Goal: Information Seeking & Learning: Learn about a topic

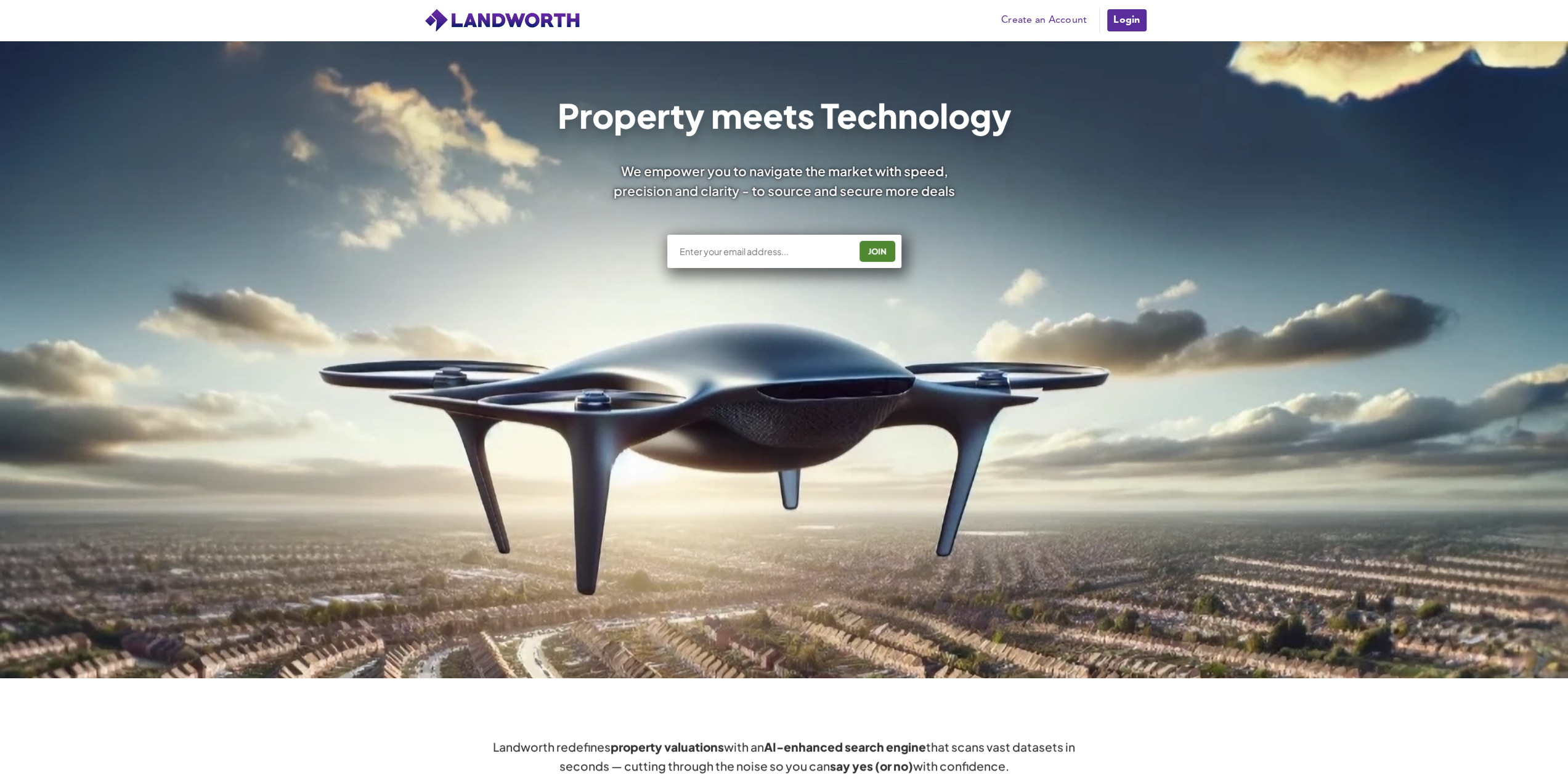
click at [1131, 21] on link "Login" at bounding box center [1127, 20] width 41 height 25
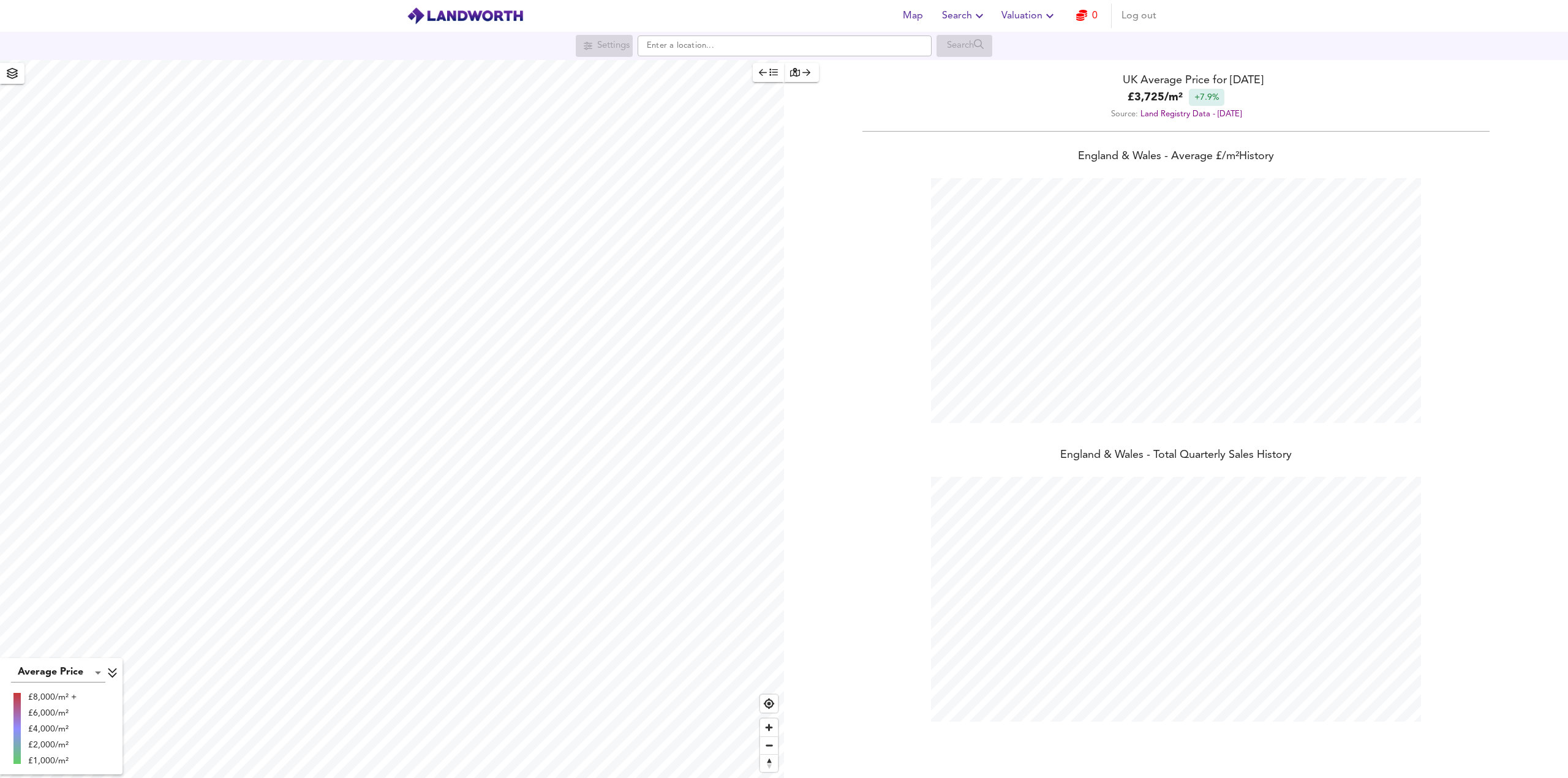
scroll to position [778, 1568]
click at [1088, 21] on link "0" at bounding box center [1086, 15] width 21 height 17
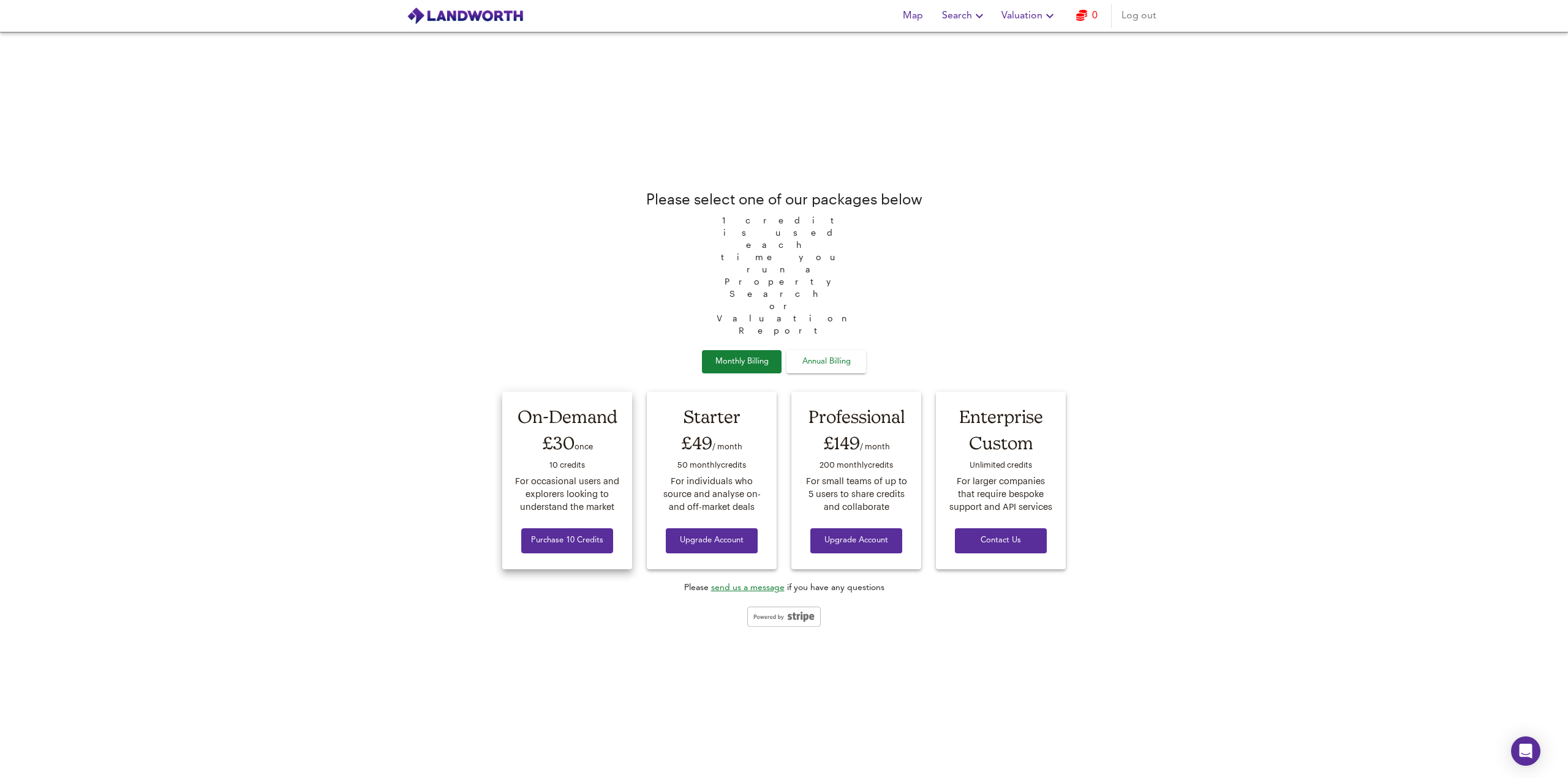
click at [581, 534] on span "Purchase 10 Credits" at bounding box center [566, 540] width 72 height 14
click at [970, 20] on span "Search" at bounding box center [964, 15] width 45 height 17
click at [977, 66] on li "Search History" at bounding box center [964, 66] width 121 height 22
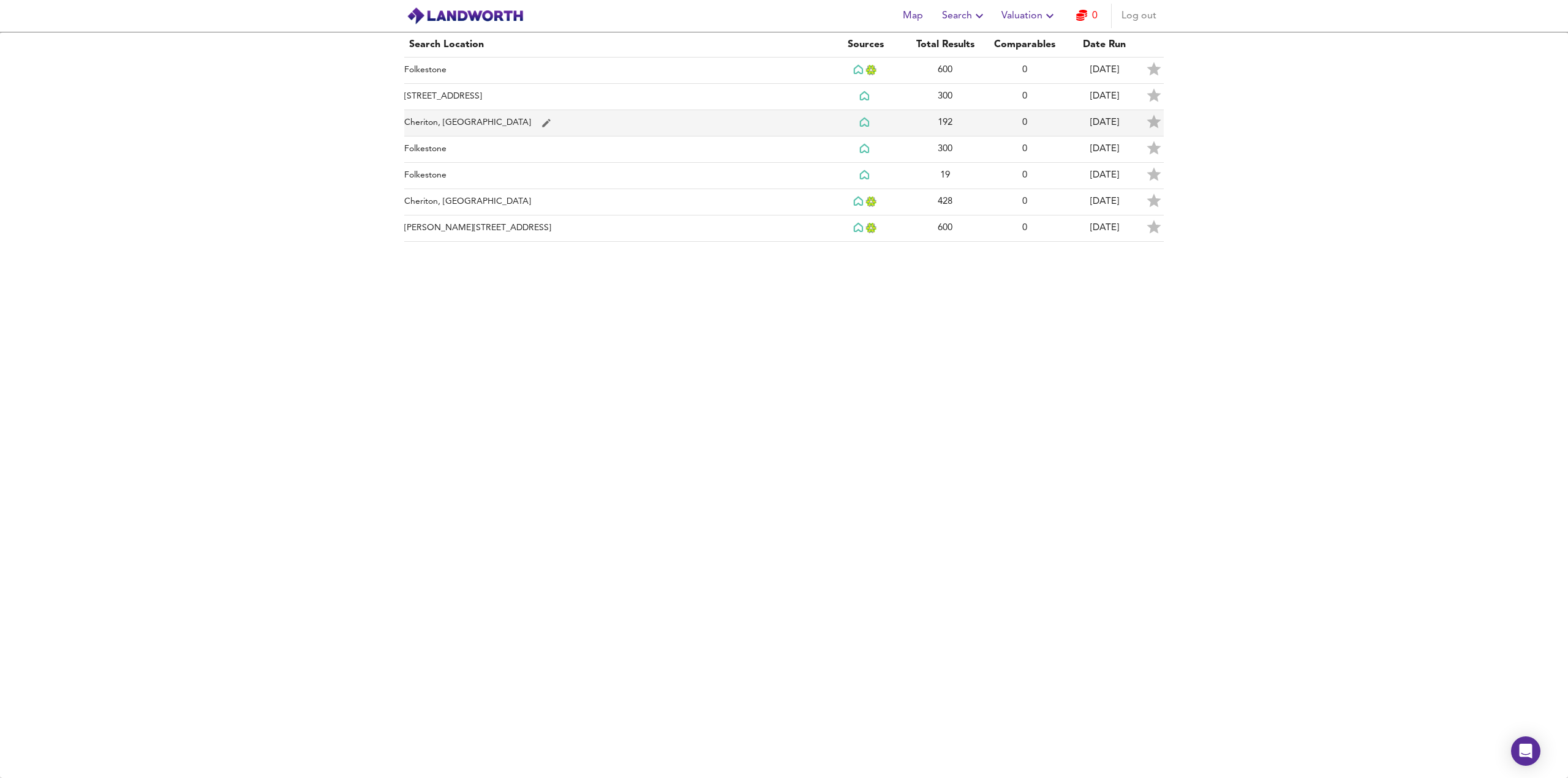
click at [524, 127] on td "Cheriton, [GEOGRAPHIC_DATA]" at bounding box center [614, 123] width 422 height 26
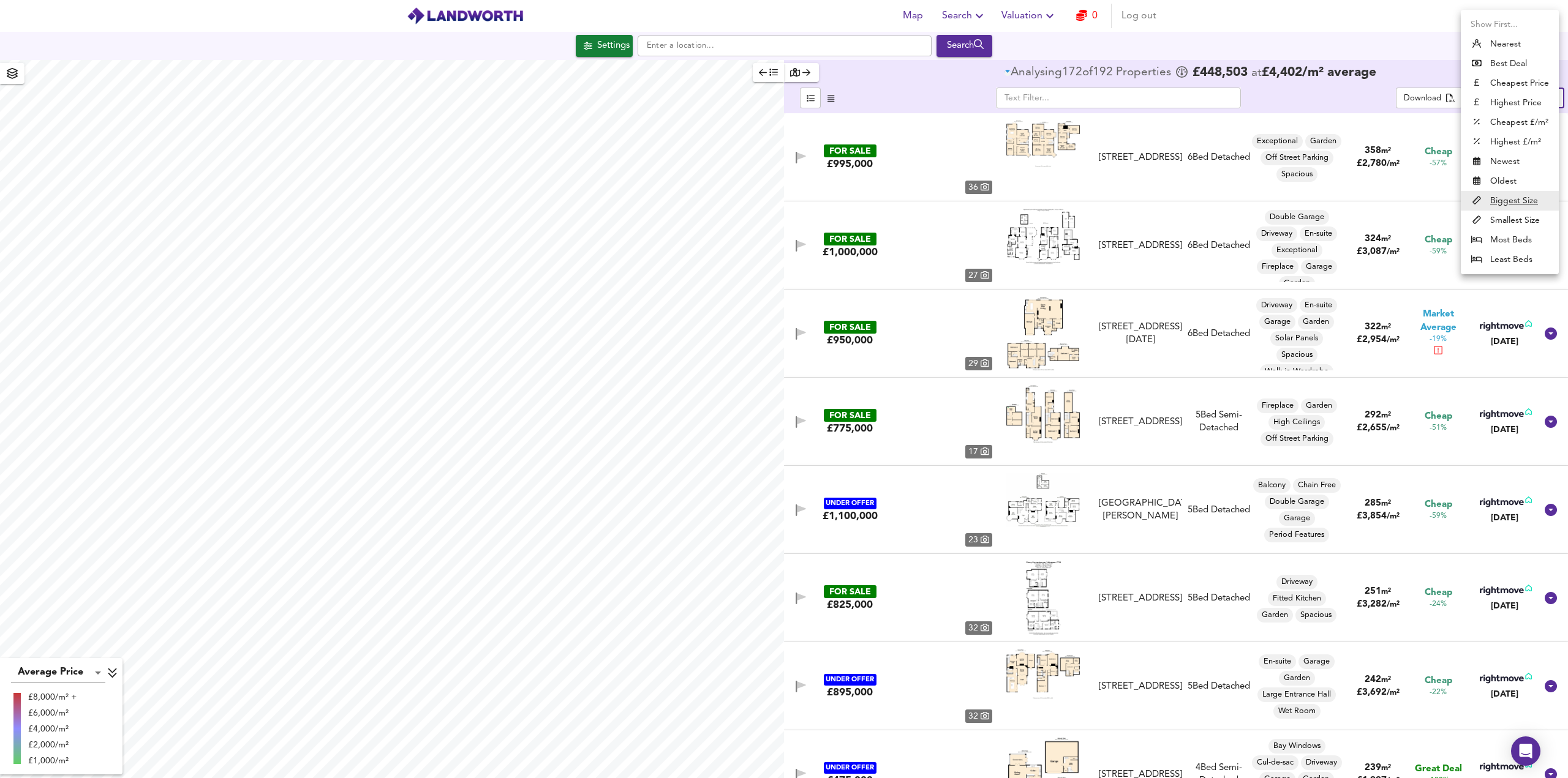
click at [1535, 103] on body "Map Search Valuation 0 Log out Settings Search Average Price landworth £8,000/m…" at bounding box center [784, 389] width 1568 height 778
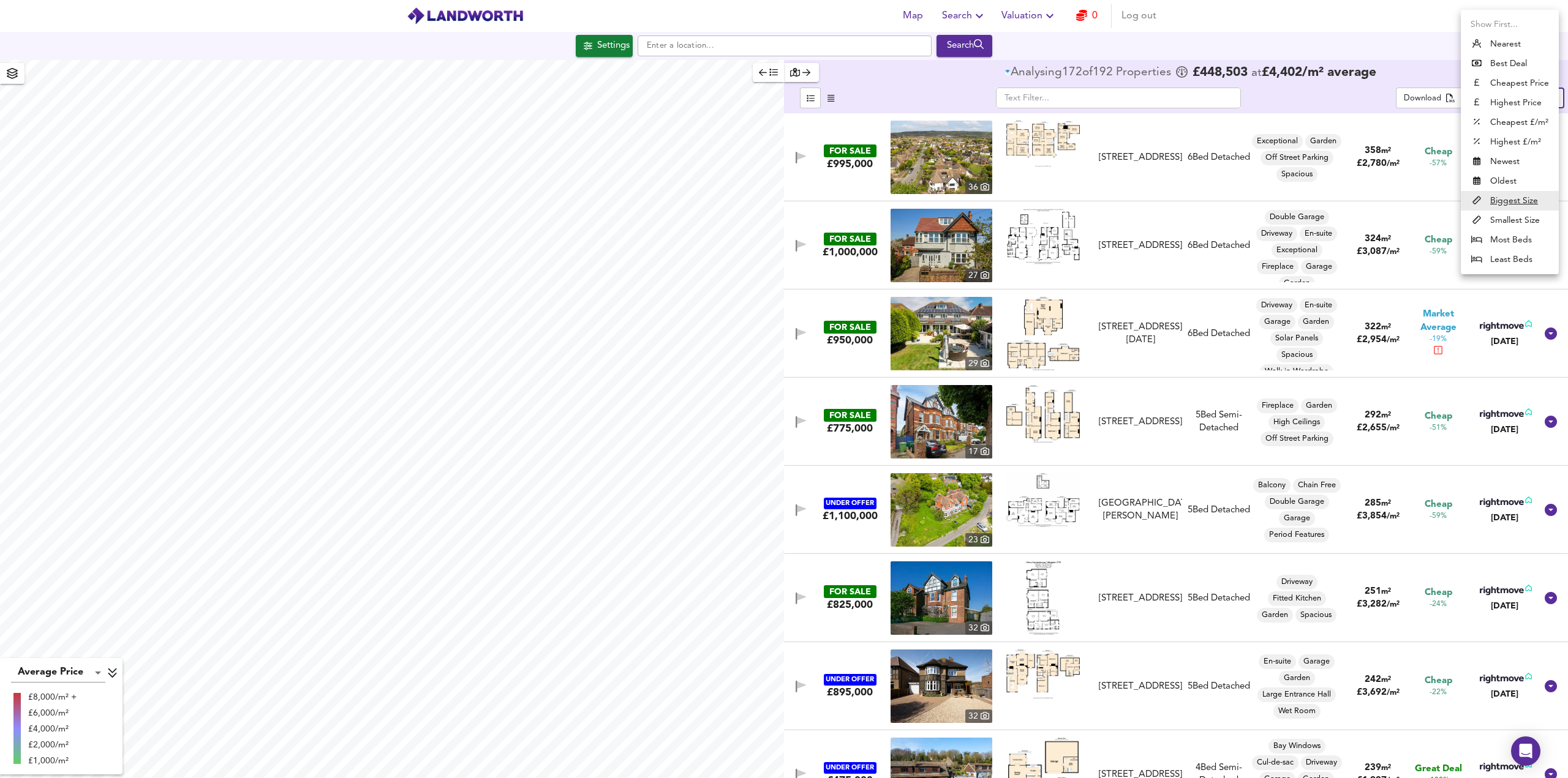
drag, startPoint x: 1523, startPoint y: 123, endPoint x: 1124, endPoint y: 162, distance: 400.9
click at [1523, 124] on li "Cheapest £/m²" at bounding box center [1510, 123] width 98 height 19
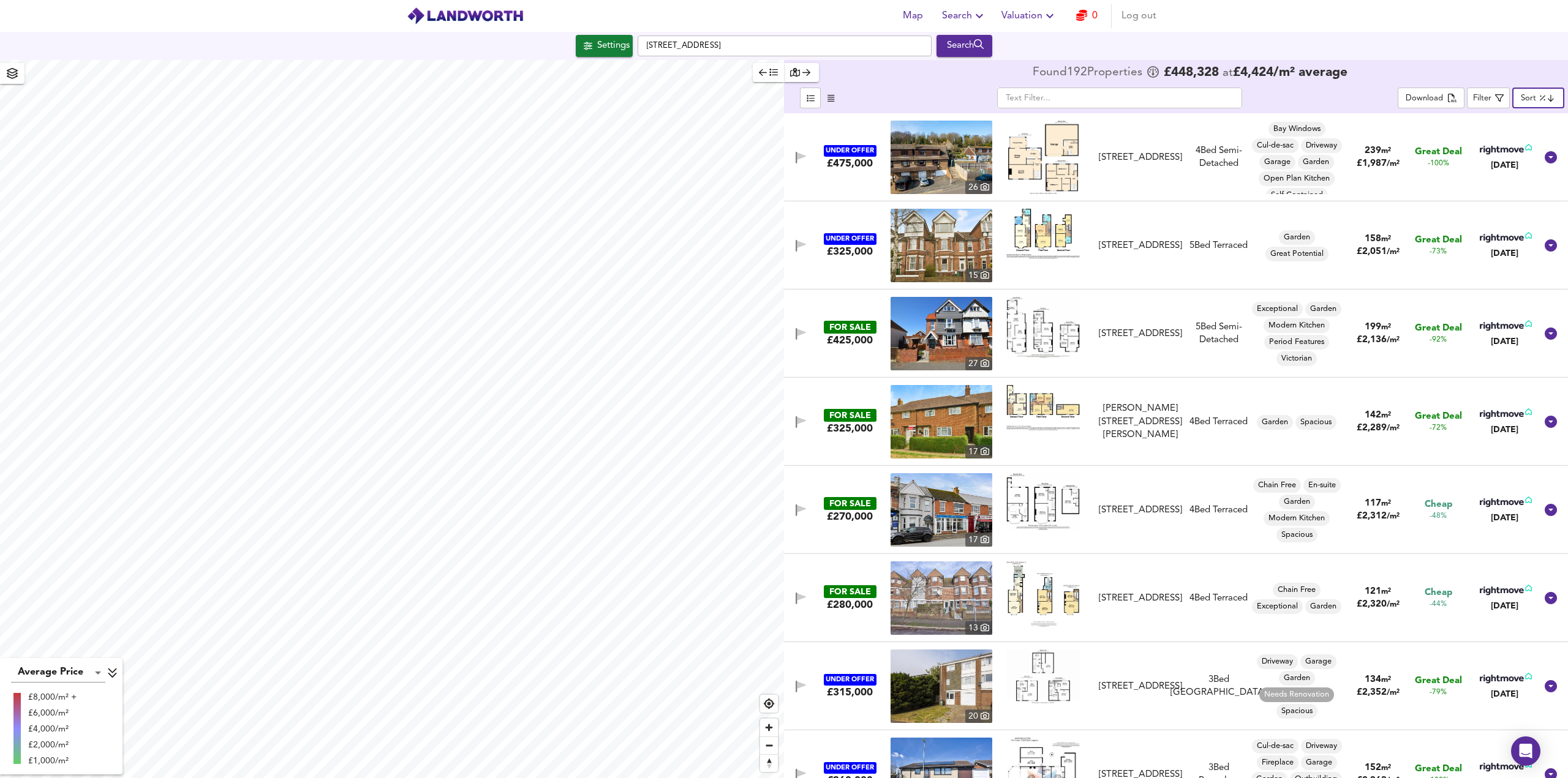
click at [1542, 98] on body "Map Search Valuation 0 Log out Settings Park Road, CT19 4DG Search Average Pric…" at bounding box center [784, 389] width 1568 height 778
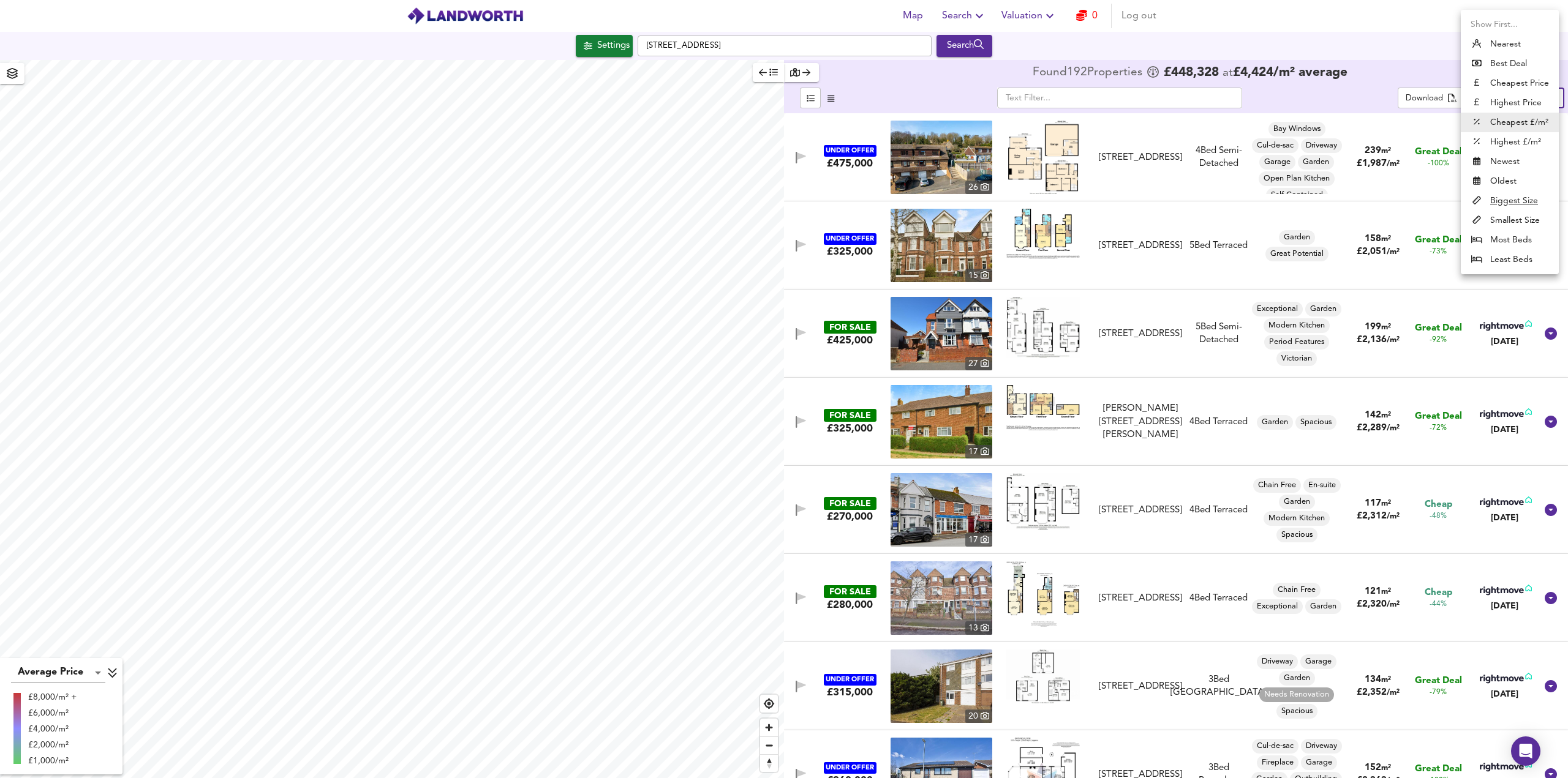
drag, startPoint x: 1508, startPoint y: 83, endPoint x: 1210, endPoint y: 138, distance: 303.0
click at [1508, 84] on li "Cheapest Price" at bounding box center [1510, 83] width 98 height 19
type input "cheapest"
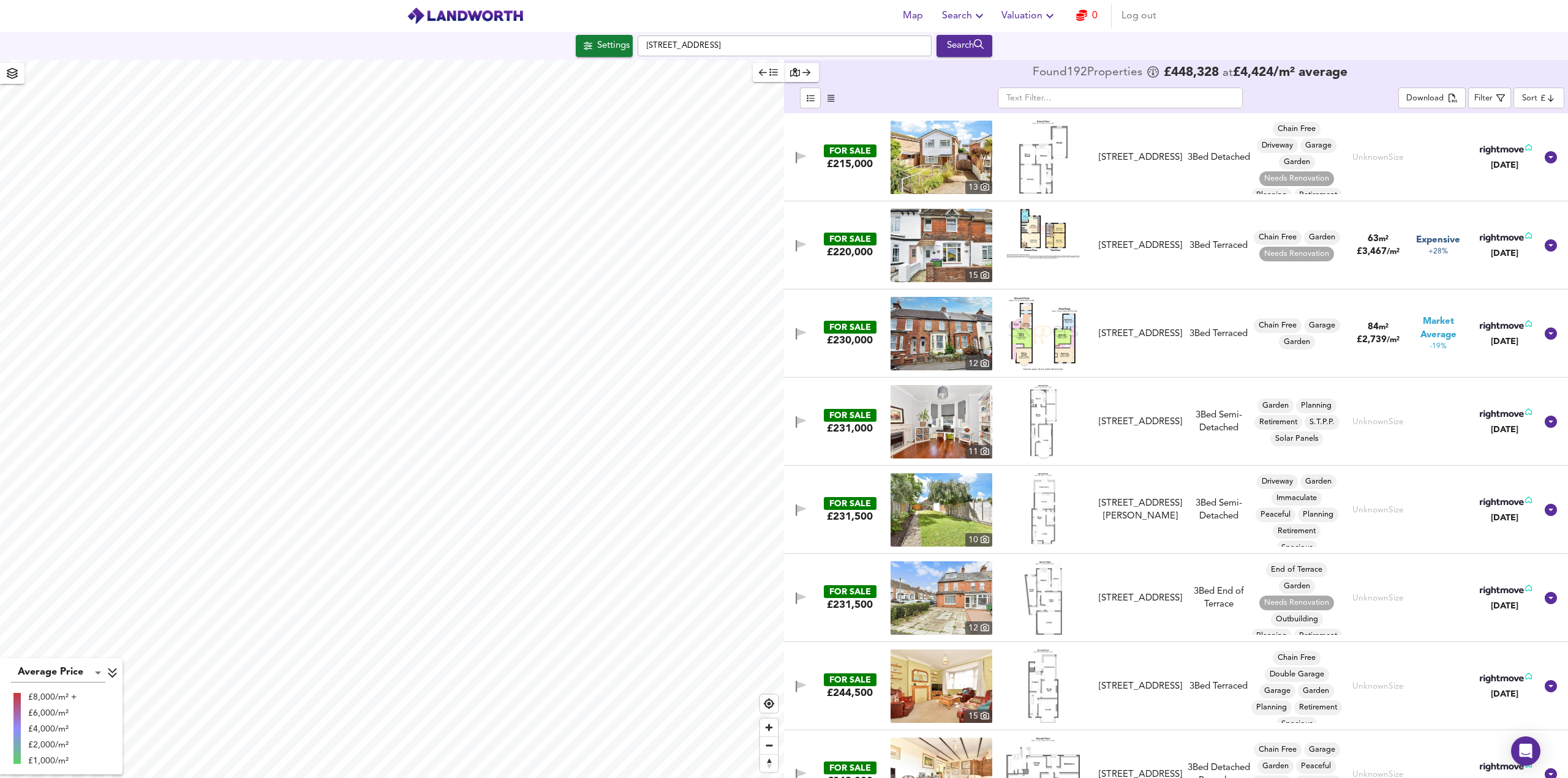
click at [968, 150] on img at bounding box center [941, 157] width 102 height 73
click at [925, 426] on img at bounding box center [941, 421] width 102 height 73
click at [963, 327] on img at bounding box center [941, 334] width 102 height 73
click at [955, 245] on img at bounding box center [941, 245] width 102 height 73
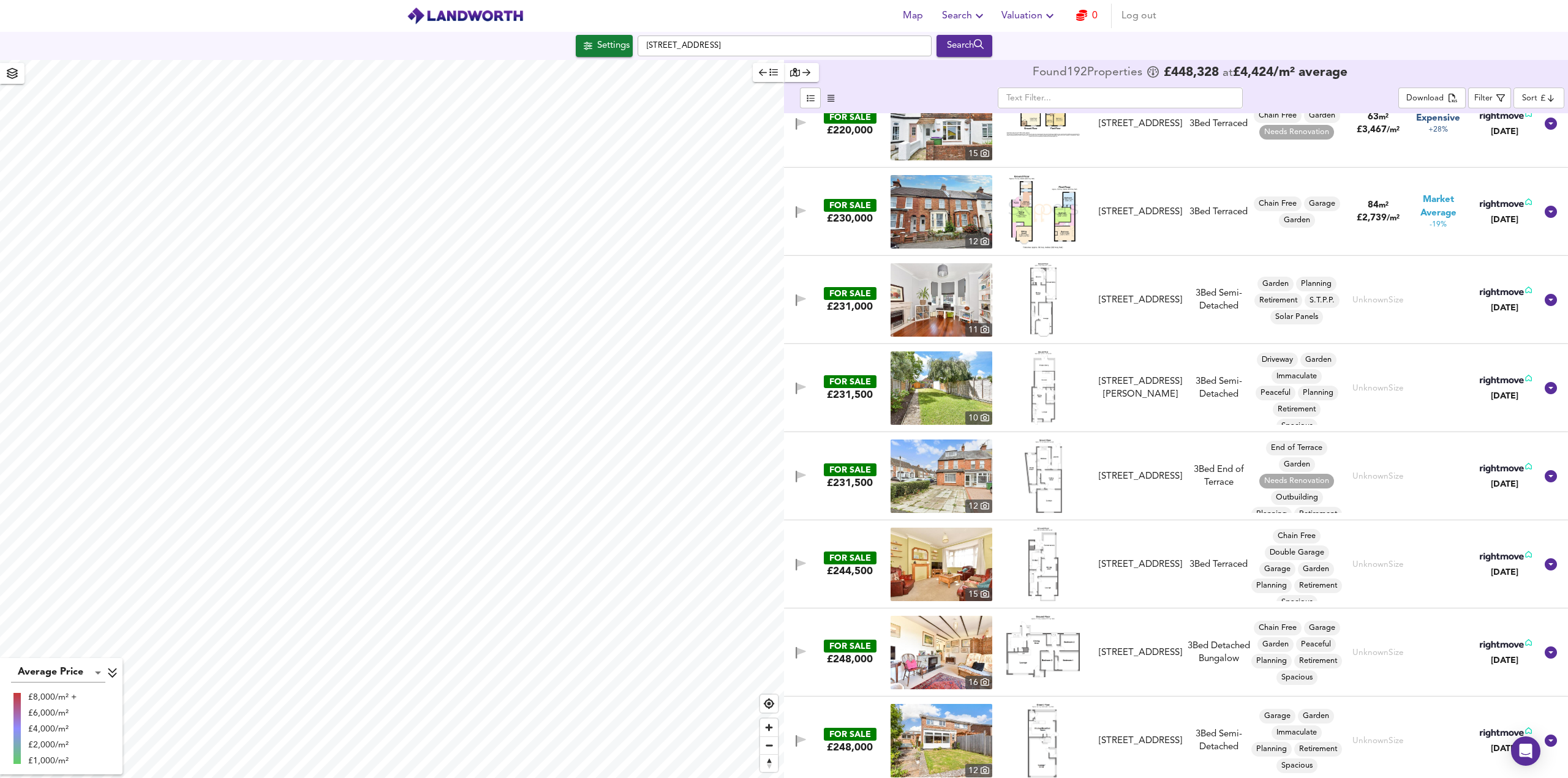
scroll to position [123, 0]
click at [933, 395] on img at bounding box center [941, 387] width 102 height 73
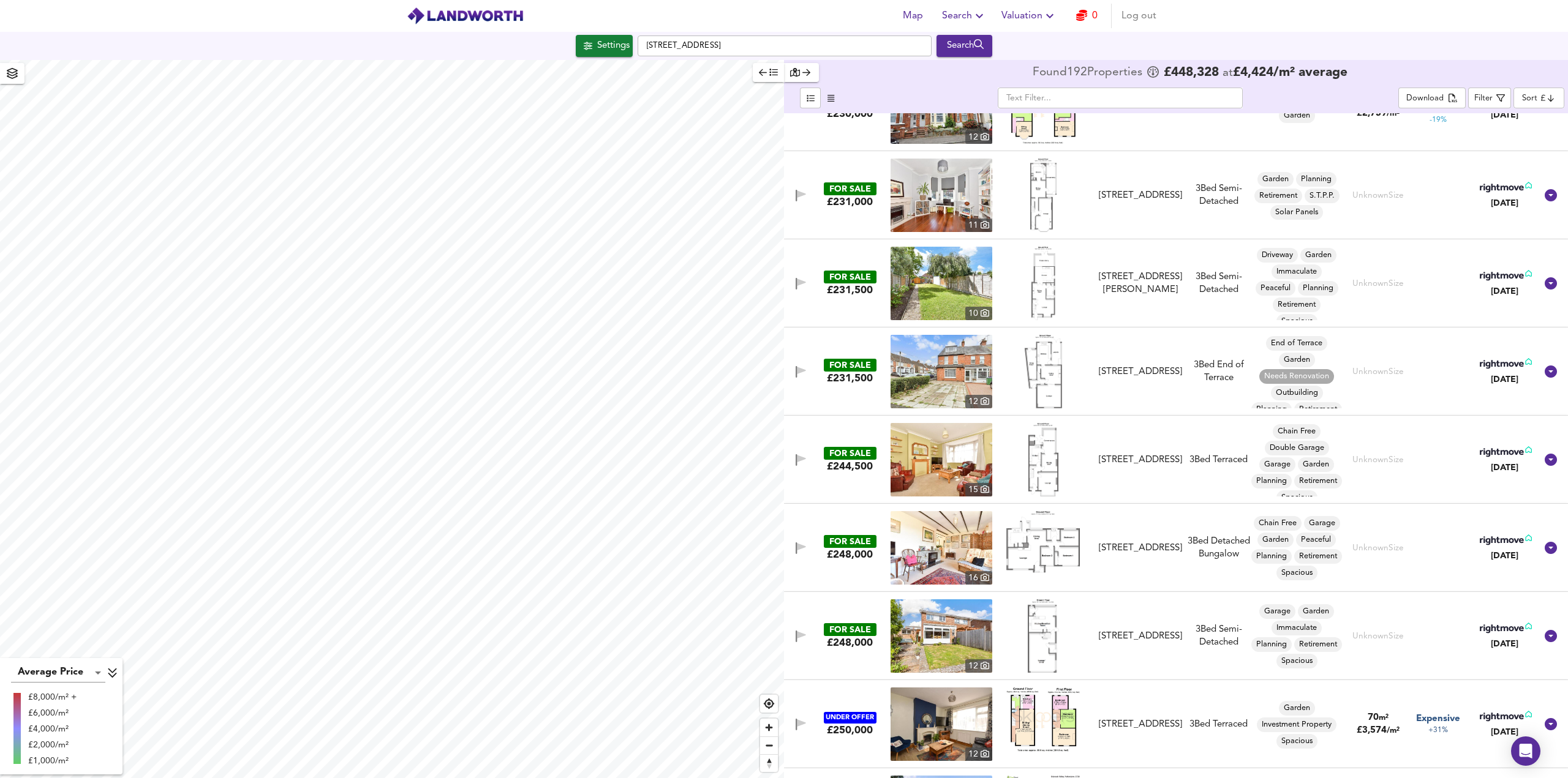
scroll to position [244, 0]
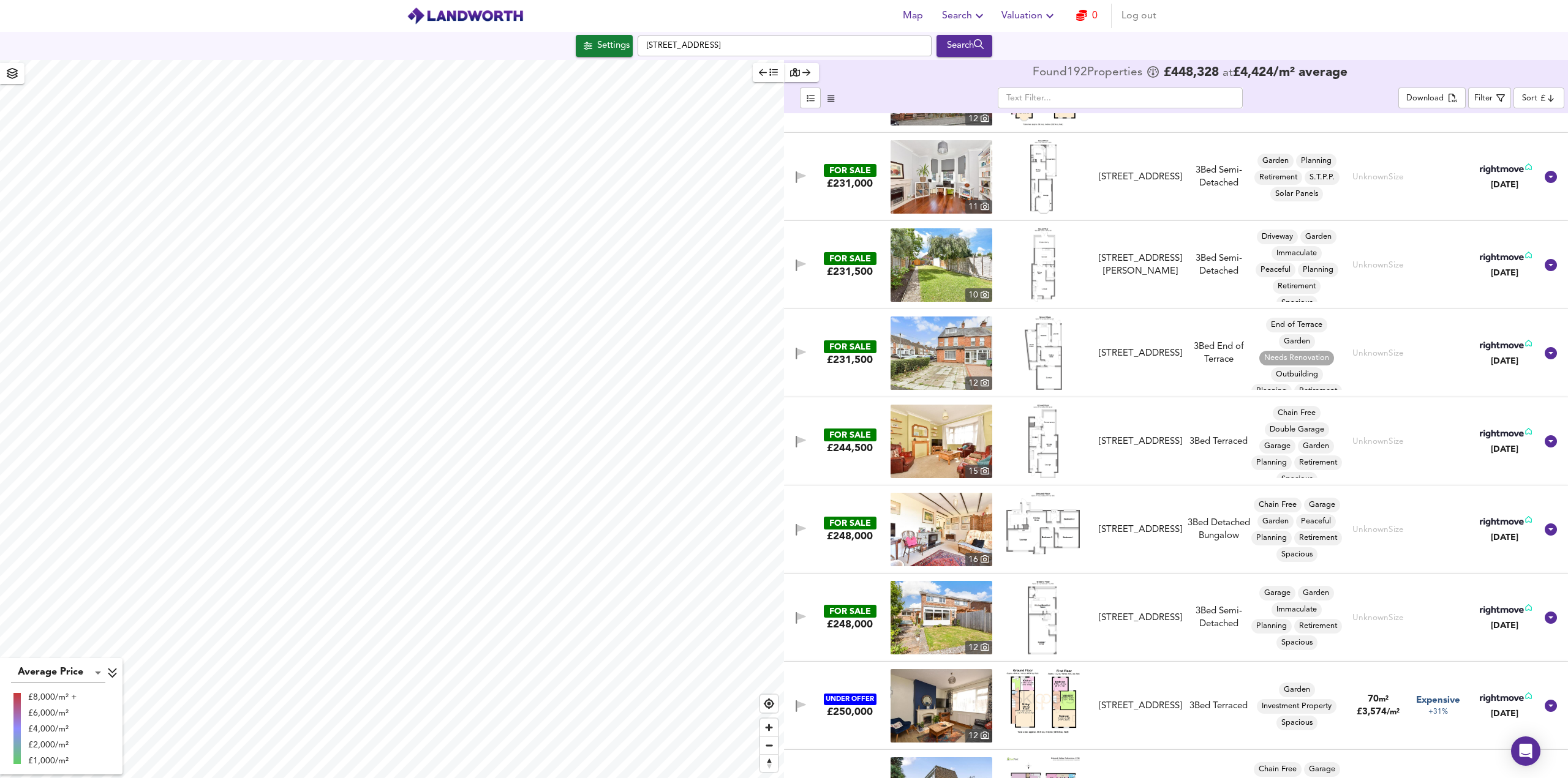
click at [948, 356] on img at bounding box center [941, 353] width 102 height 73
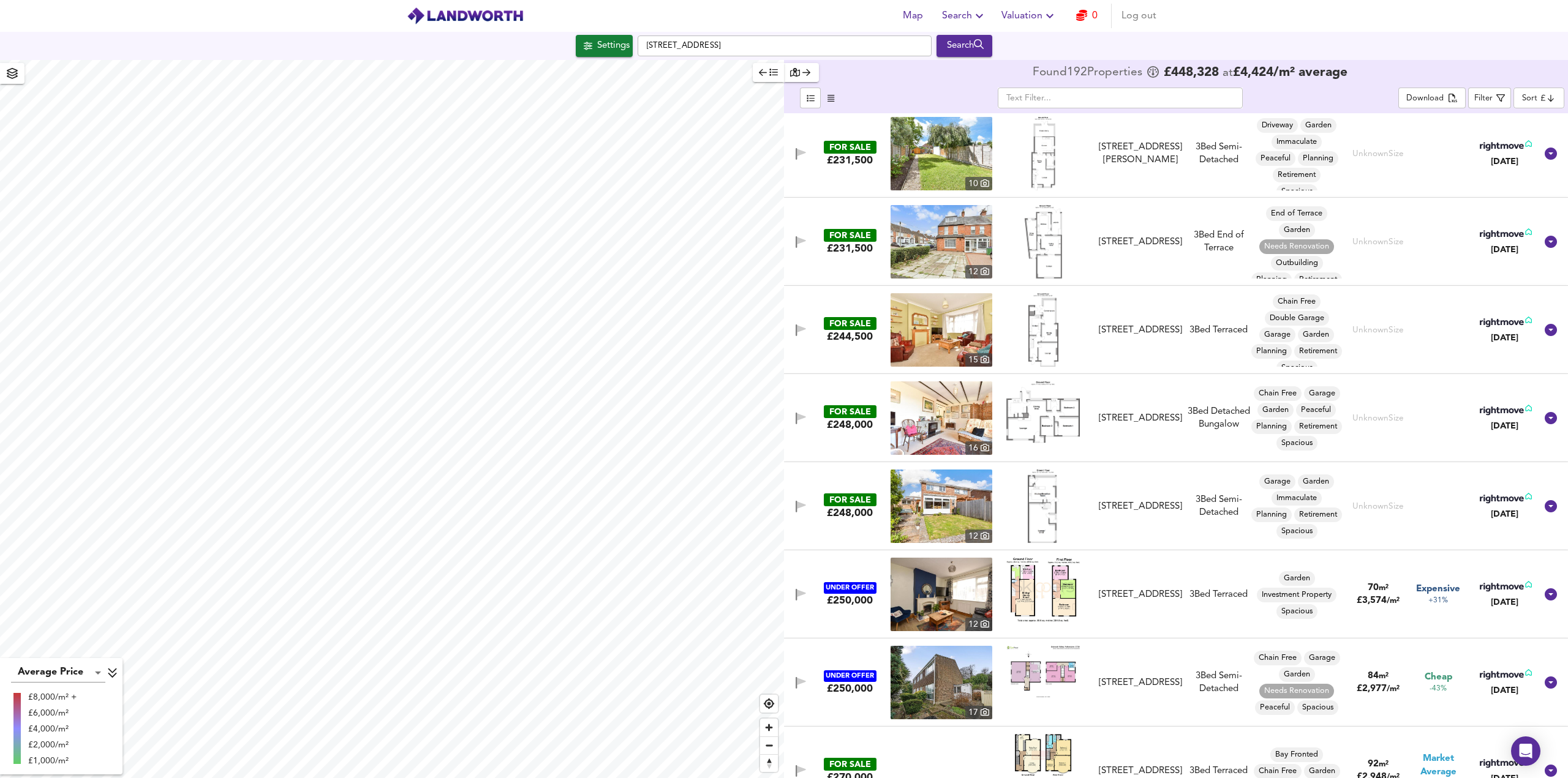
scroll to position [367, 0]
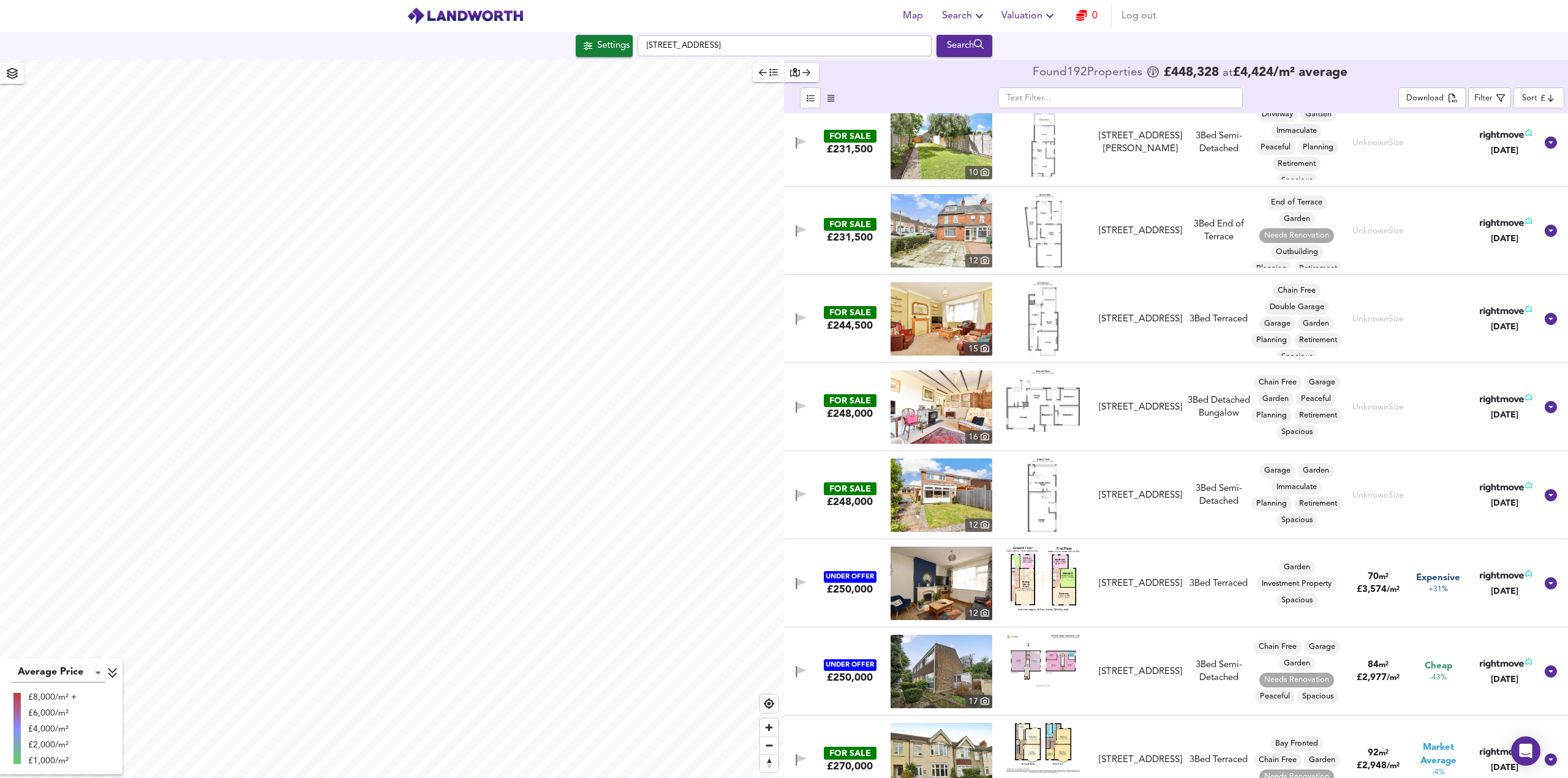
click at [958, 324] on img at bounding box center [941, 318] width 102 height 73
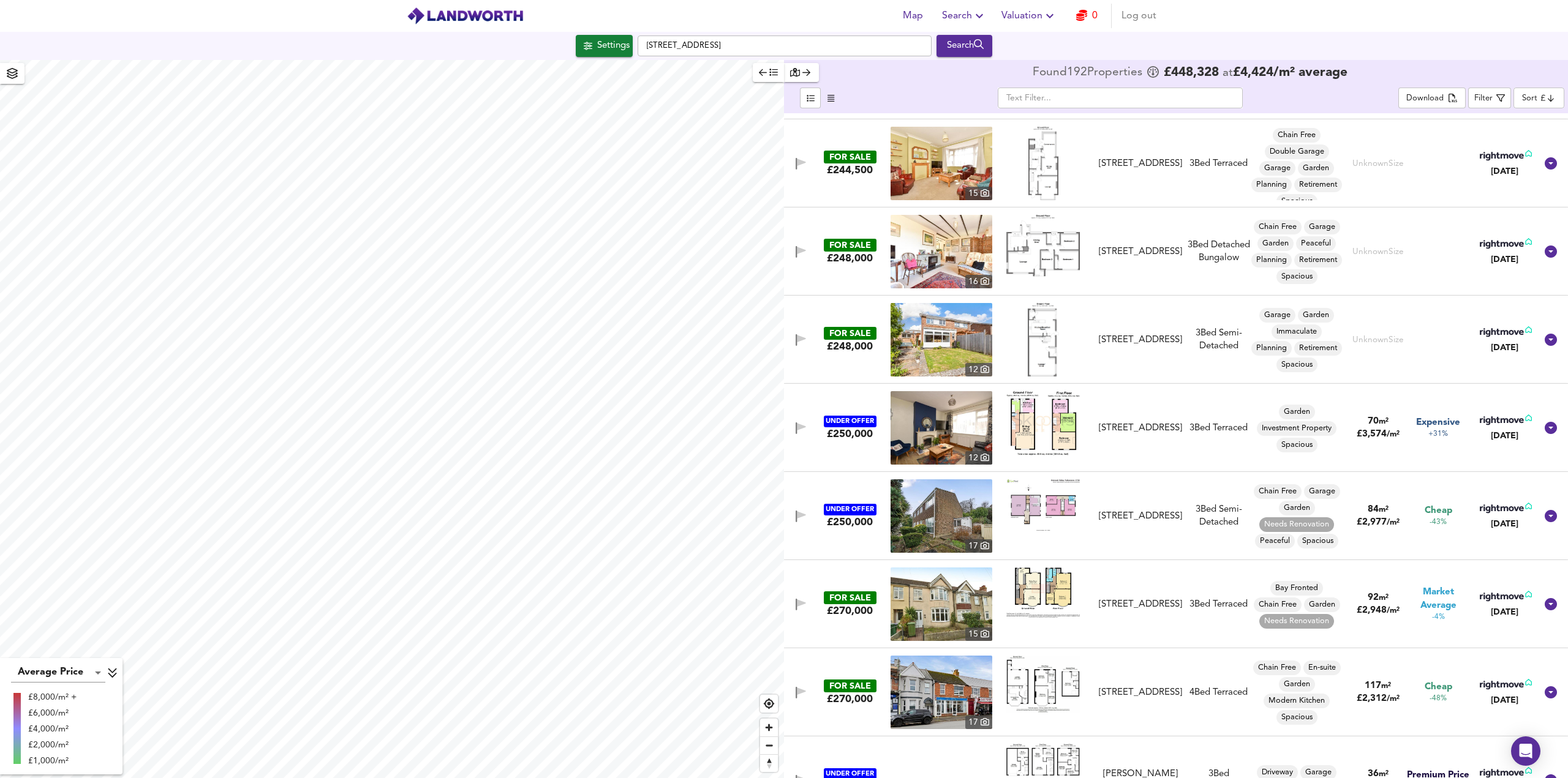
scroll to position [551, 0]
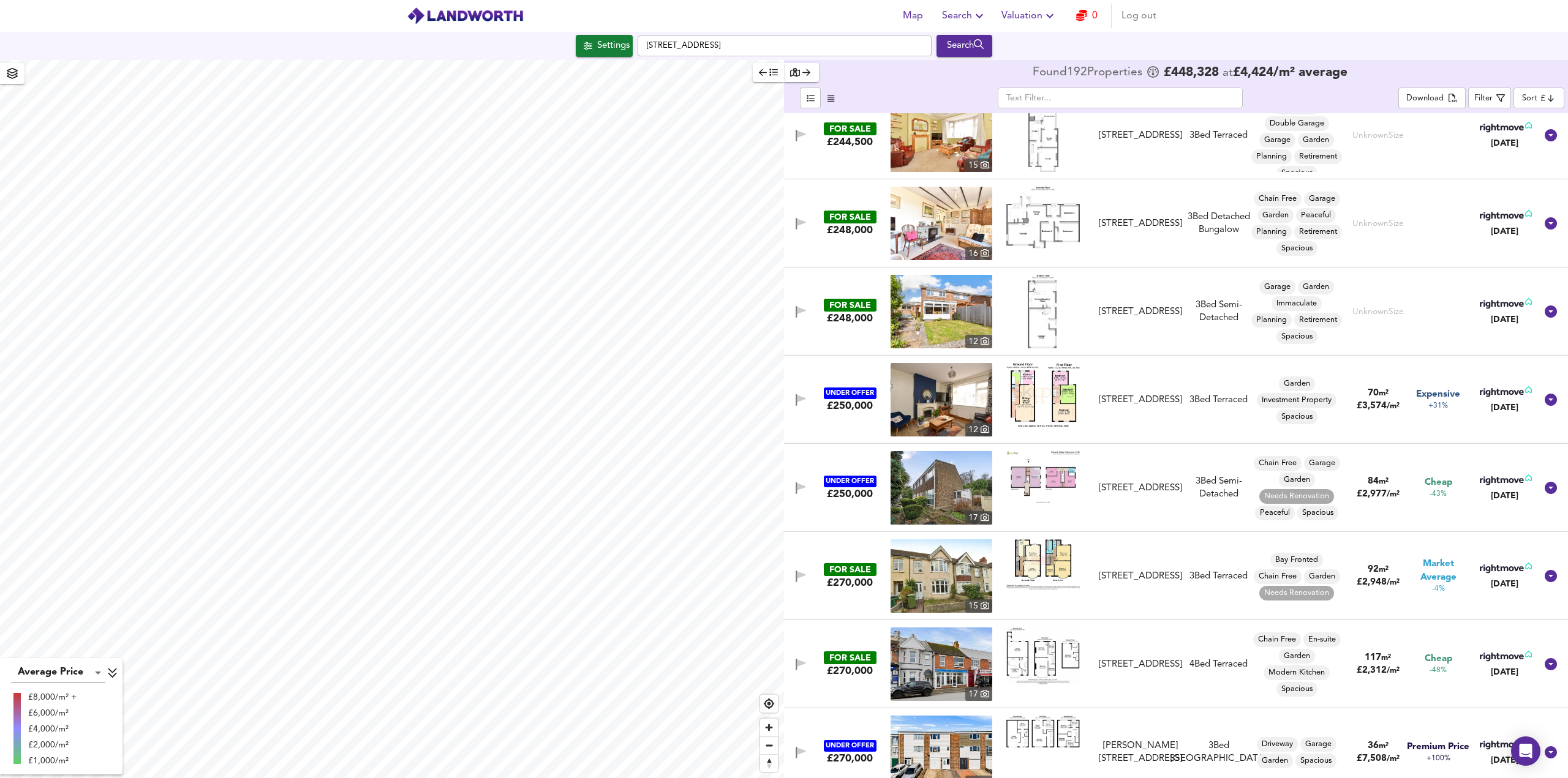
click at [939, 322] on img at bounding box center [941, 311] width 102 height 73
click at [942, 408] on img at bounding box center [941, 400] width 102 height 73
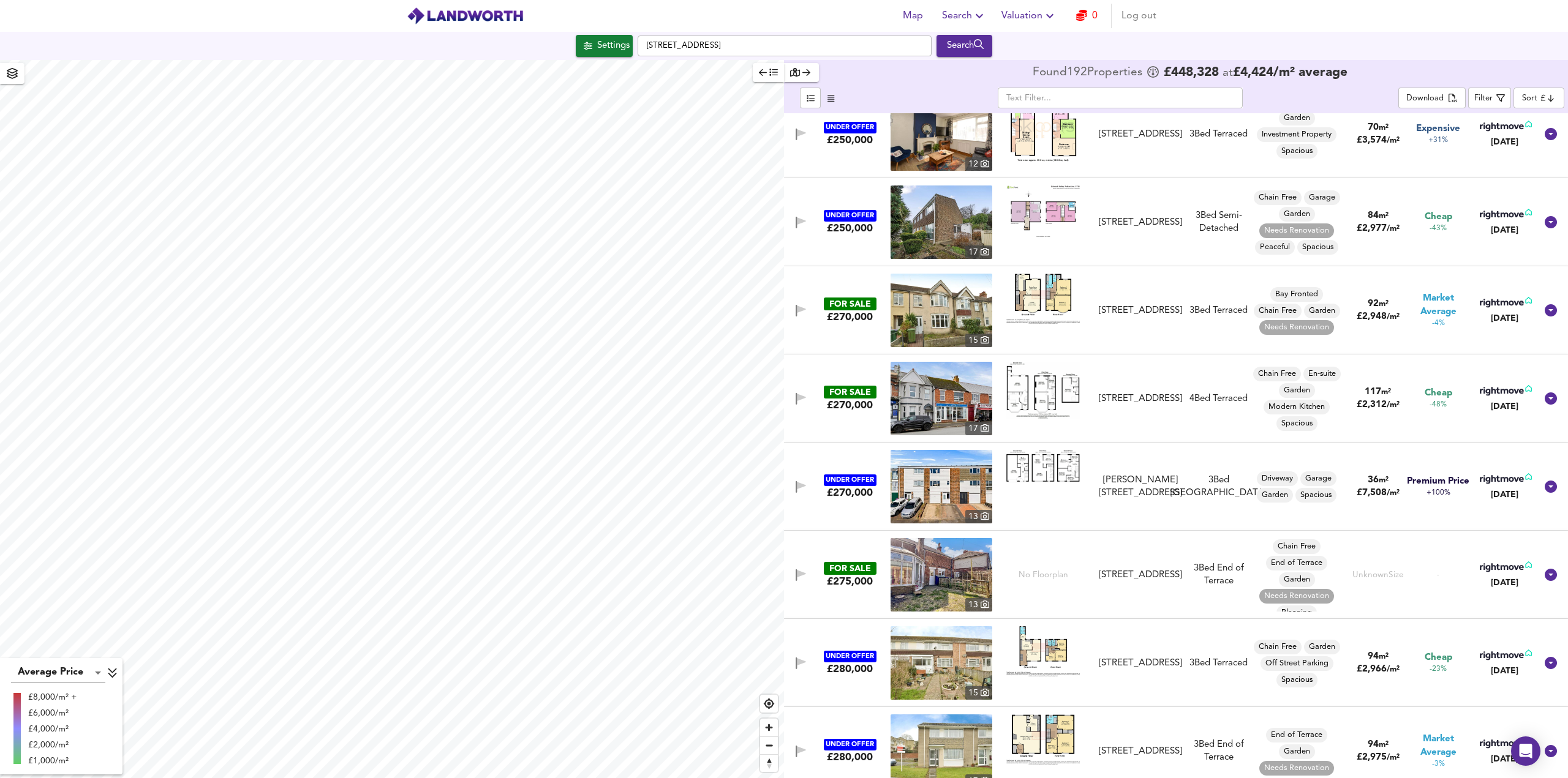
scroll to position [857, 0]
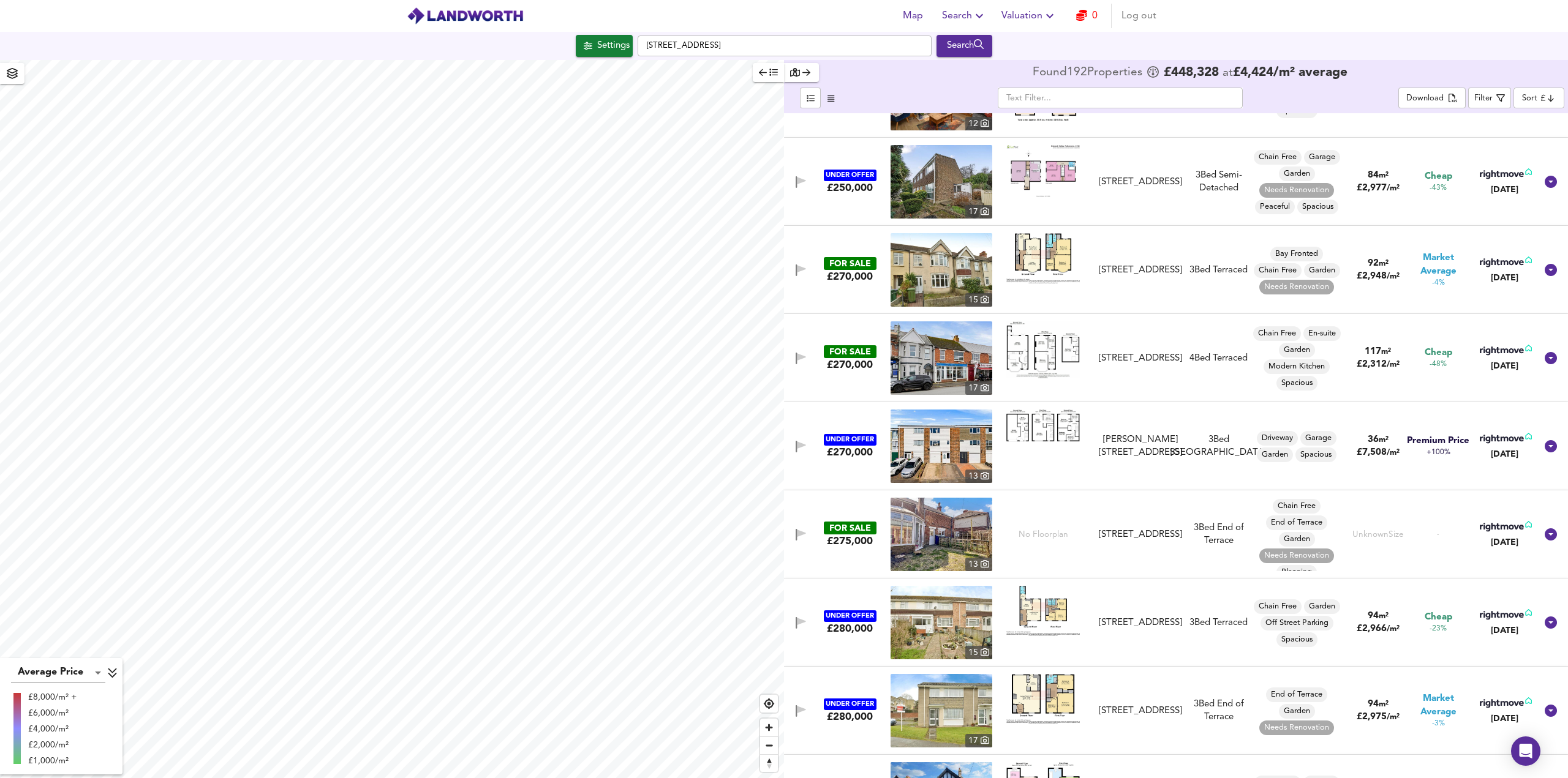
click at [935, 192] on img at bounding box center [941, 182] width 102 height 73
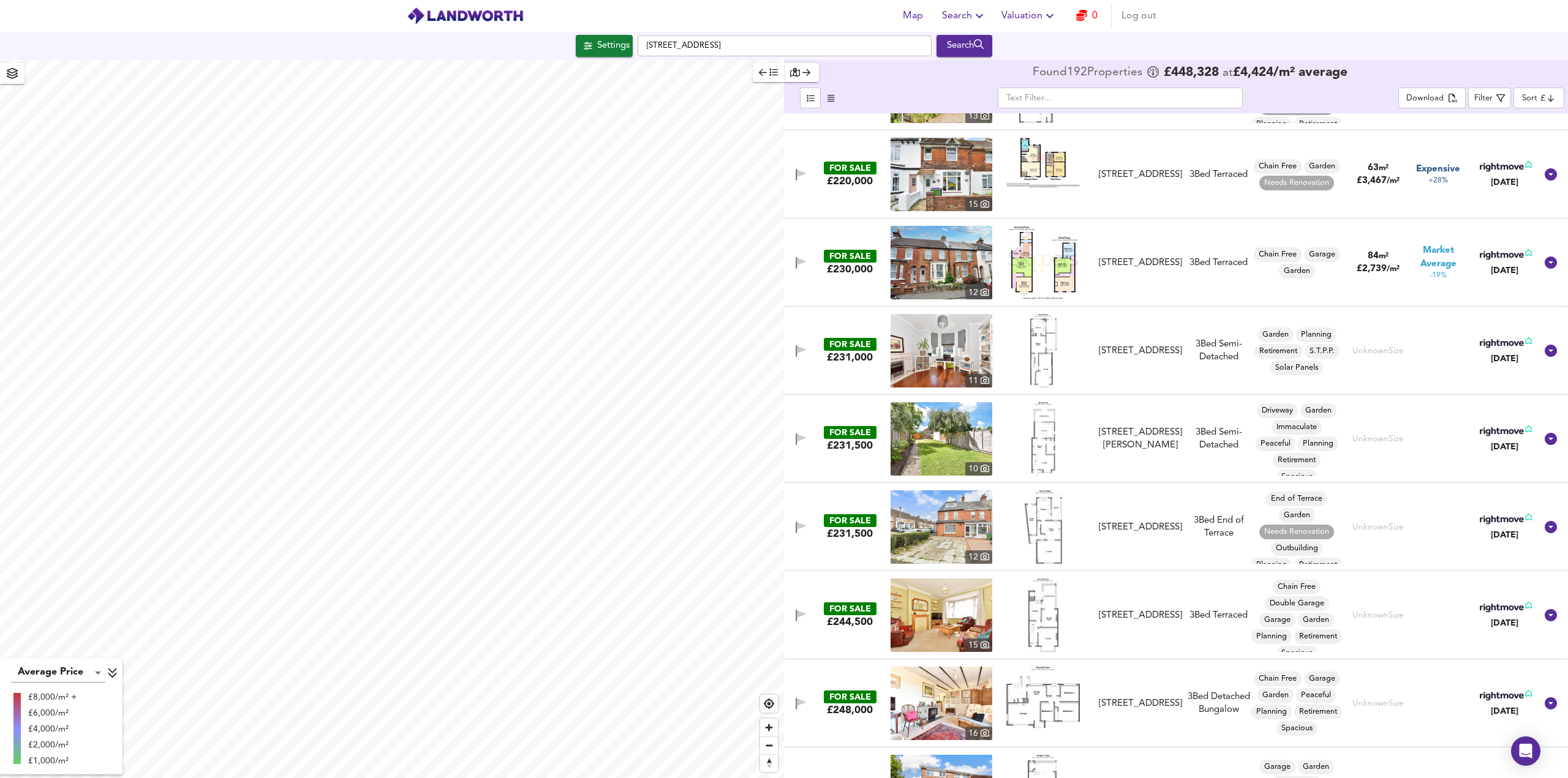
scroll to position [0, 0]
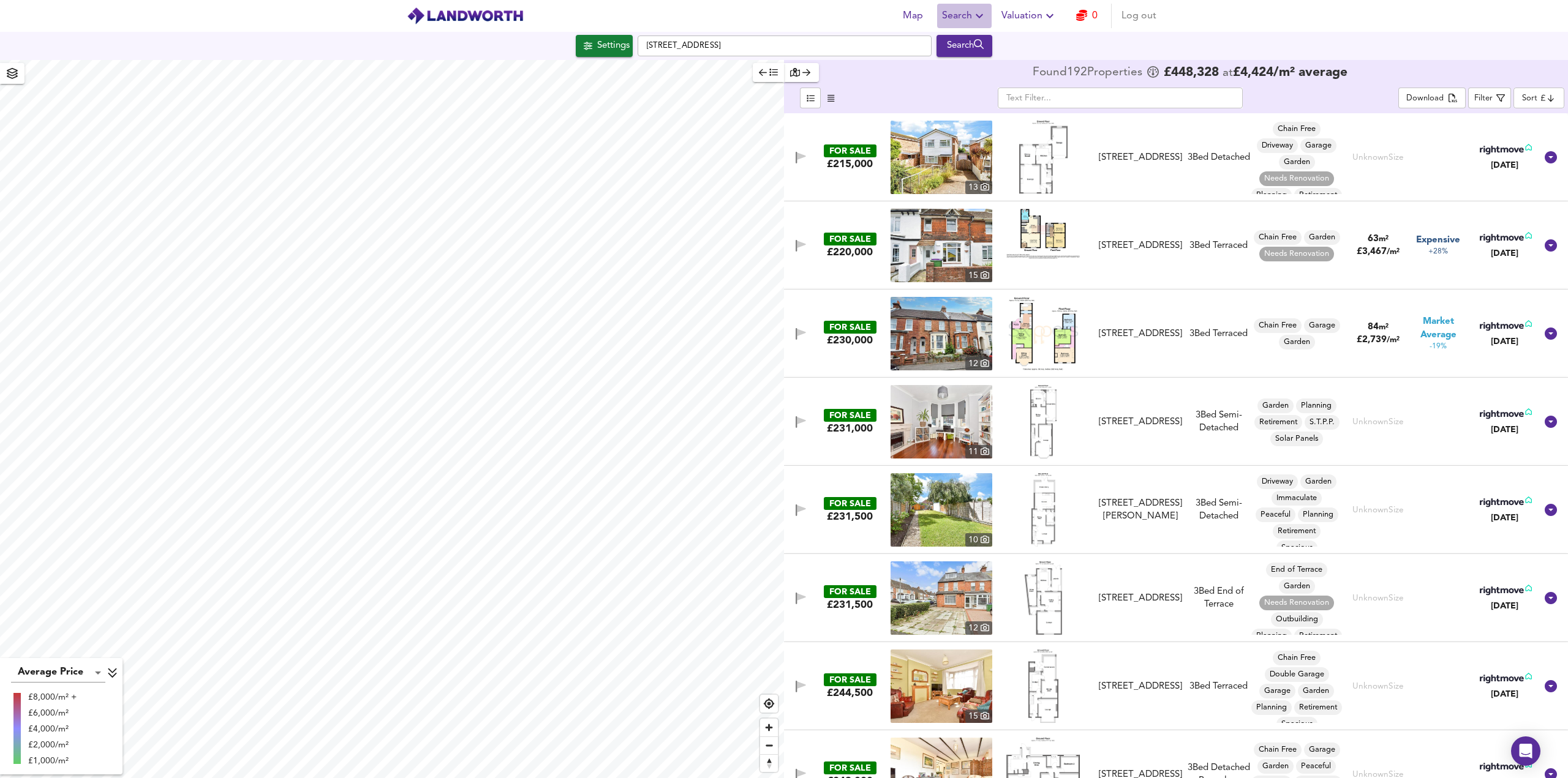
click at [970, 18] on span "Search" at bounding box center [964, 15] width 45 height 17
click at [971, 63] on li "Search History" at bounding box center [964, 66] width 121 height 22
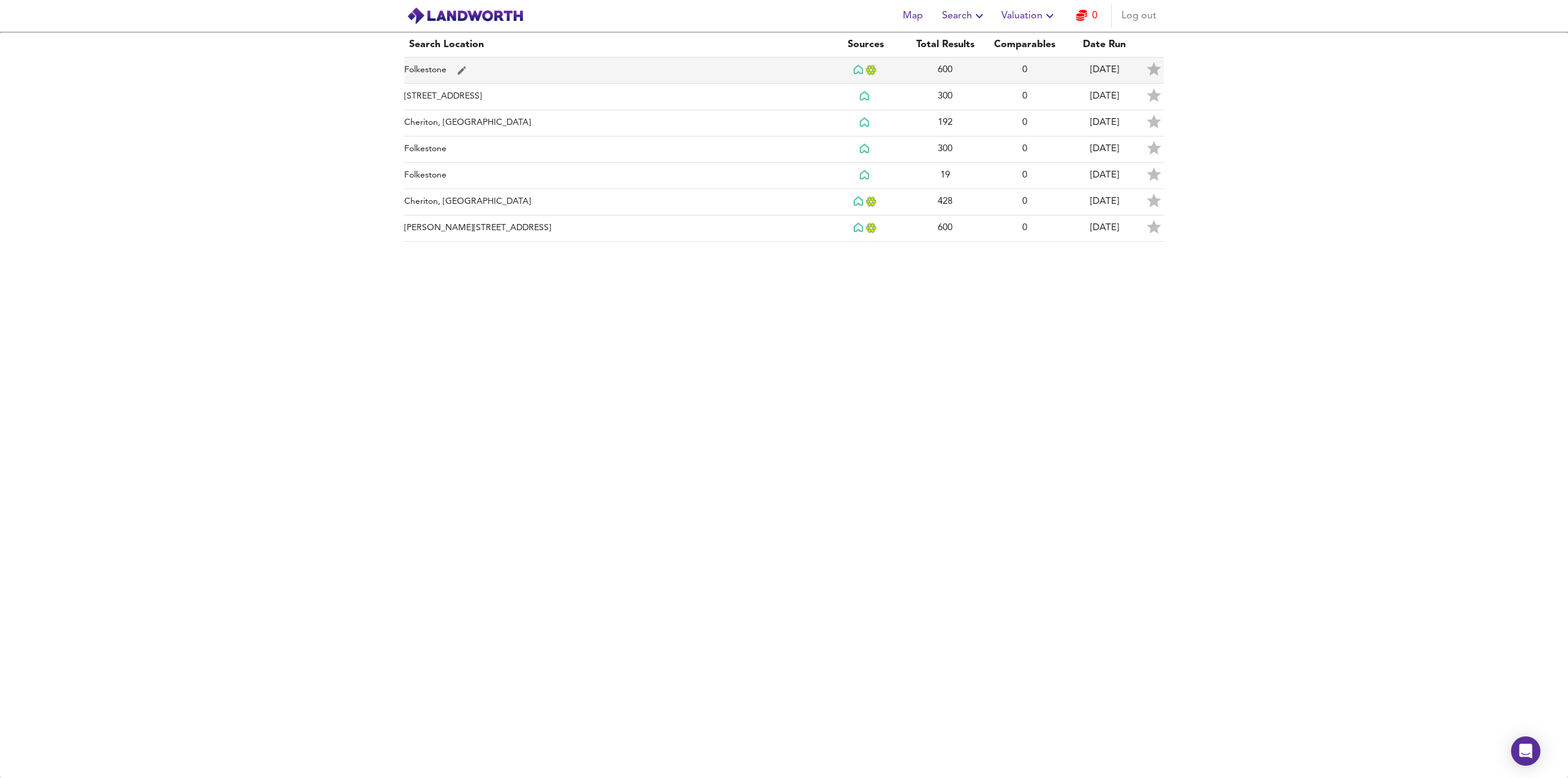
click at [1086, 66] on td "[DATE]" at bounding box center [1104, 71] width 80 height 26
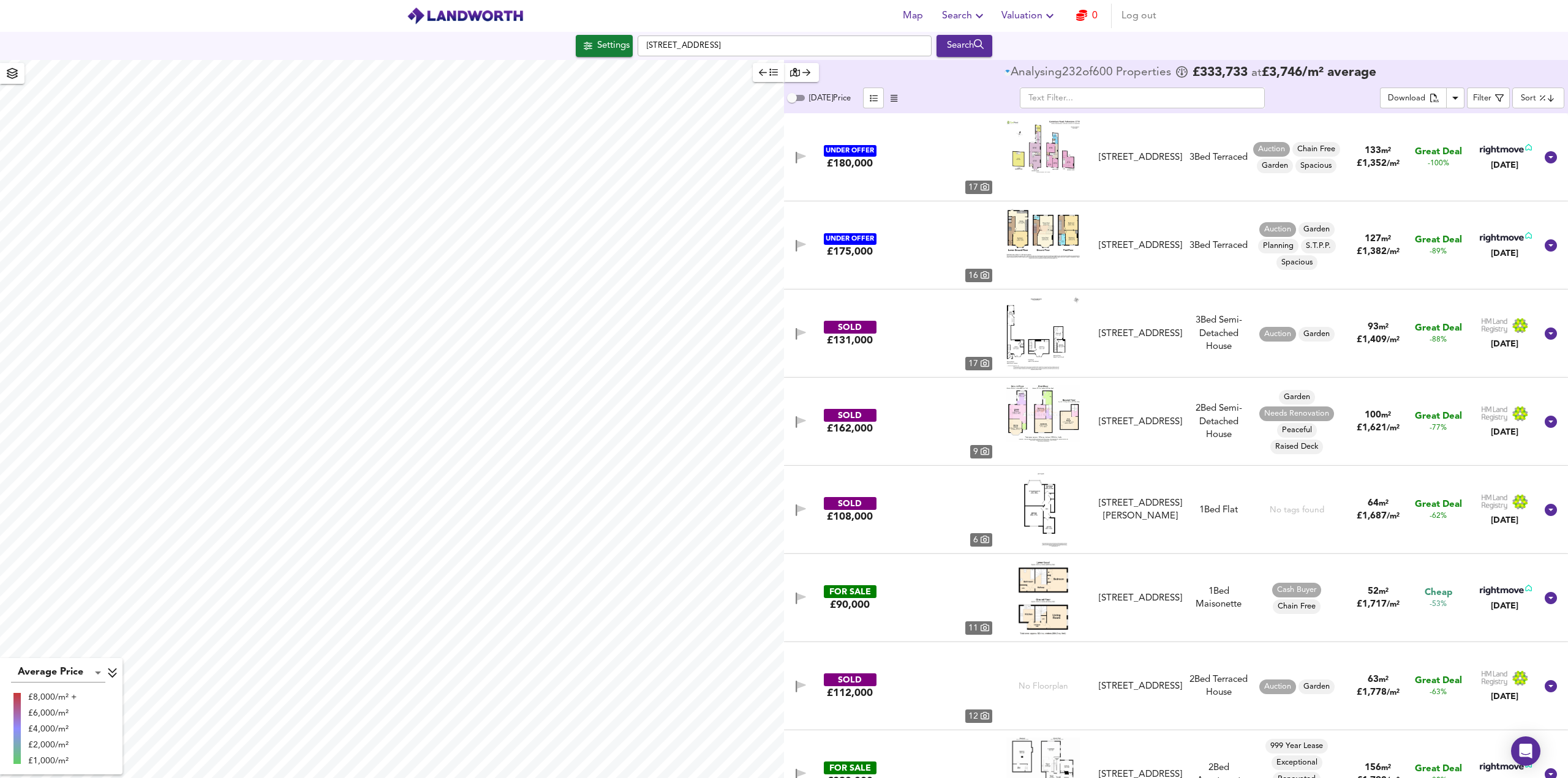
click at [1527, 98] on body "Map Search Valuation 0 Log out Settings Park Road, CT19 4DG Search Average Pric…" at bounding box center [784, 389] width 1568 height 778
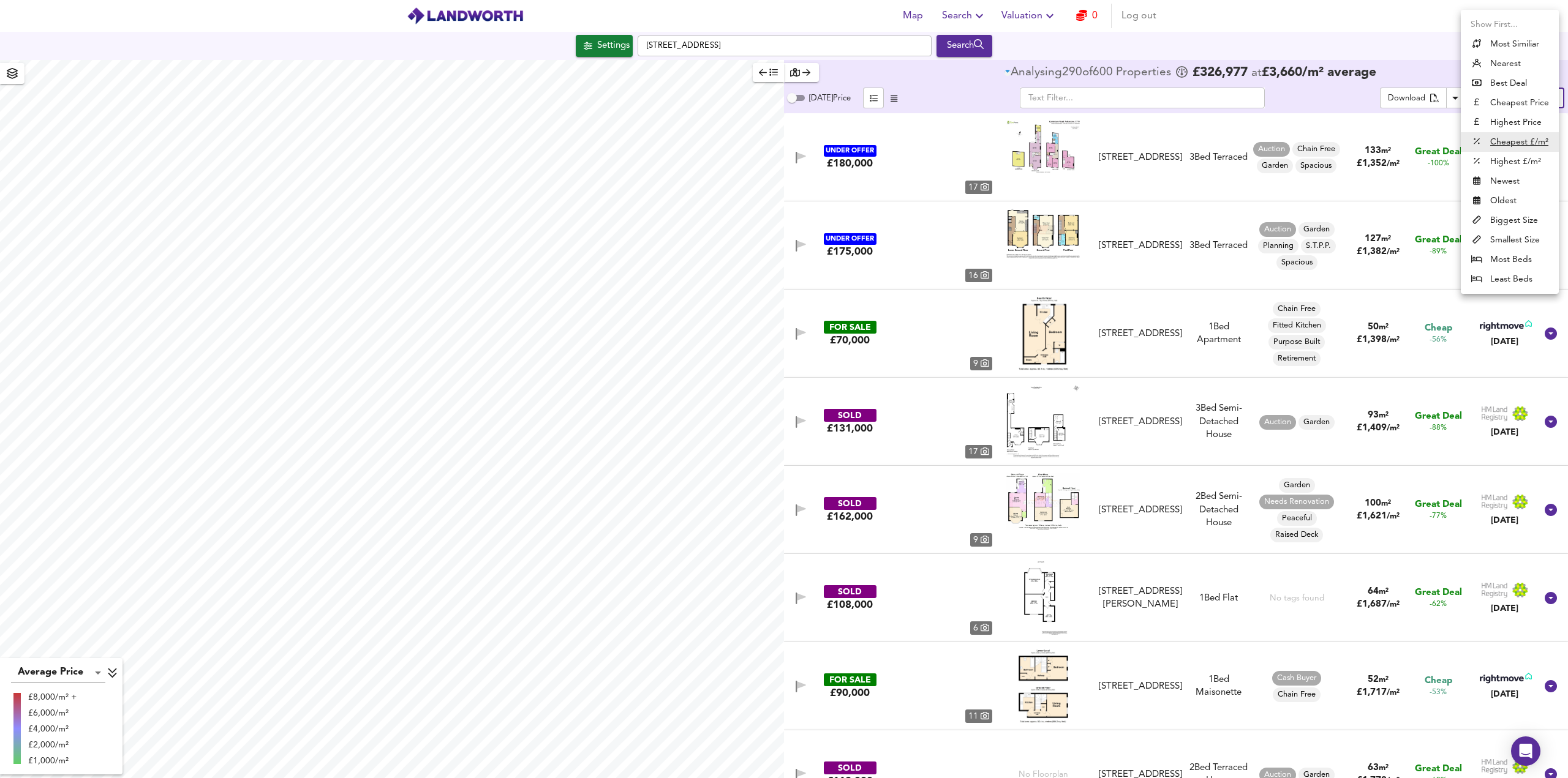
click at [1506, 105] on li "Cheapest Price" at bounding box center [1510, 103] width 98 height 19
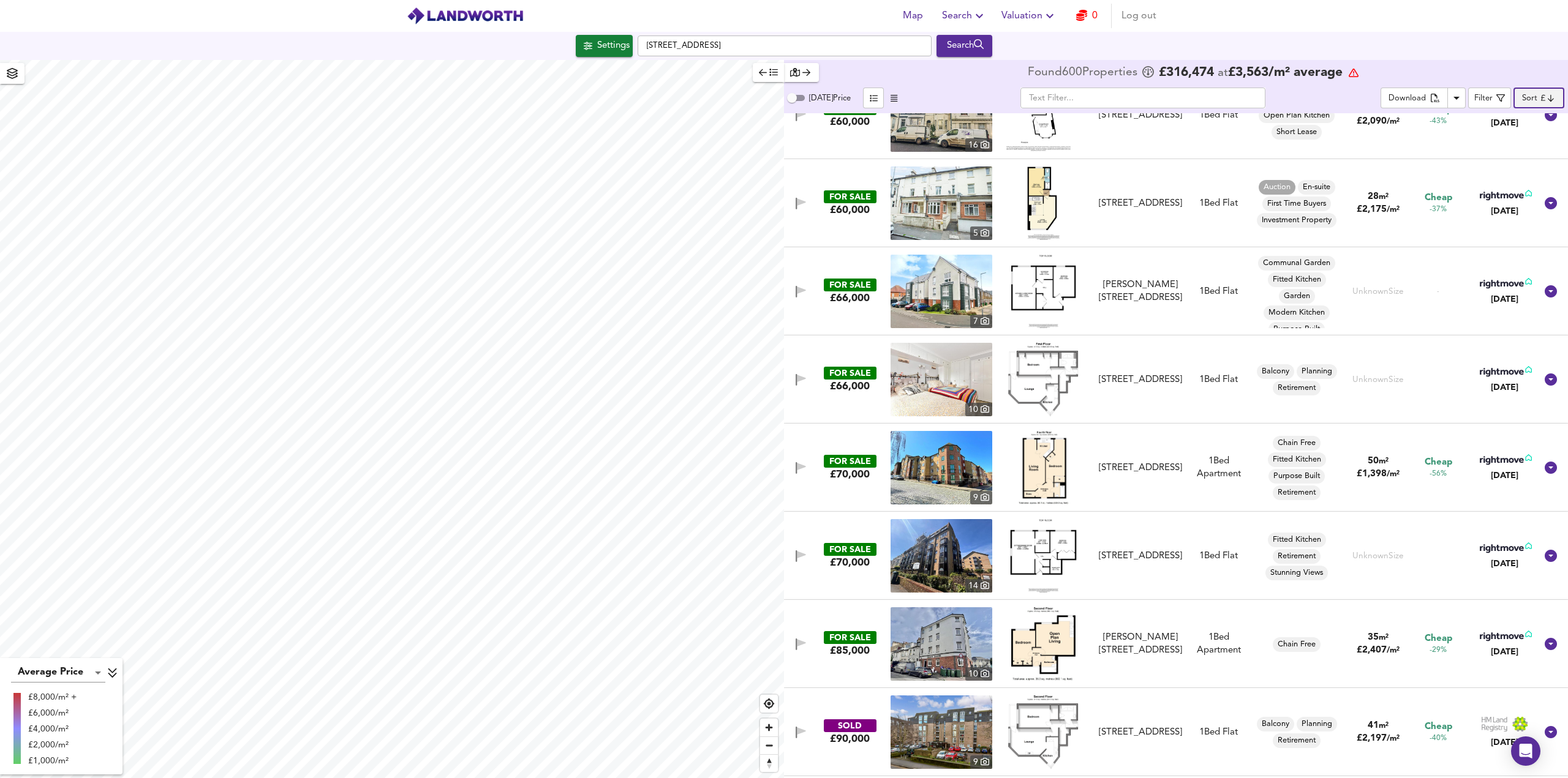
scroll to position [61, 0]
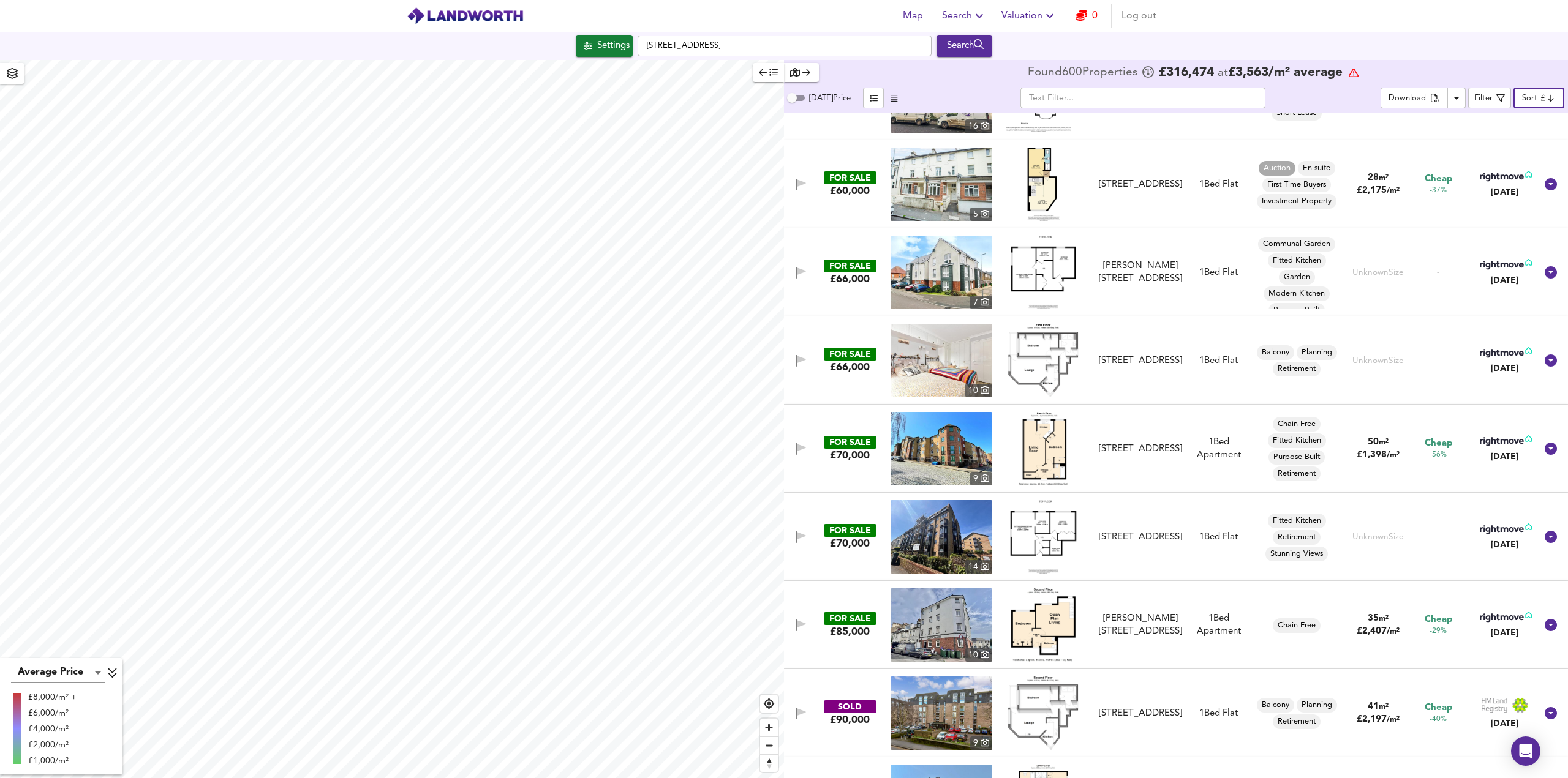
click at [1041, 440] on img at bounding box center [1042, 448] width 50 height 73
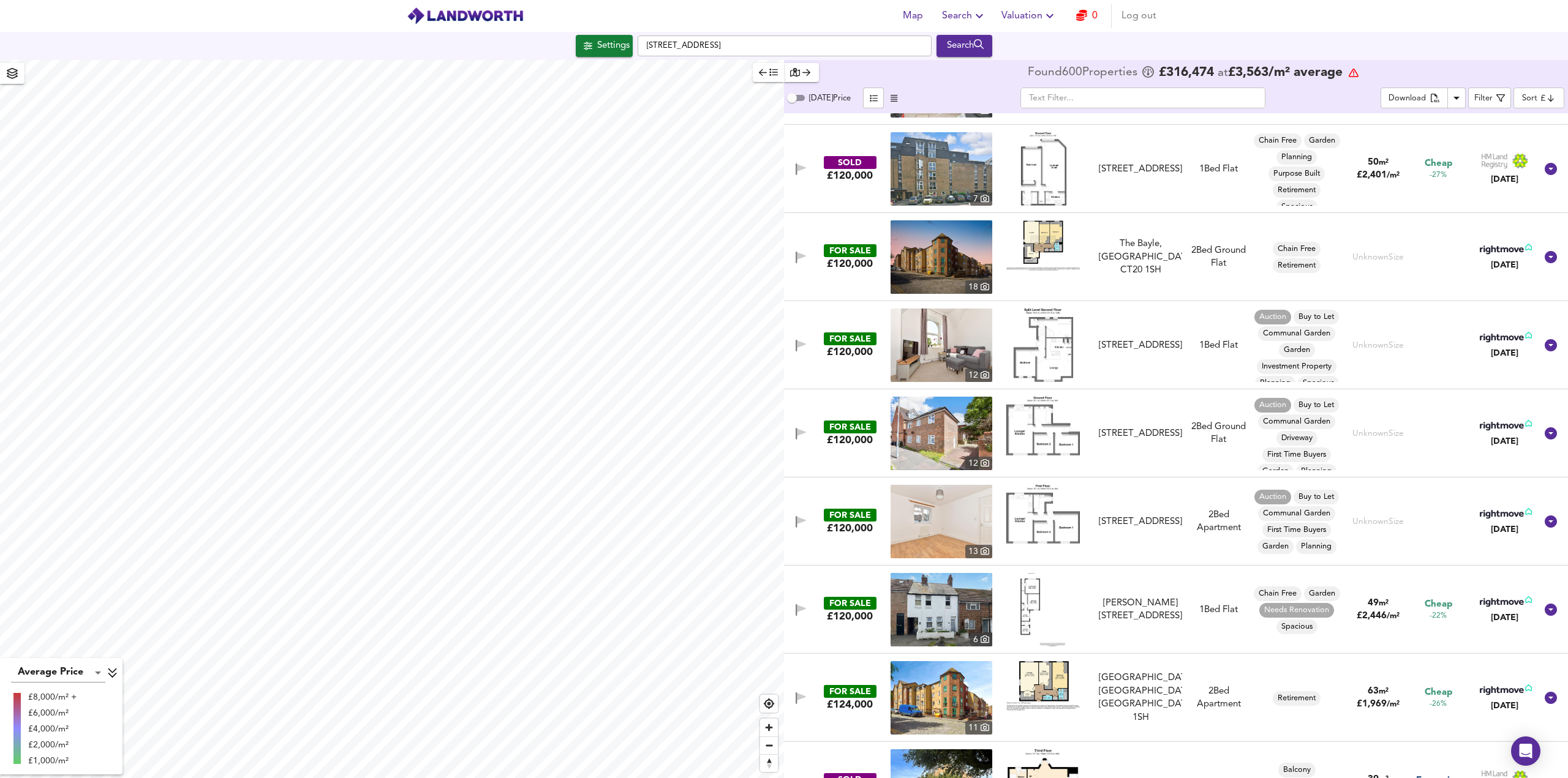
scroll to position [2388, 0]
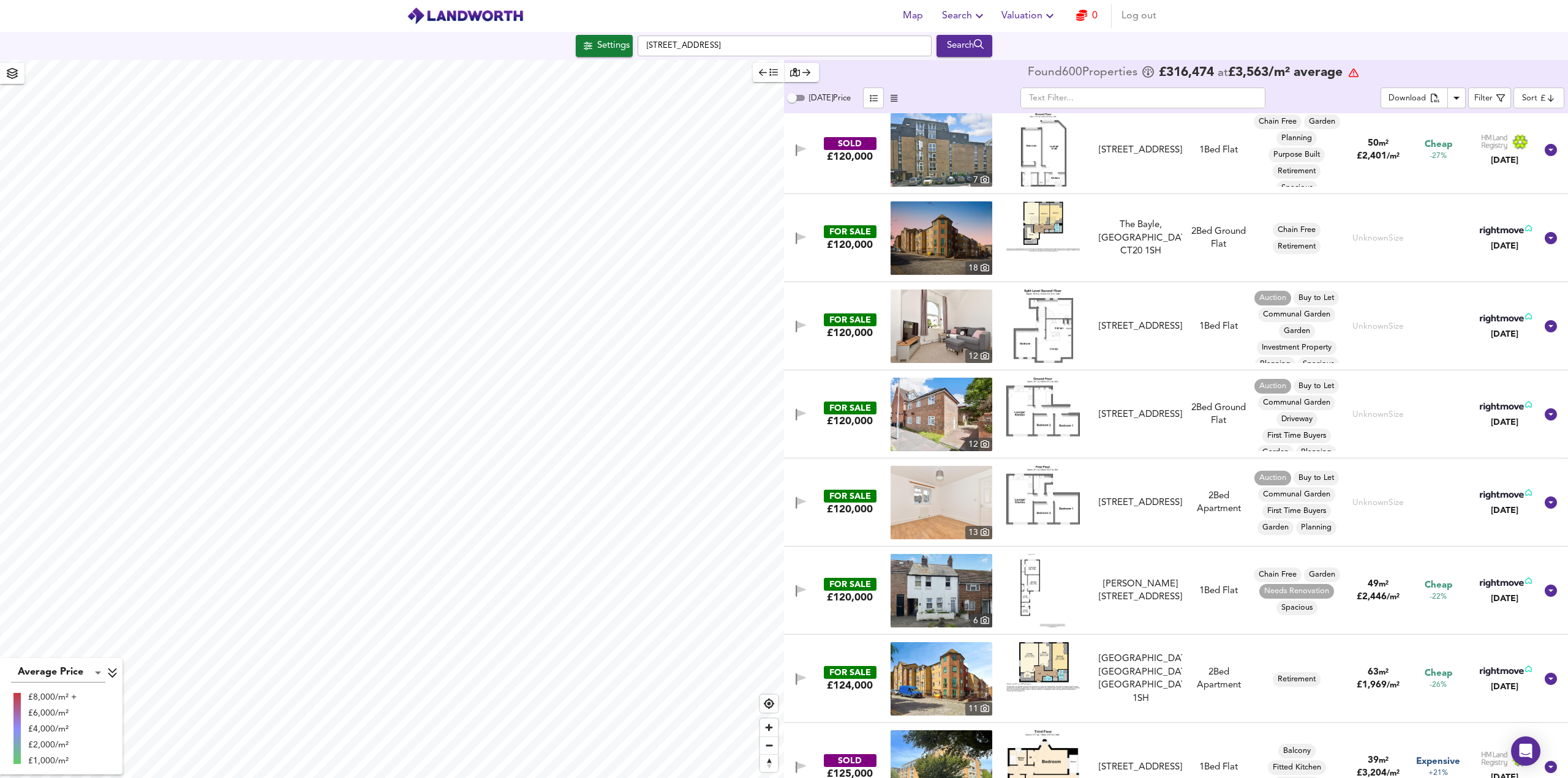
click at [960, 414] on img at bounding box center [941, 414] width 102 height 73
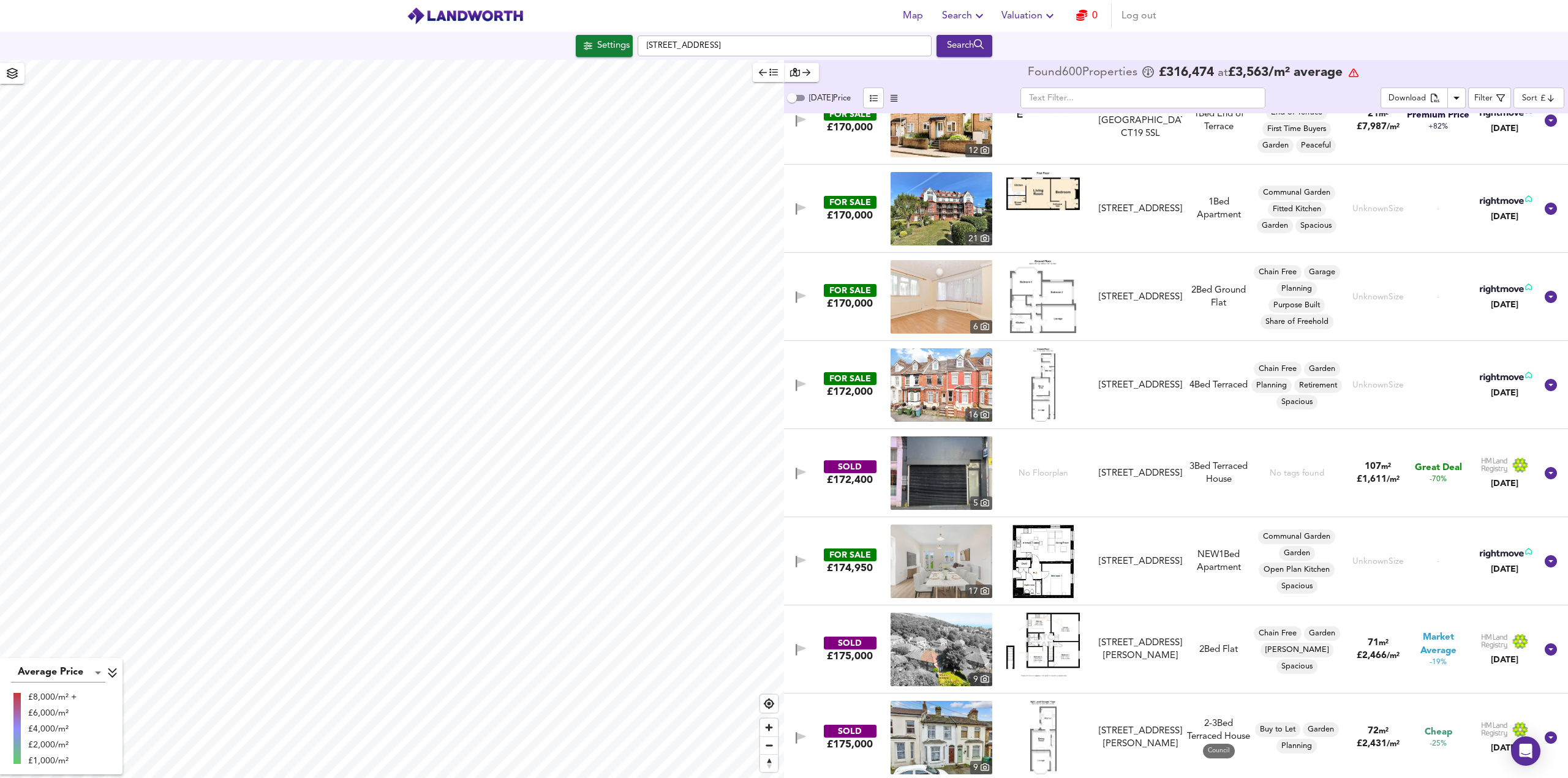
scroll to position [7223, 0]
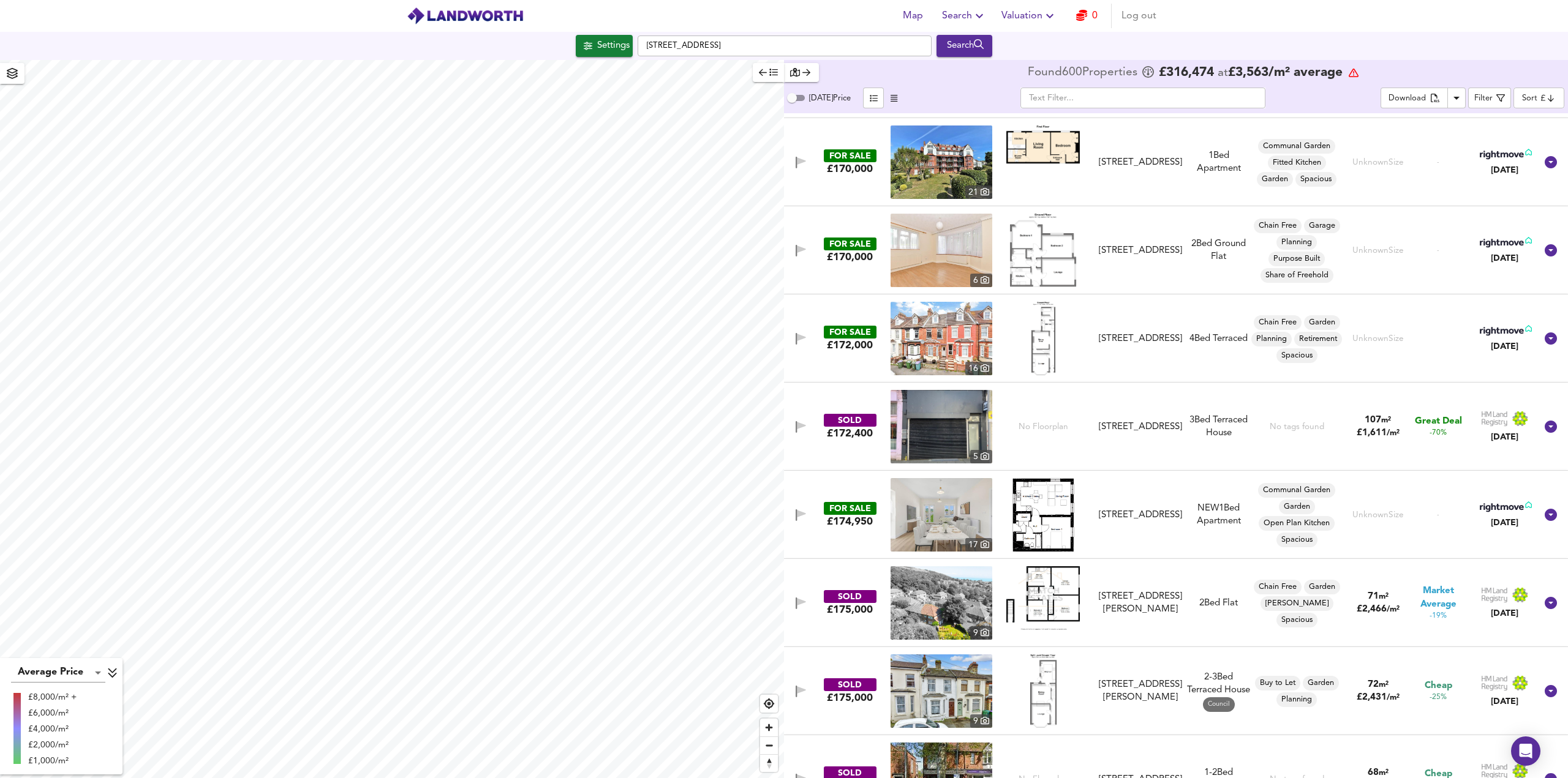
click at [929, 326] on img at bounding box center [941, 339] width 102 height 73
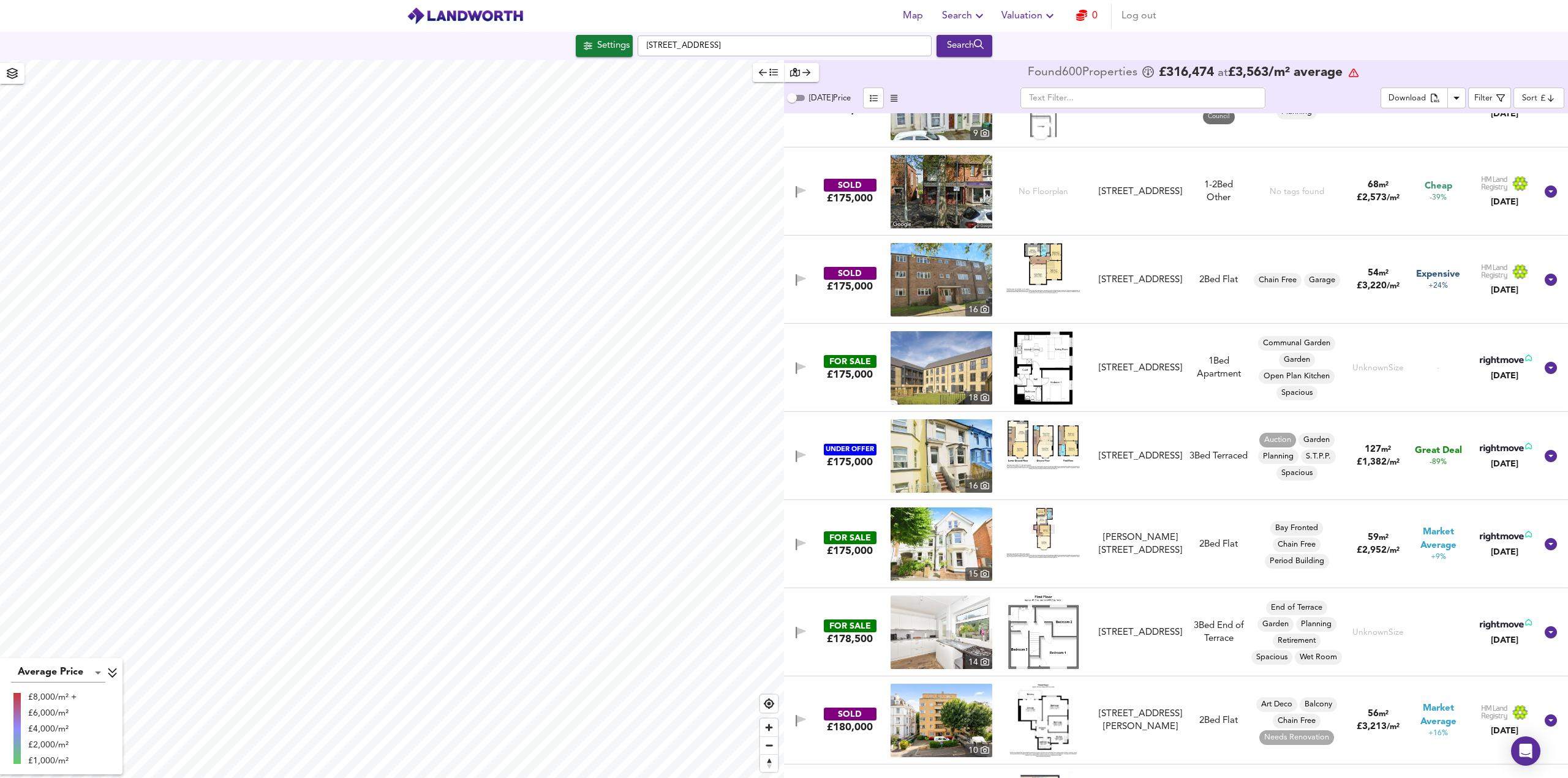
scroll to position [7835, 0]
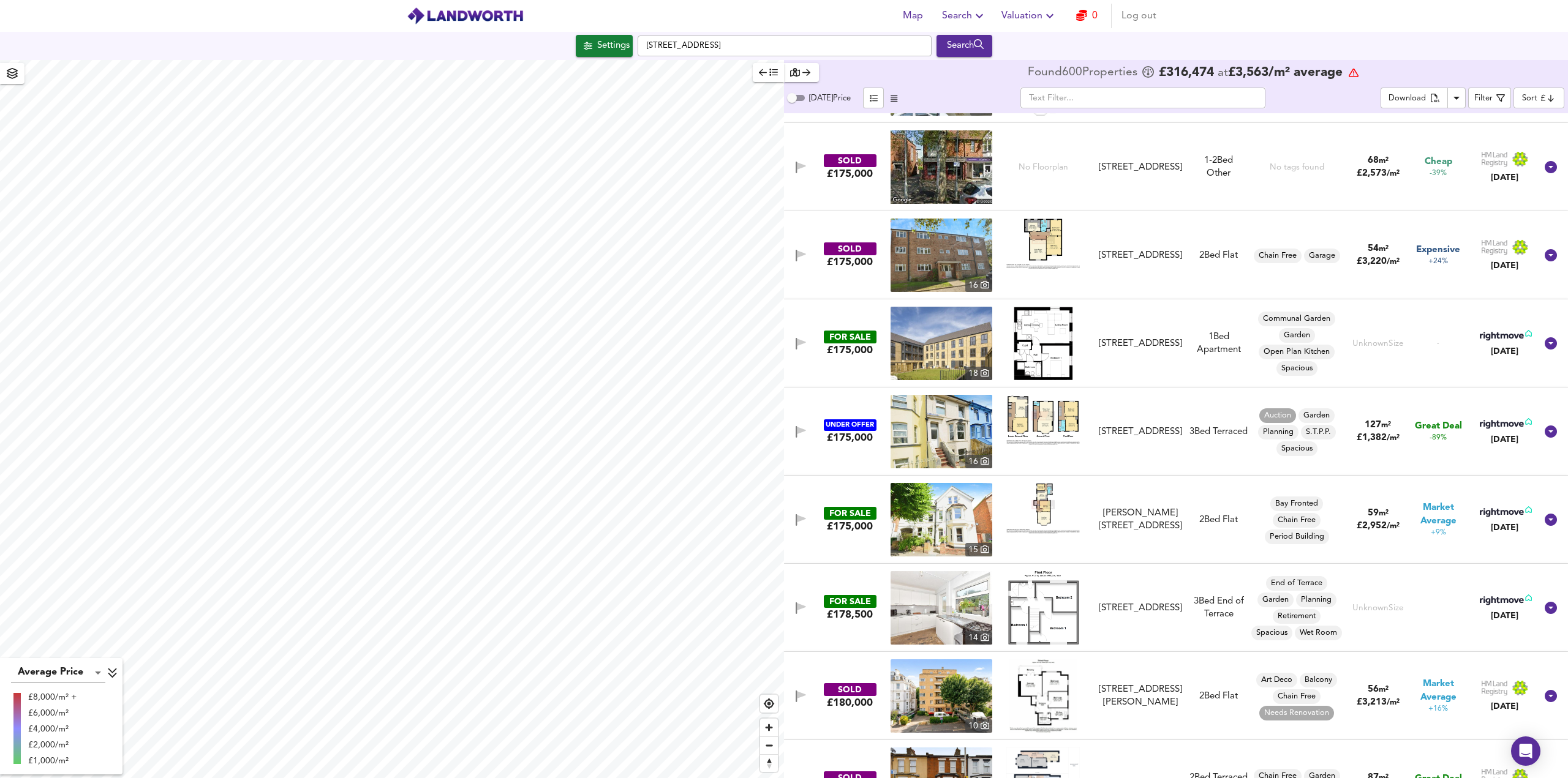
click at [946, 431] on img at bounding box center [941, 431] width 102 height 73
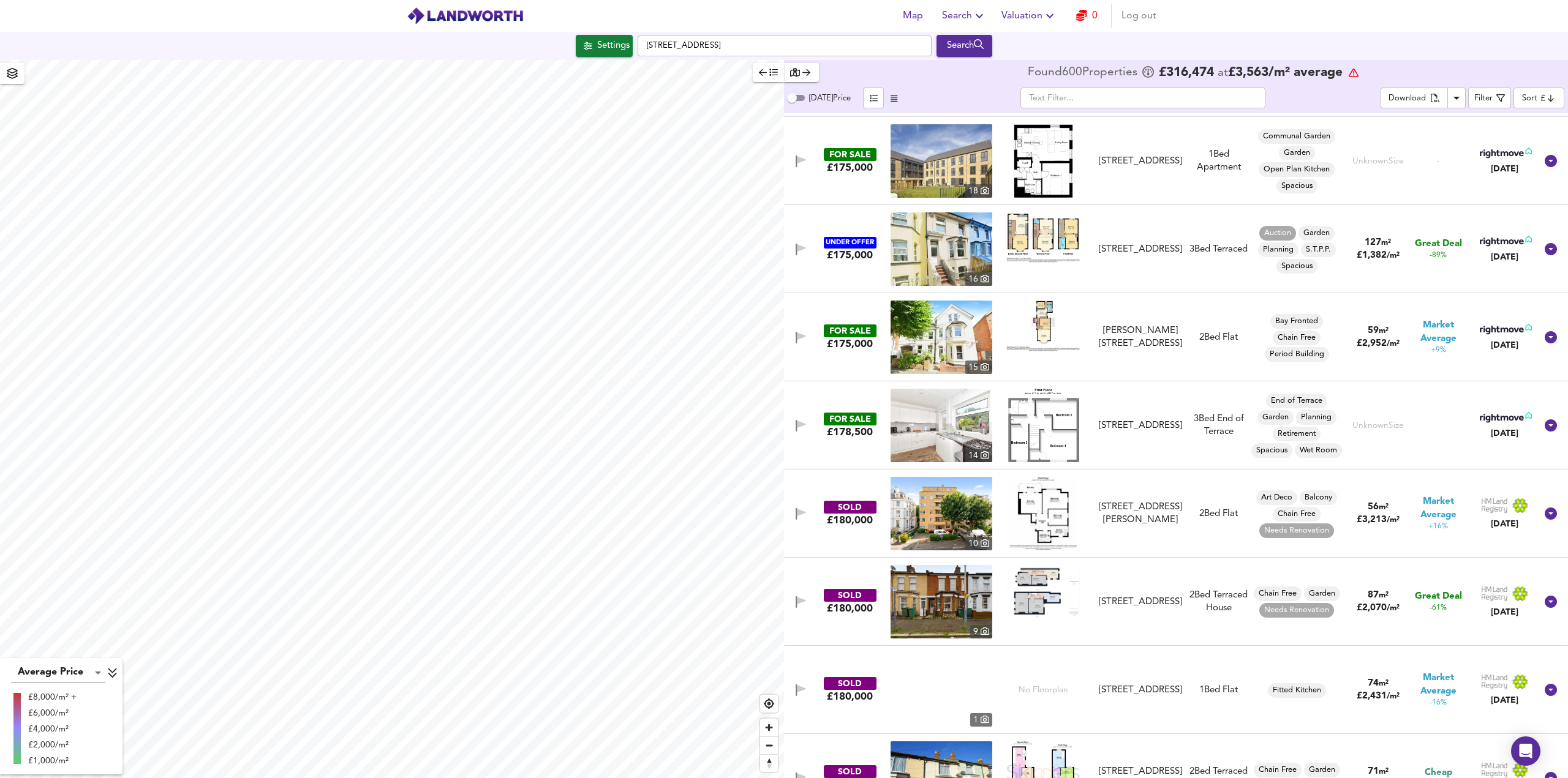
scroll to position [8019, 0]
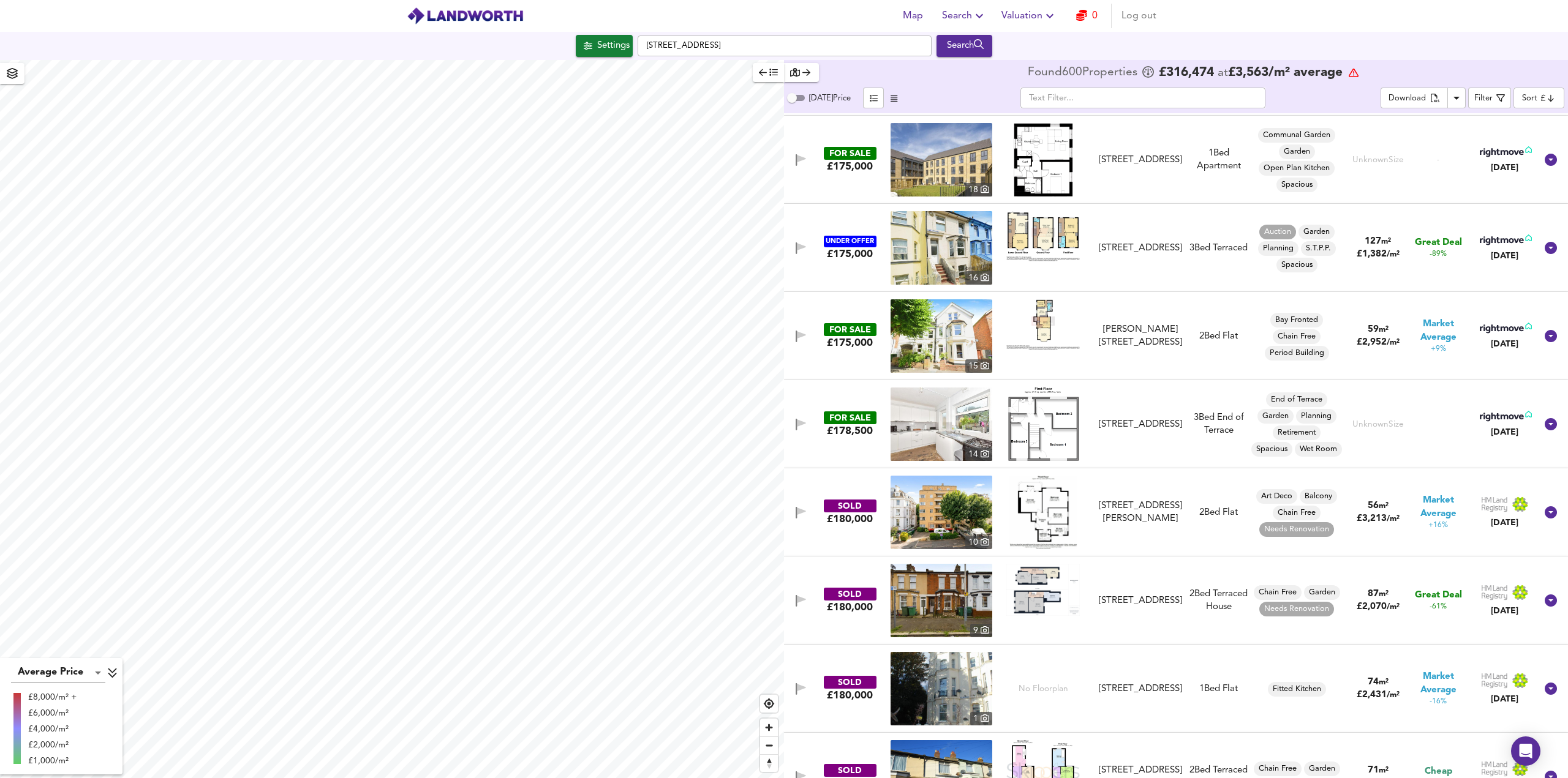
click at [1539, 97] on body "Map Search Valuation 0 Log out Settings Shorncliffe Road, CT20 2SF Search Avera…" at bounding box center [784, 389] width 1568 height 778
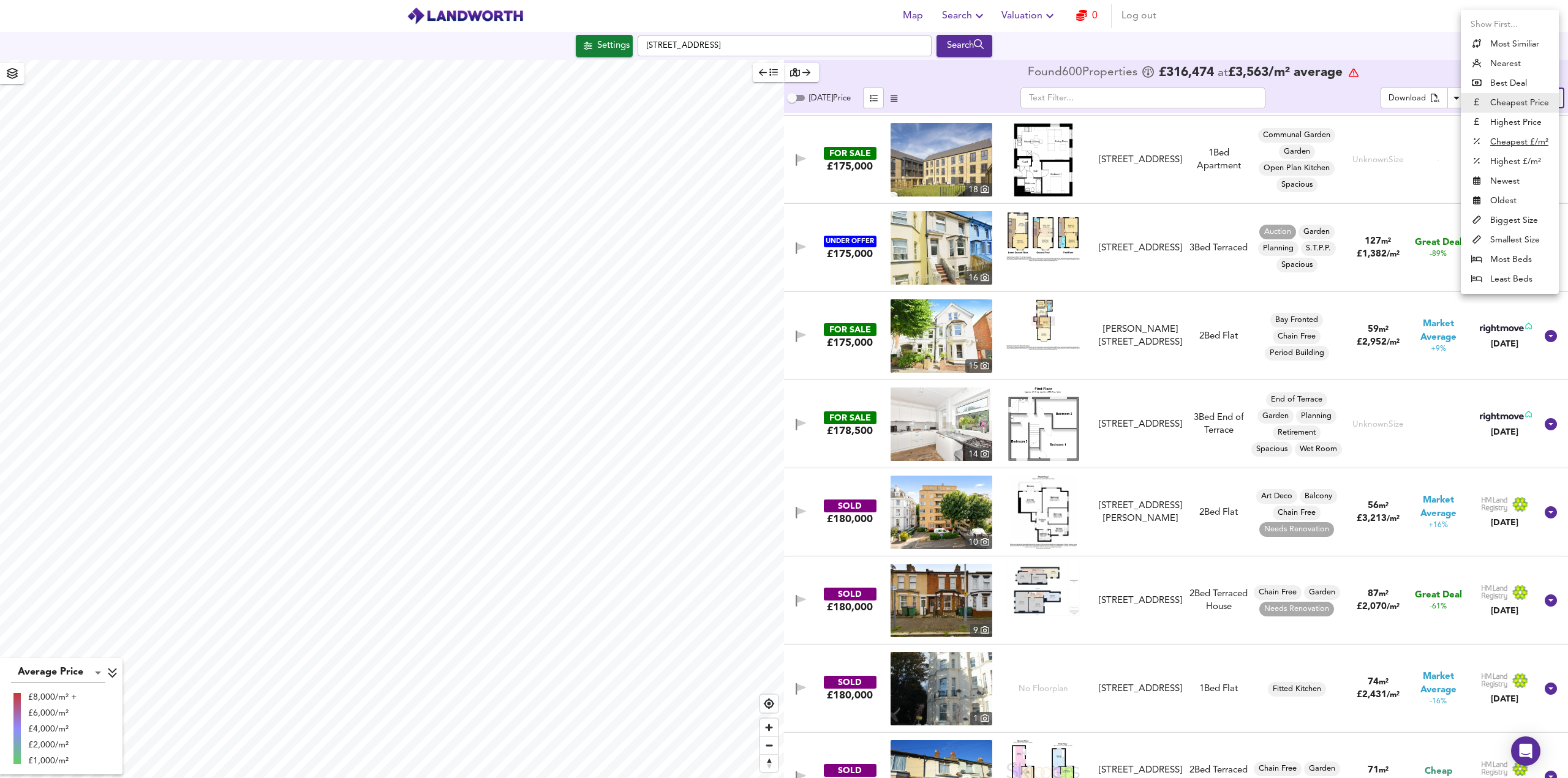
click at [1523, 145] on u "Cheapest £/m²" at bounding box center [1519, 141] width 58 height 12
type input "lowppsf"
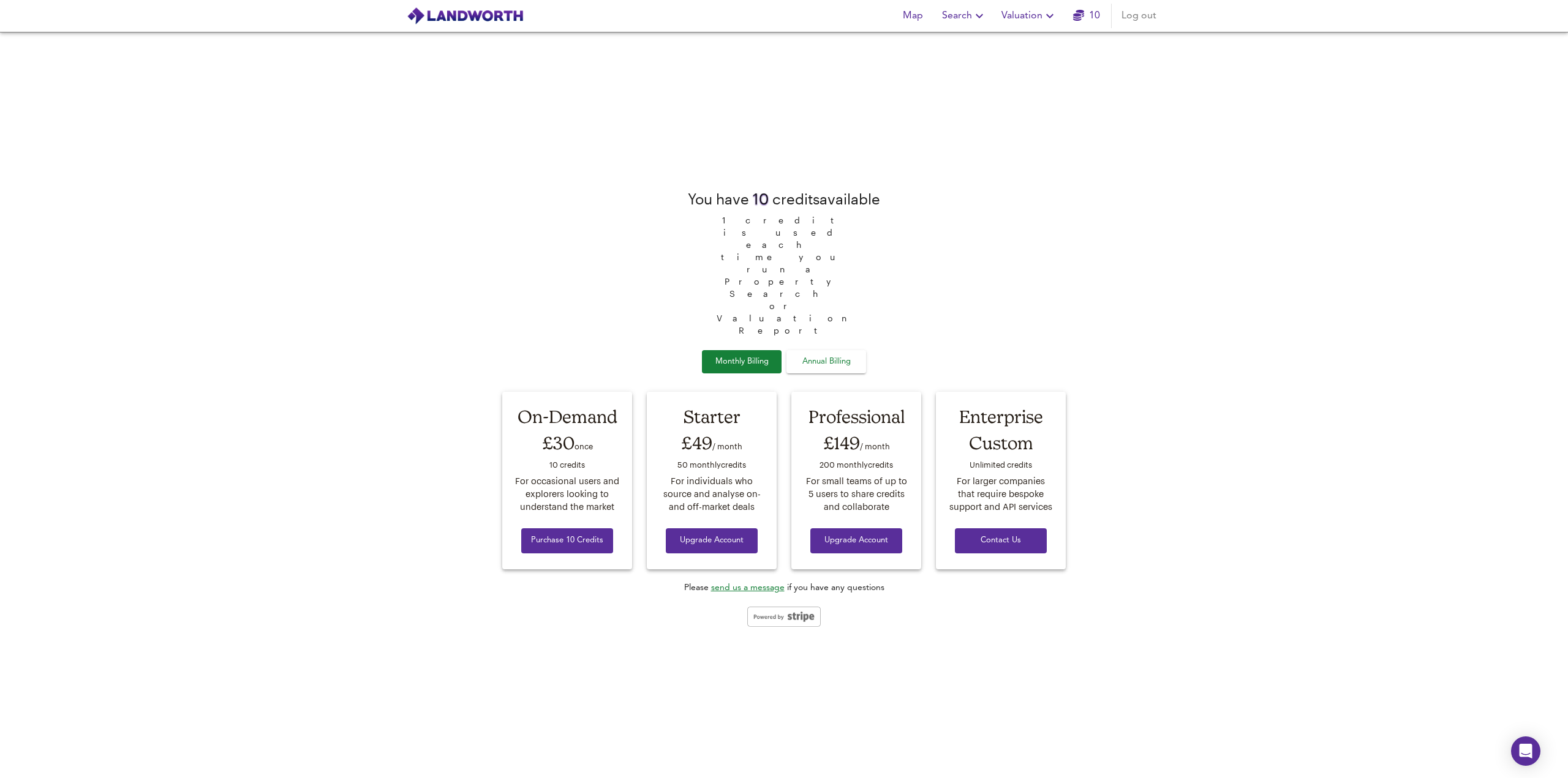
click at [961, 18] on span "Search" at bounding box center [964, 15] width 45 height 17
click at [965, 46] on li "New Search" at bounding box center [964, 44] width 121 height 22
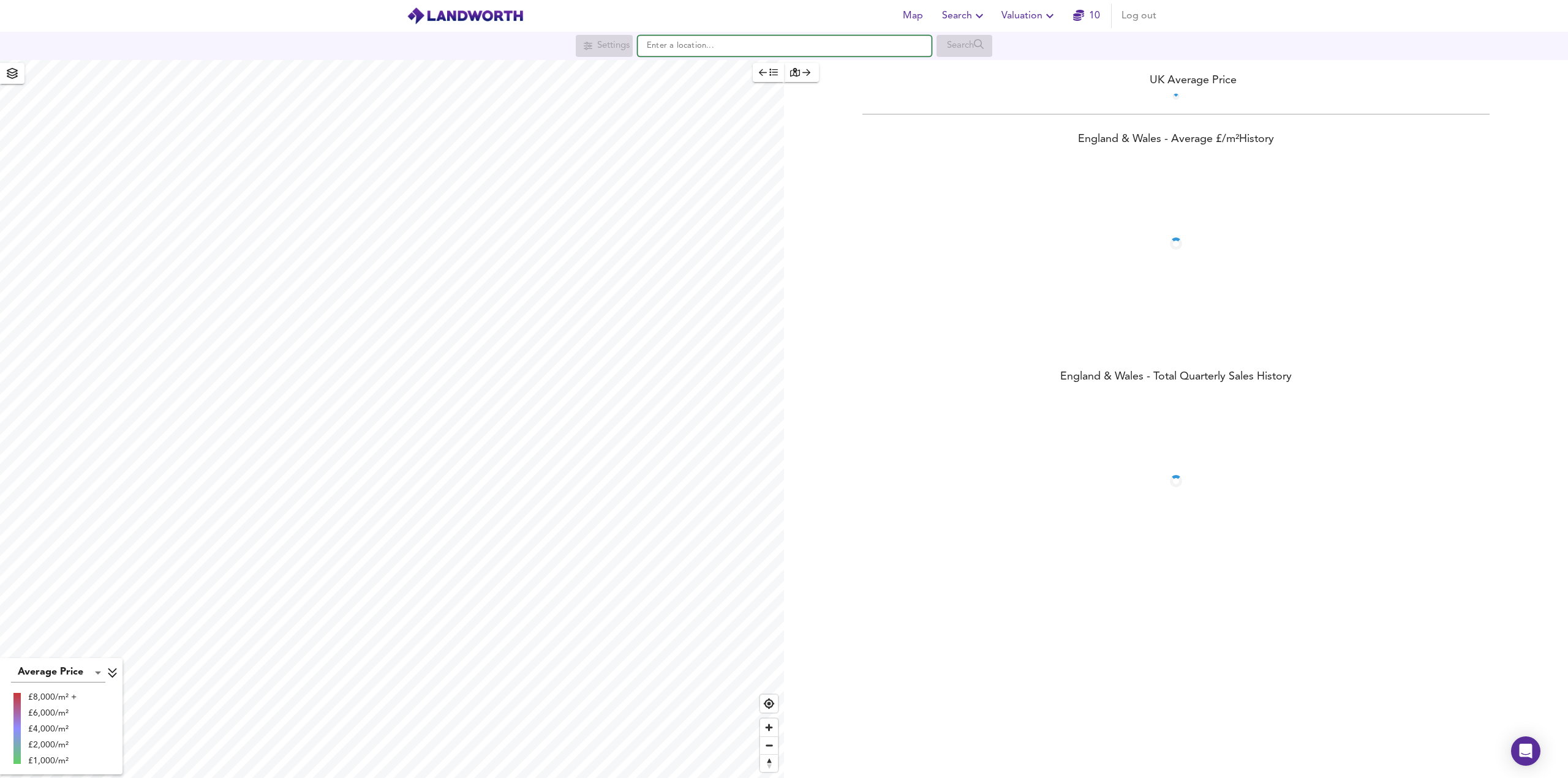
click at [683, 50] on input "text" at bounding box center [785, 46] width 294 height 21
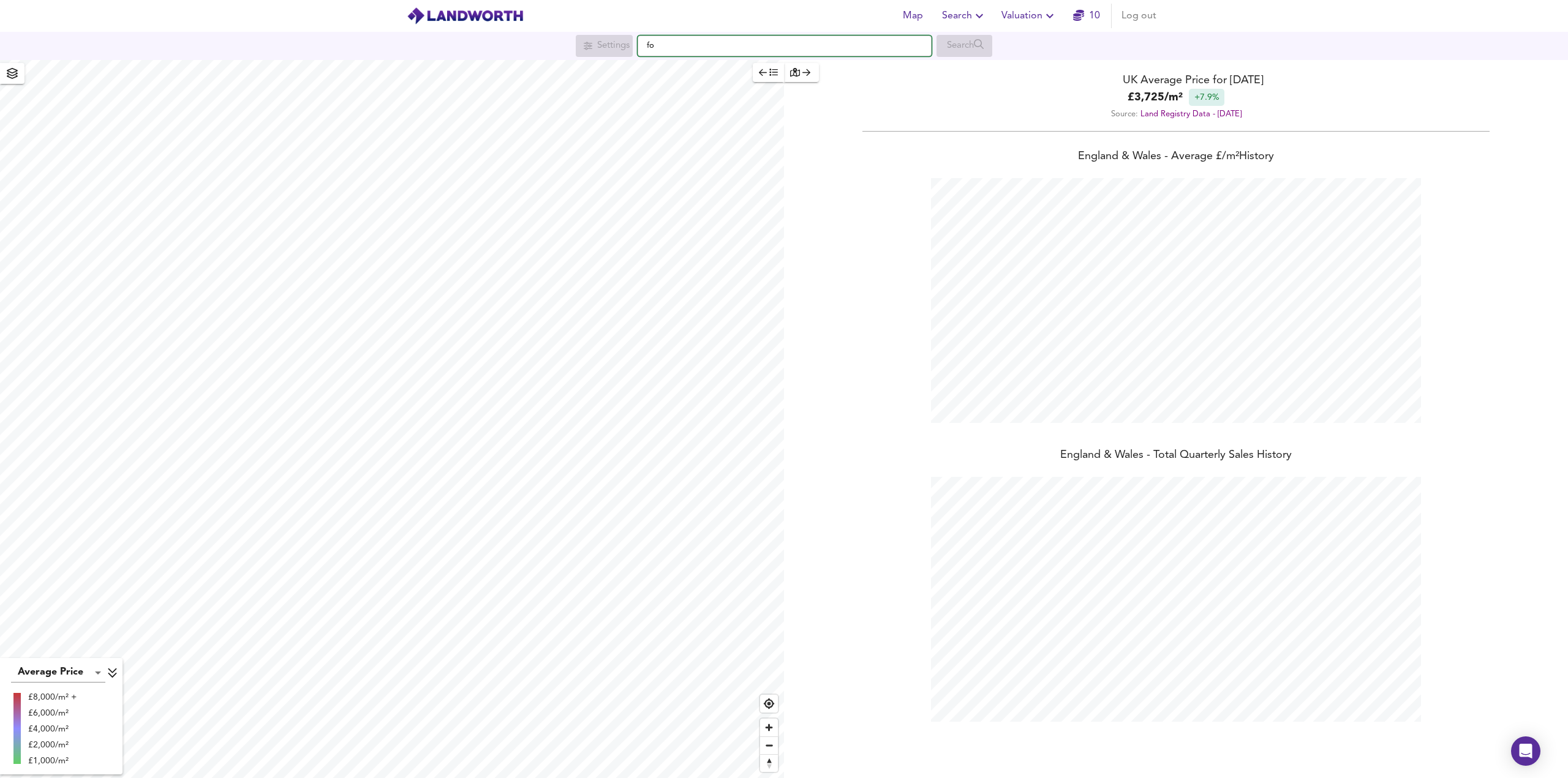
scroll to position [778, 1568]
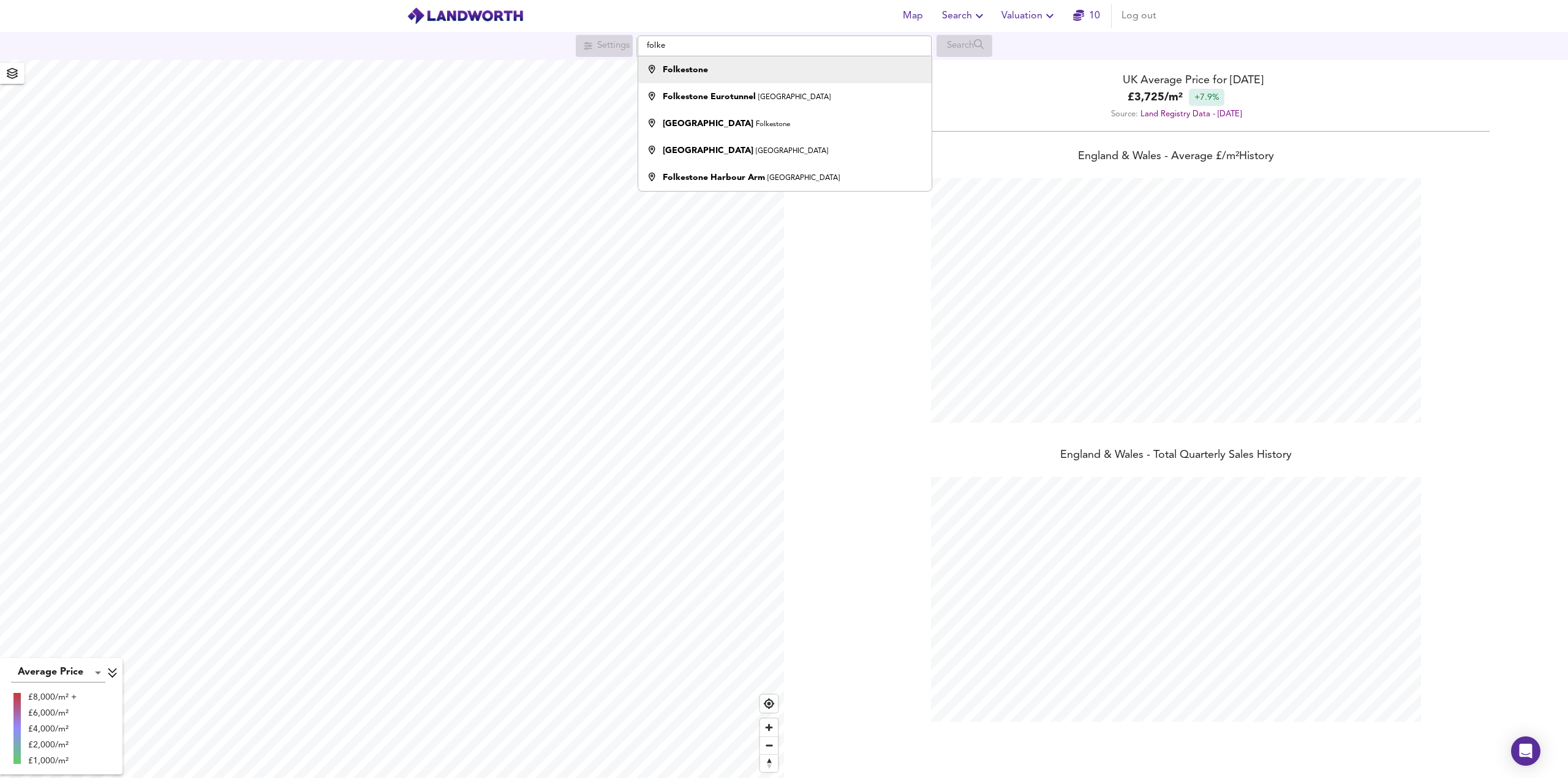
click at [702, 71] on strong "Folkestone" at bounding box center [686, 70] width 45 height 9
type input "Folkestone"
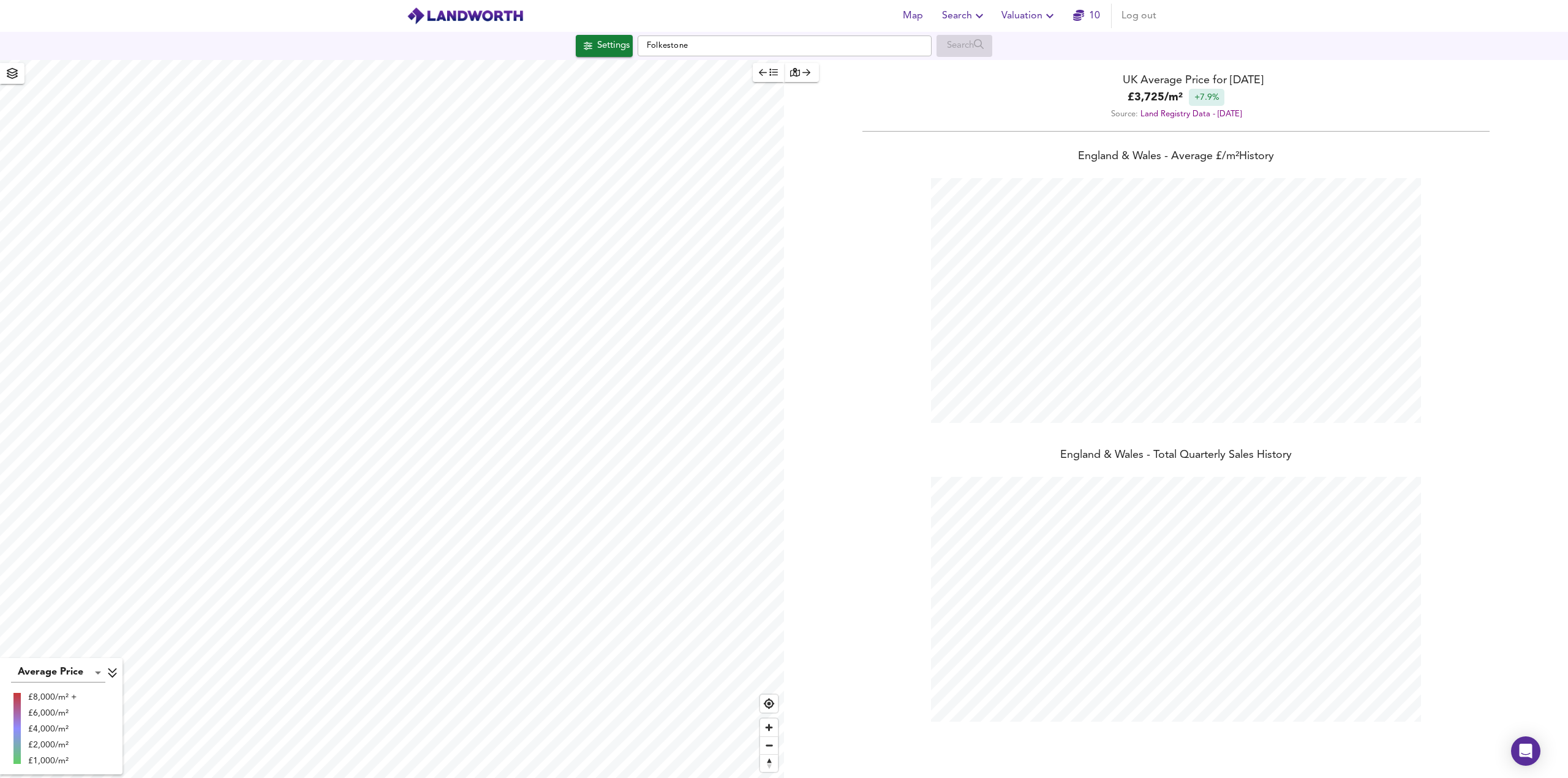
checkbox input "false"
checkbox input "true"
click at [389, 391] on span "Search Settings" at bounding box center [391, 388] width 81 height 17
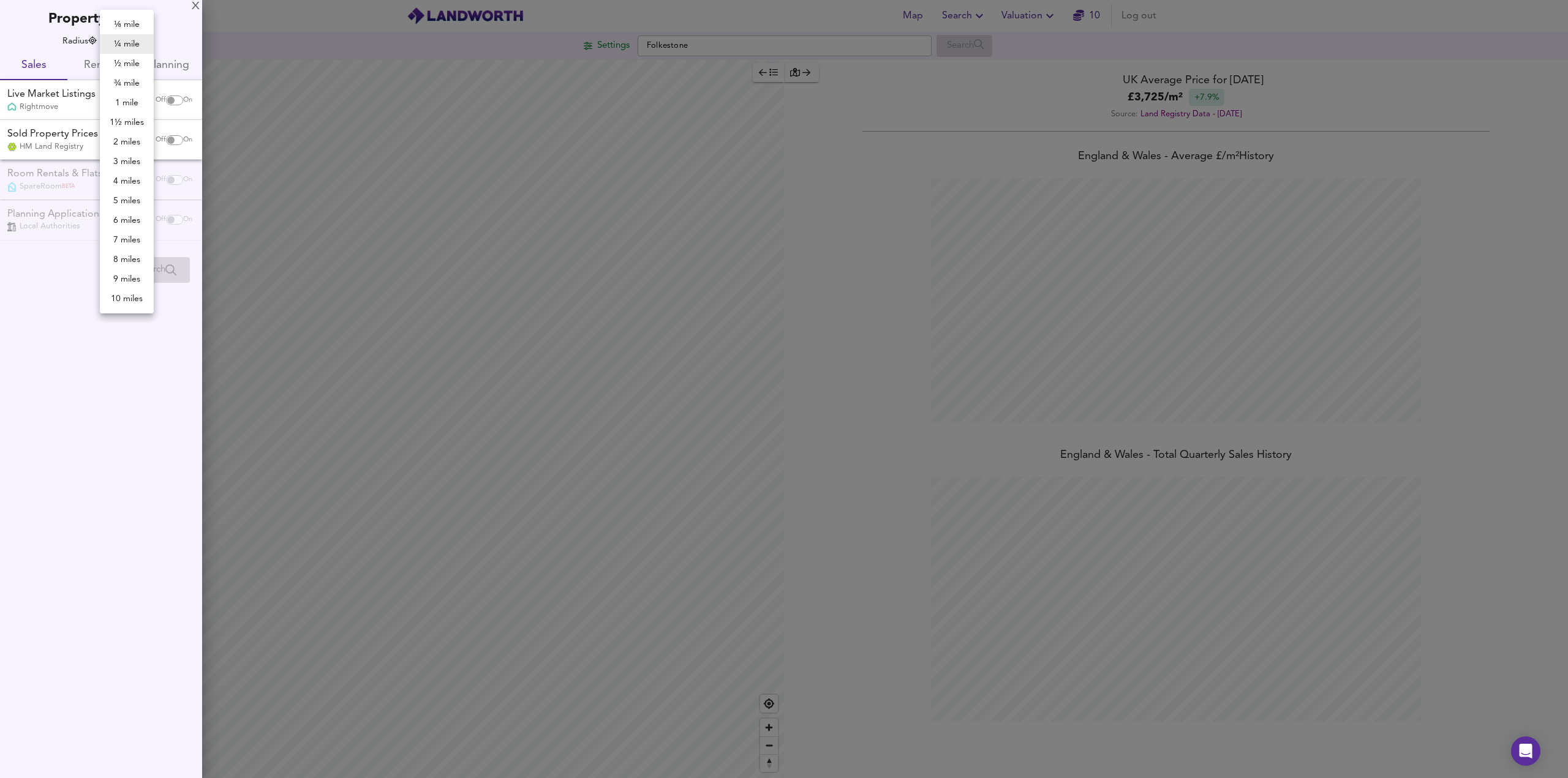
click at [128, 41] on body "Map Search Valuation 10 Log out Settings Folkestone Search Average Price landwo…" at bounding box center [784, 389] width 1568 height 778
click at [132, 96] on li "1 mile" at bounding box center [127, 103] width 54 height 19
drag, startPoint x: 370, startPoint y: 295, endPoint x: 528, endPoint y: 314, distance: 159.1
click at [649, 295] on div at bounding box center [784, 389] width 1568 height 778
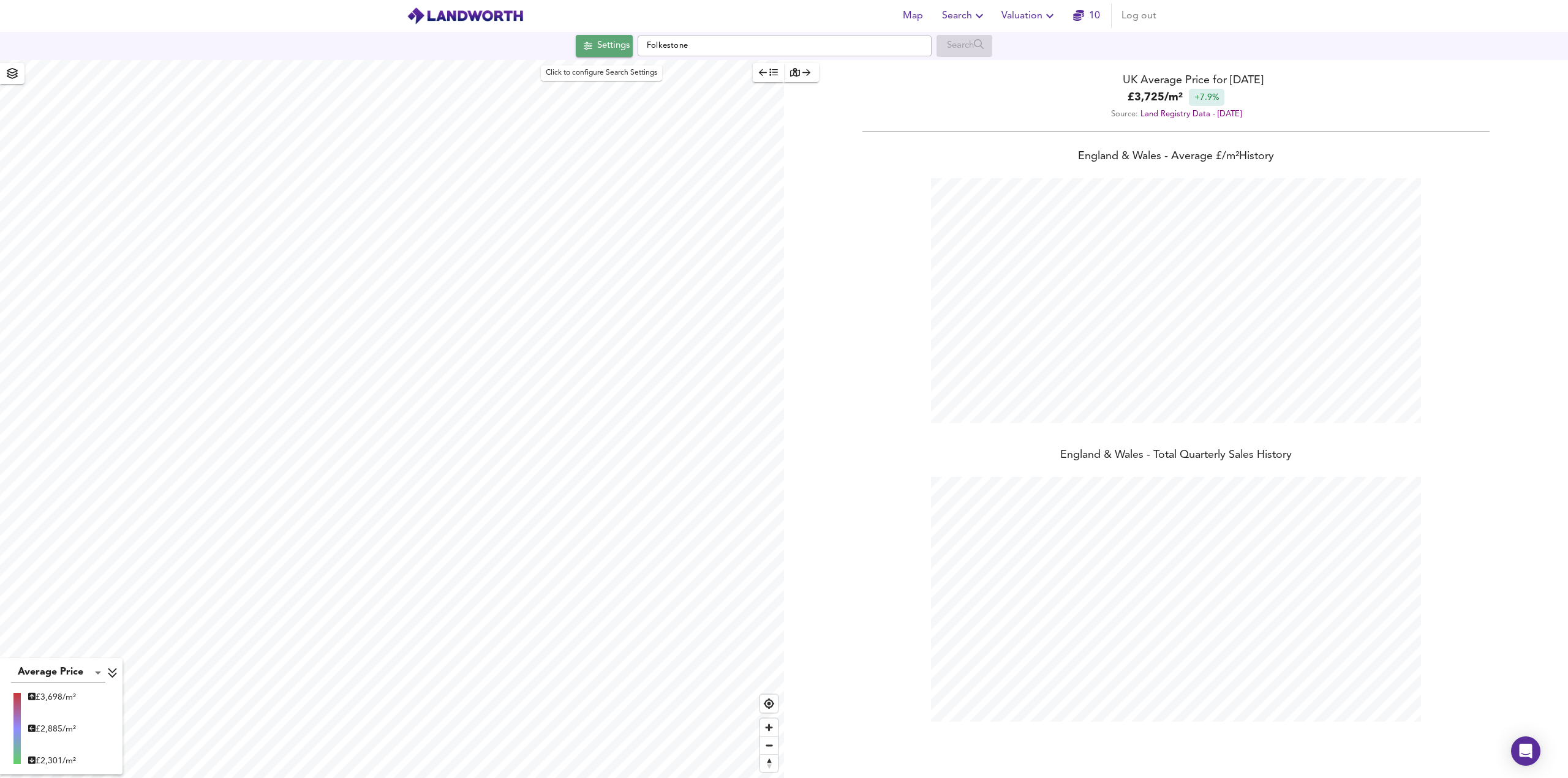
click at [603, 41] on div "Settings" at bounding box center [613, 46] width 32 height 16
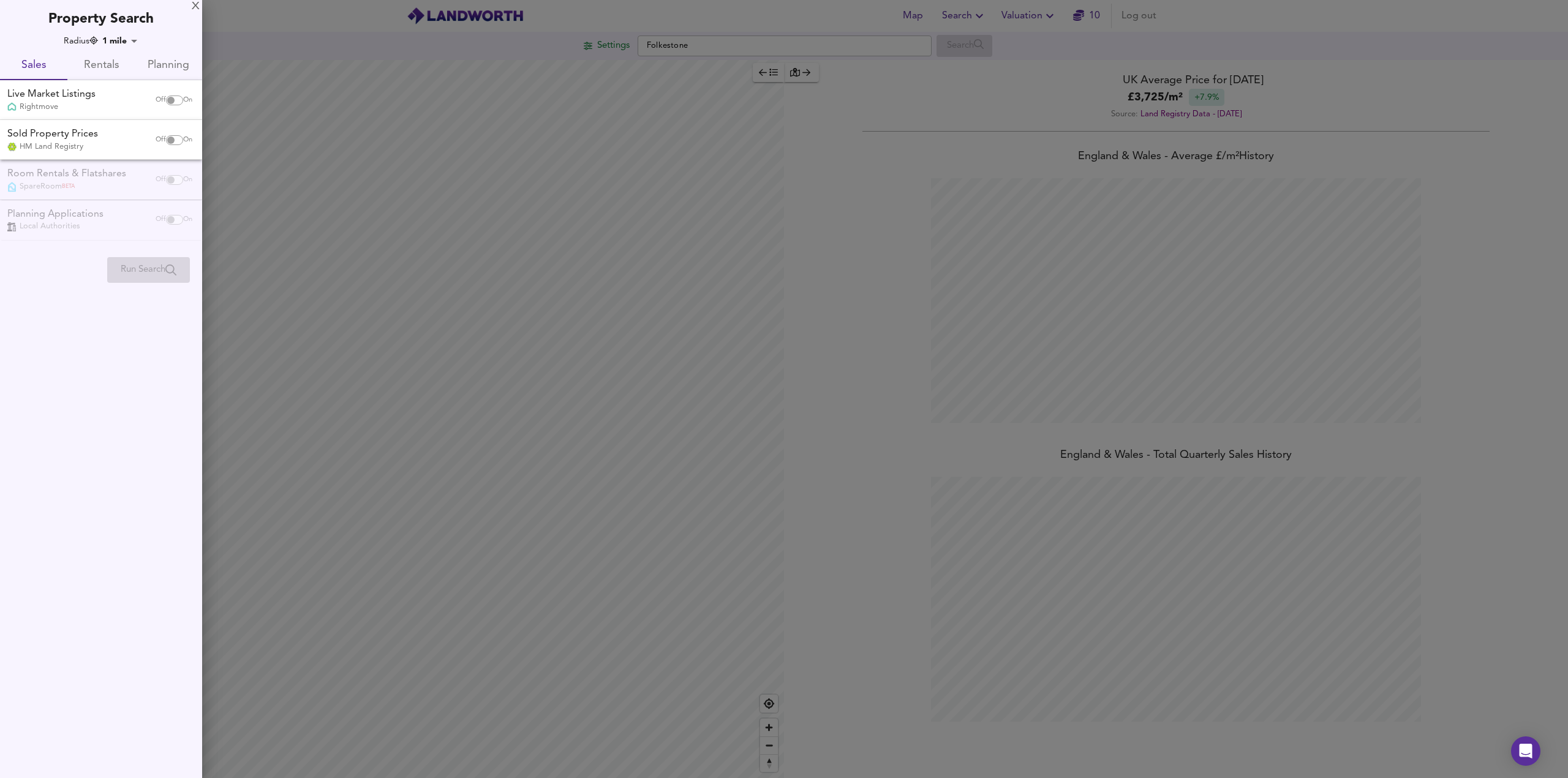
click at [124, 41] on body "Map Search Valuation 10 Log out Settings Folkestone Search Average Price landwo…" at bounding box center [784, 389] width 1568 height 778
click at [135, 66] on li "½ mile" at bounding box center [128, 63] width 54 height 19
click at [125, 44] on body "Map Search Valuation 10 Log out Settings Folkestone Search Average Price landwo…" at bounding box center [784, 389] width 1568 height 778
click at [126, 80] on li "¾ mile" at bounding box center [127, 83] width 54 height 19
type input "1207"
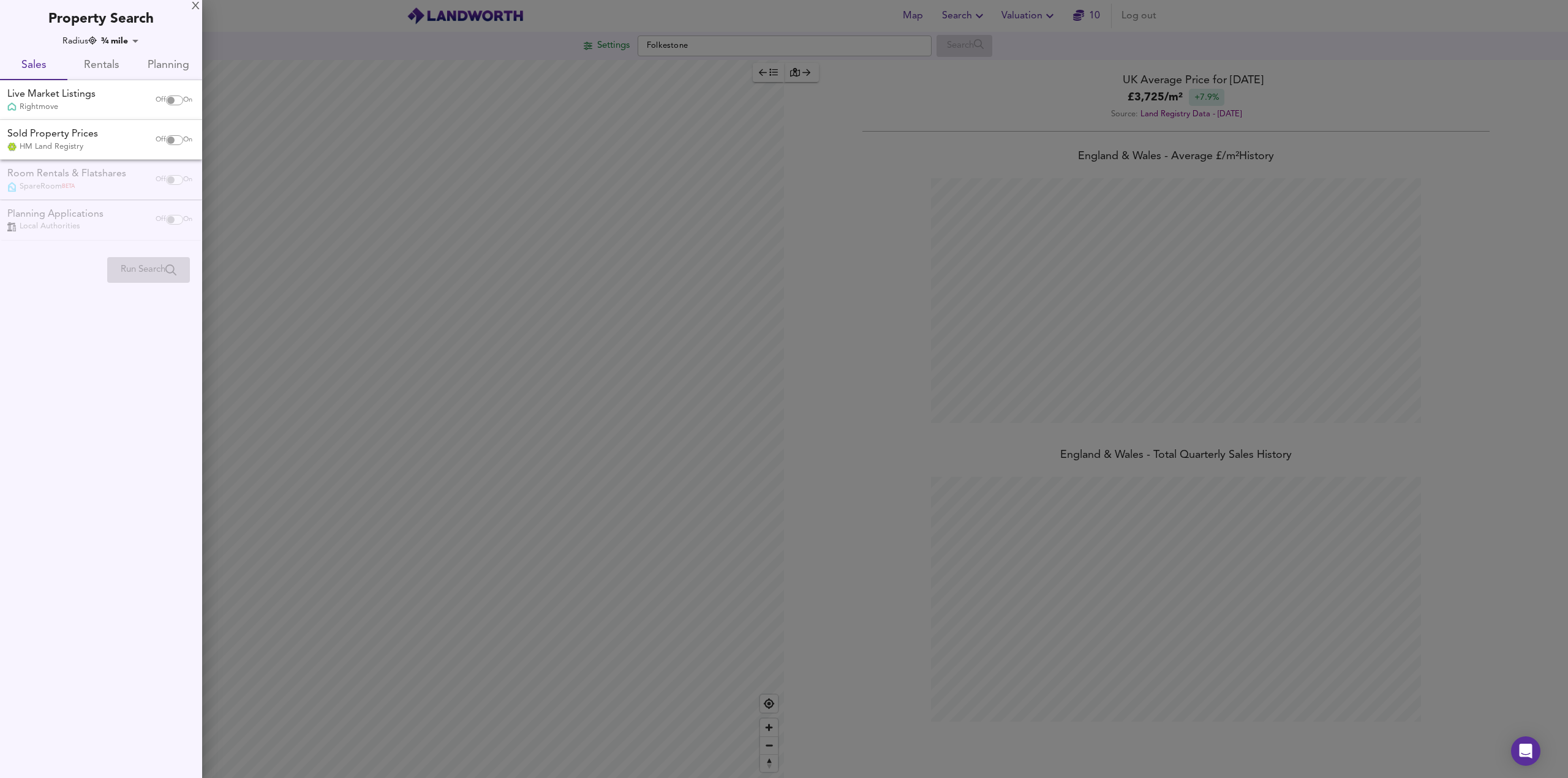
drag, startPoint x: 314, startPoint y: 314, endPoint x: 545, endPoint y: 357, distance: 235.0
click at [587, 358] on div at bounding box center [784, 389] width 1568 height 778
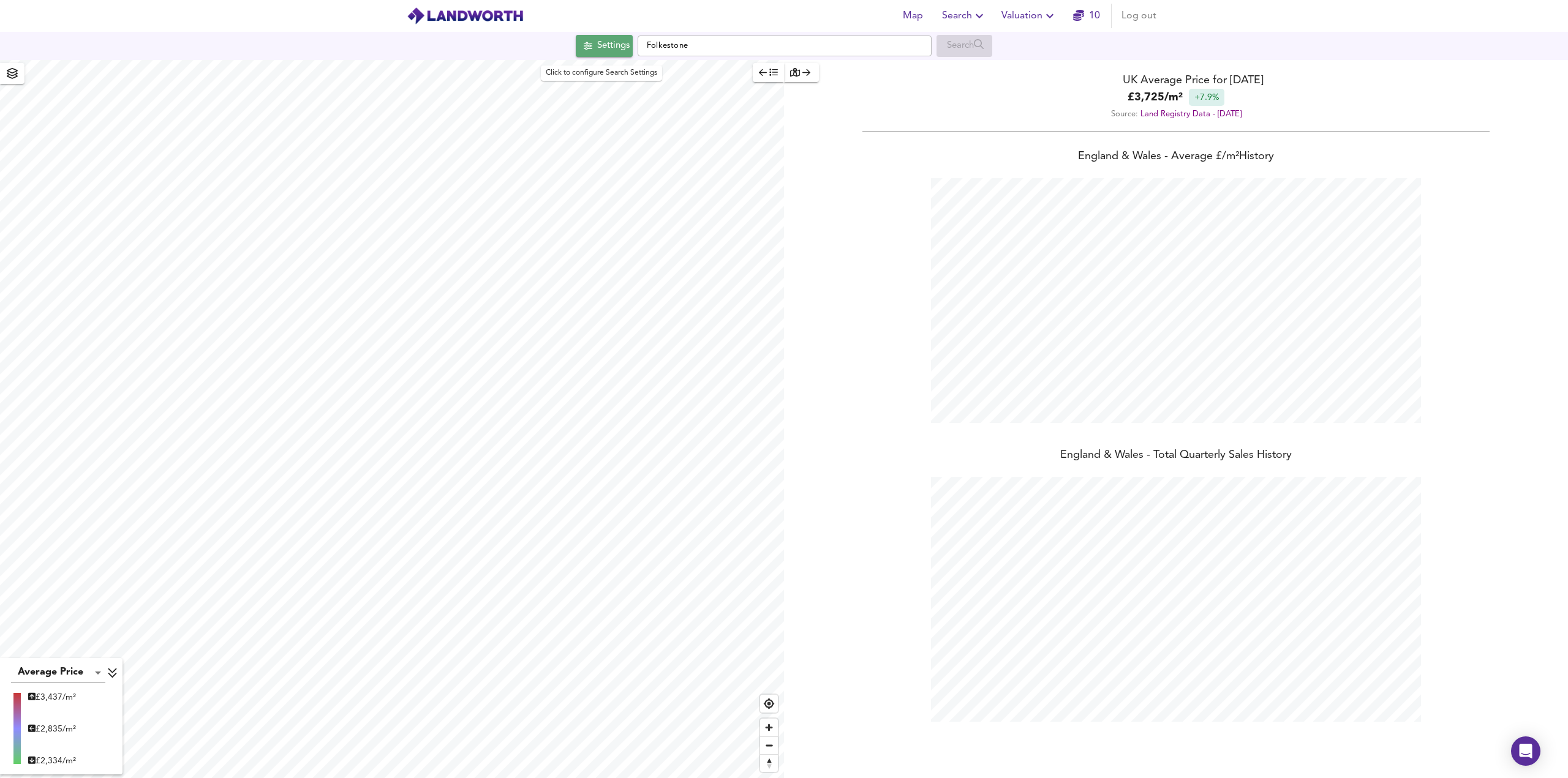
click at [623, 47] on div "Settings" at bounding box center [613, 46] width 32 height 16
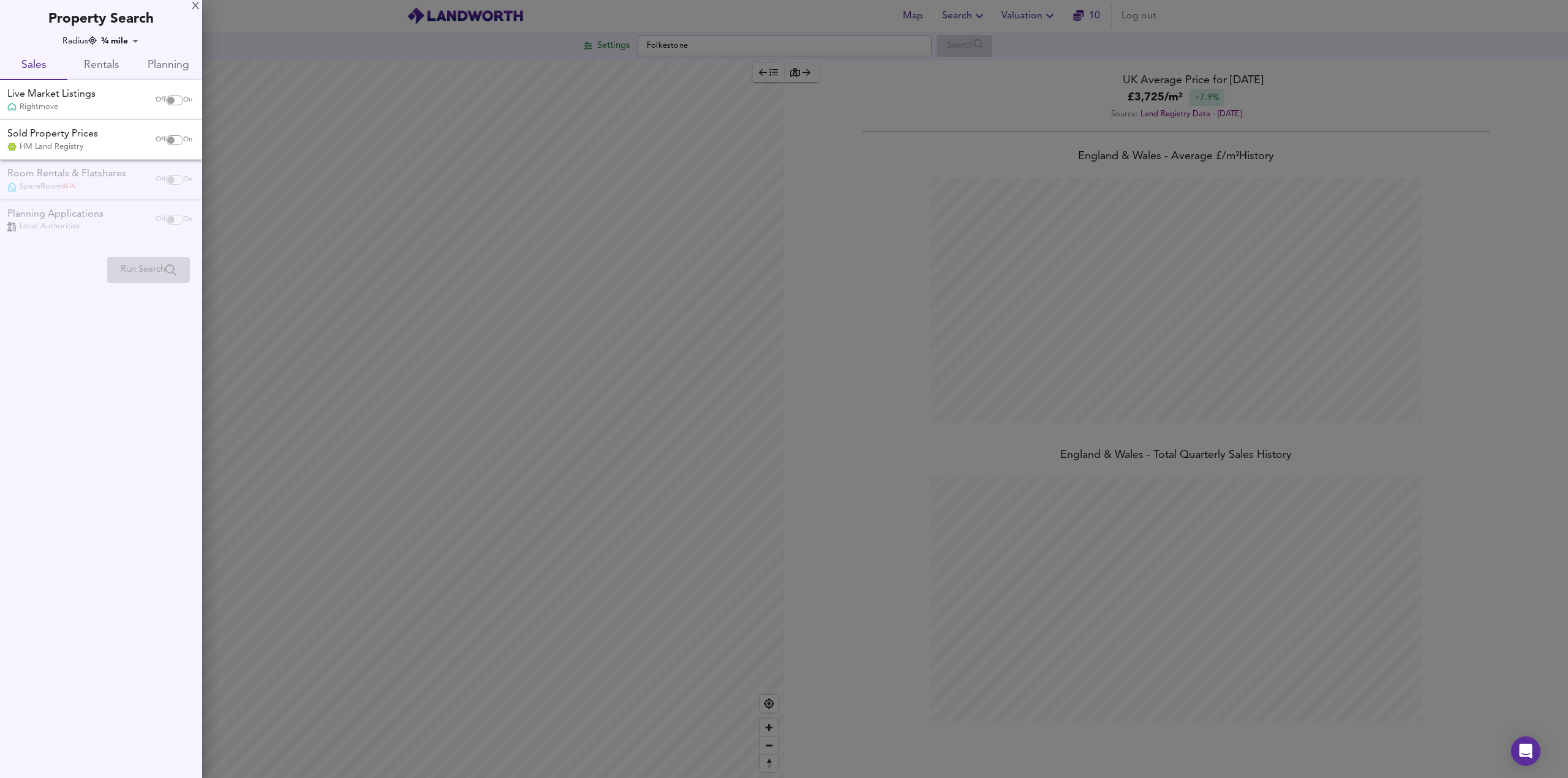
click at [183, 100] on span "On" at bounding box center [187, 101] width 9 height 10
checkbox input "true"
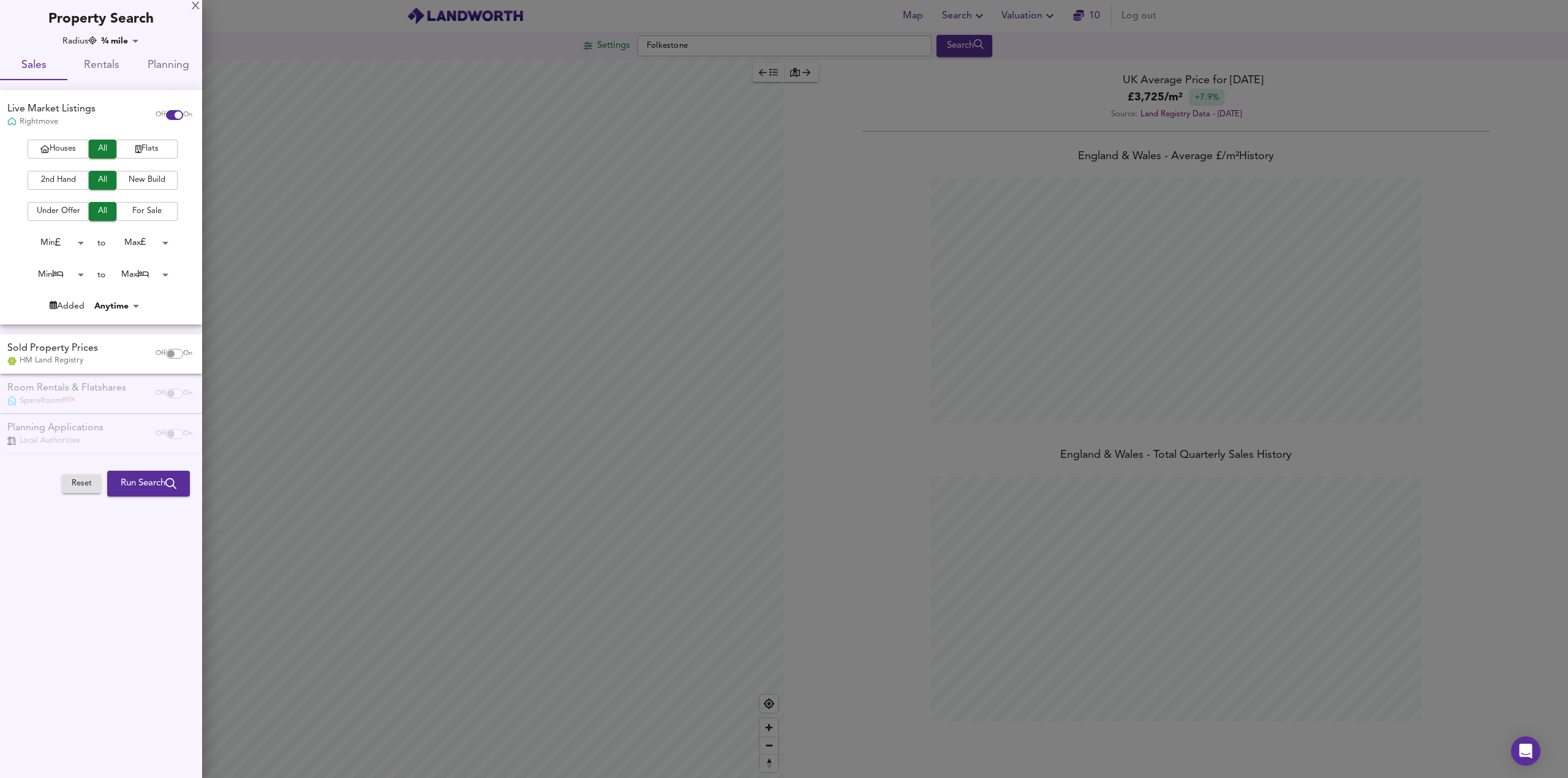
click at [109, 63] on span "Rentals" at bounding box center [101, 65] width 53 height 19
click at [54, 68] on span "Sales" at bounding box center [33, 65] width 53 height 19
drag, startPoint x: 471, startPoint y: 420, endPoint x: 541, endPoint y: 414, distance: 70.3
click at [541, 414] on div at bounding box center [784, 389] width 1568 height 778
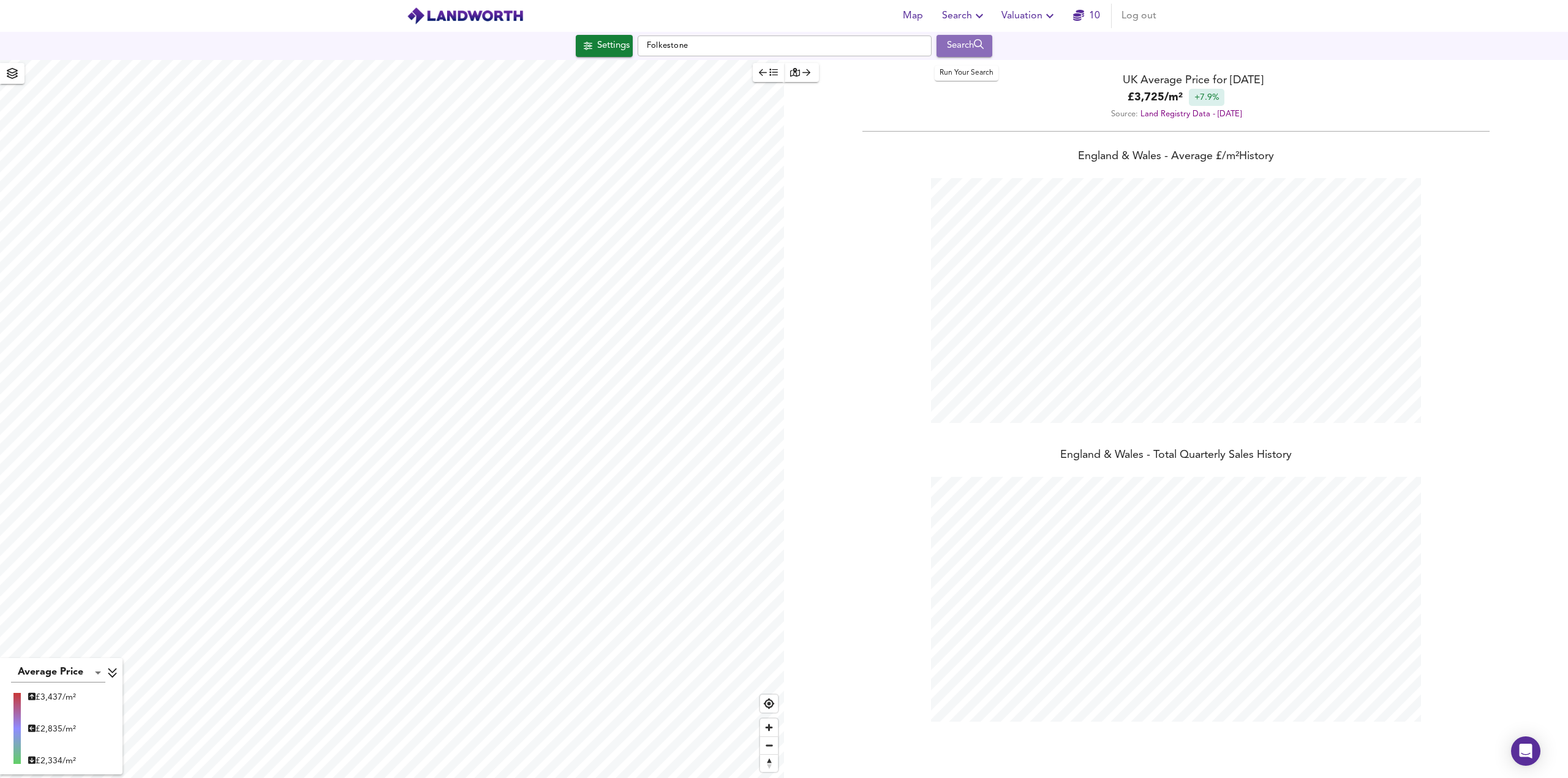
click at [960, 45] on div "Search" at bounding box center [964, 46] width 50 height 16
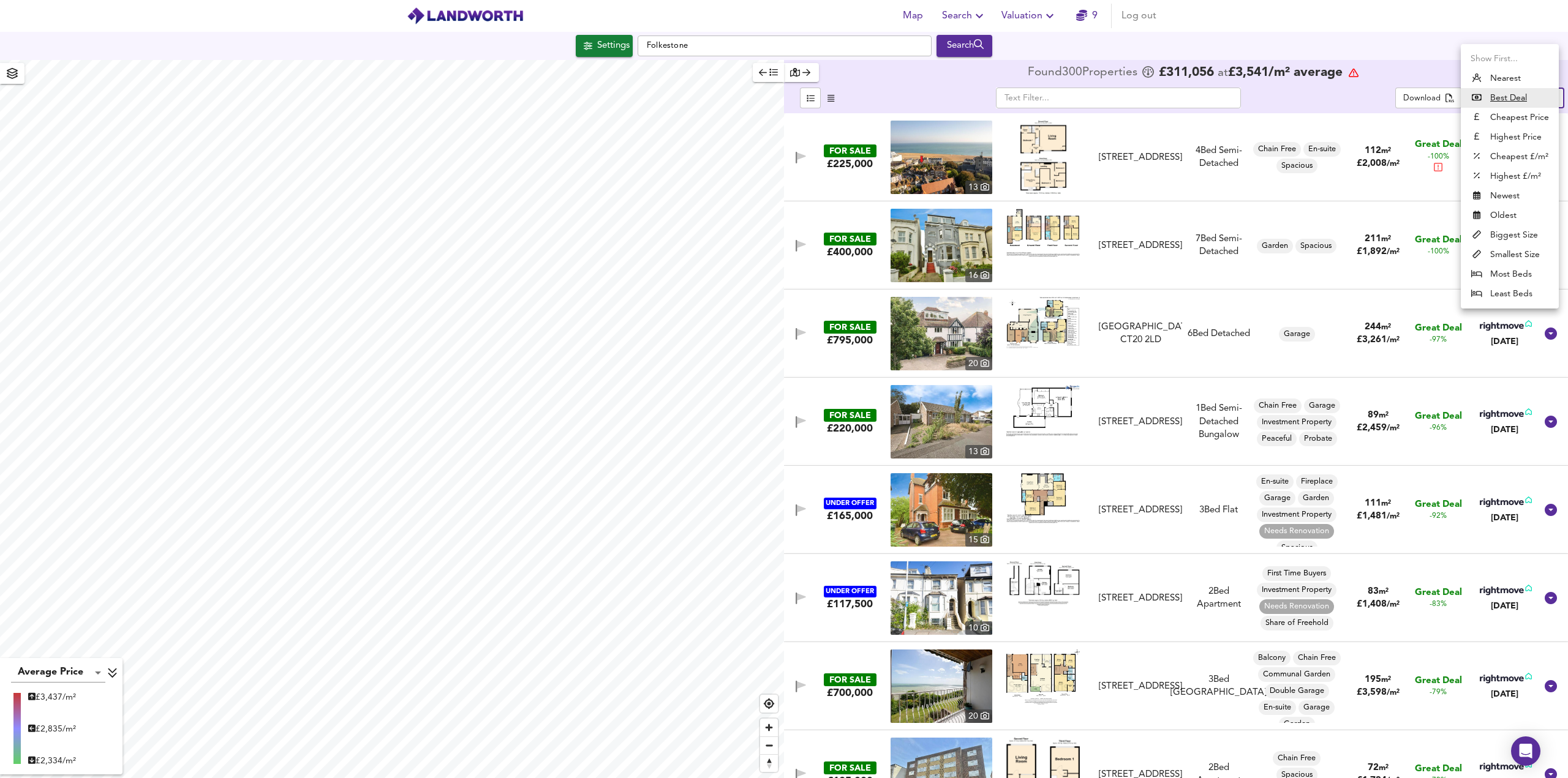
click at [1537, 100] on body "Map Search Valuation 9 Log out Settings Folkestone Search Average Price landwor…" at bounding box center [784, 389] width 1568 height 778
click at [1503, 155] on li "Cheapest £/m²" at bounding box center [1510, 157] width 98 height 19
type input "lowppsf"
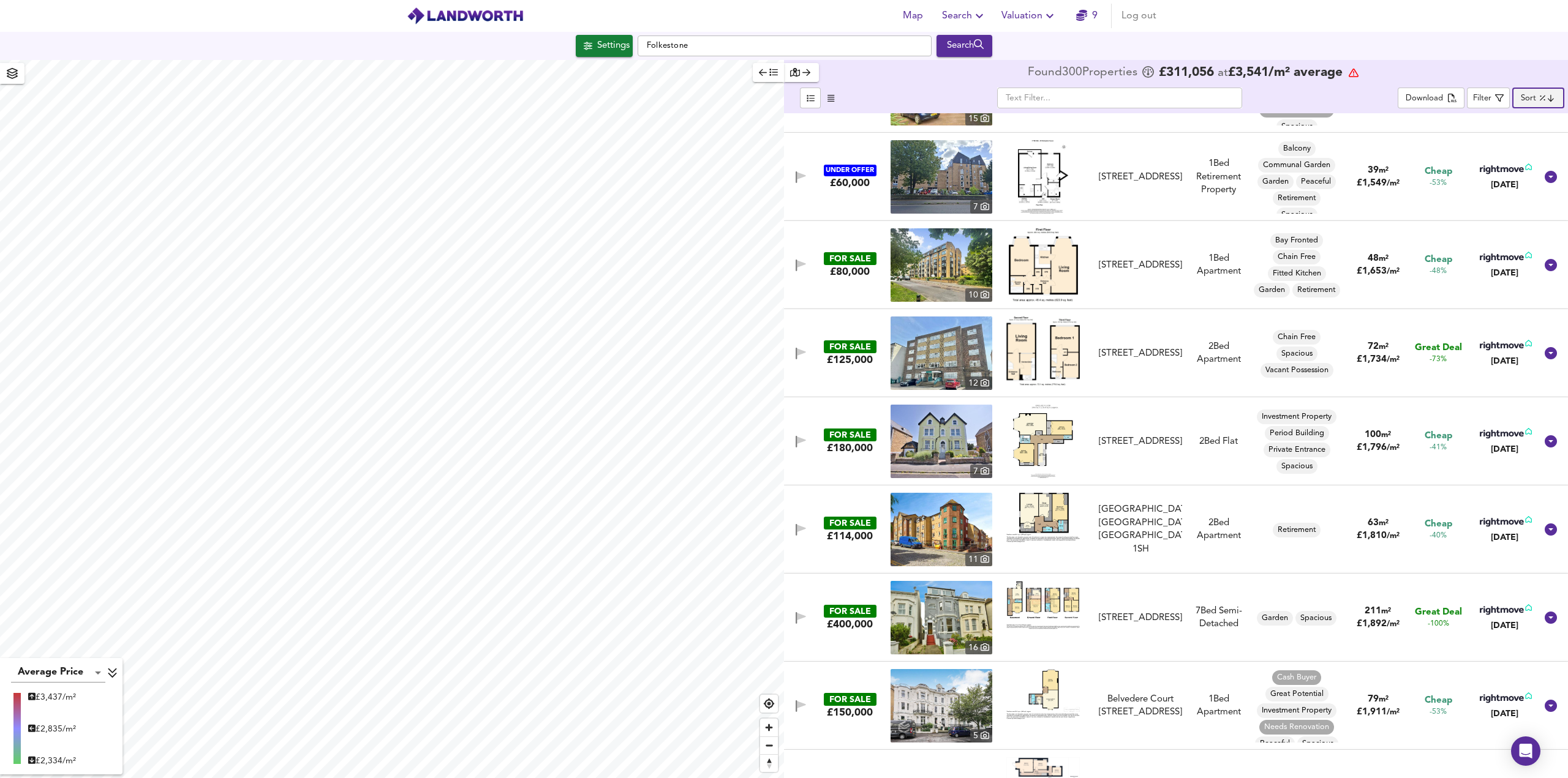
scroll to position [612, 0]
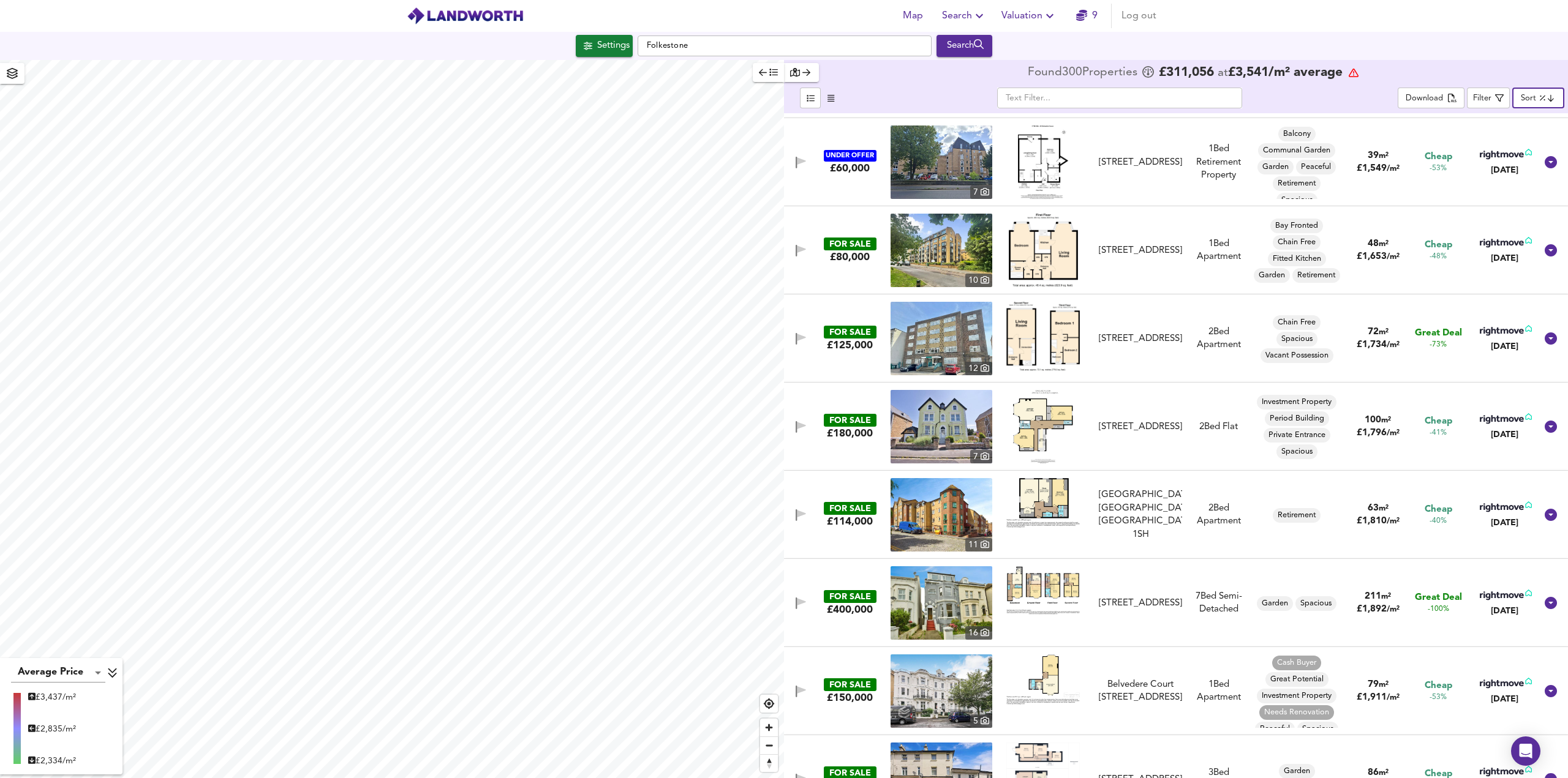
click at [941, 249] on img at bounding box center [941, 250] width 102 height 73
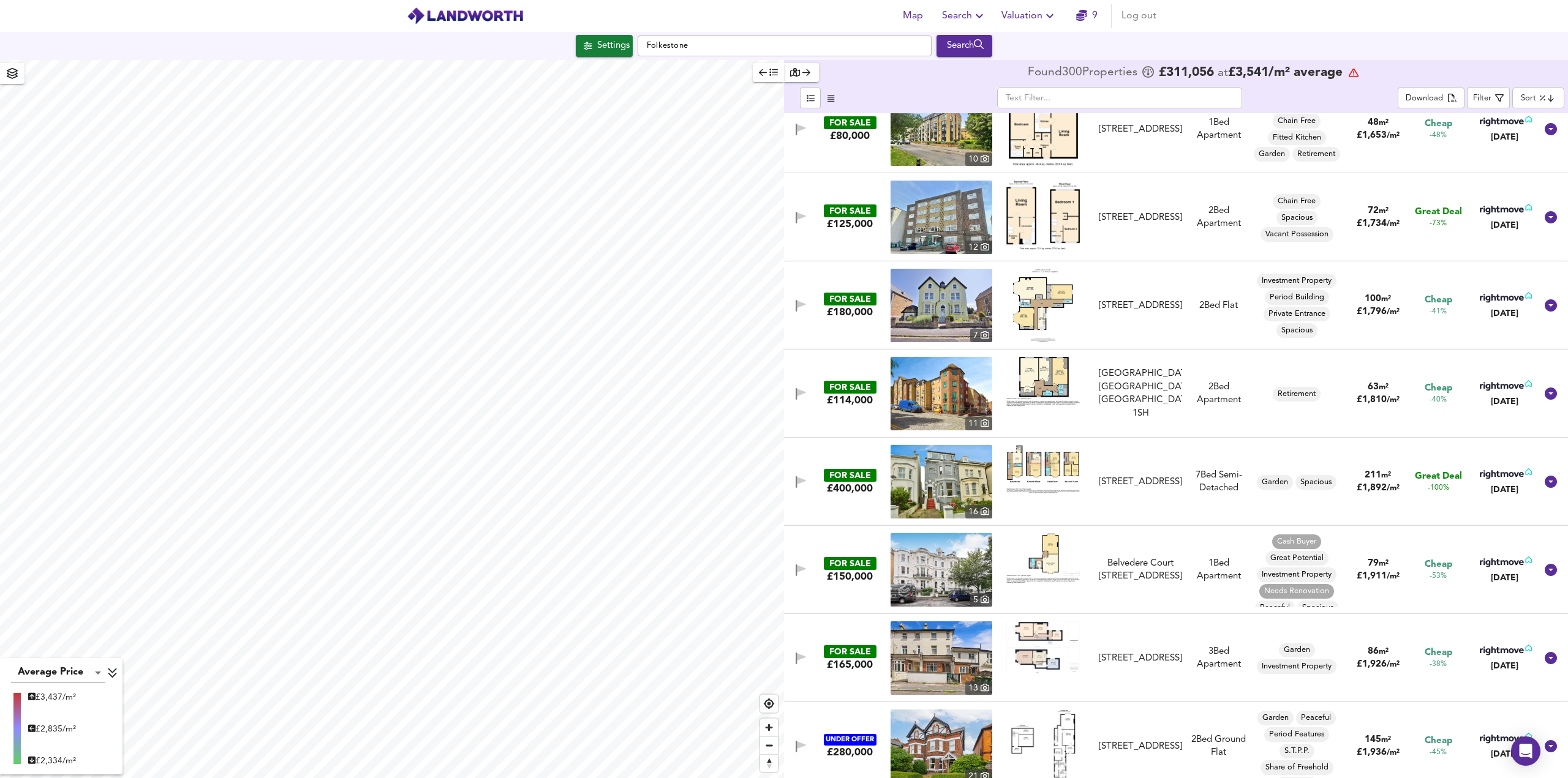
scroll to position [734, 0]
click at [1030, 300] on img at bounding box center [1043, 304] width 60 height 73
click at [847, 298] on div "FOR SALE" at bounding box center [850, 298] width 53 height 13
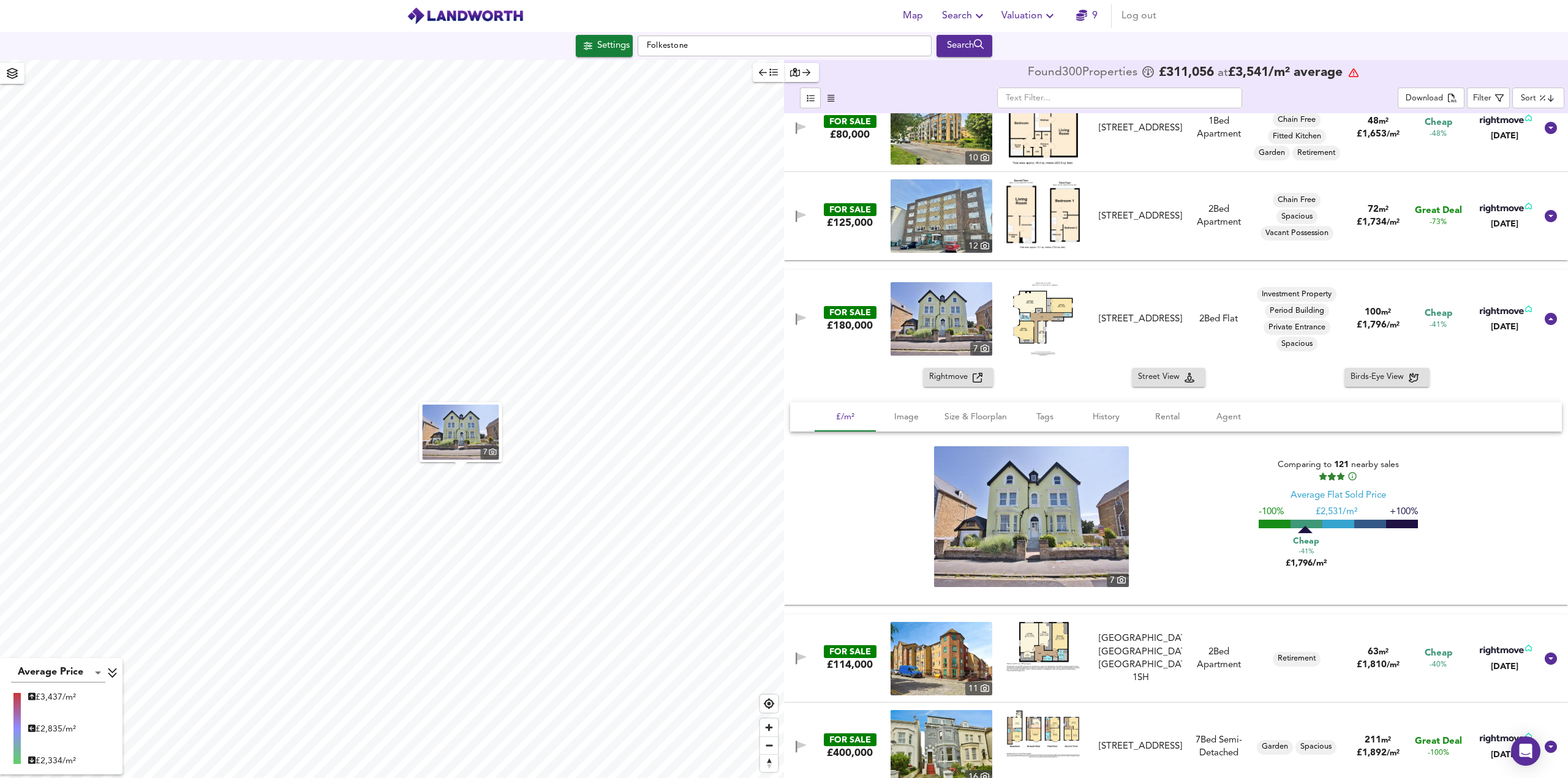
click at [924, 320] on img at bounding box center [941, 318] width 102 height 73
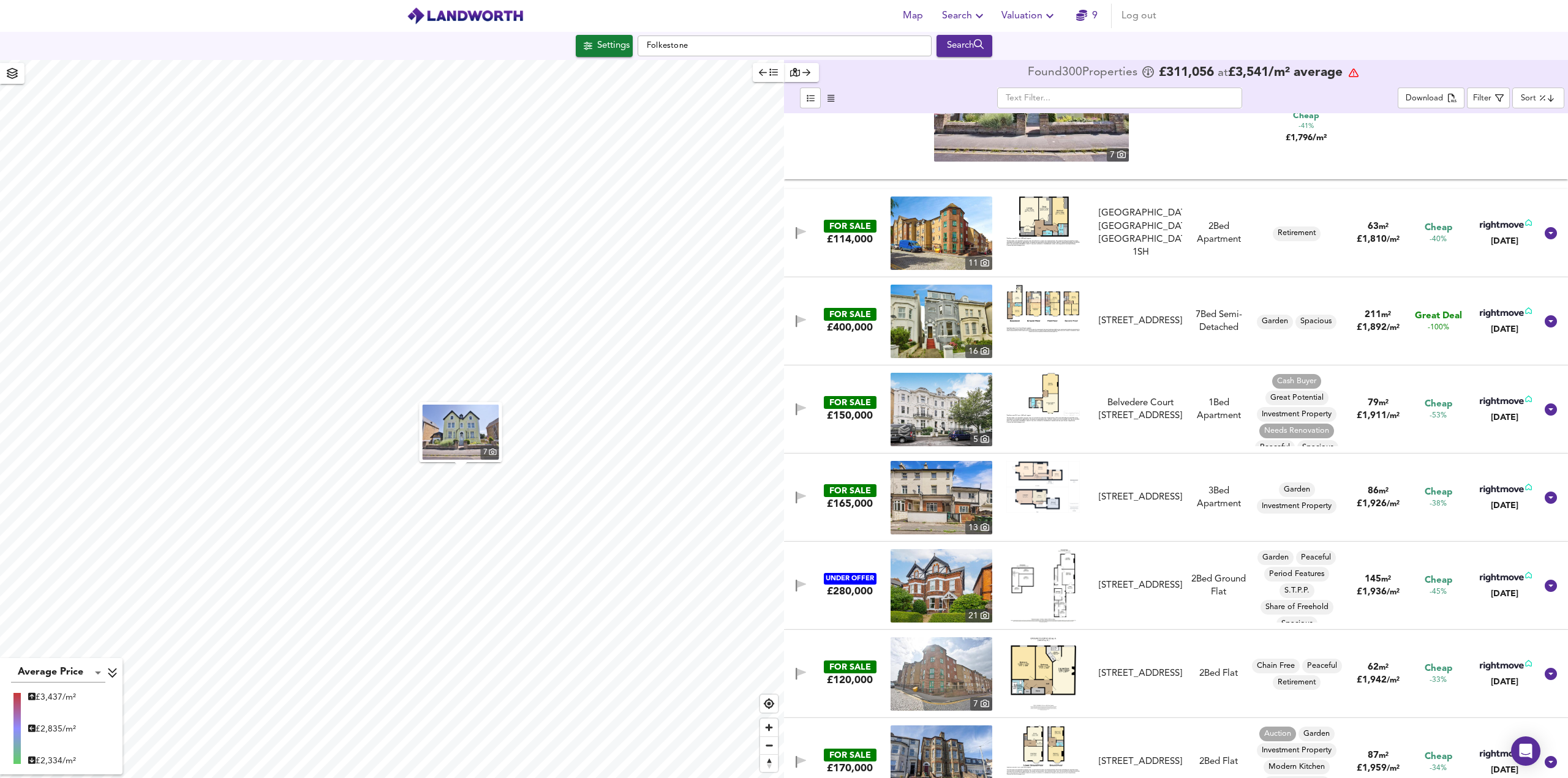
scroll to position [1163, 0]
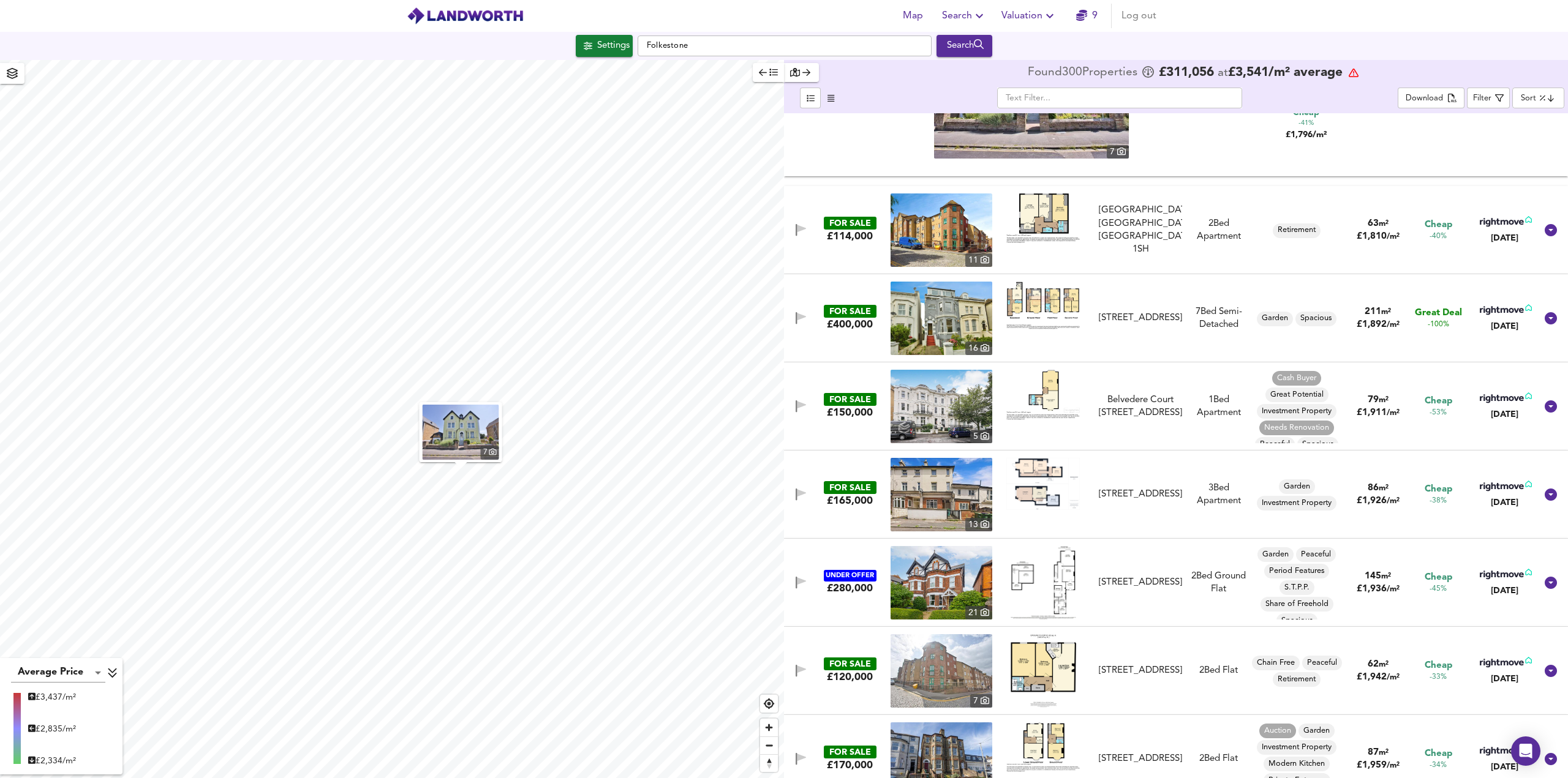
click at [1060, 305] on img at bounding box center [1042, 305] width 73 height 48
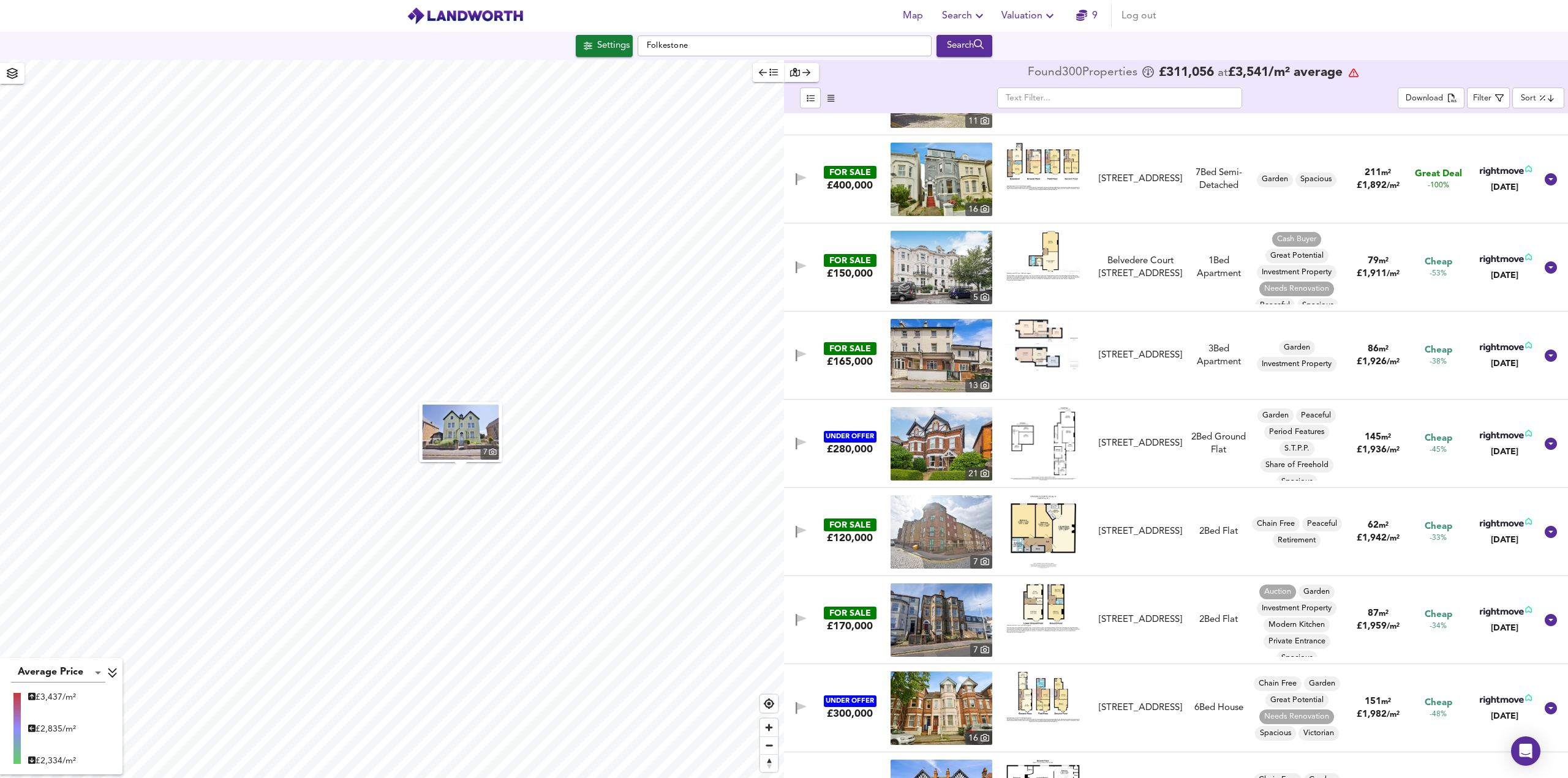
scroll to position [1346, 0]
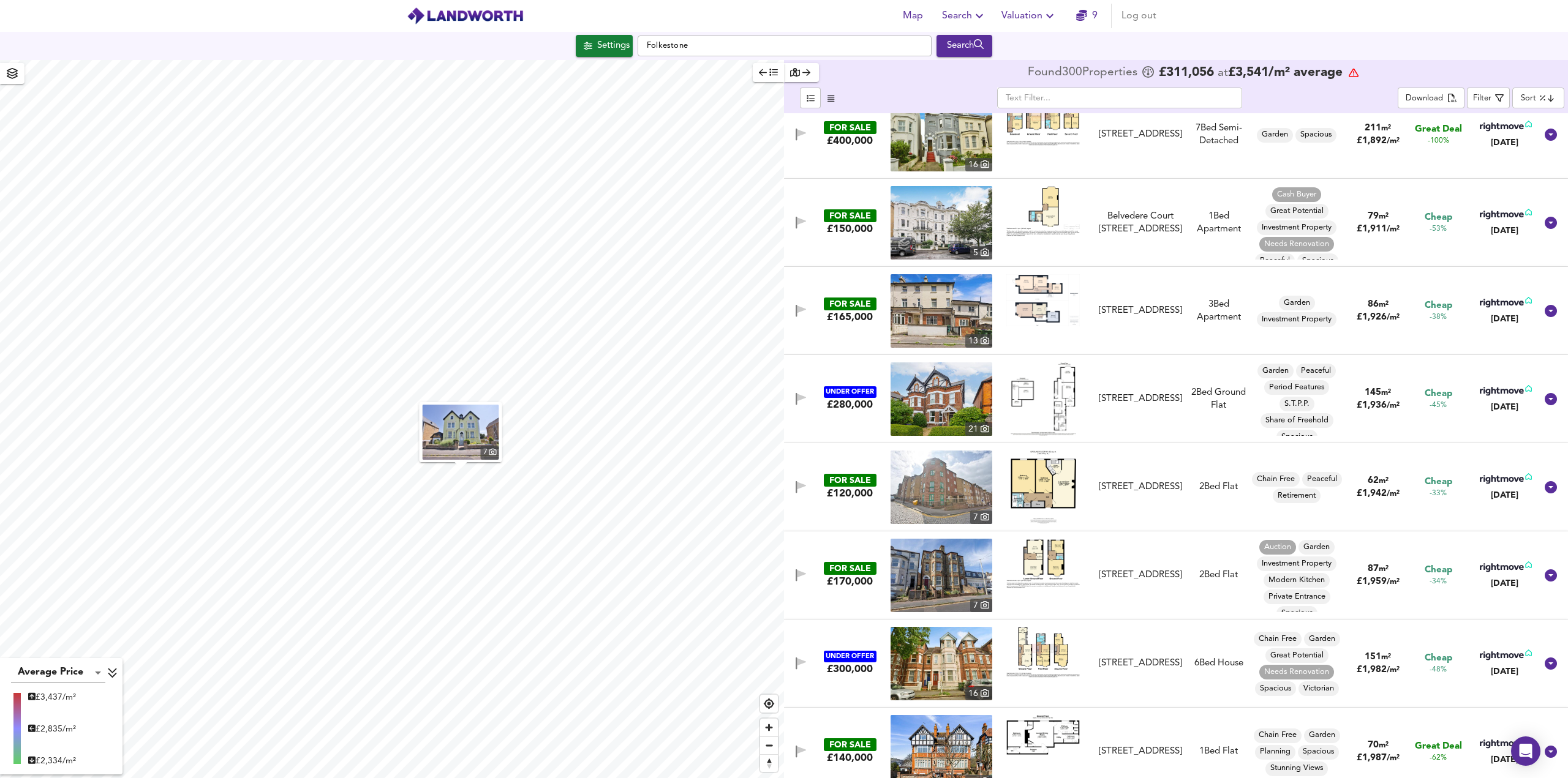
click at [1033, 303] on img at bounding box center [1042, 300] width 73 height 52
click at [928, 307] on img at bounding box center [941, 311] width 102 height 73
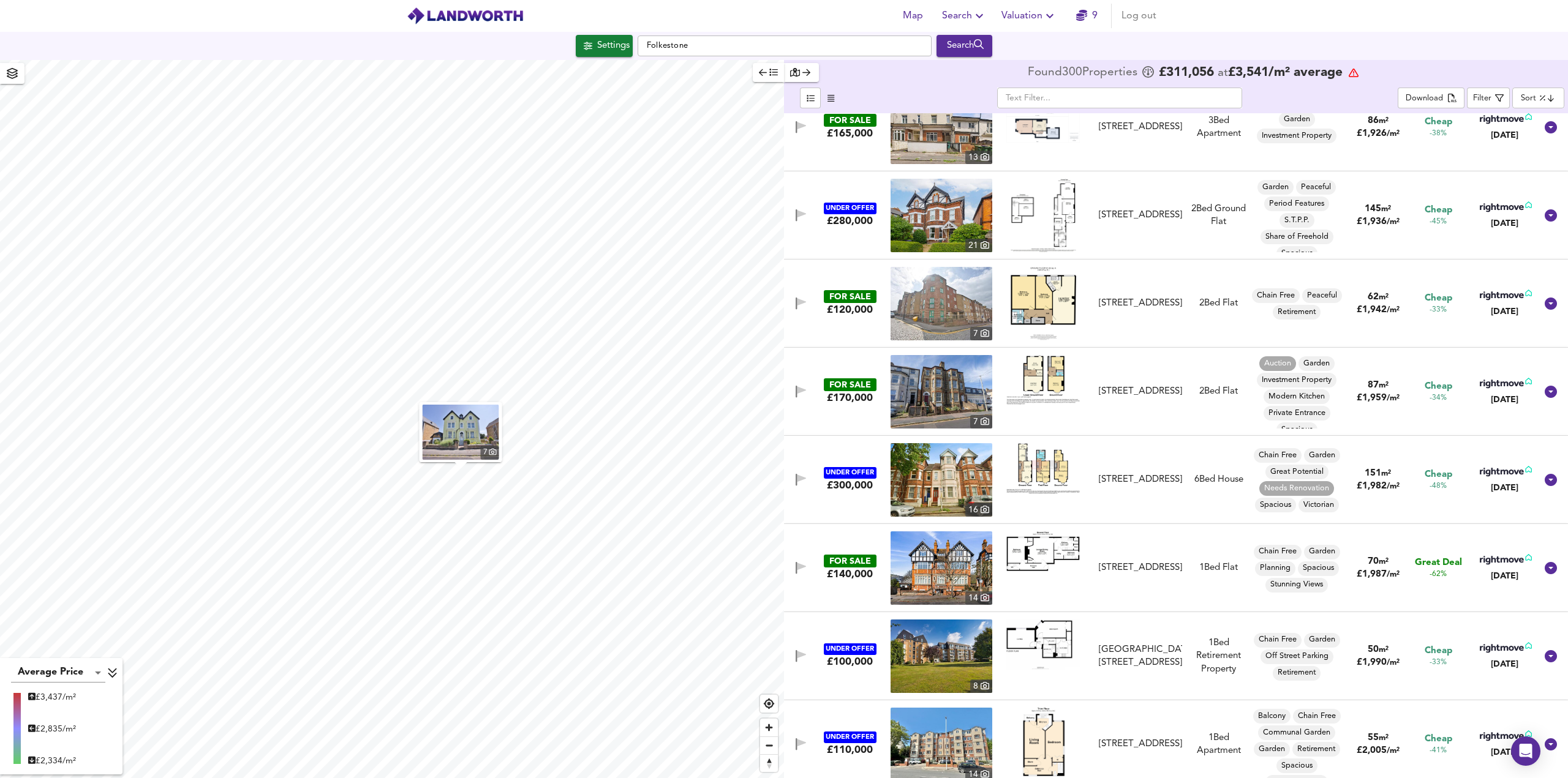
scroll to position [1714, 0]
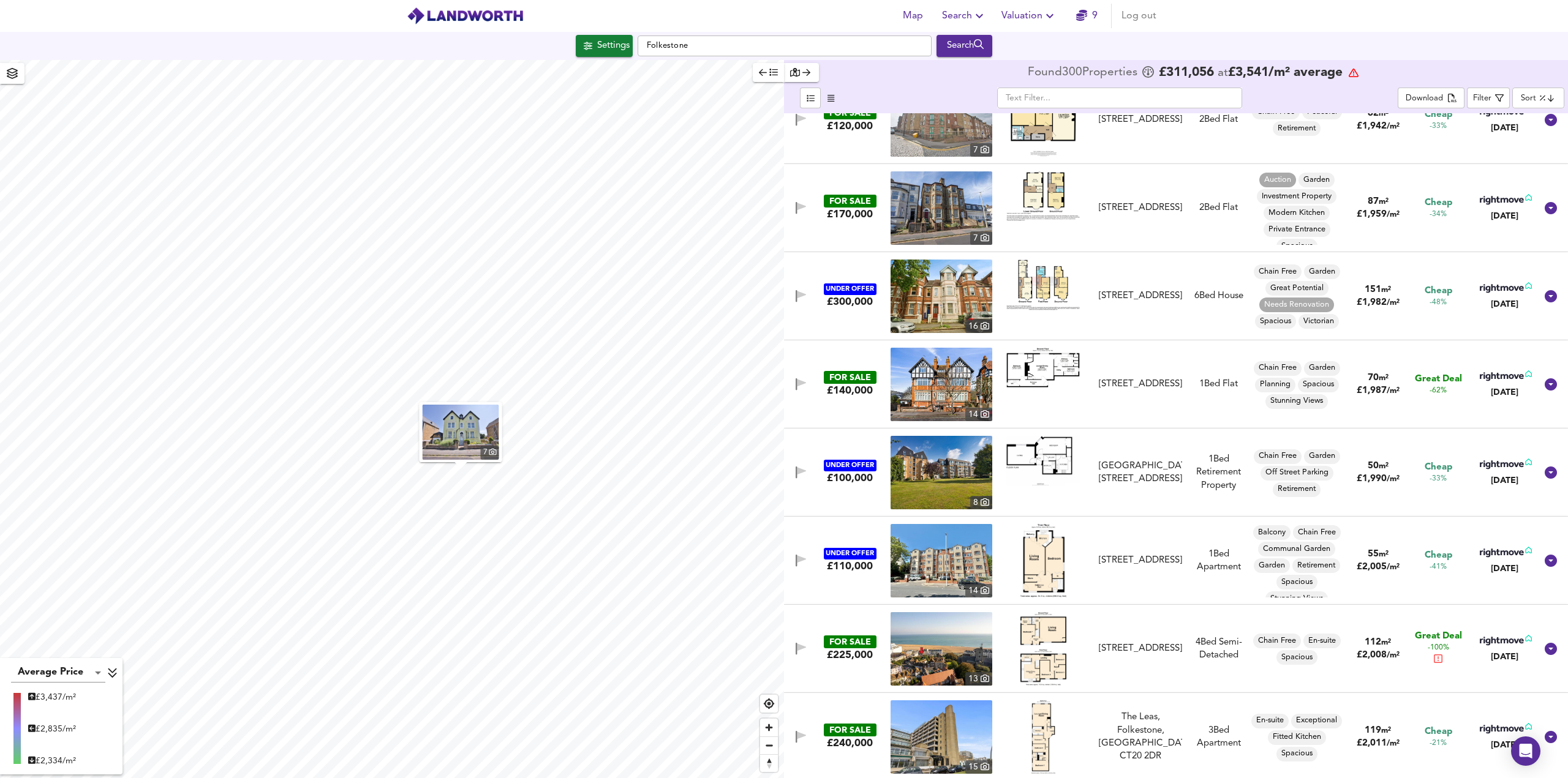
click at [1046, 362] on img at bounding box center [1042, 367] width 73 height 40
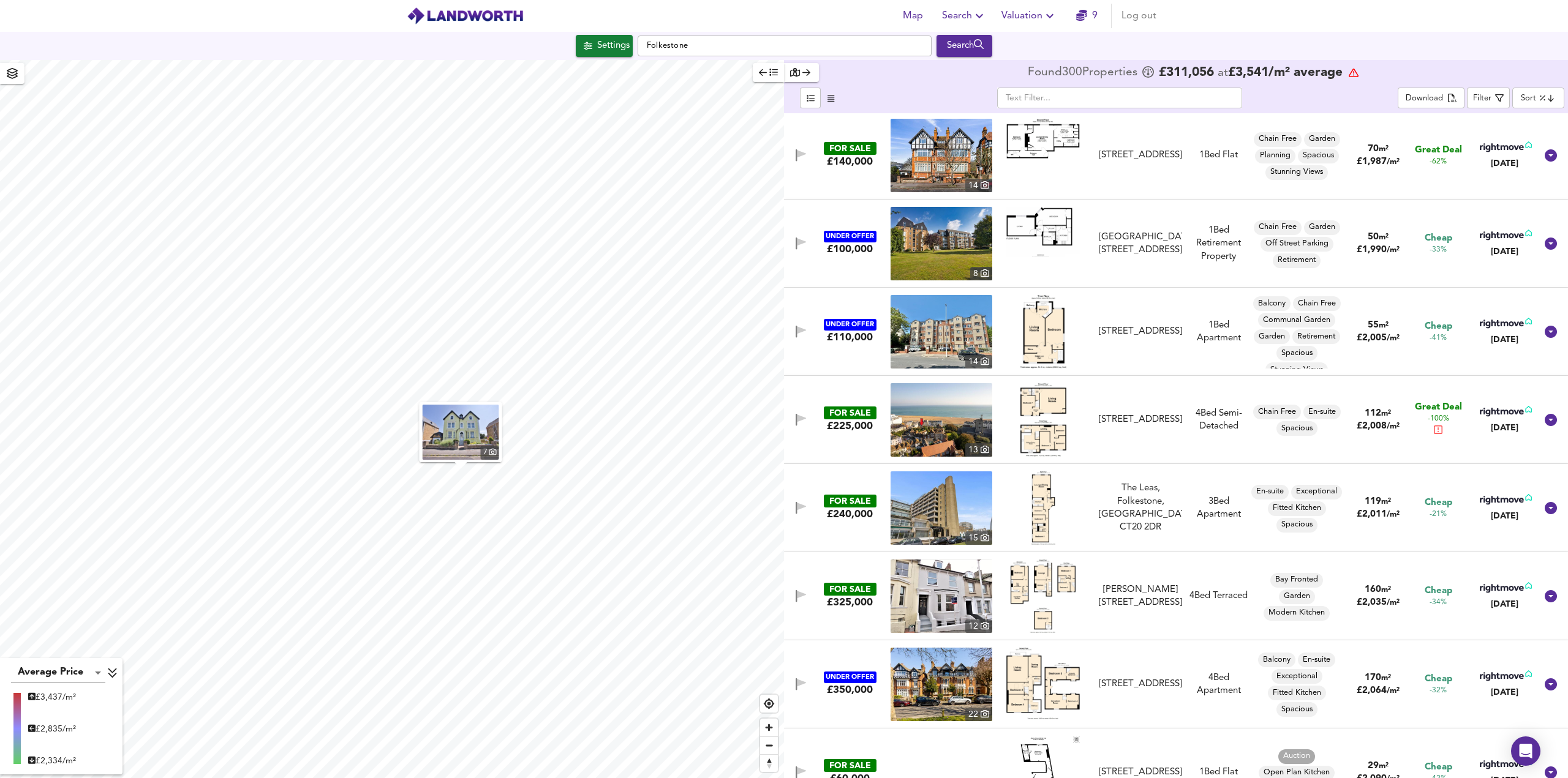
scroll to position [1959, 0]
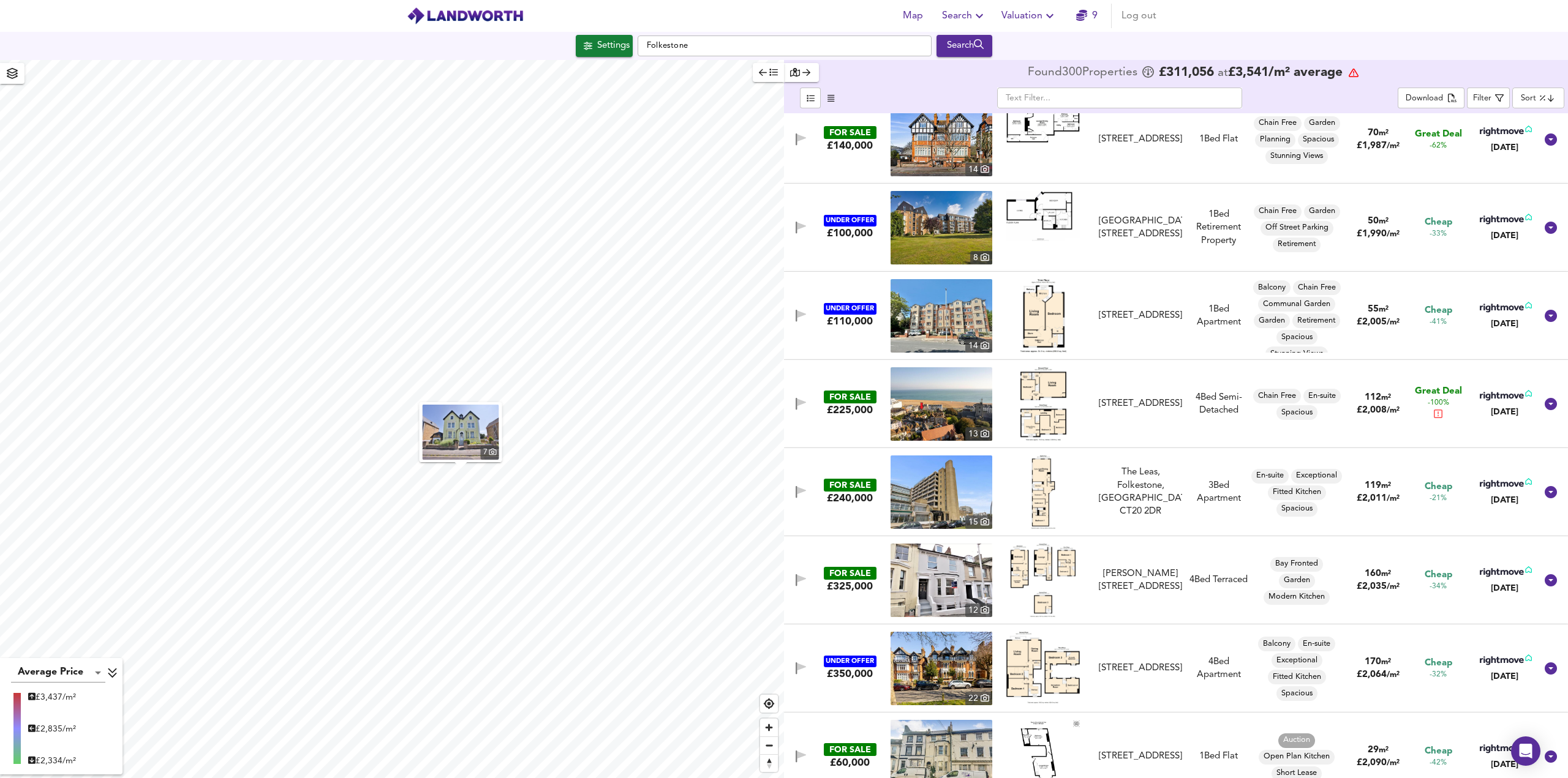
click at [1038, 398] on img at bounding box center [1043, 404] width 45 height 73
click at [949, 406] on img at bounding box center [941, 404] width 102 height 73
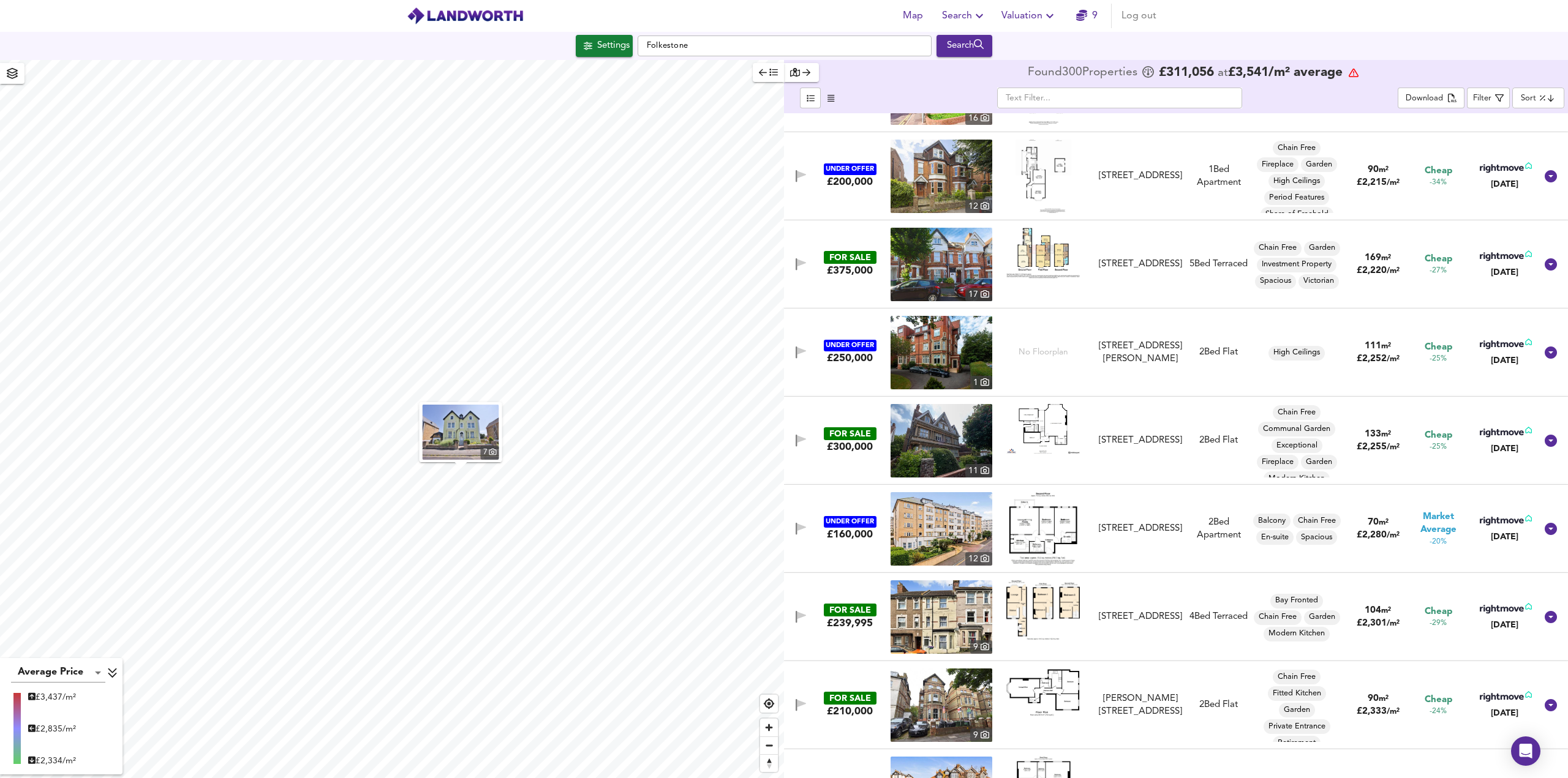
scroll to position [3489, 0]
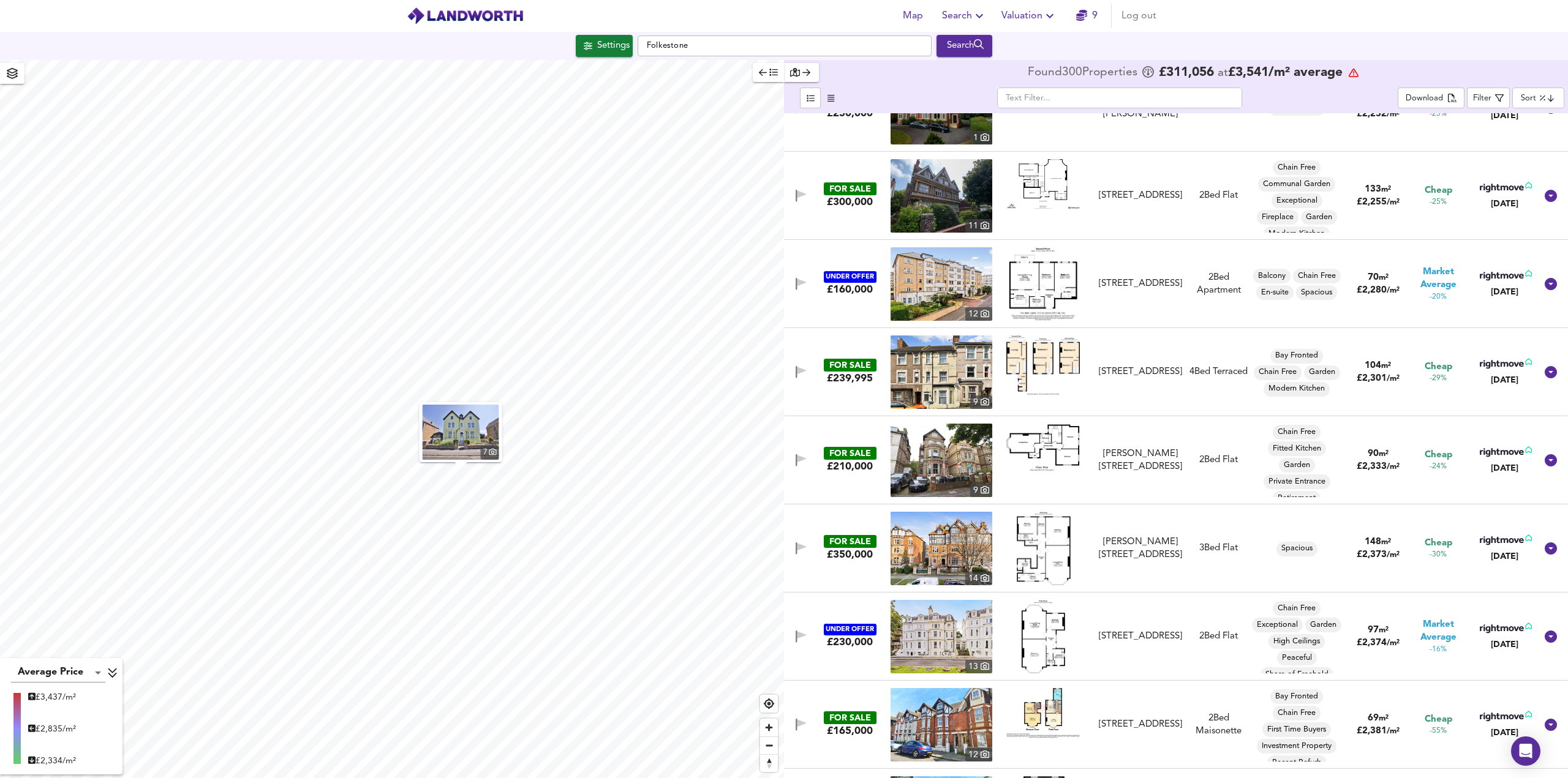
click at [930, 377] on img at bounding box center [941, 372] width 102 height 73
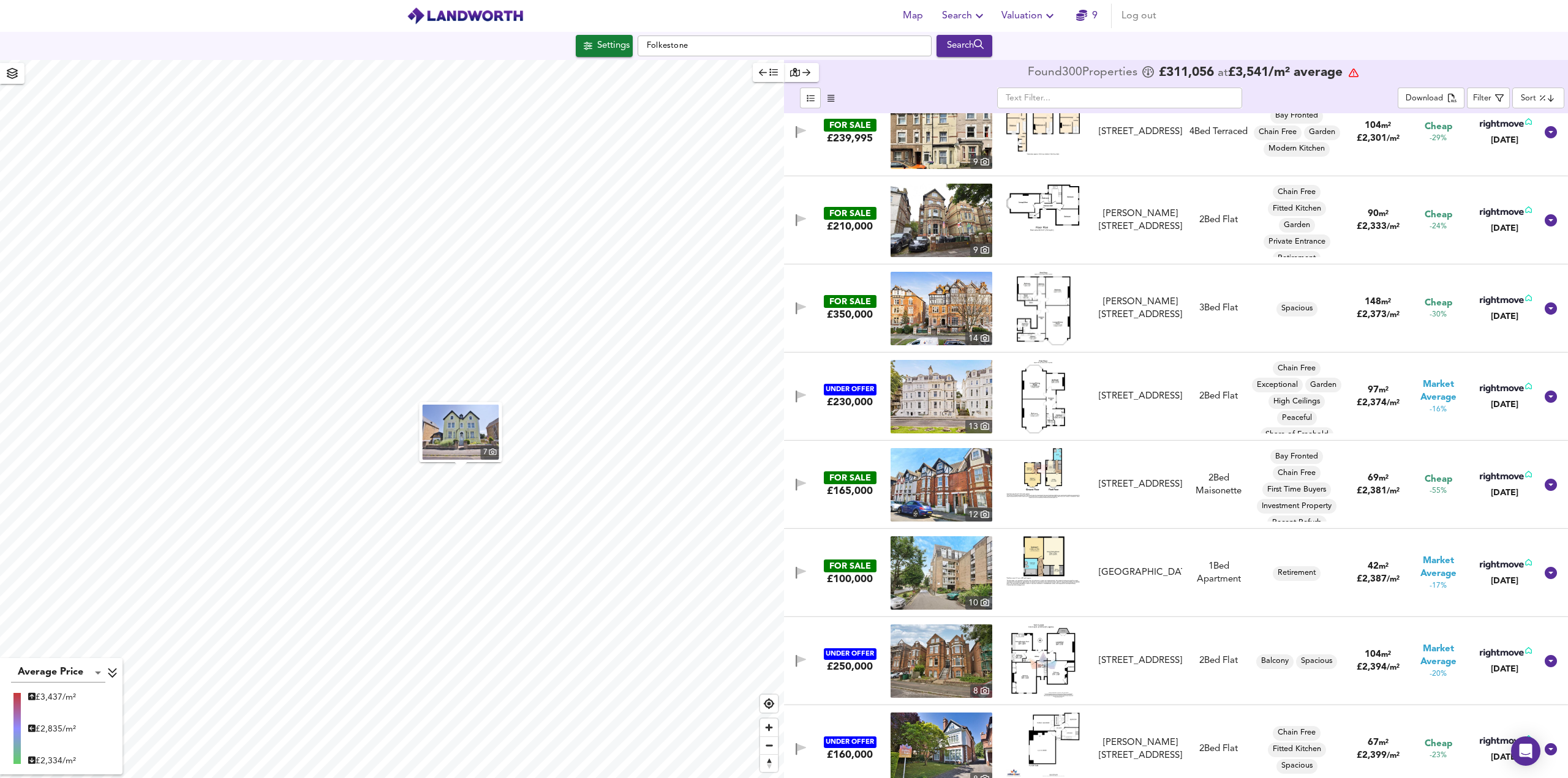
scroll to position [3734, 0]
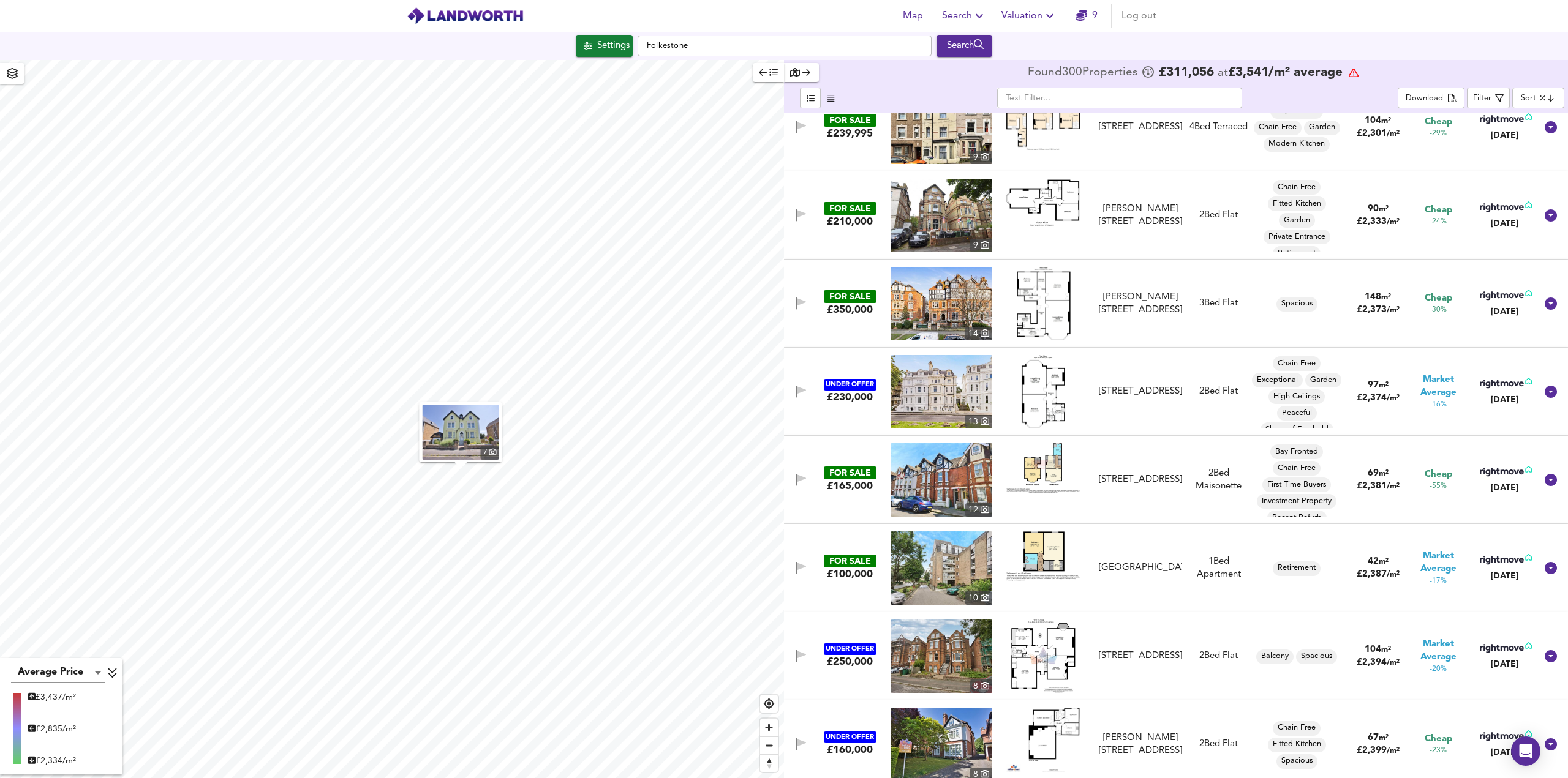
click at [1042, 391] on img at bounding box center [1042, 391] width 45 height 73
click at [1048, 378] on img at bounding box center [1042, 391] width 45 height 73
click at [1026, 385] on img at bounding box center [1042, 391] width 45 height 73
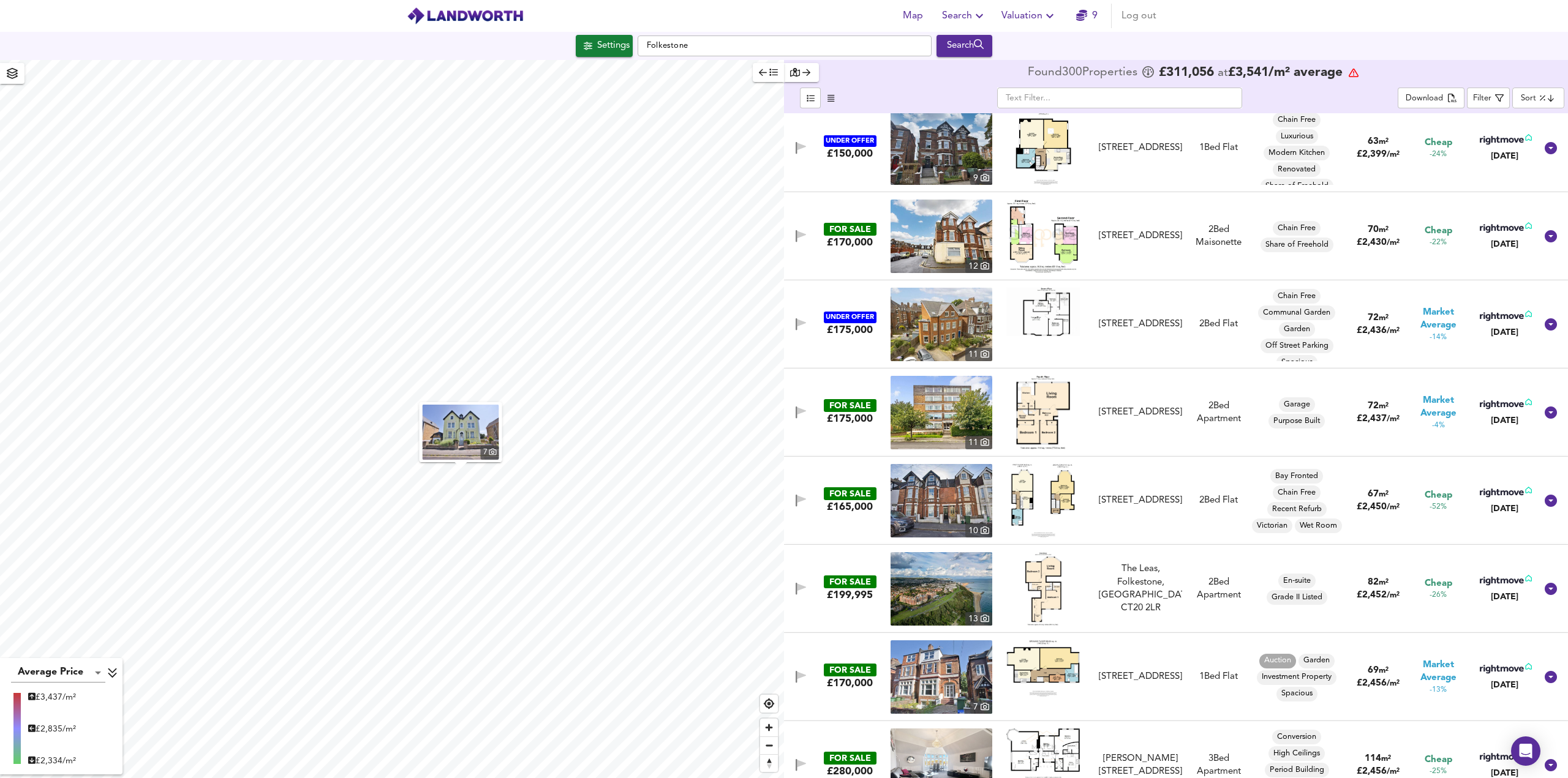
scroll to position [4468, 0]
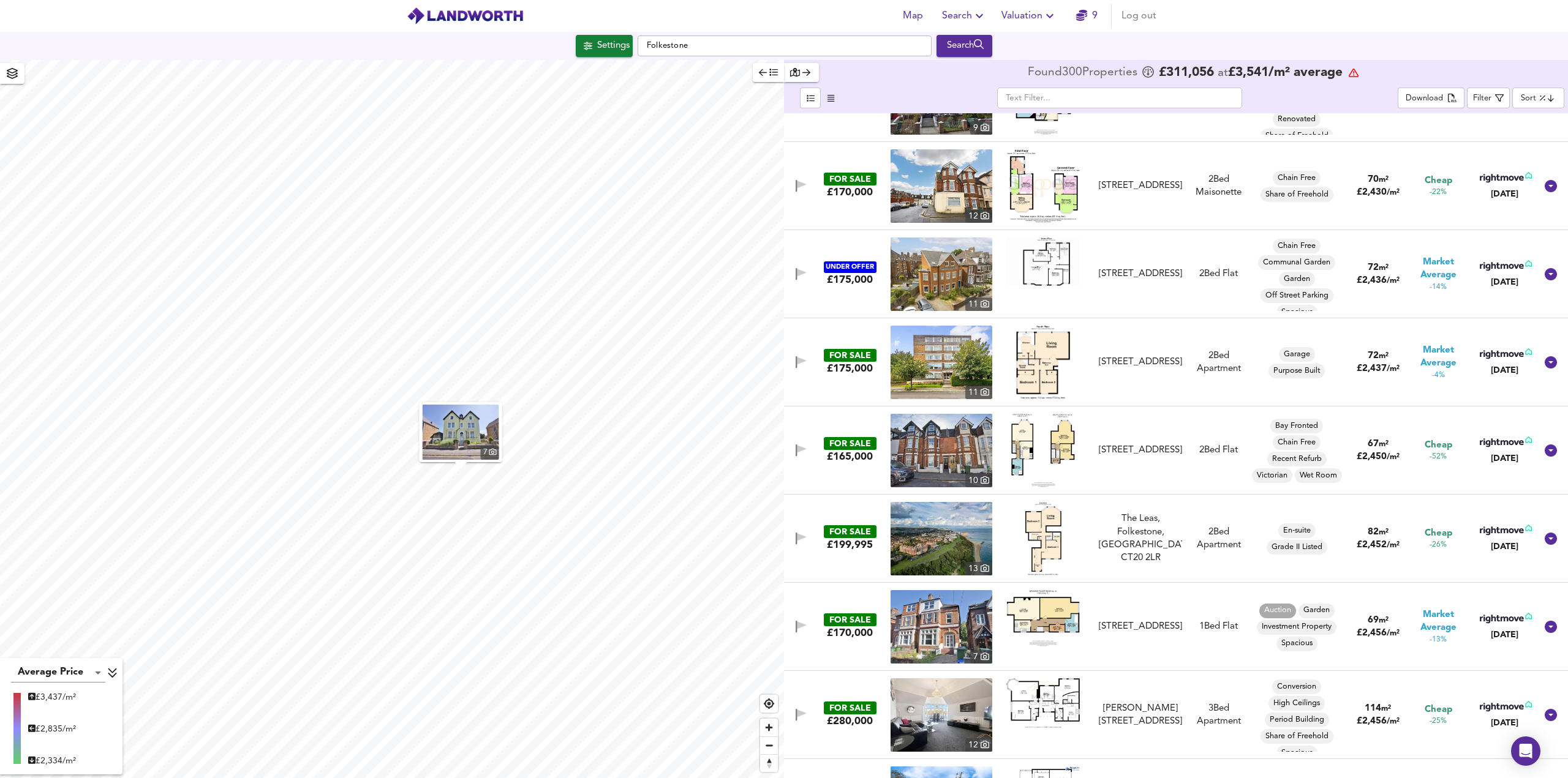
click at [1033, 447] on img at bounding box center [1042, 451] width 63 height 73
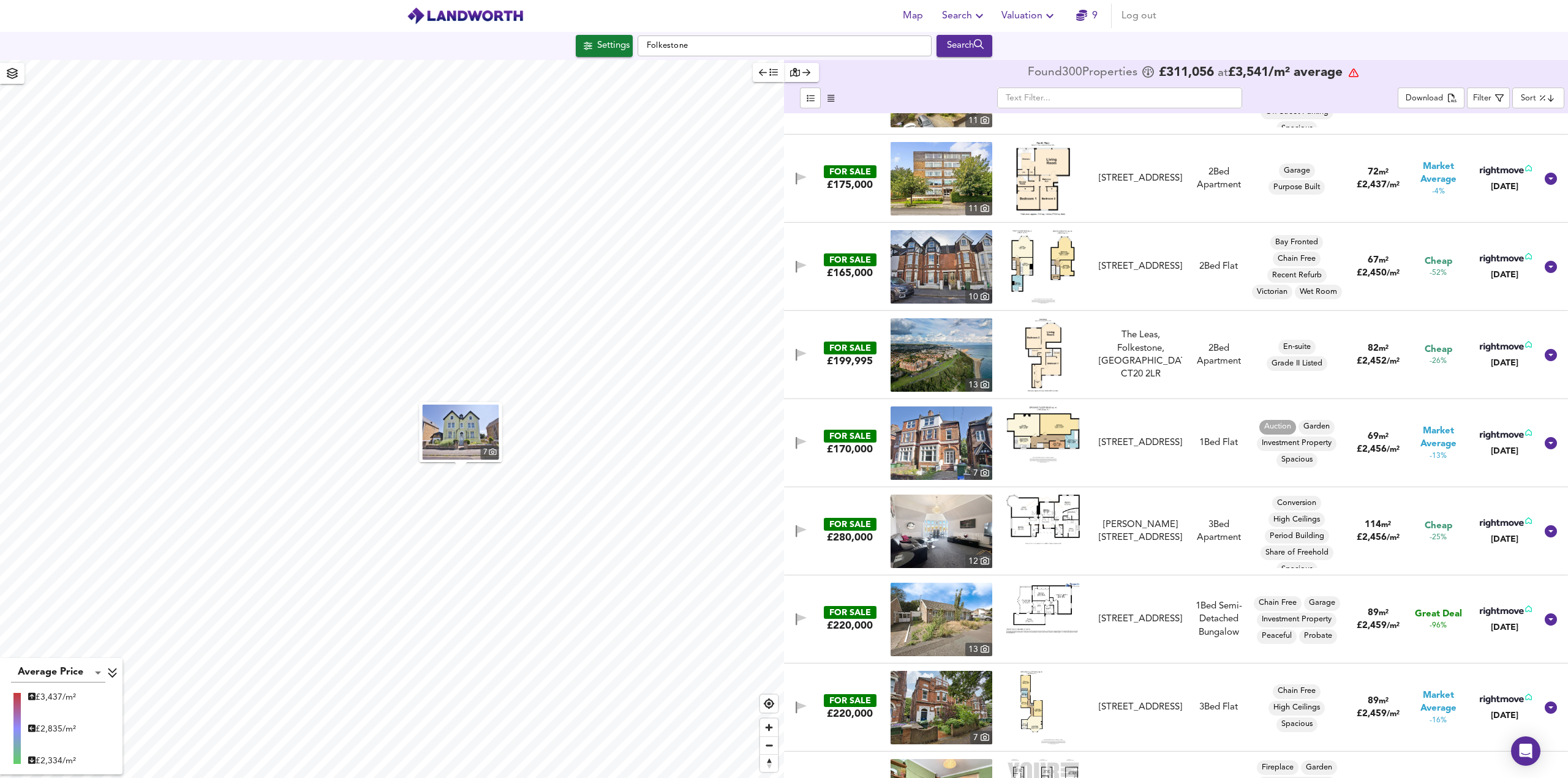
click at [956, 353] on img at bounding box center [941, 355] width 102 height 73
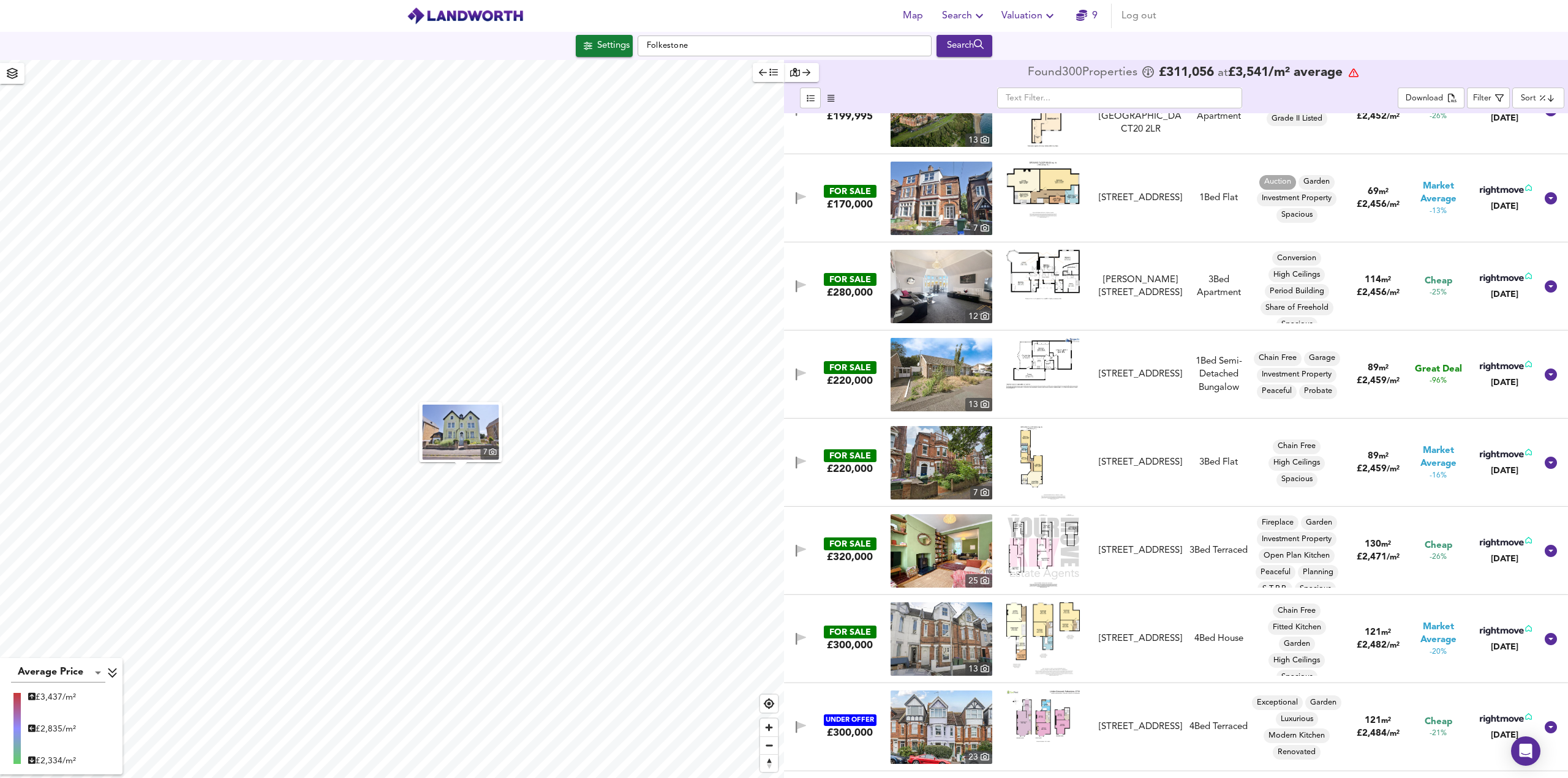
scroll to position [5020, 0]
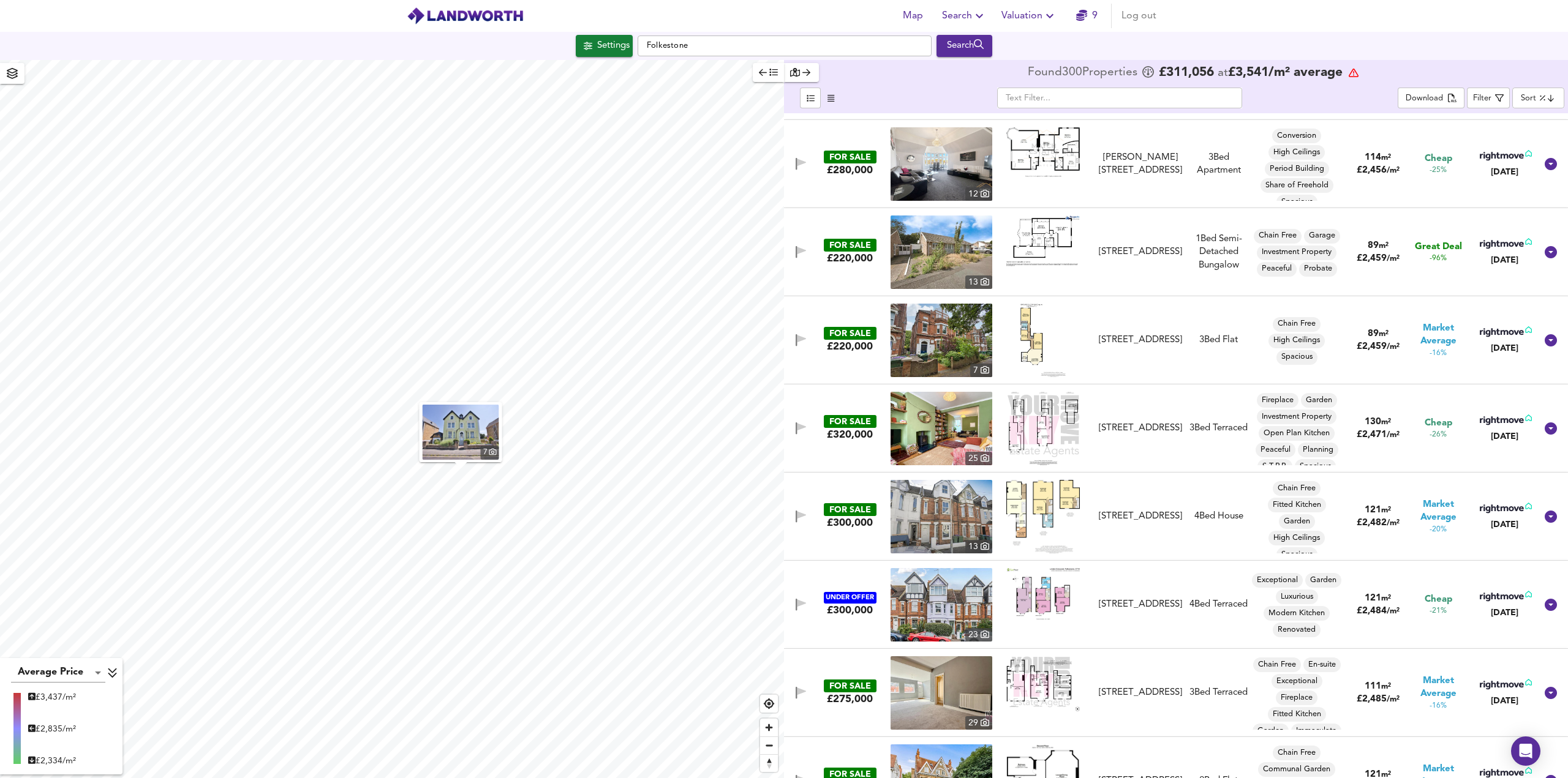
click at [1033, 344] on img at bounding box center [1043, 340] width 45 height 73
click at [922, 347] on img at bounding box center [941, 340] width 102 height 73
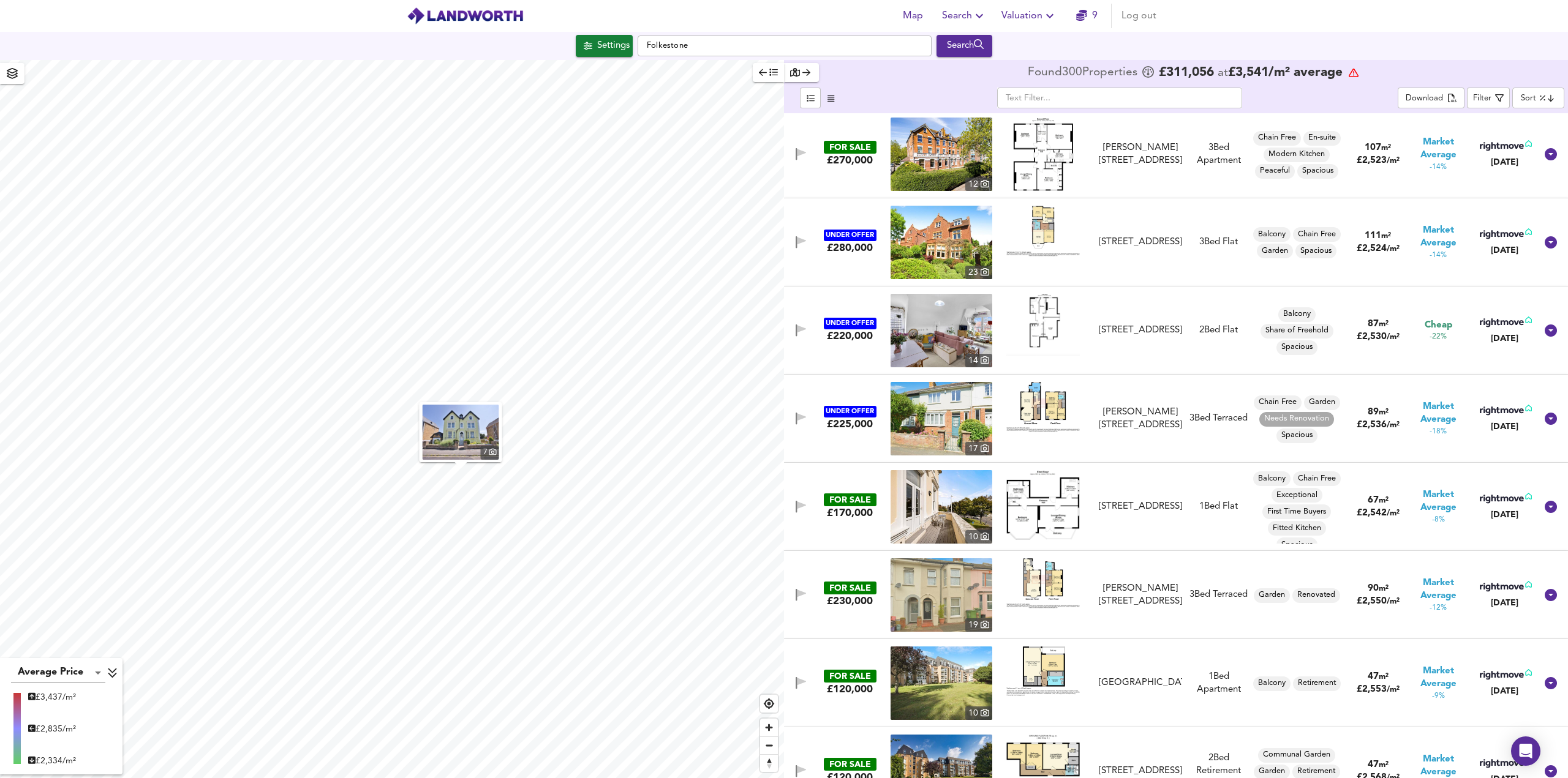
scroll to position [6183, 0]
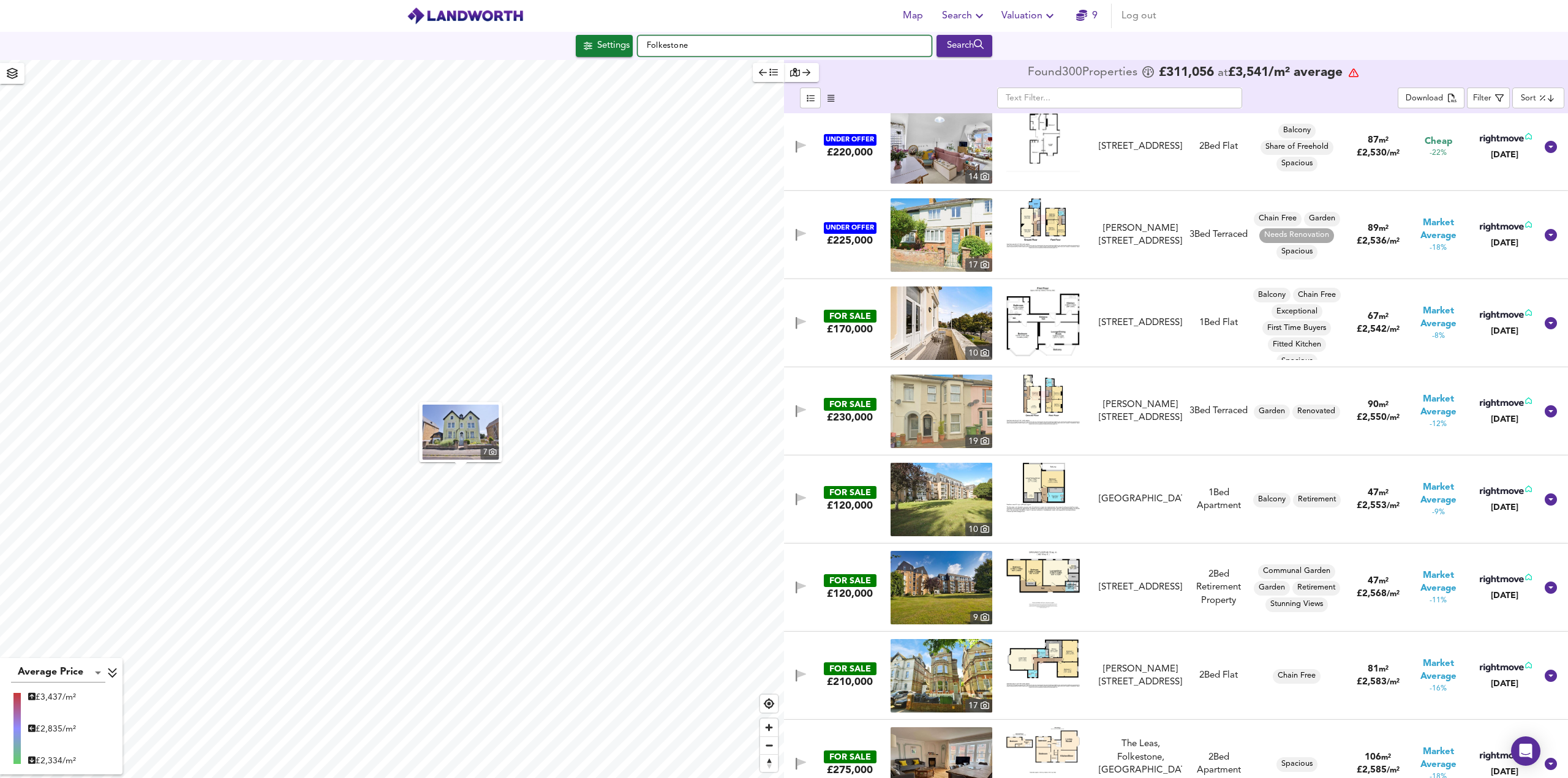
click at [725, 49] on input "Folkestone" at bounding box center [785, 46] width 294 height 21
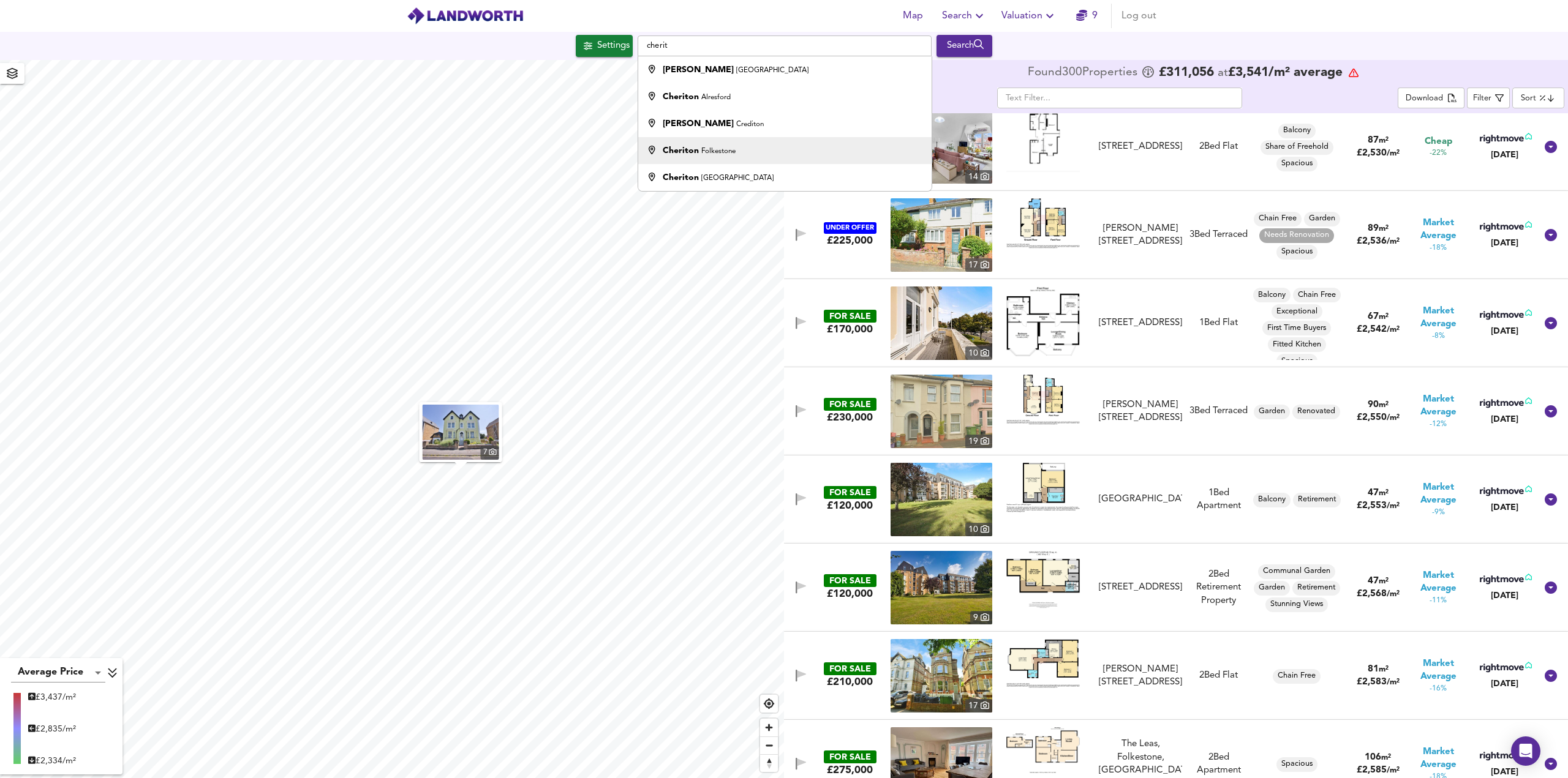
click at [725, 157] on li "Cheriton Folkestone" at bounding box center [784, 150] width 292 height 27
type input "Cheriton, [GEOGRAPHIC_DATA]"
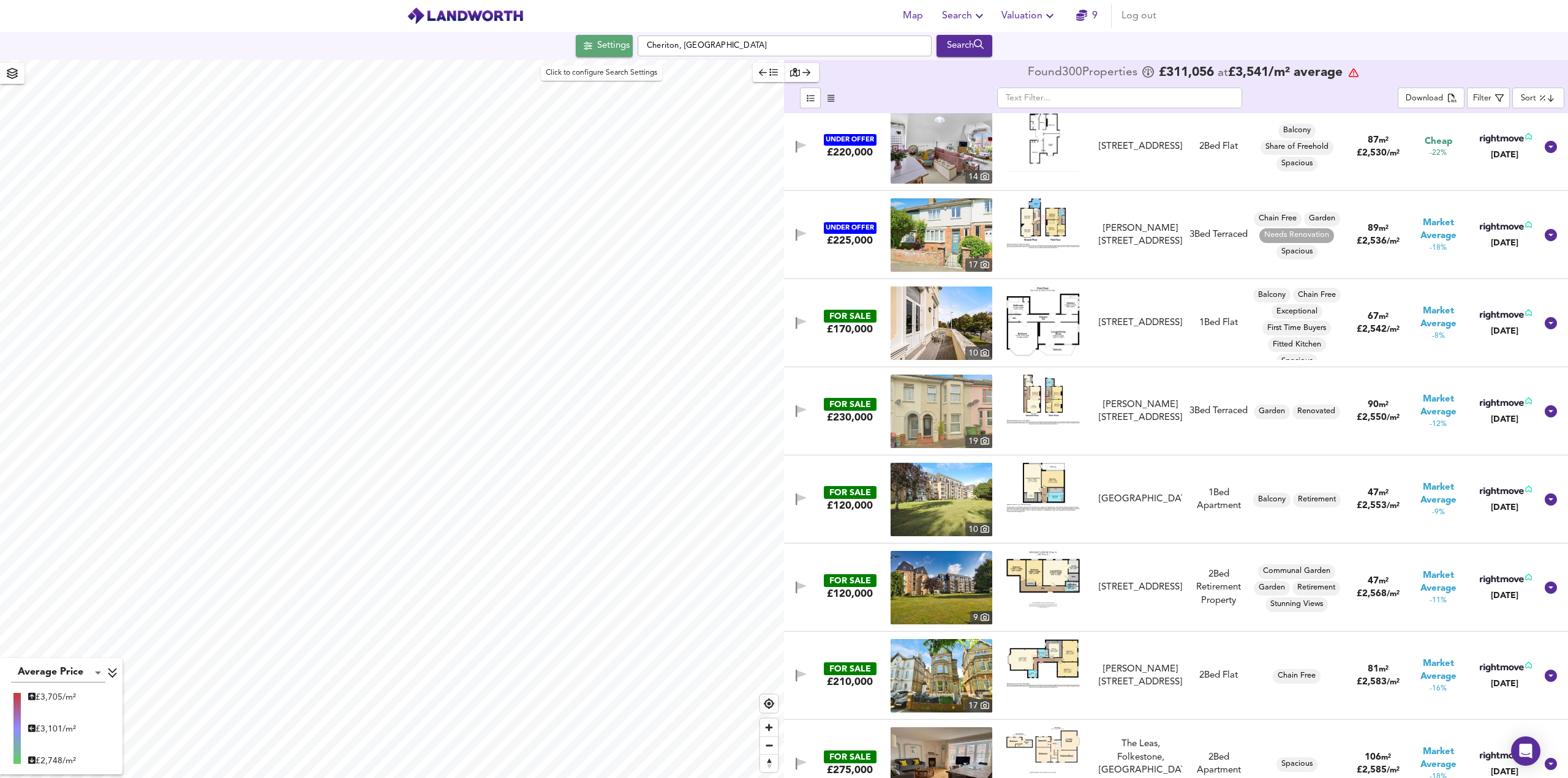
click at [610, 50] on div "Settings" at bounding box center [613, 46] width 32 height 16
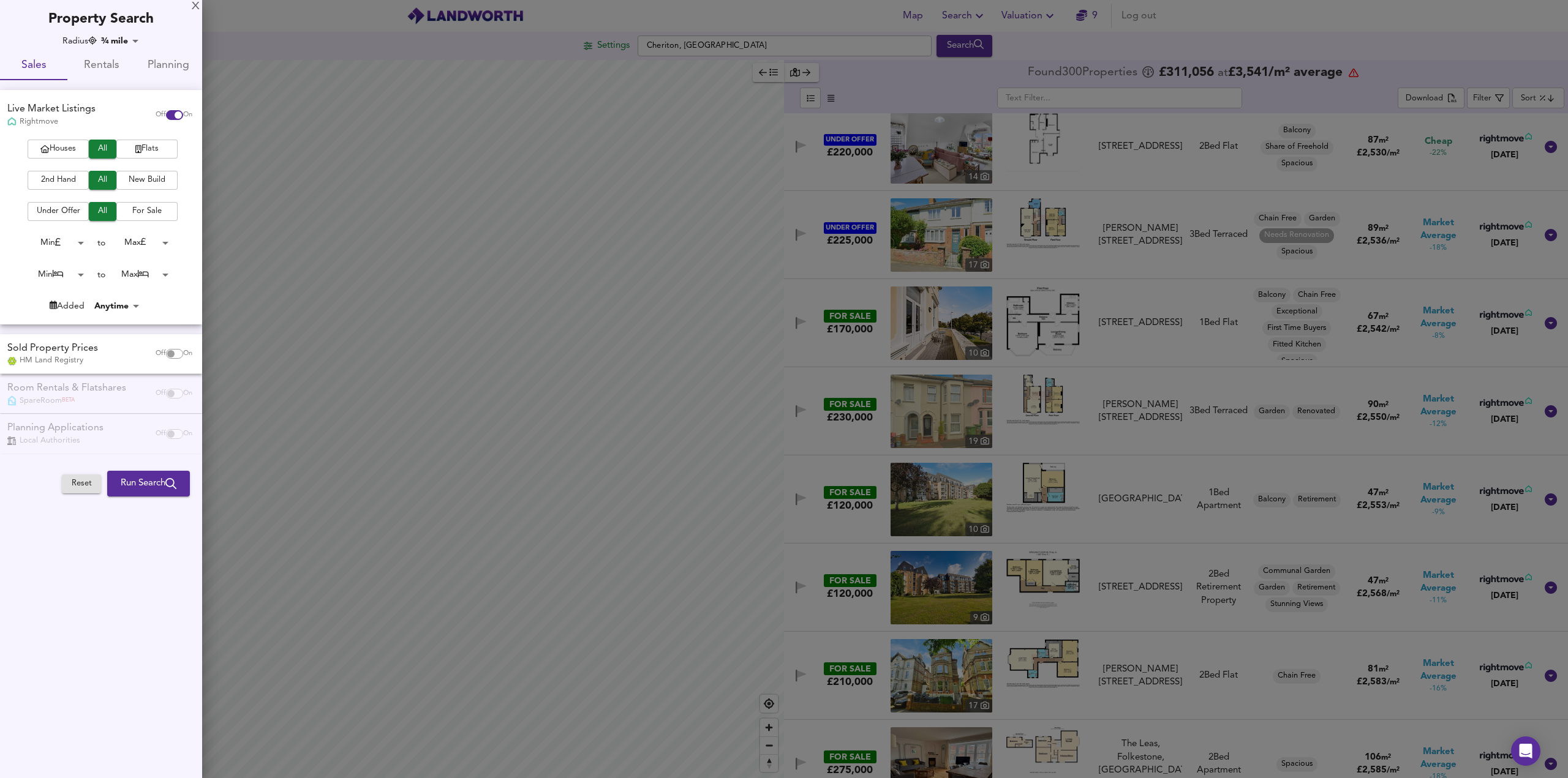
click at [125, 39] on body "Map Search Valuation 9 Log out Settings [GEOGRAPHIC_DATA], Folkestone Search Av…" at bounding box center [784, 389] width 1568 height 778
click at [128, 101] on li "1 mile" at bounding box center [127, 103] width 54 height 19
click at [108, 42] on body "Map Search Valuation 9 Log out Settings [GEOGRAPHIC_DATA], Folkestone Search Av…" at bounding box center [784, 389] width 1568 height 778
click at [122, 78] on li "¾ mile" at bounding box center [128, 83] width 54 height 19
type input "1207"
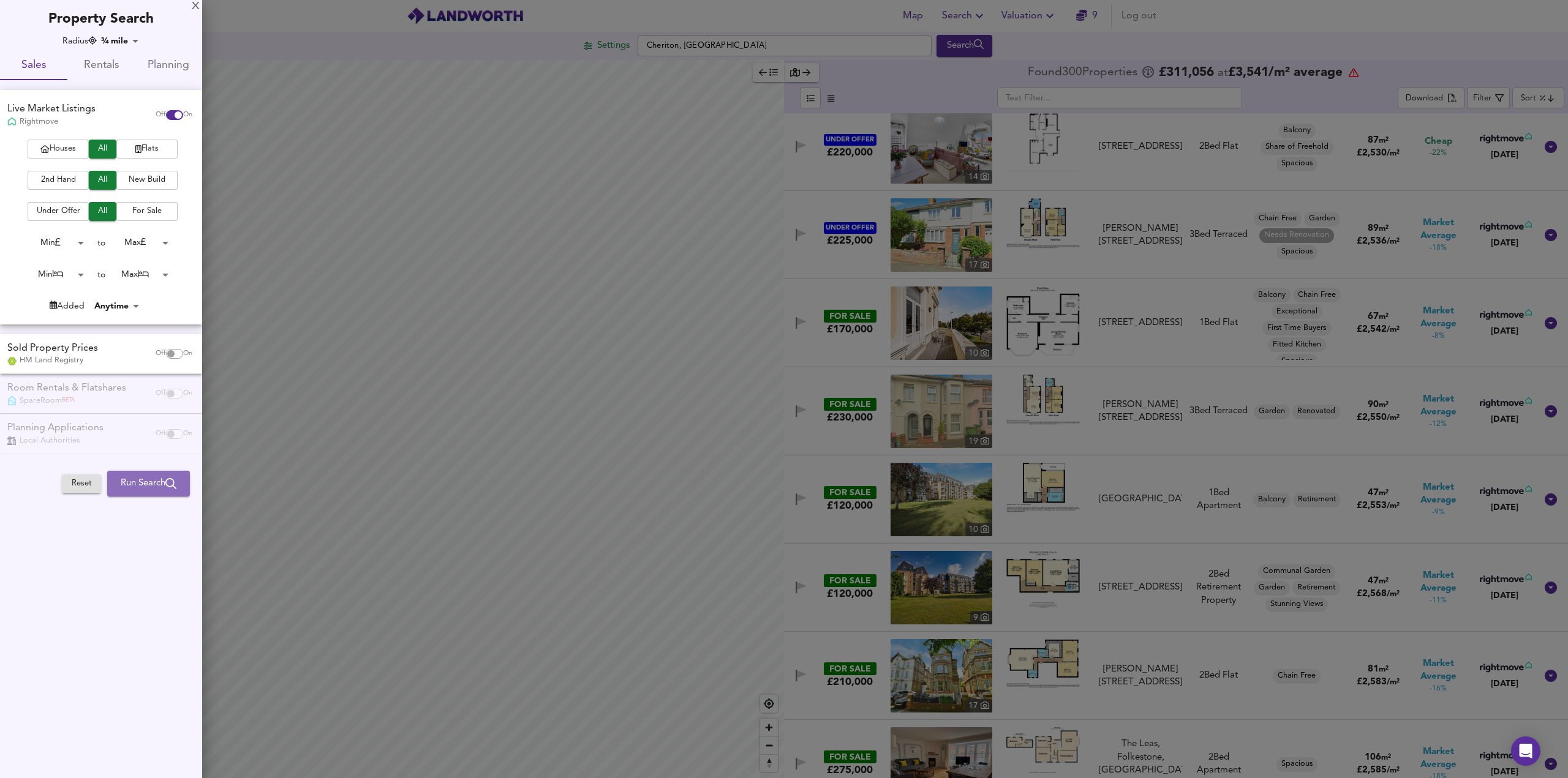
click at [143, 486] on span "Run Search" at bounding box center [148, 484] width 56 height 16
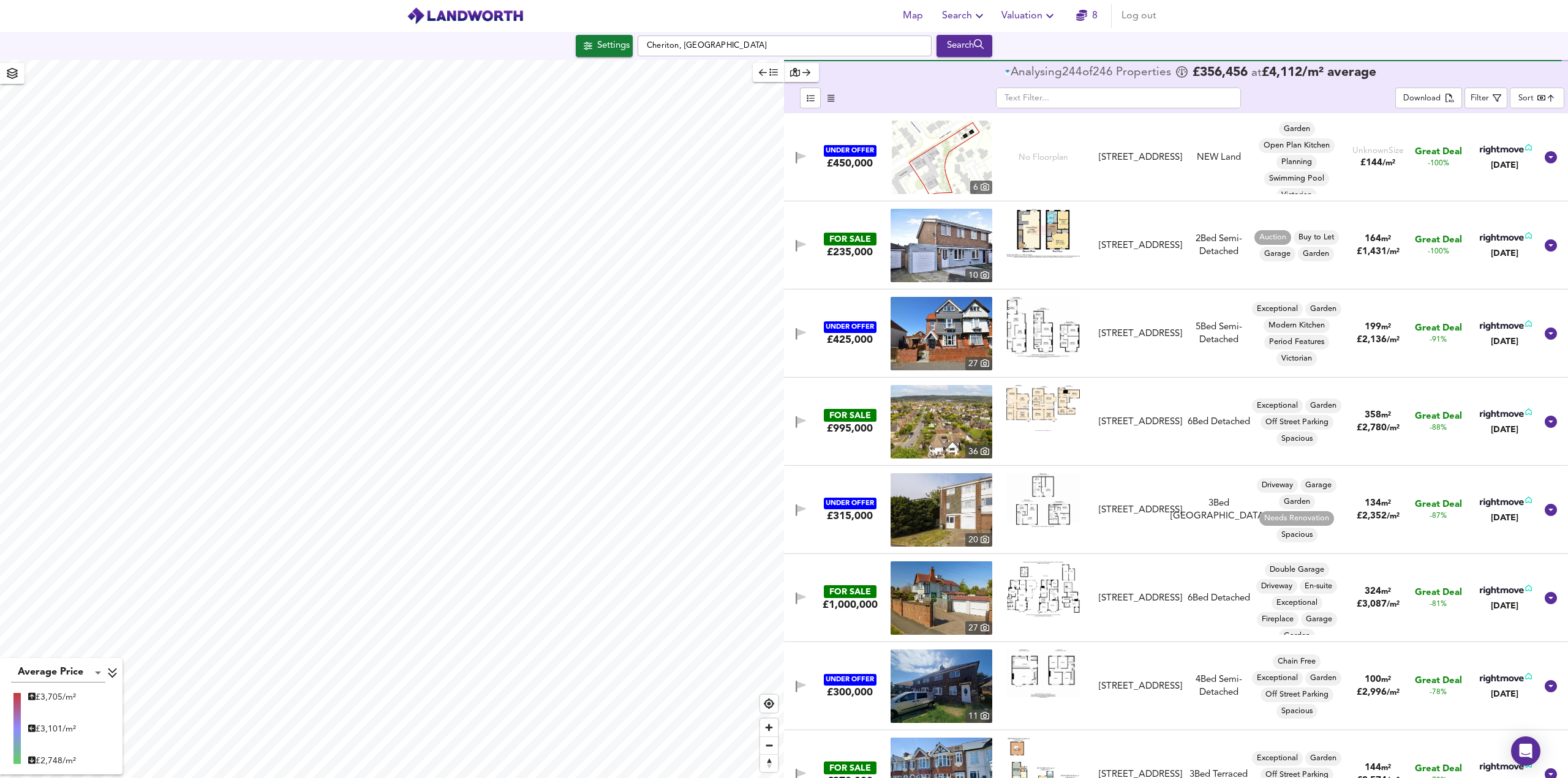
click at [1523, 96] on body "Map Search Valuation 8 Log out Settings [GEOGRAPHIC_DATA], Folkestone Search Av…" at bounding box center [784, 389] width 1568 height 778
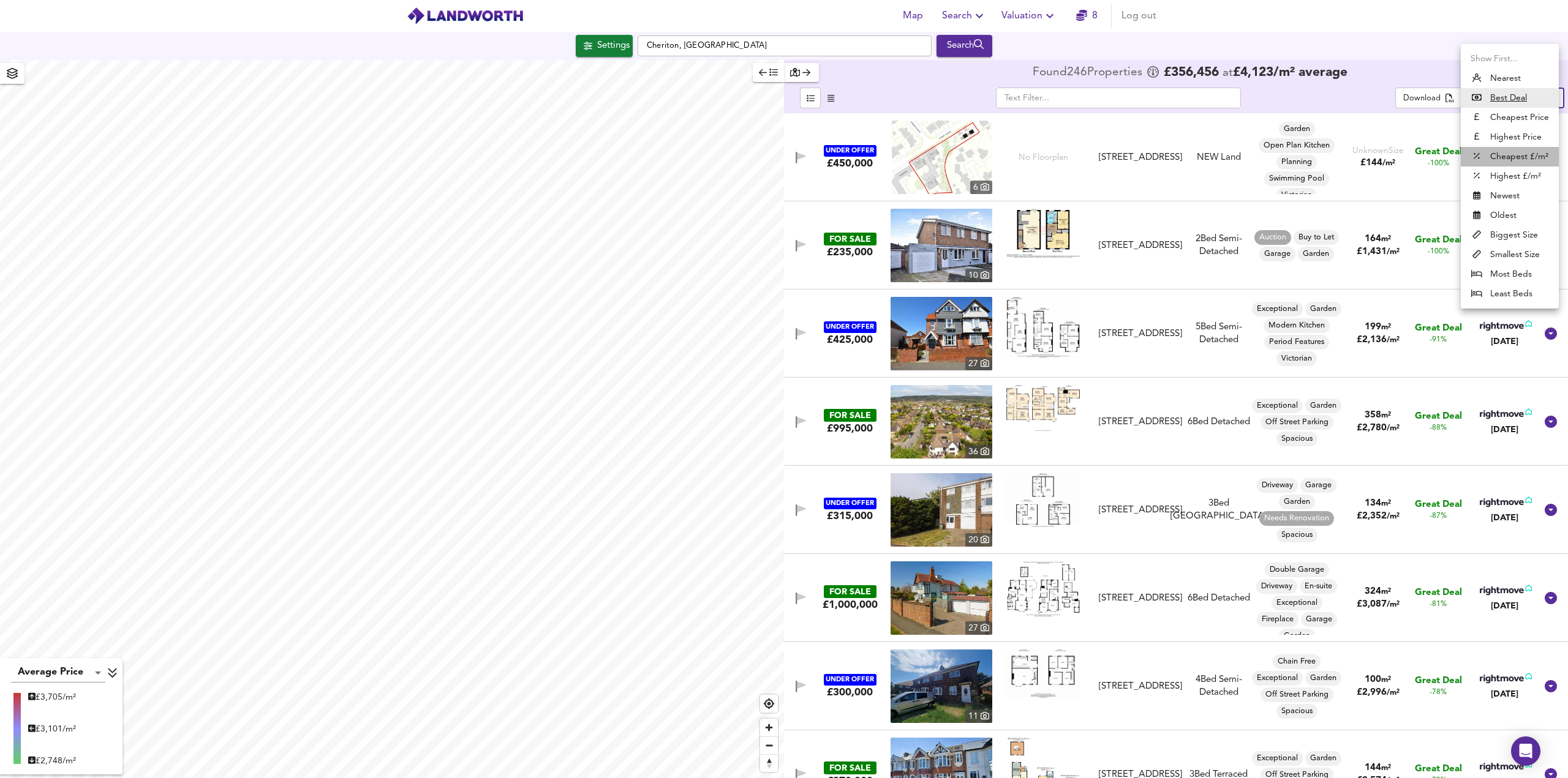
click at [1511, 160] on li "Cheapest £/m²" at bounding box center [1510, 157] width 98 height 19
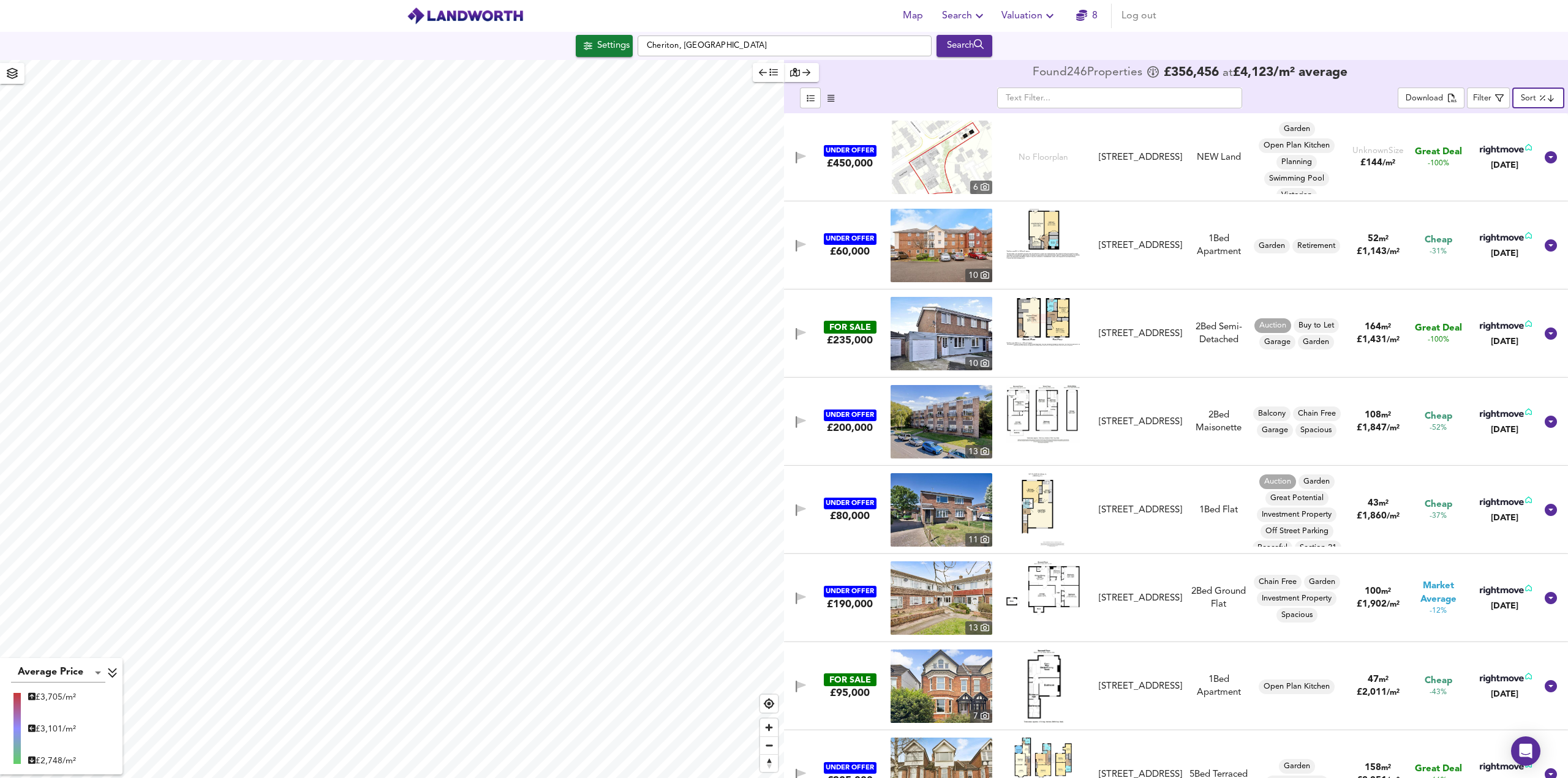
click at [1532, 93] on body "Map Search Valuation 8 Log out Settings [GEOGRAPHIC_DATA], Folkestone Search Av…" at bounding box center [784, 389] width 1568 height 778
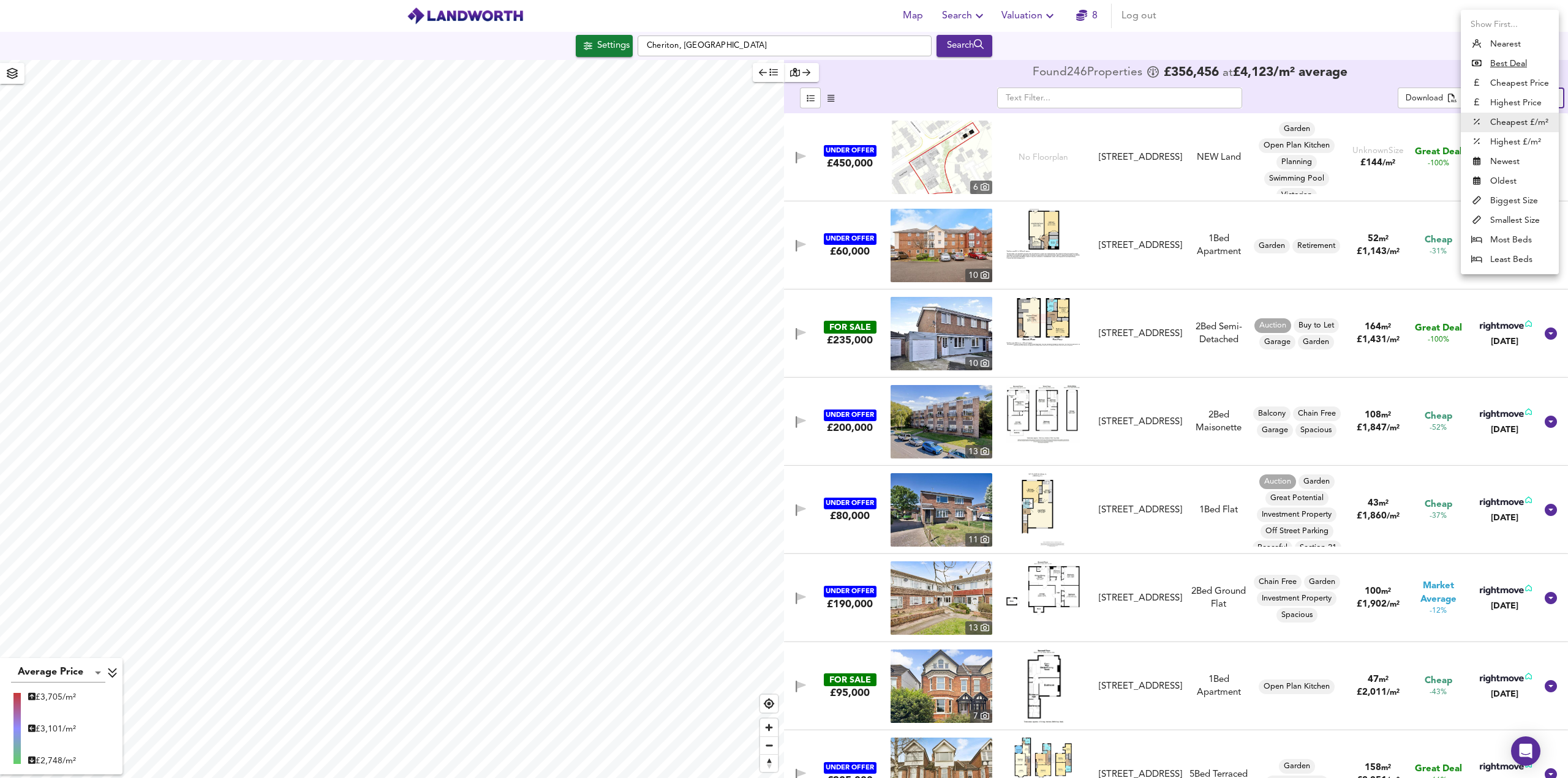
click at [1503, 68] on u "Best Deal" at bounding box center [1508, 63] width 37 height 12
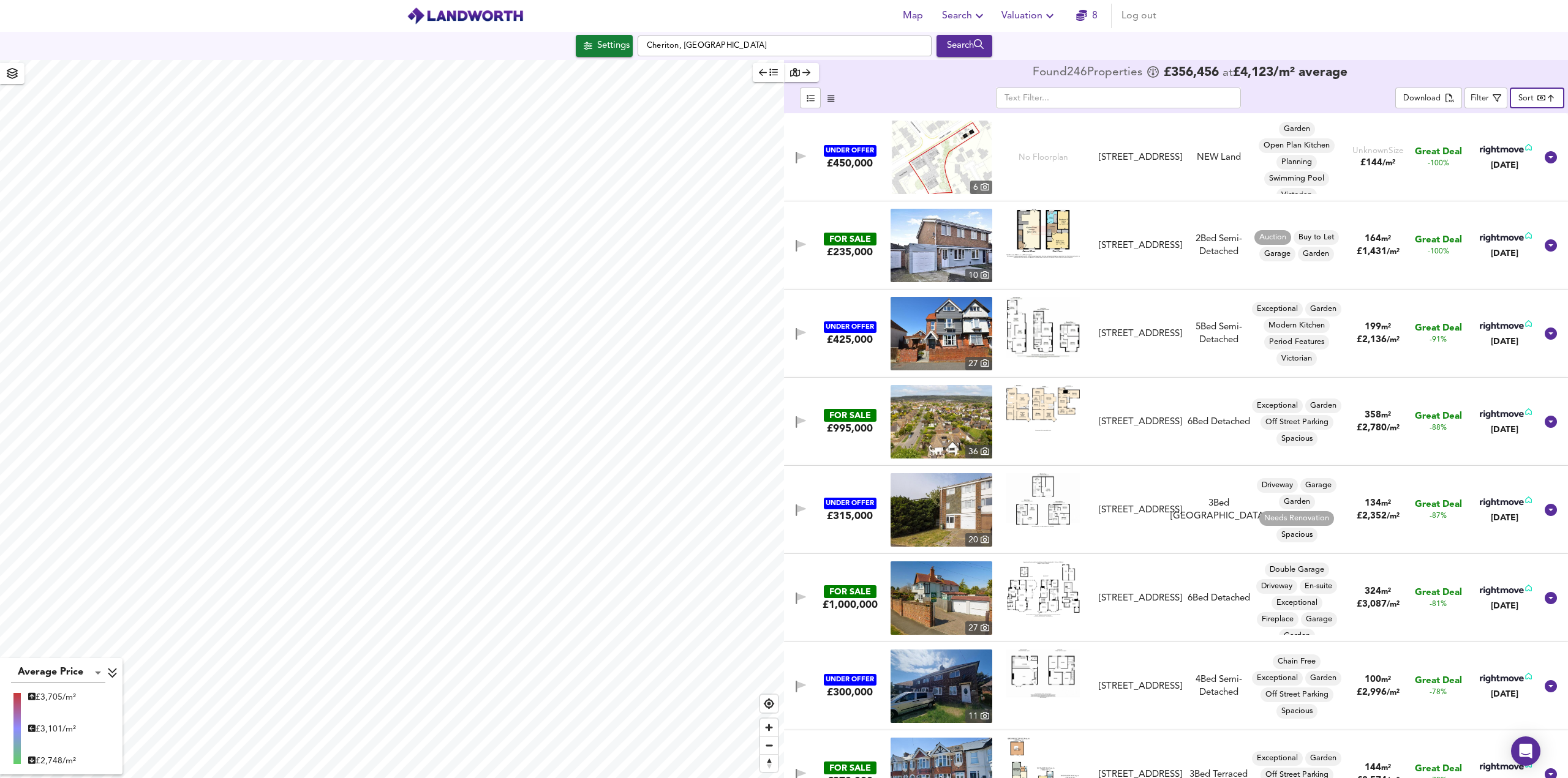
click at [1035, 594] on img at bounding box center [1042, 589] width 73 height 55
click at [941, 590] on img at bounding box center [941, 598] width 102 height 73
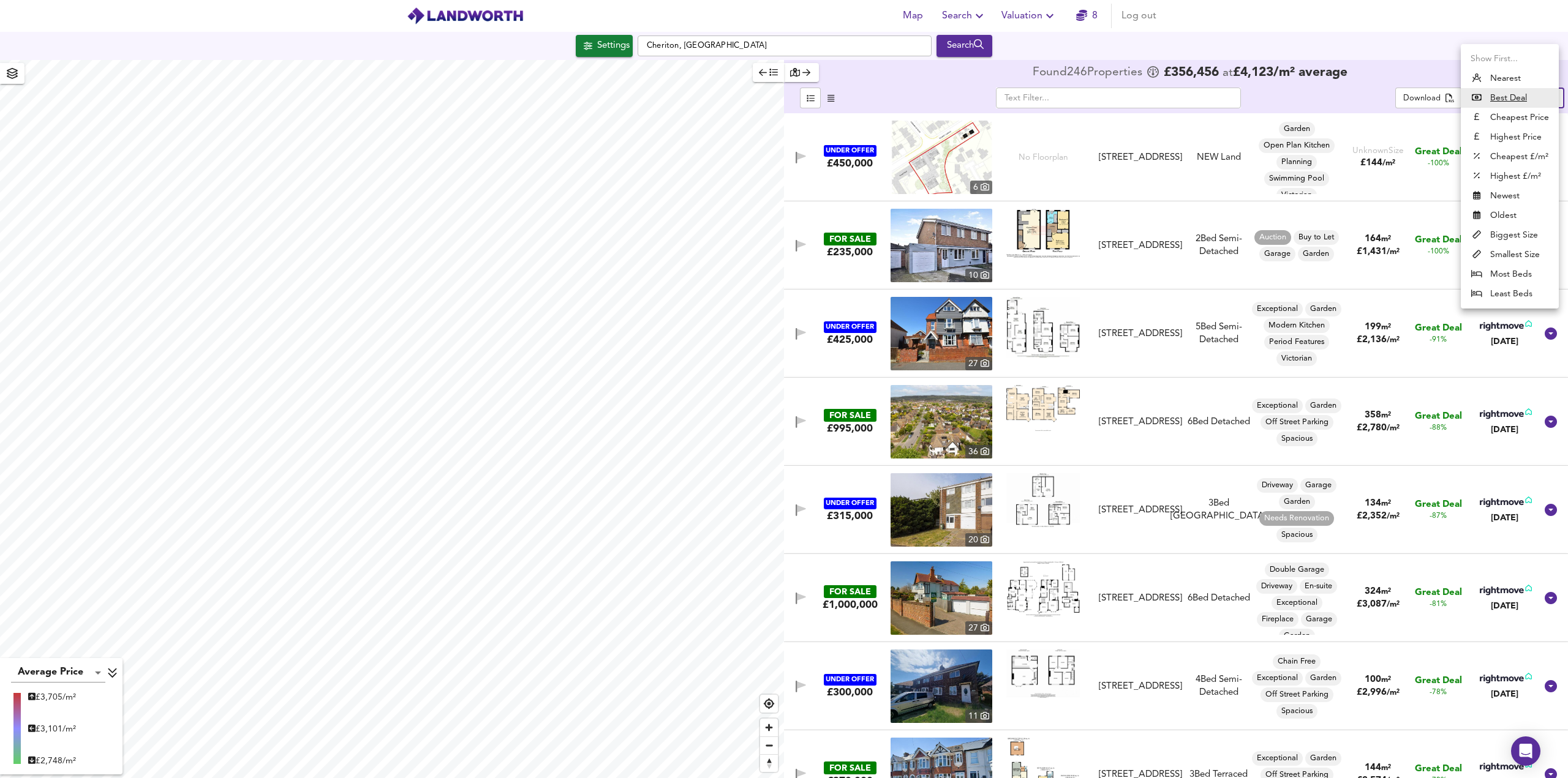
click at [1536, 100] on body "Map Search Valuation 8 Log out Settings [GEOGRAPHIC_DATA], Folkestone Search Av…" at bounding box center [784, 389] width 1568 height 778
click at [1519, 124] on li "Cheapest Price" at bounding box center [1510, 118] width 98 height 19
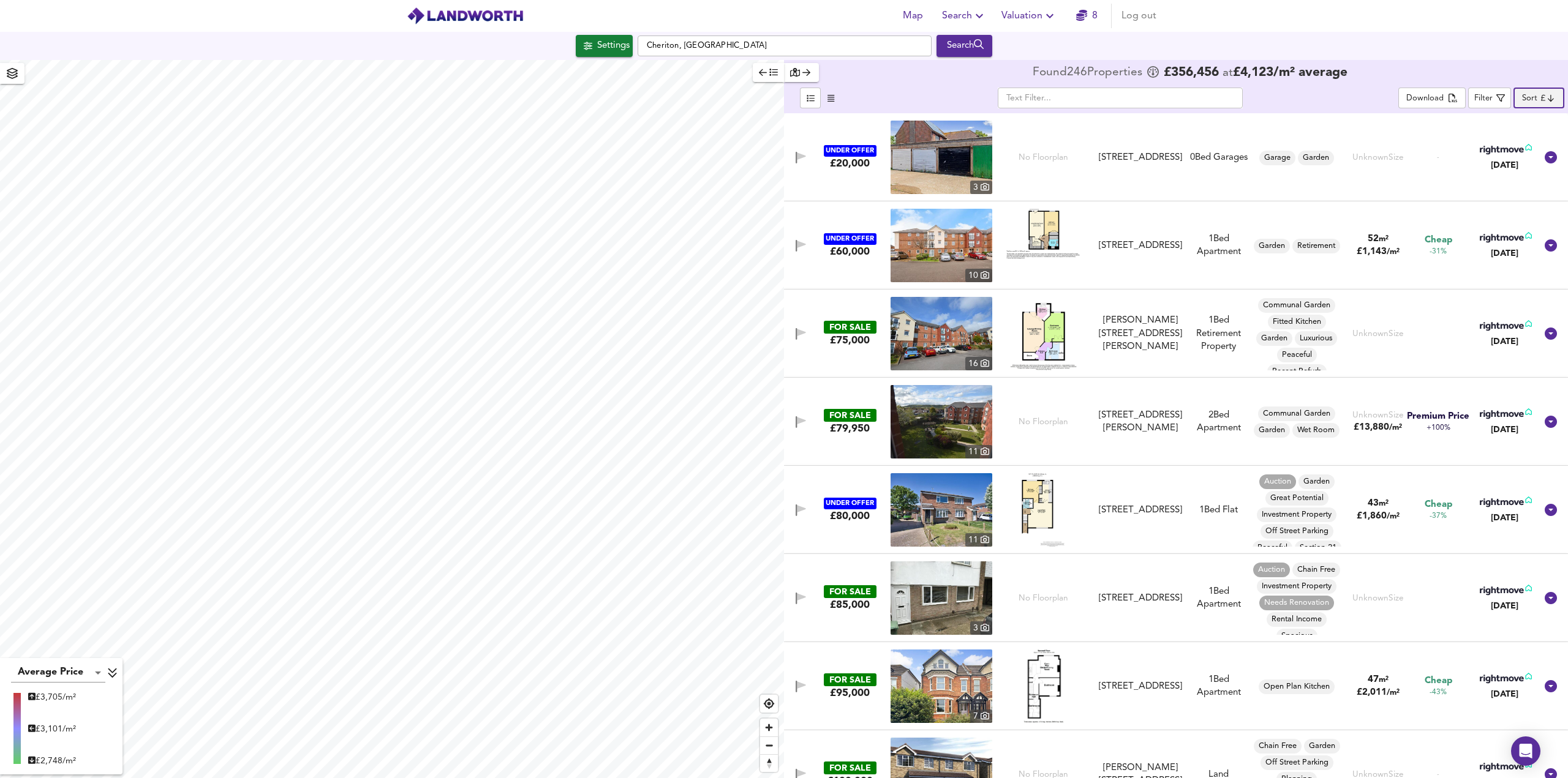
scroll to position [123, 0]
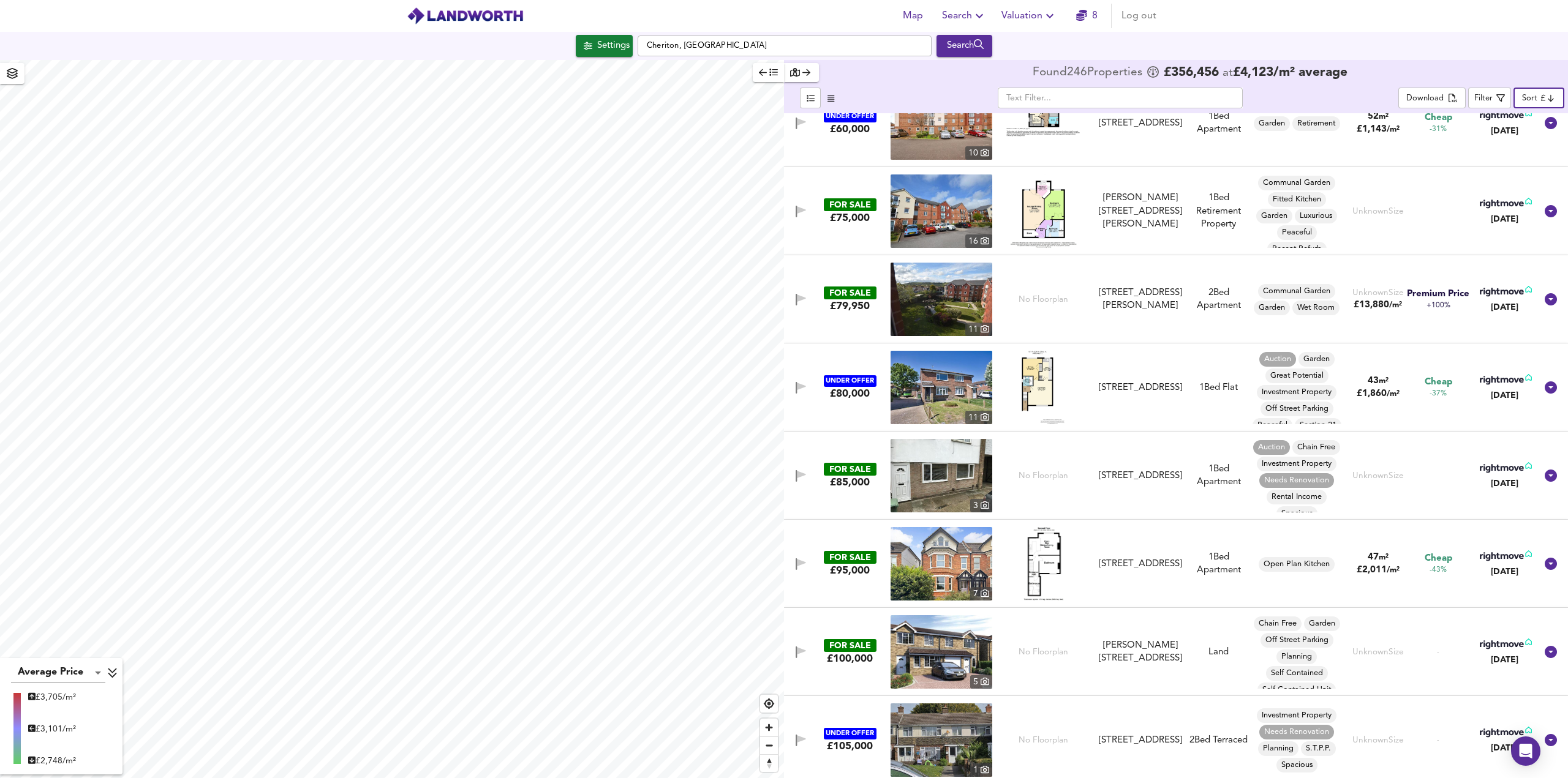
click at [942, 295] on img at bounding box center [941, 299] width 102 height 73
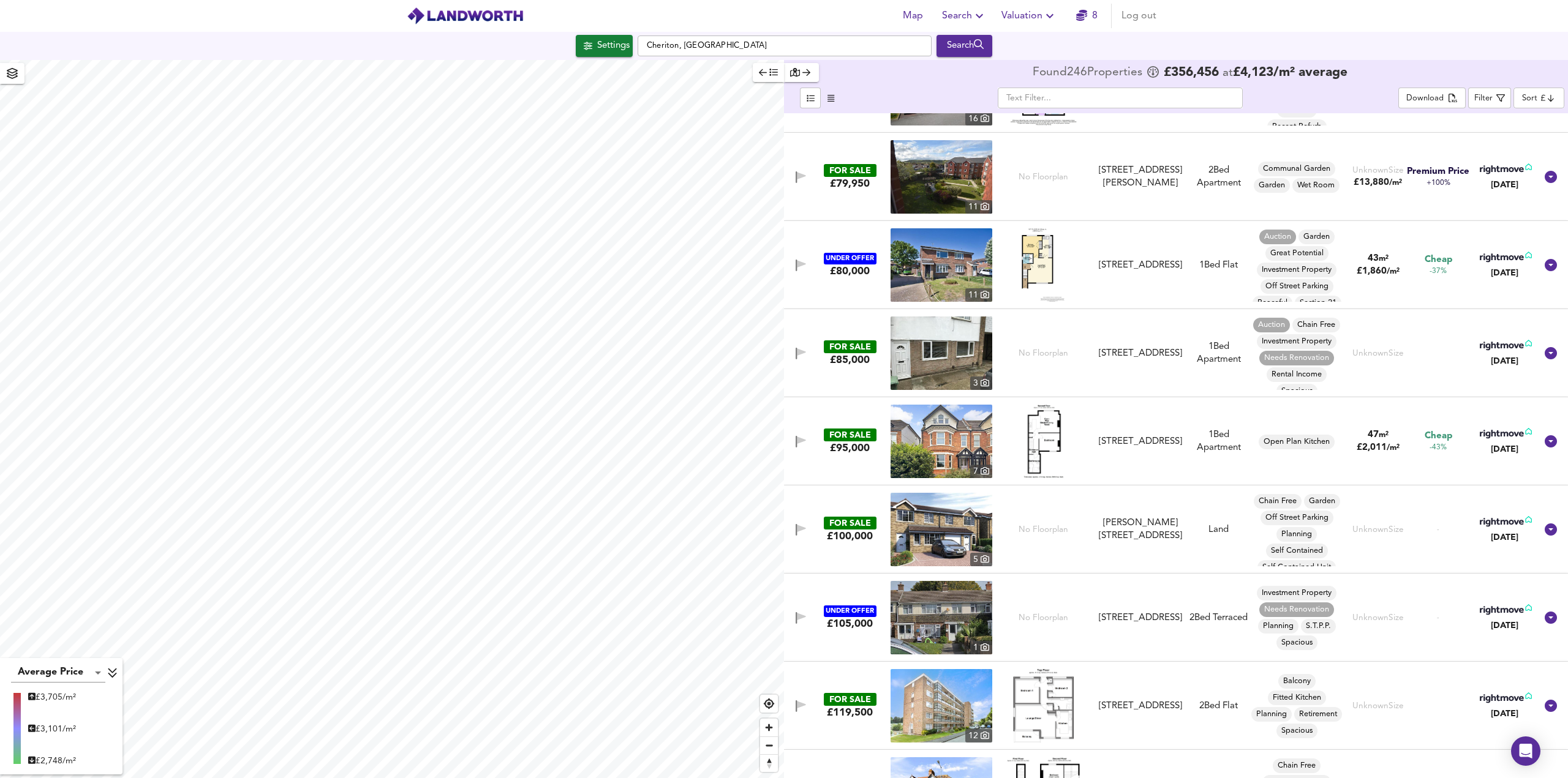
scroll to position [429, 0]
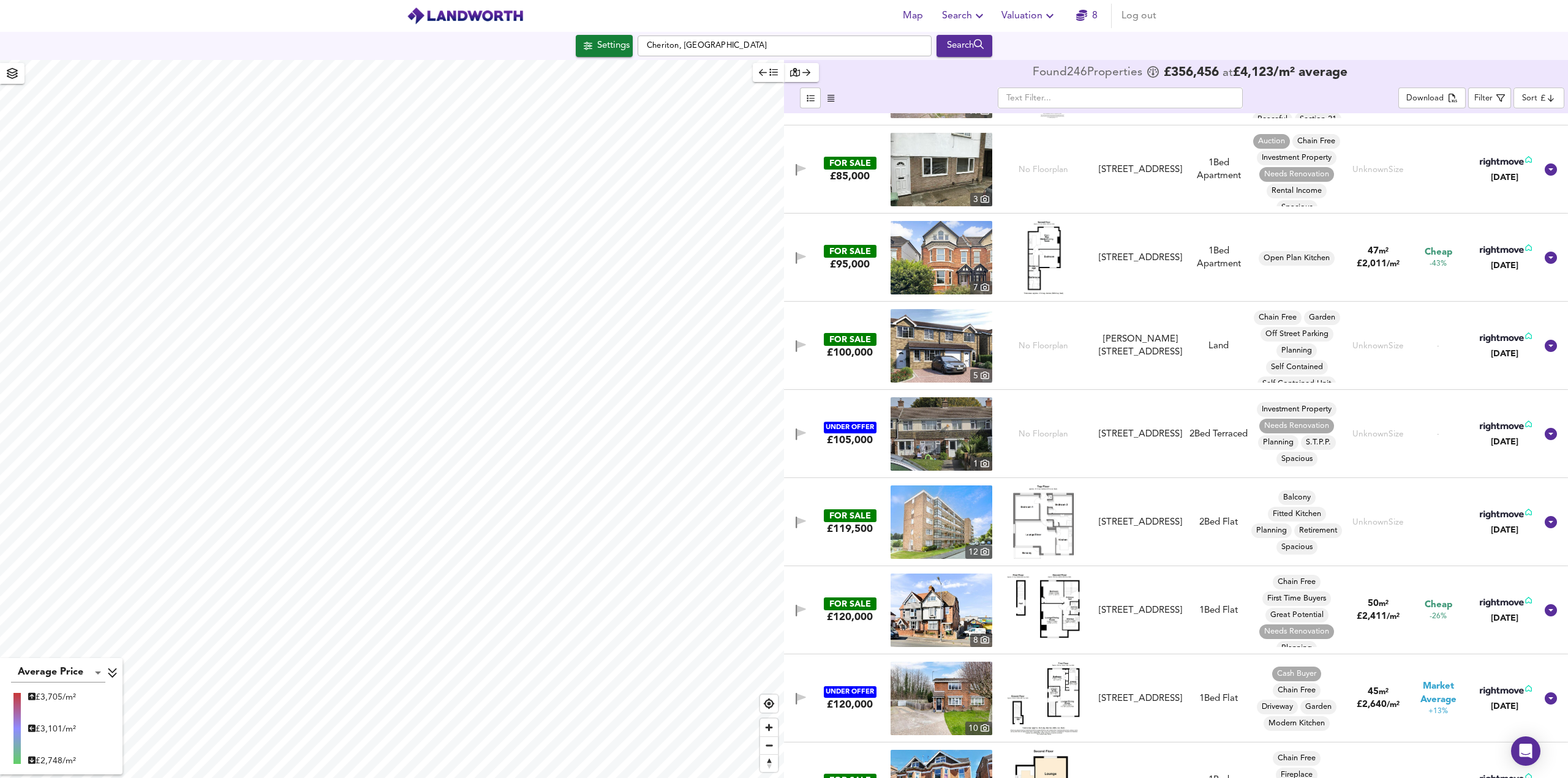
click at [940, 356] on img at bounding box center [941, 346] width 102 height 73
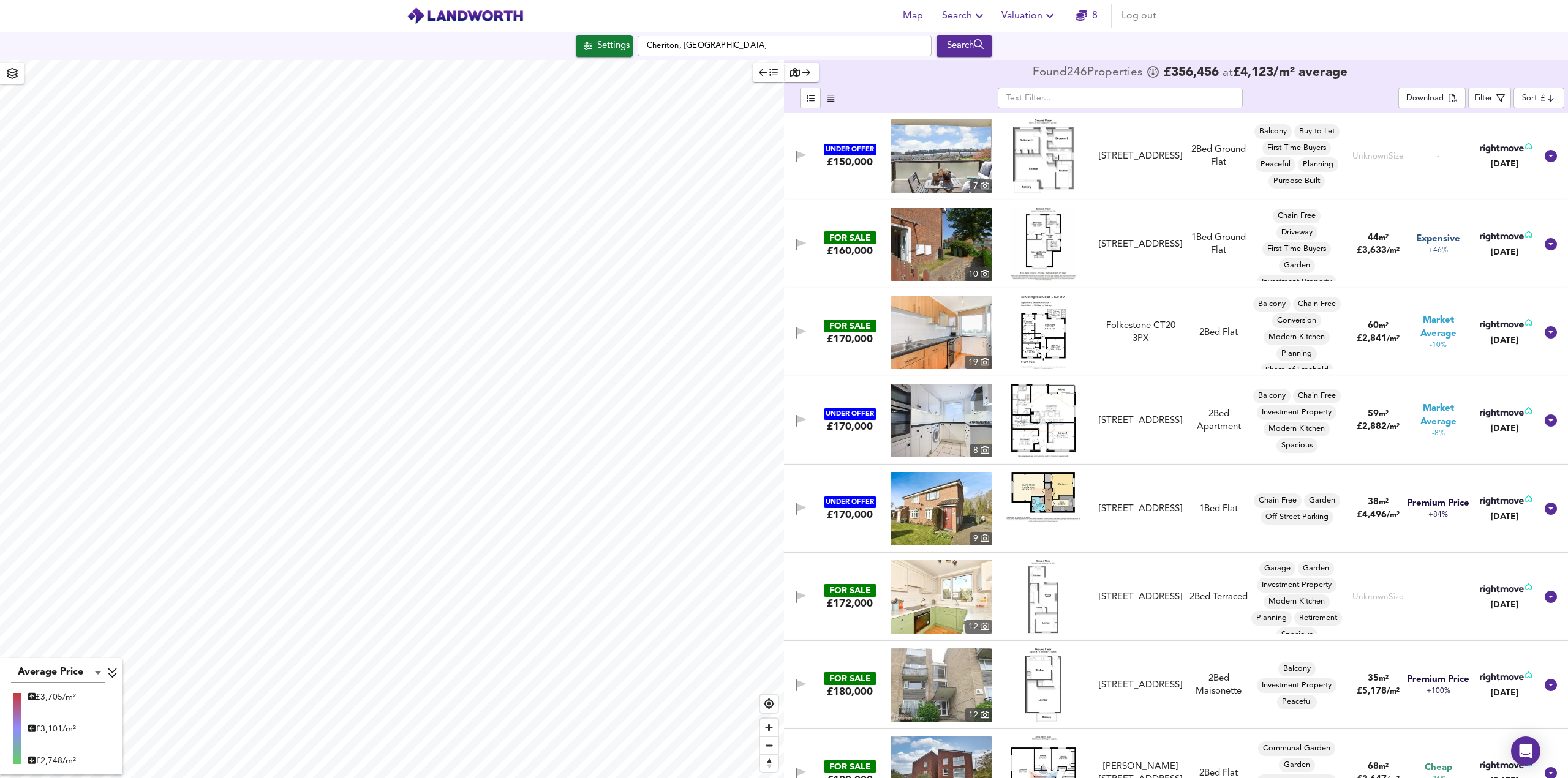
scroll to position [1836, 0]
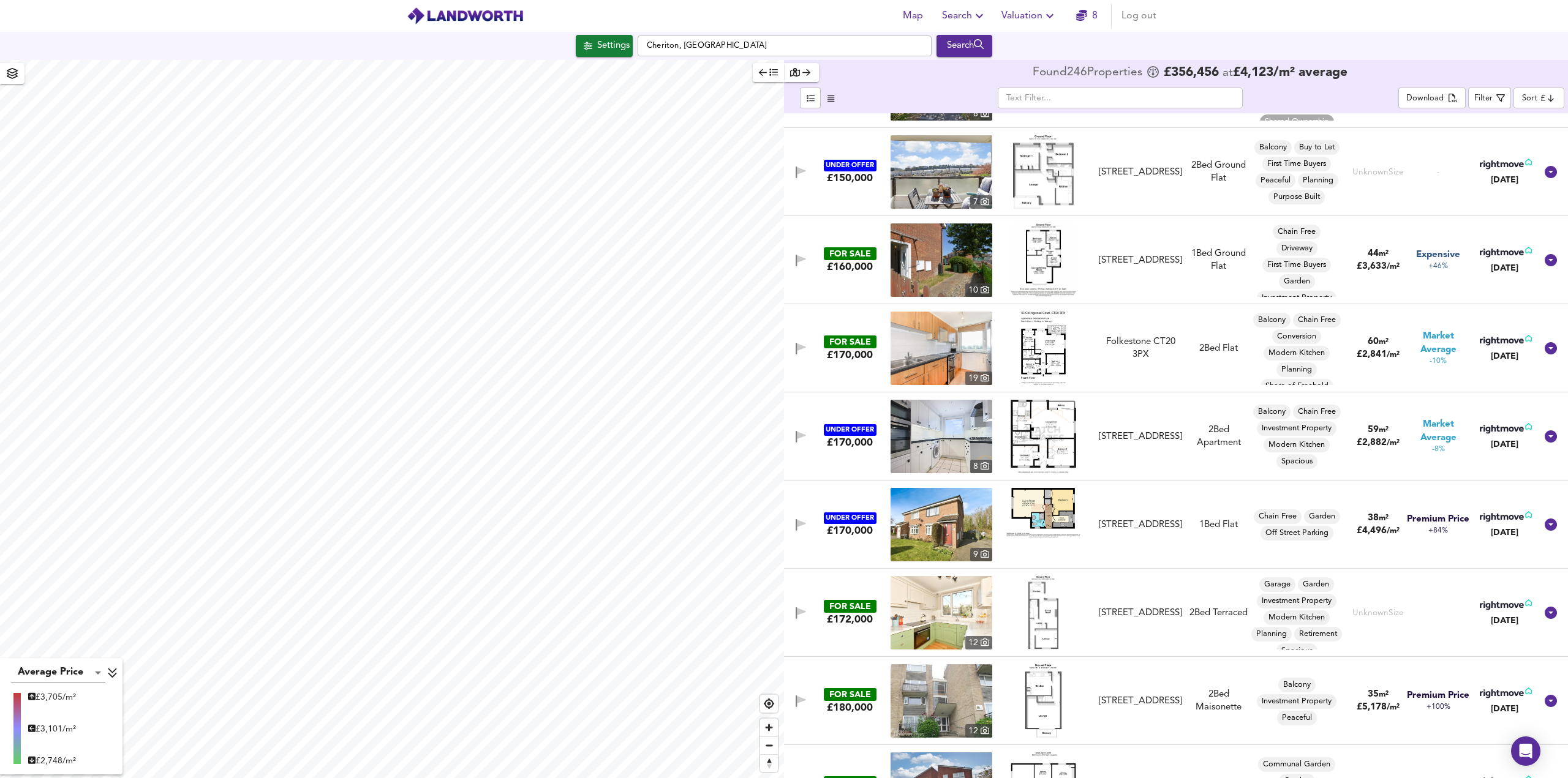
click at [1540, 97] on body "Map Search Valuation 8 Log out Settings [GEOGRAPHIC_DATA], [GEOGRAPHIC_DATA] Se…" at bounding box center [784, 389] width 1568 height 778
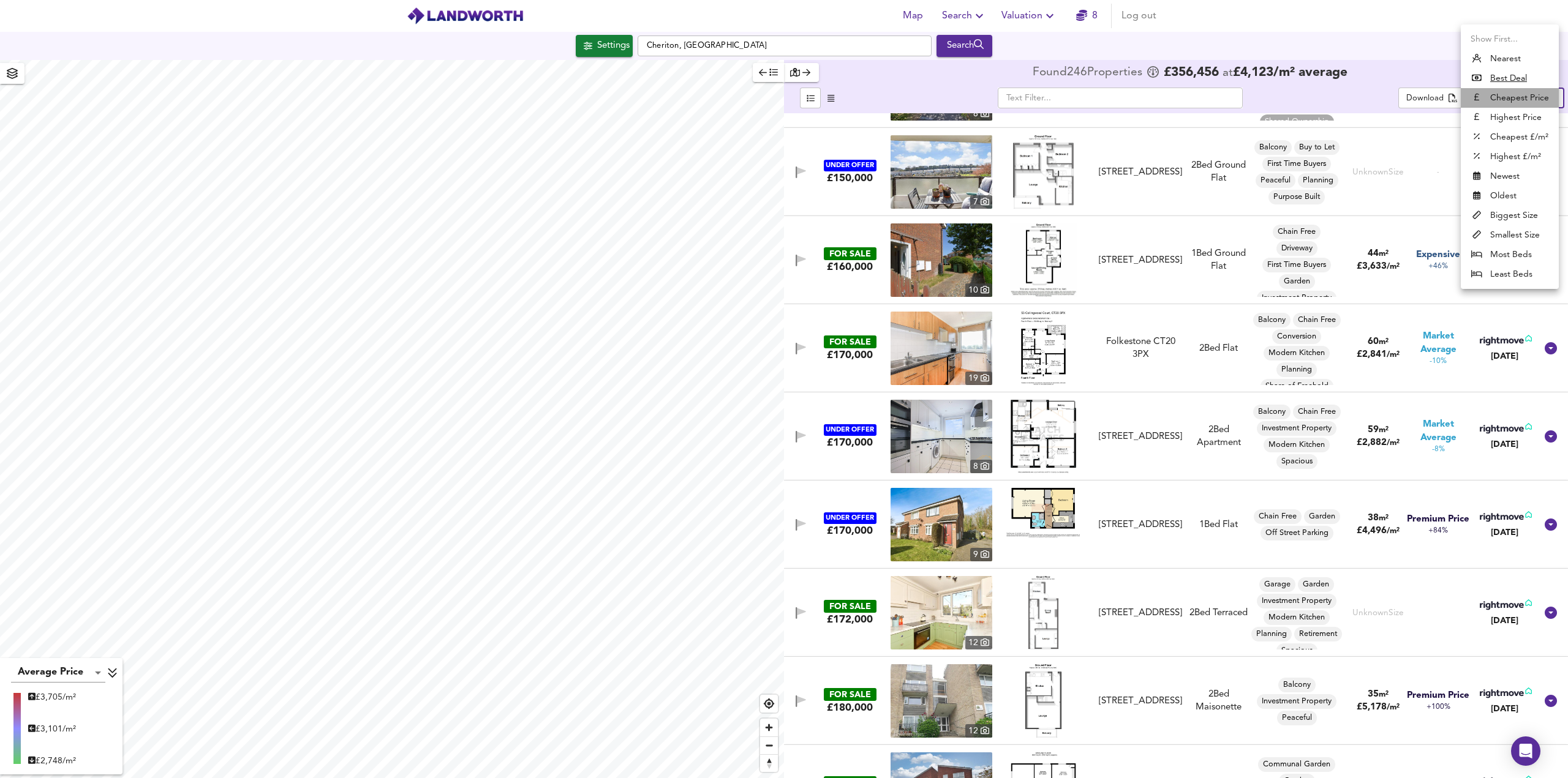
click at [1514, 102] on li "Cheapest Price" at bounding box center [1510, 98] width 98 height 19
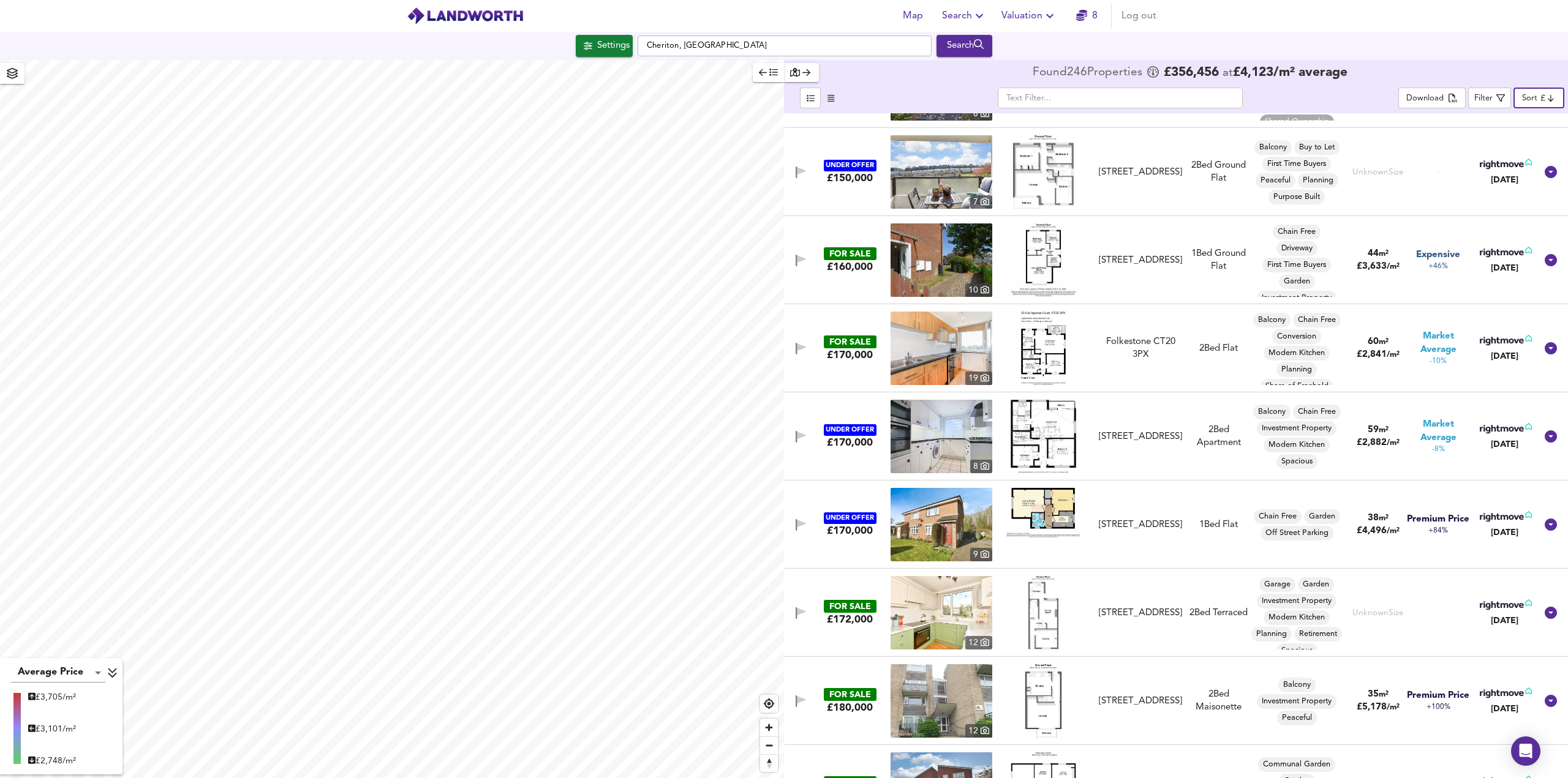
click at [1538, 98] on body "Map Search Valuation 8 Log out Settings [GEOGRAPHIC_DATA], [GEOGRAPHIC_DATA] Se…" at bounding box center [784, 389] width 1568 height 778
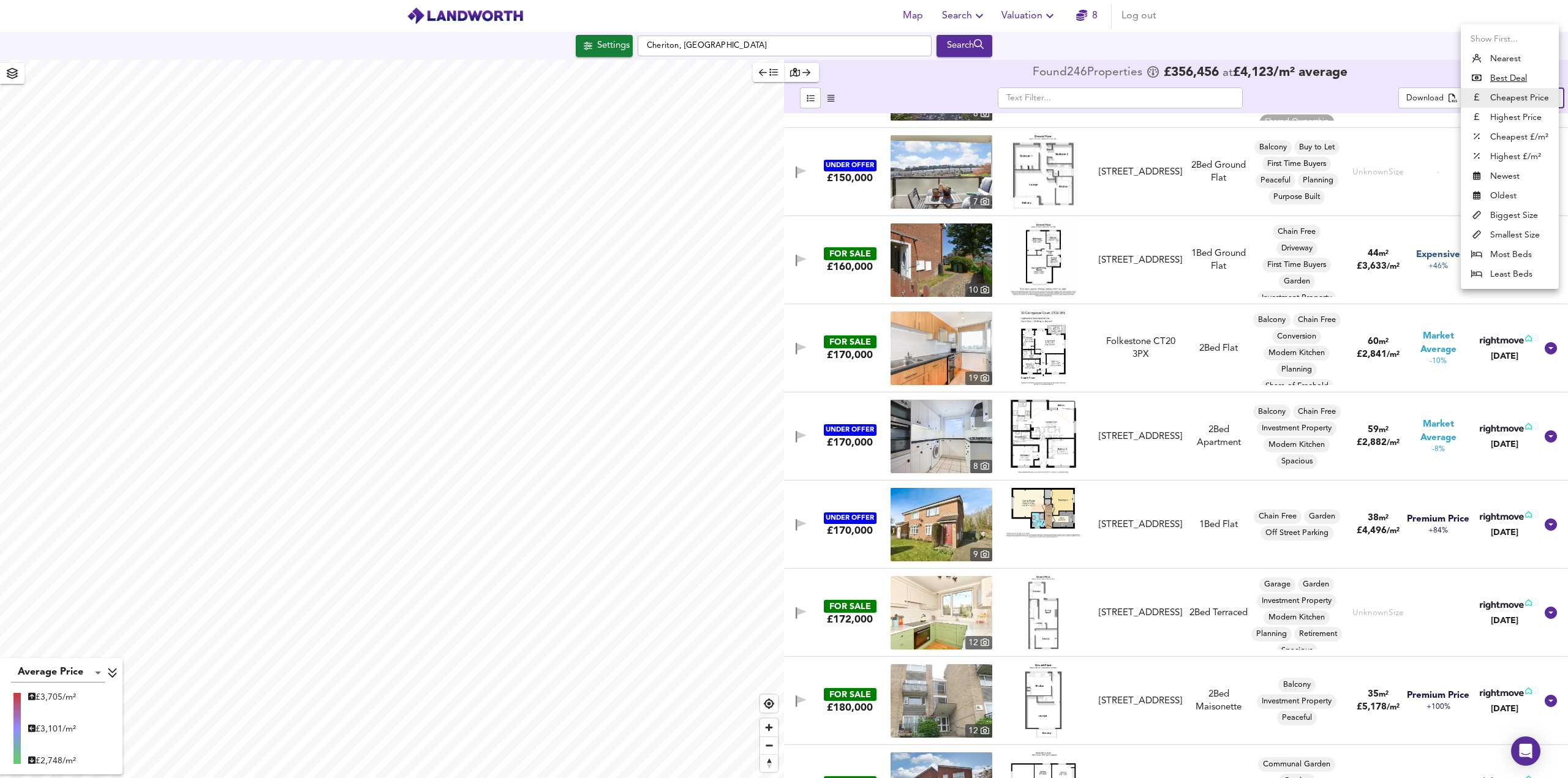
click at [1508, 138] on li "Cheapest £/m²" at bounding box center [1510, 137] width 98 height 19
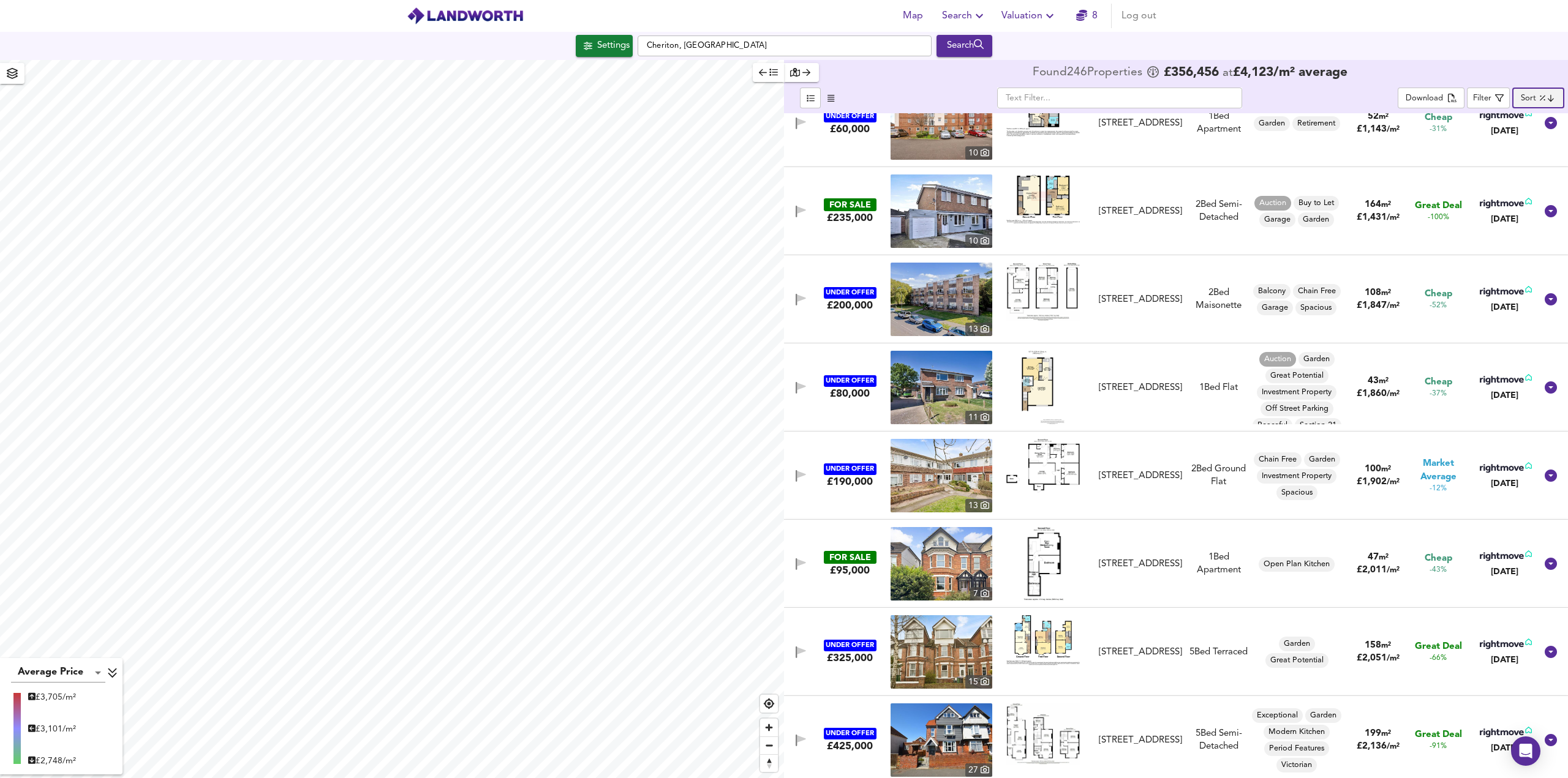
scroll to position [61, 0]
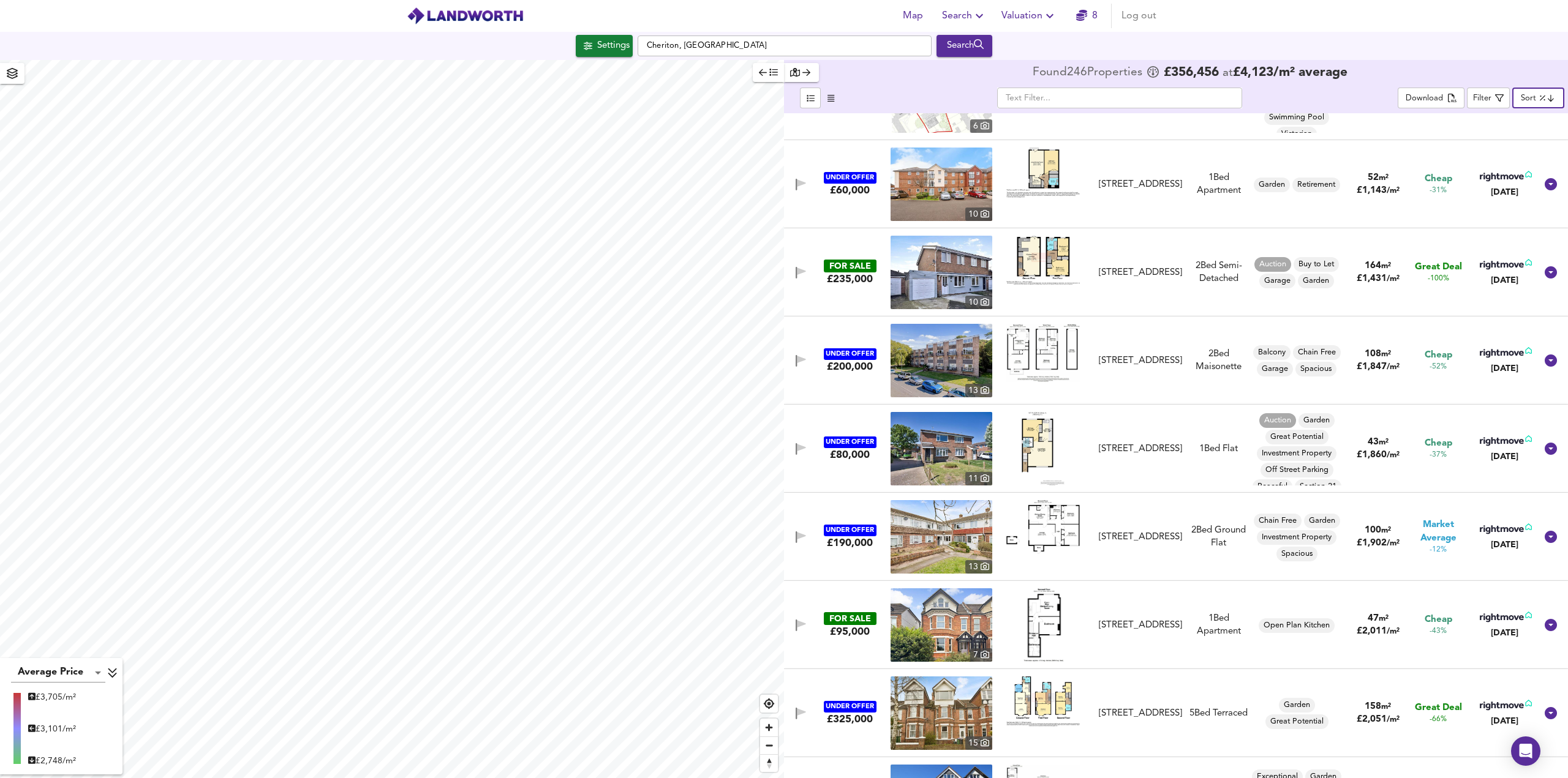
click at [927, 270] on img at bounding box center [941, 272] width 102 height 73
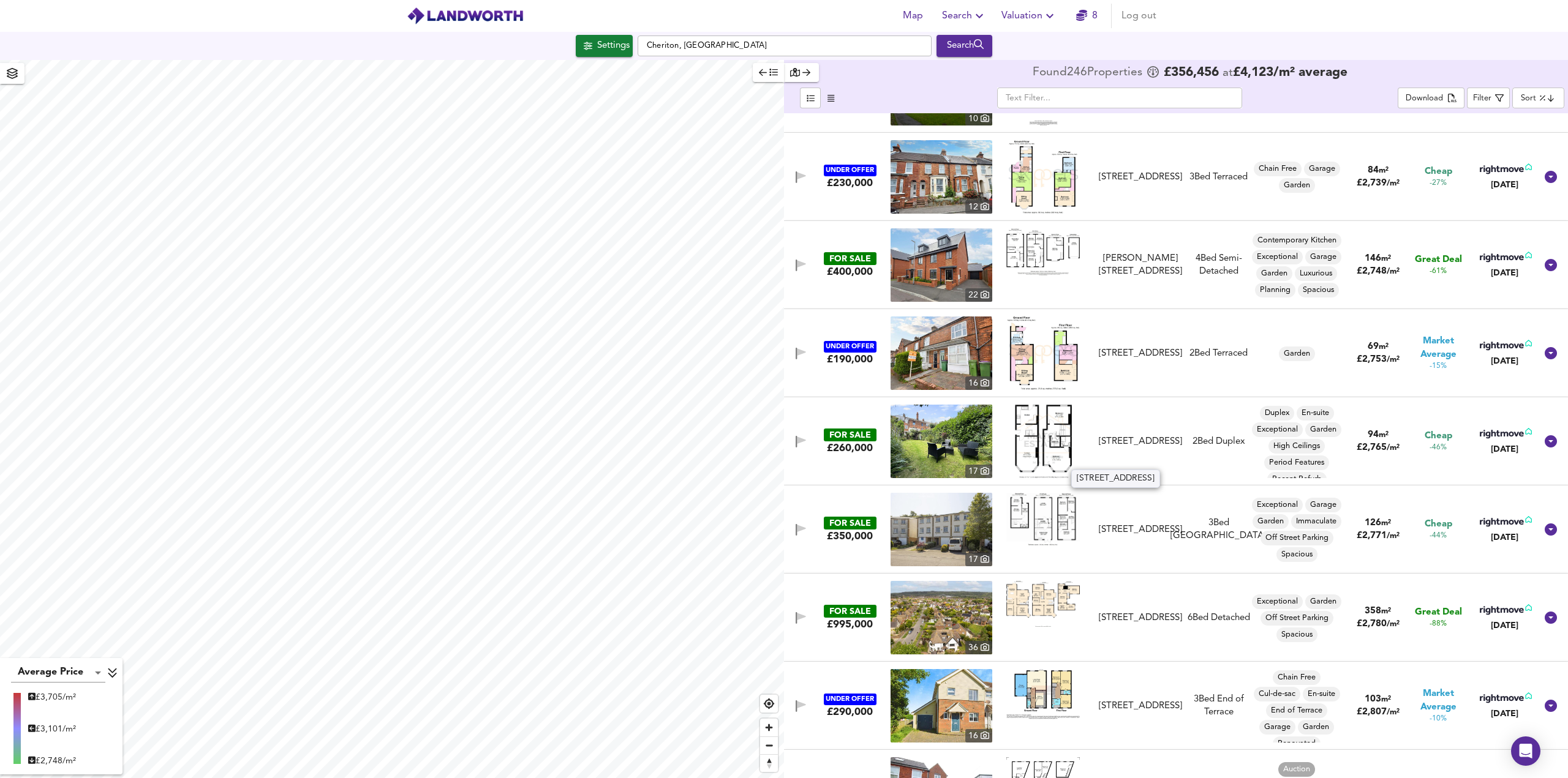
scroll to position [2632, 0]
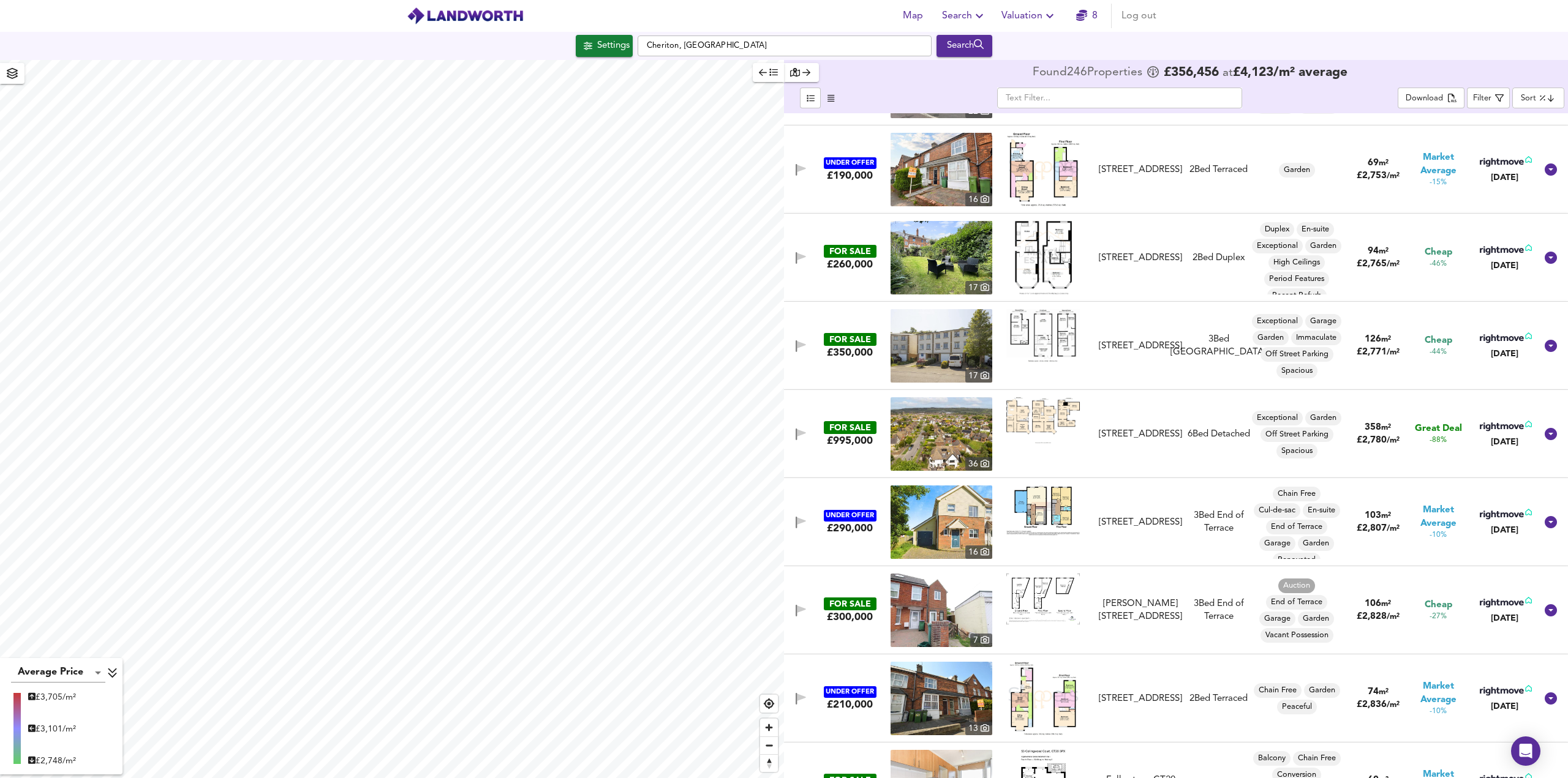
click at [951, 257] on img at bounding box center [941, 257] width 102 height 73
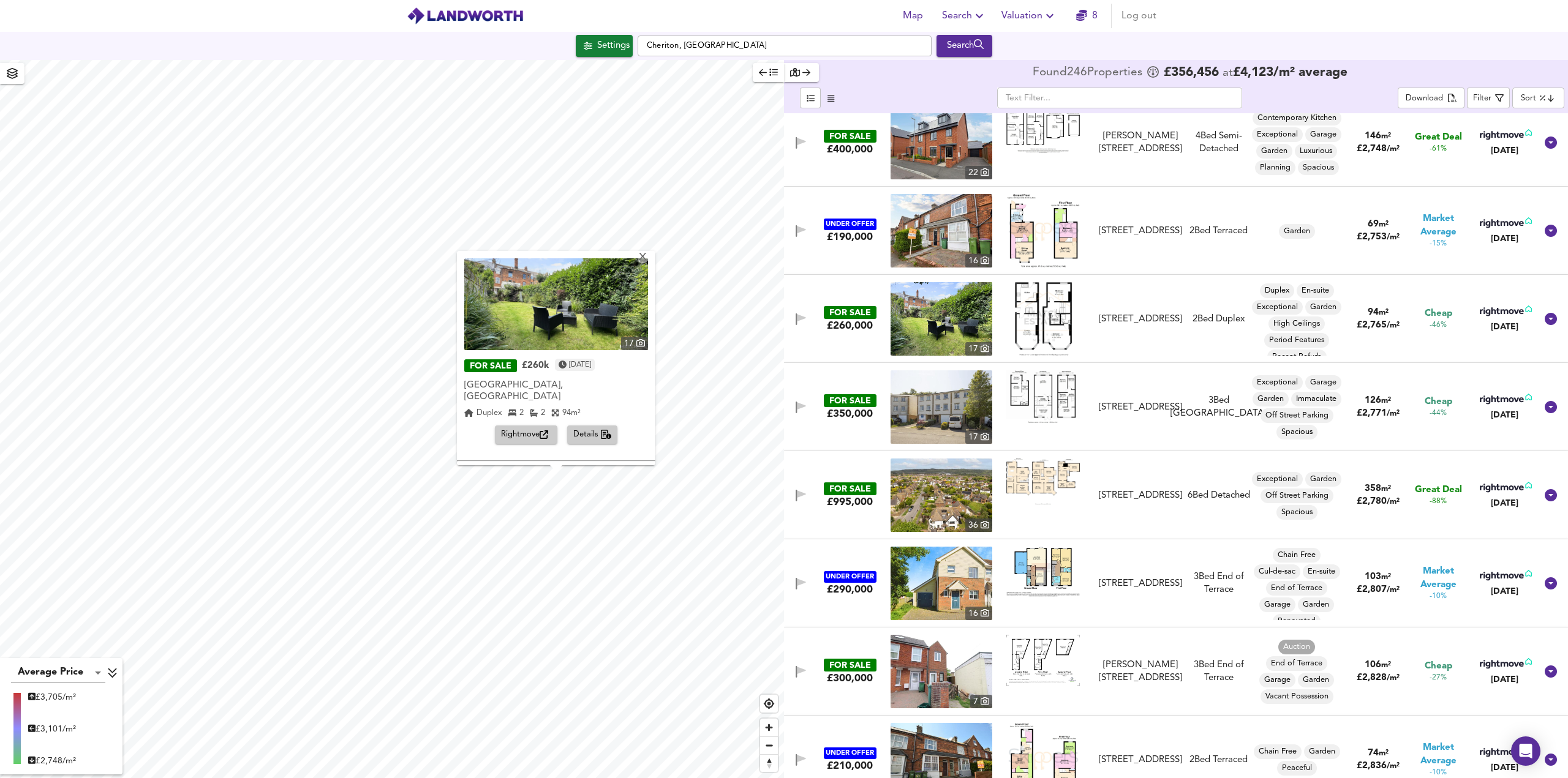
scroll to position [180, 0]
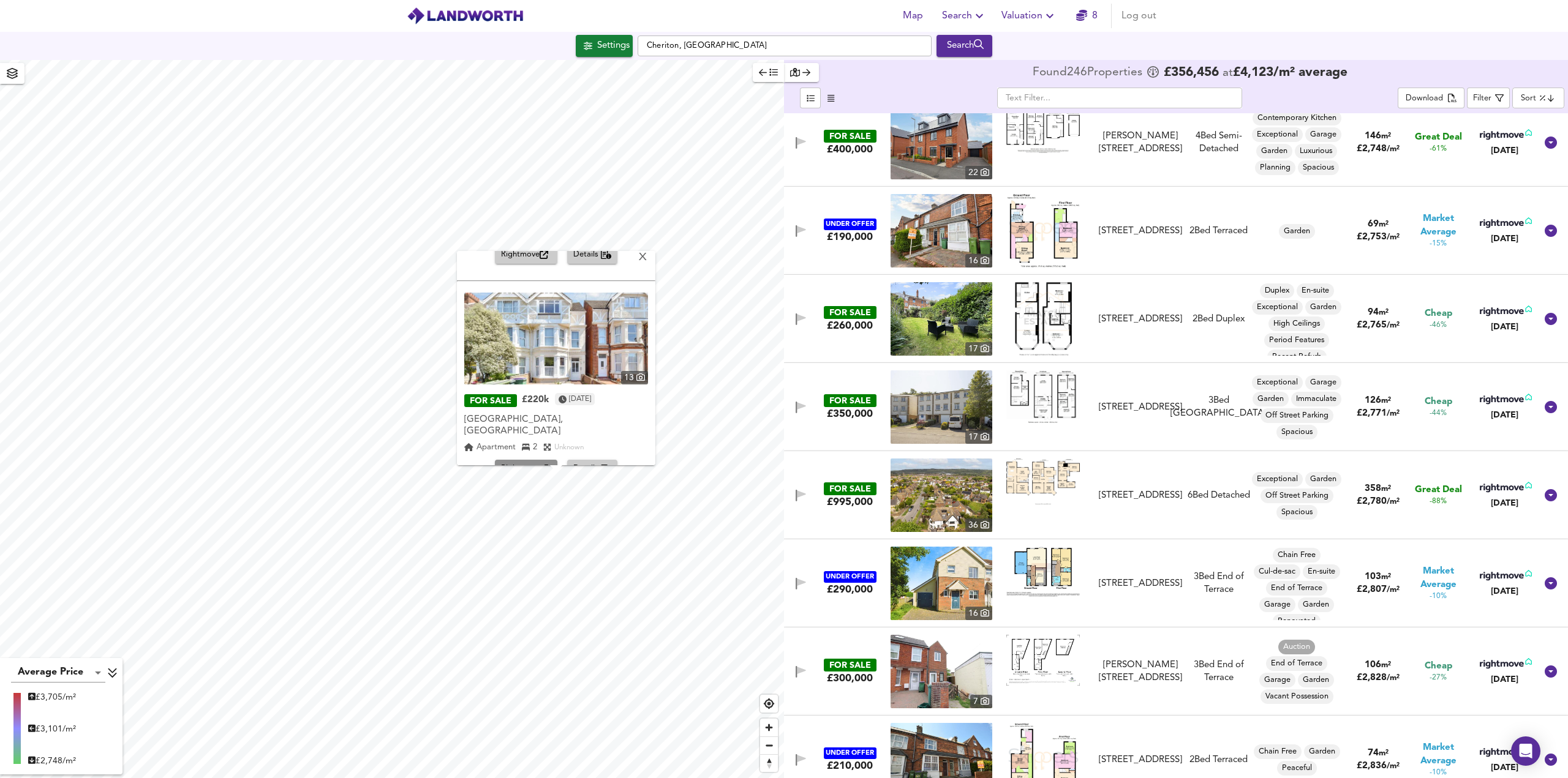
click at [521, 462] on span "Rightmove" at bounding box center [526, 469] width 50 height 14
click at [638, 259] on div "X" at bounding box center [643, 258] width 11 height 11
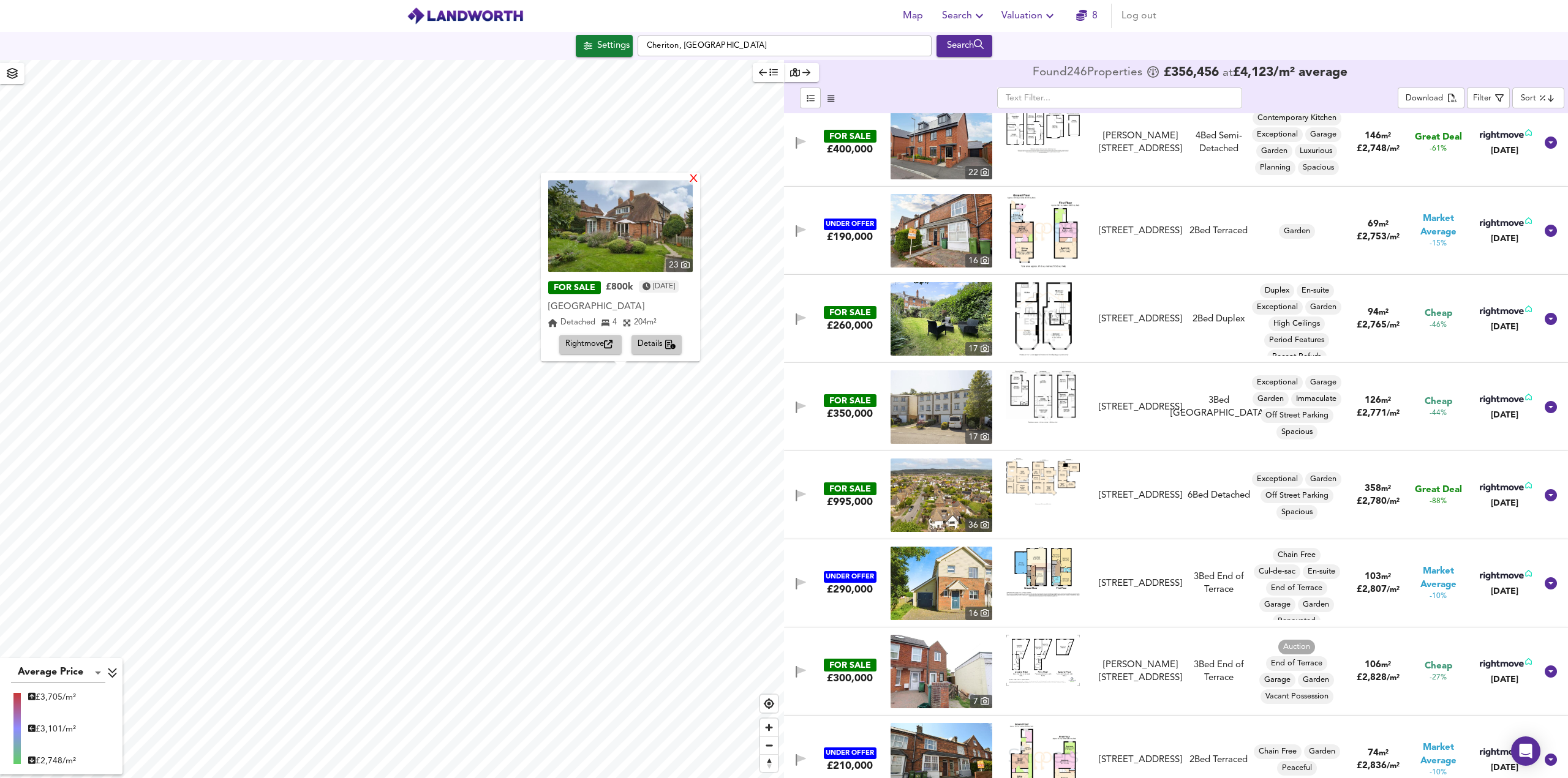
click at [695, 179] on div "X" at bounding box center [693, 179] width 11 height 11
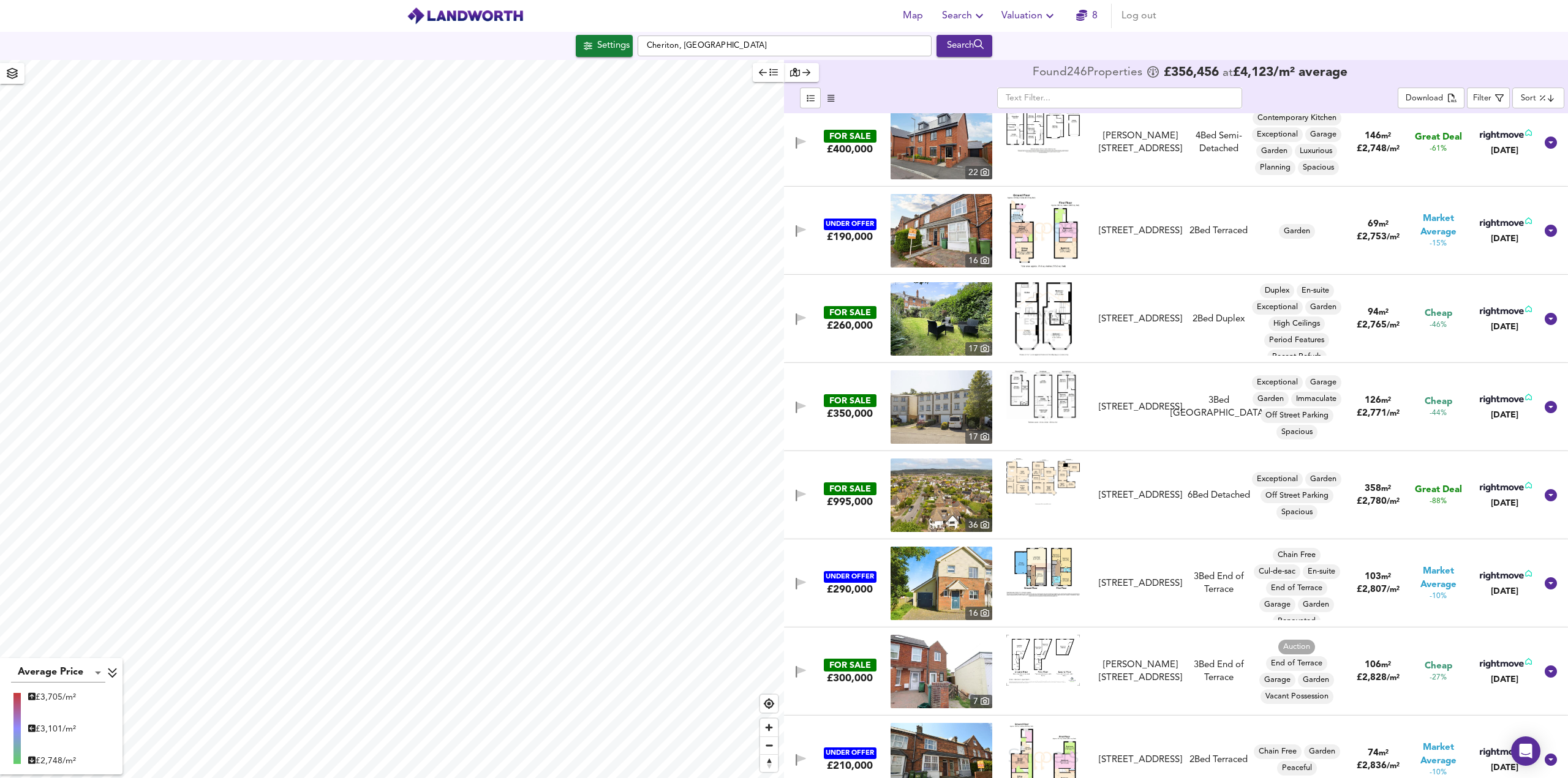
click at [941, 321] on img at bounding box center [941, 318] width 102 height 73
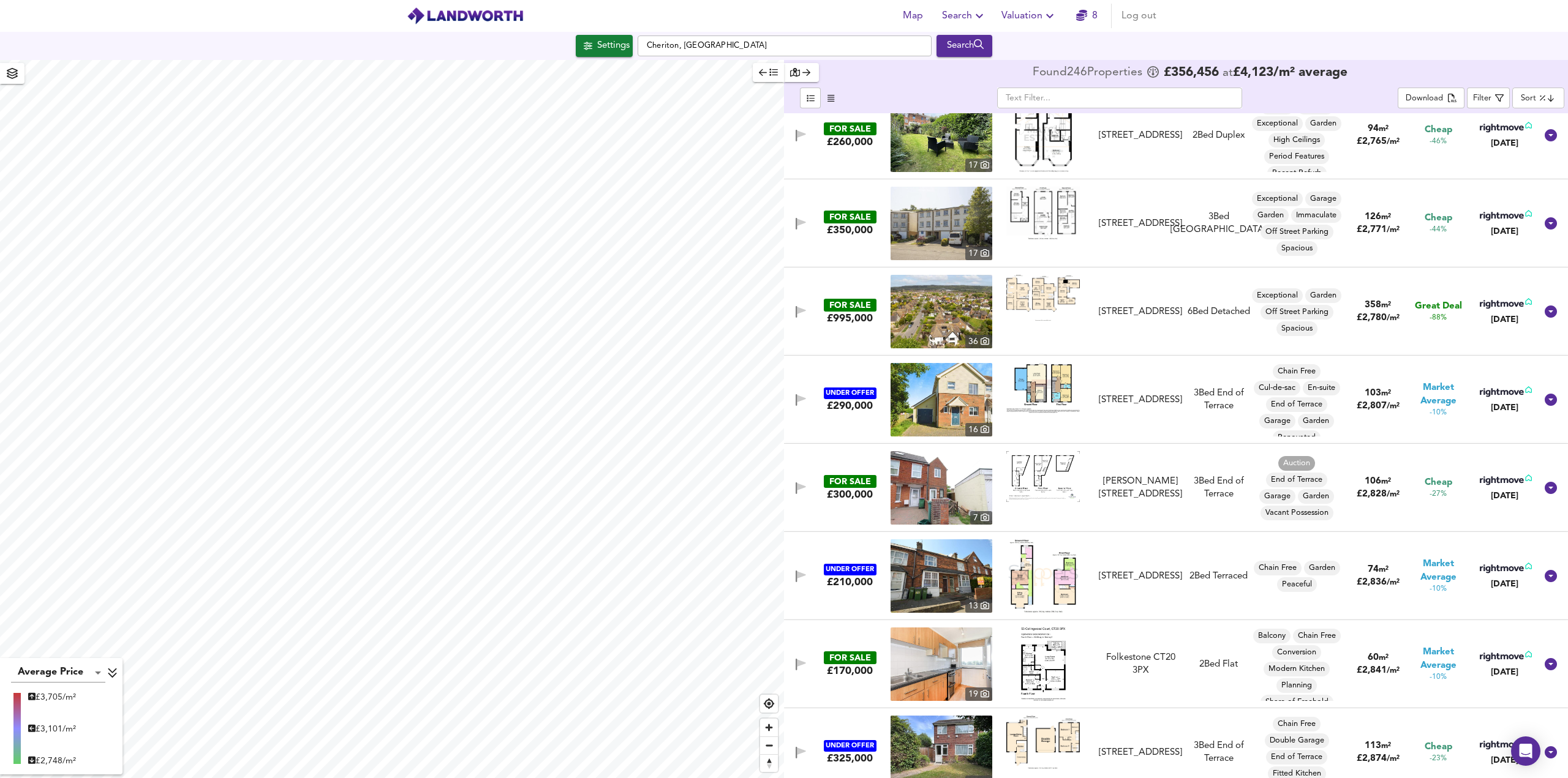
scroll to position [2877, 0]
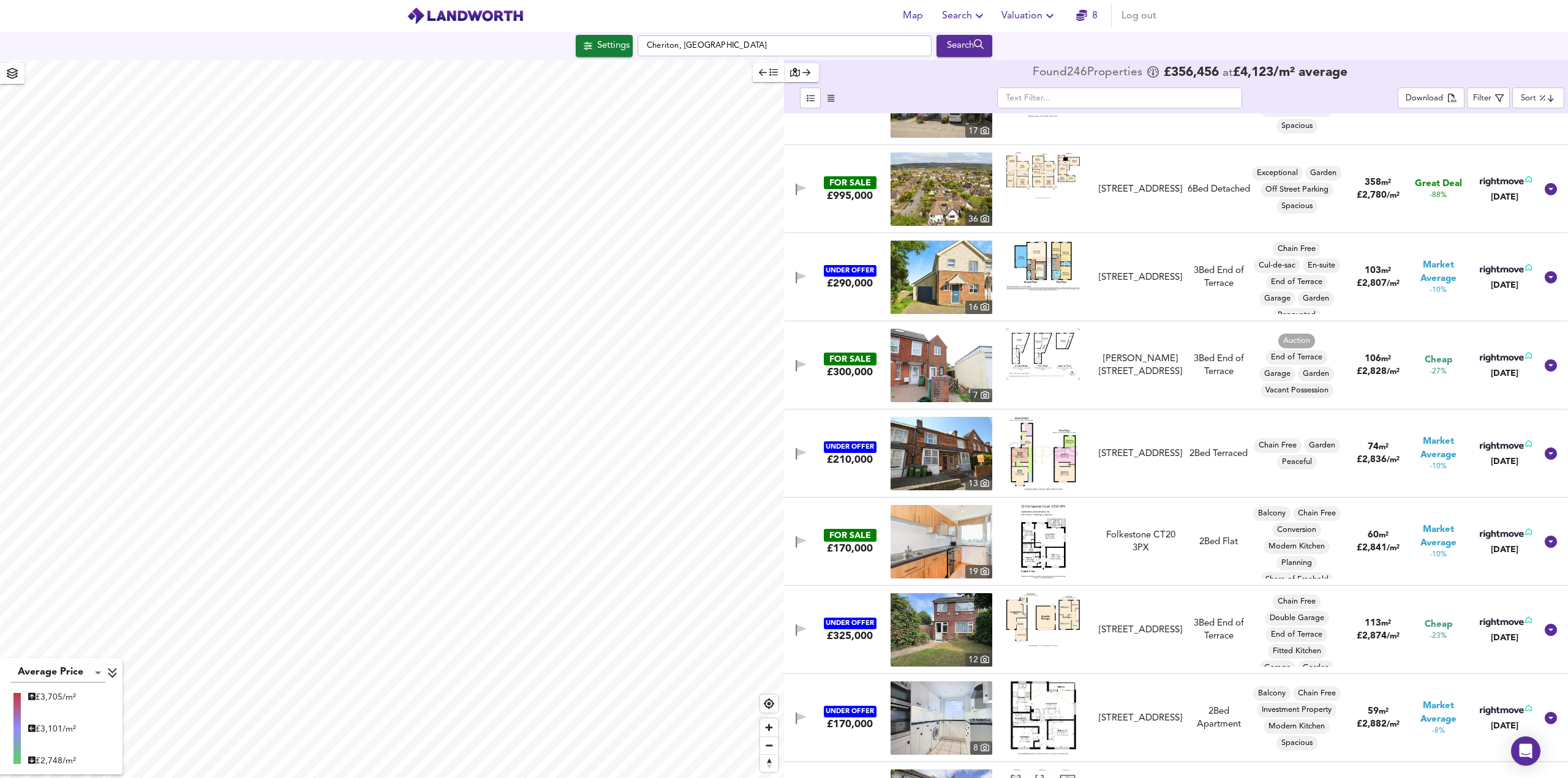
click at [1039, 536] on img at bounding box center [1042, 542] width 45 height 73
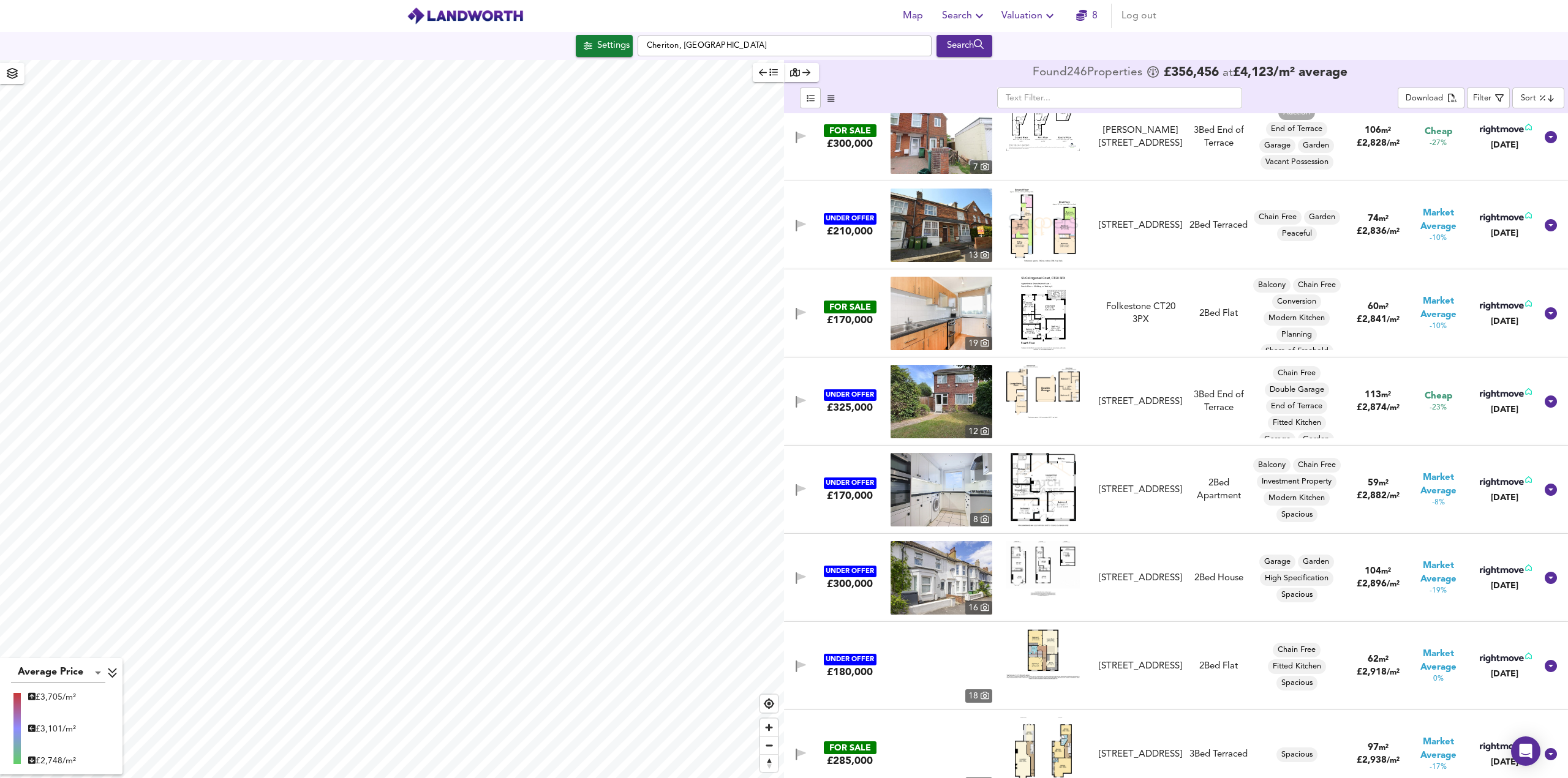
scroll to position [3122, 0]
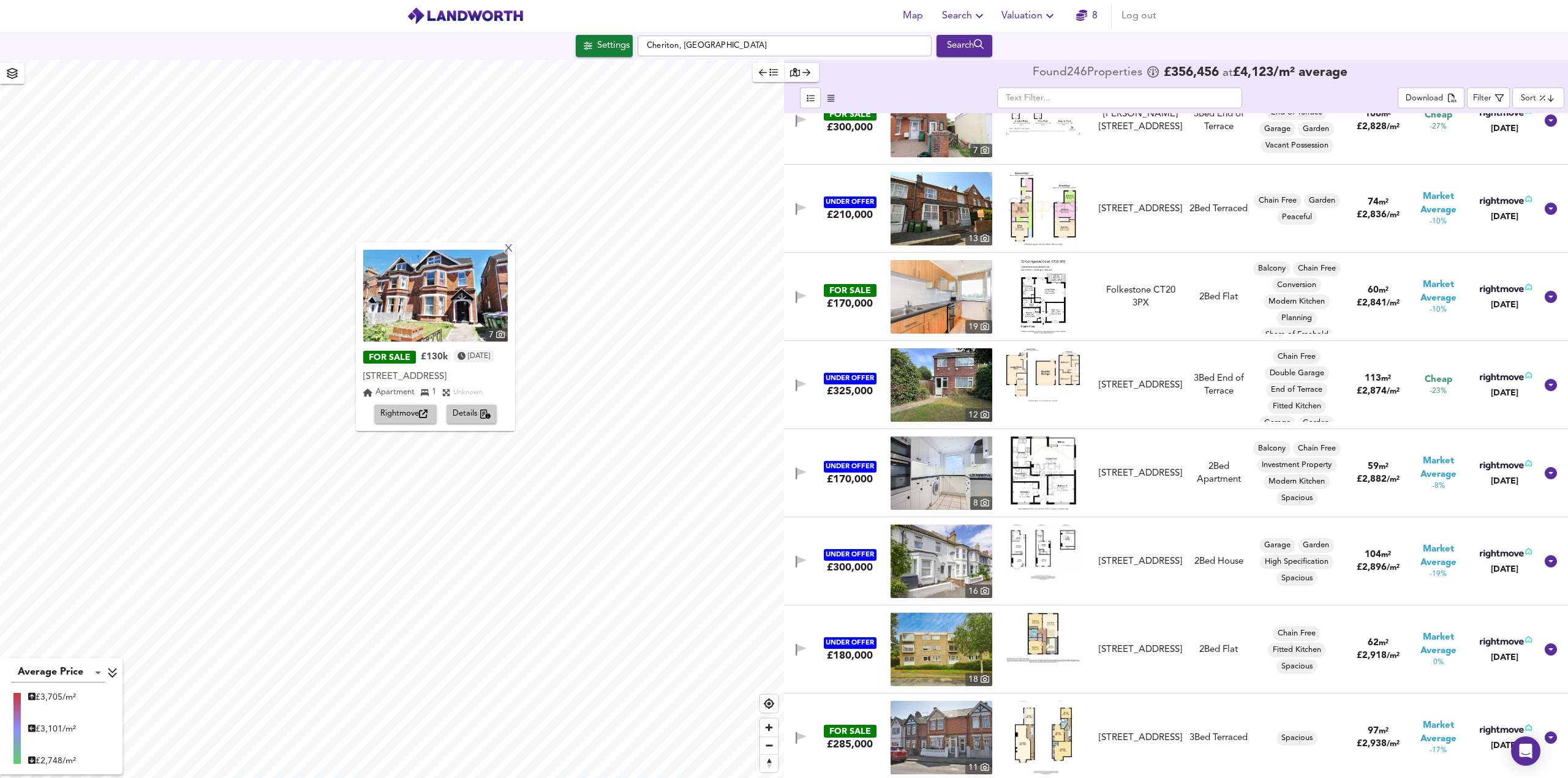
click at [401, 421] on span "Rightmove" at bounding box center [405, 413] width 50 height 14
click at [513, 252] on div "X" at bounding box center [509, 249] width 11 height 11
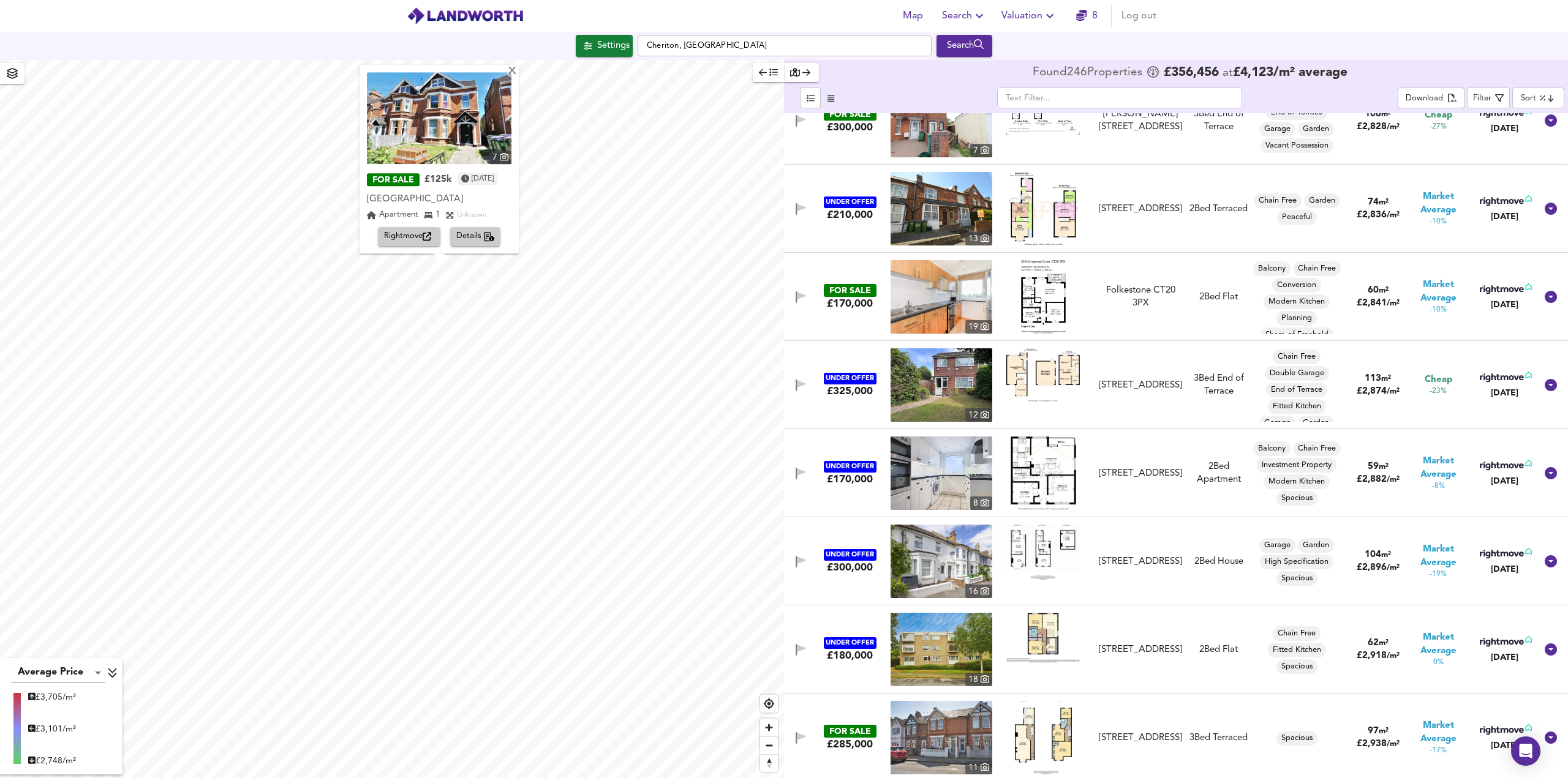
click at [405, 236] on span "Rightmove" at bounding box center [409, 236] width 50 height 14
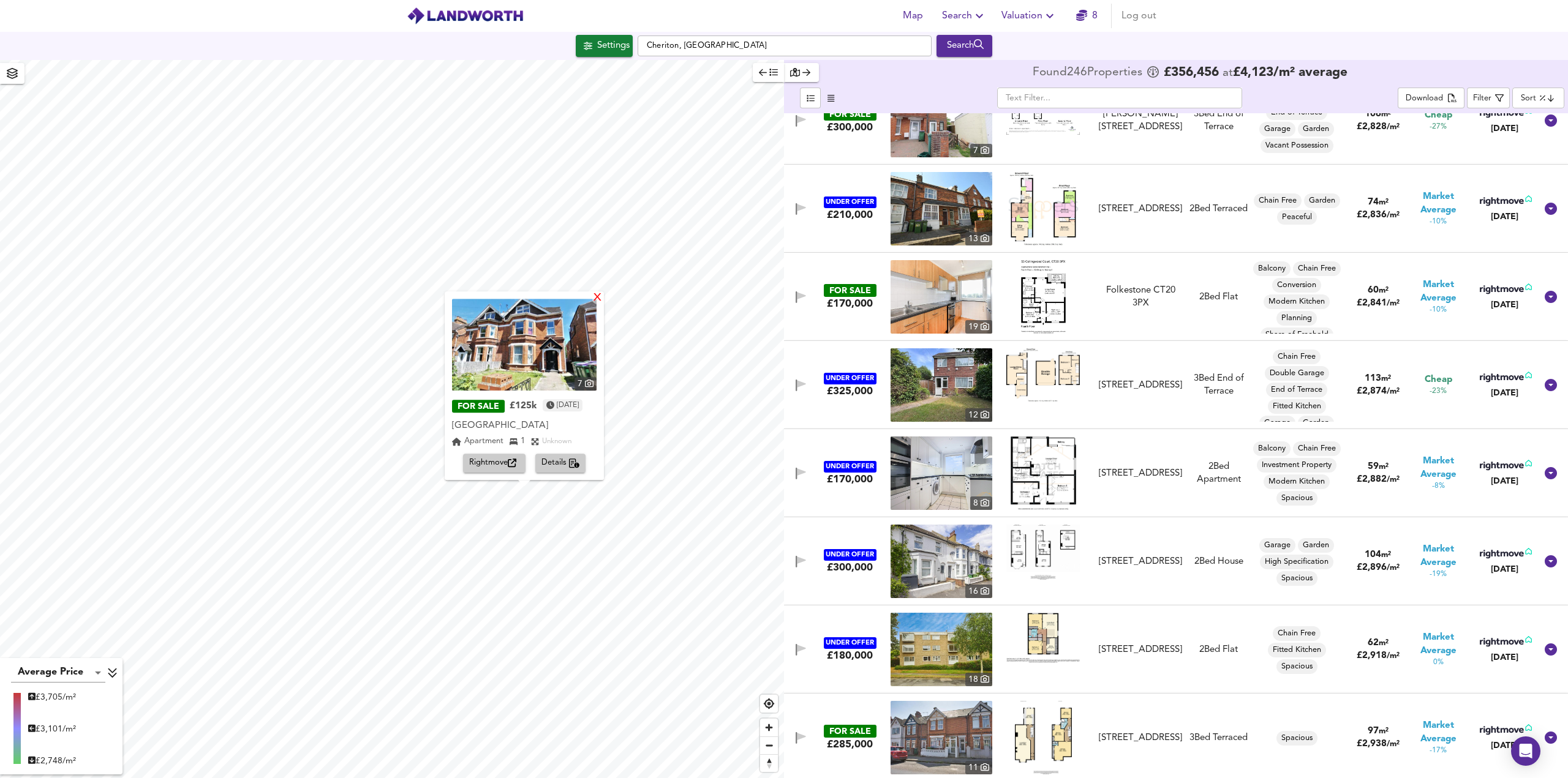
click at [603, 298] on div "X" at bounding box center [597, 298] width 11 height 11
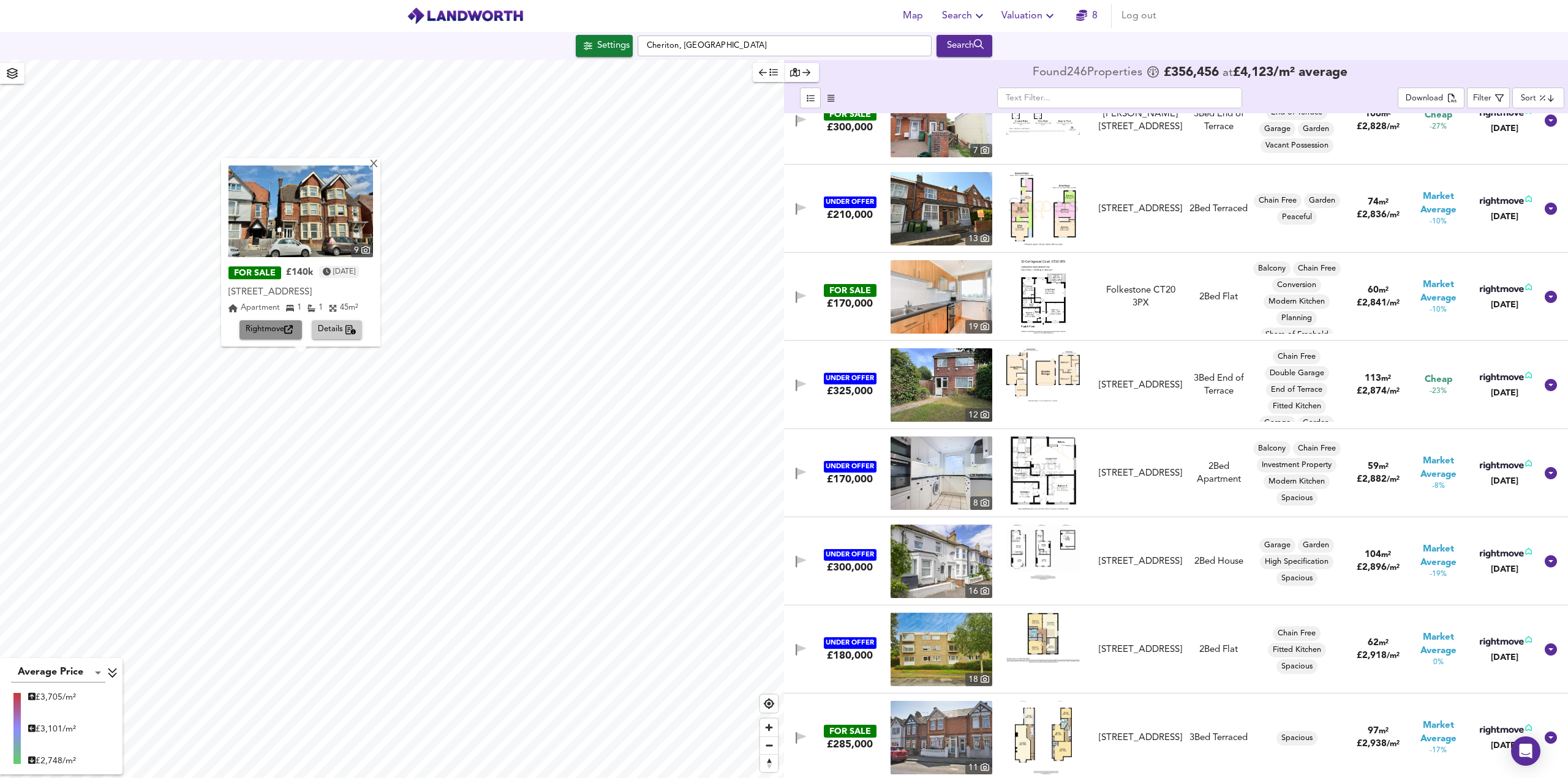
click at [270, 332] on span "Rightmove" at bounding box center [271, 330] width 50 height 14
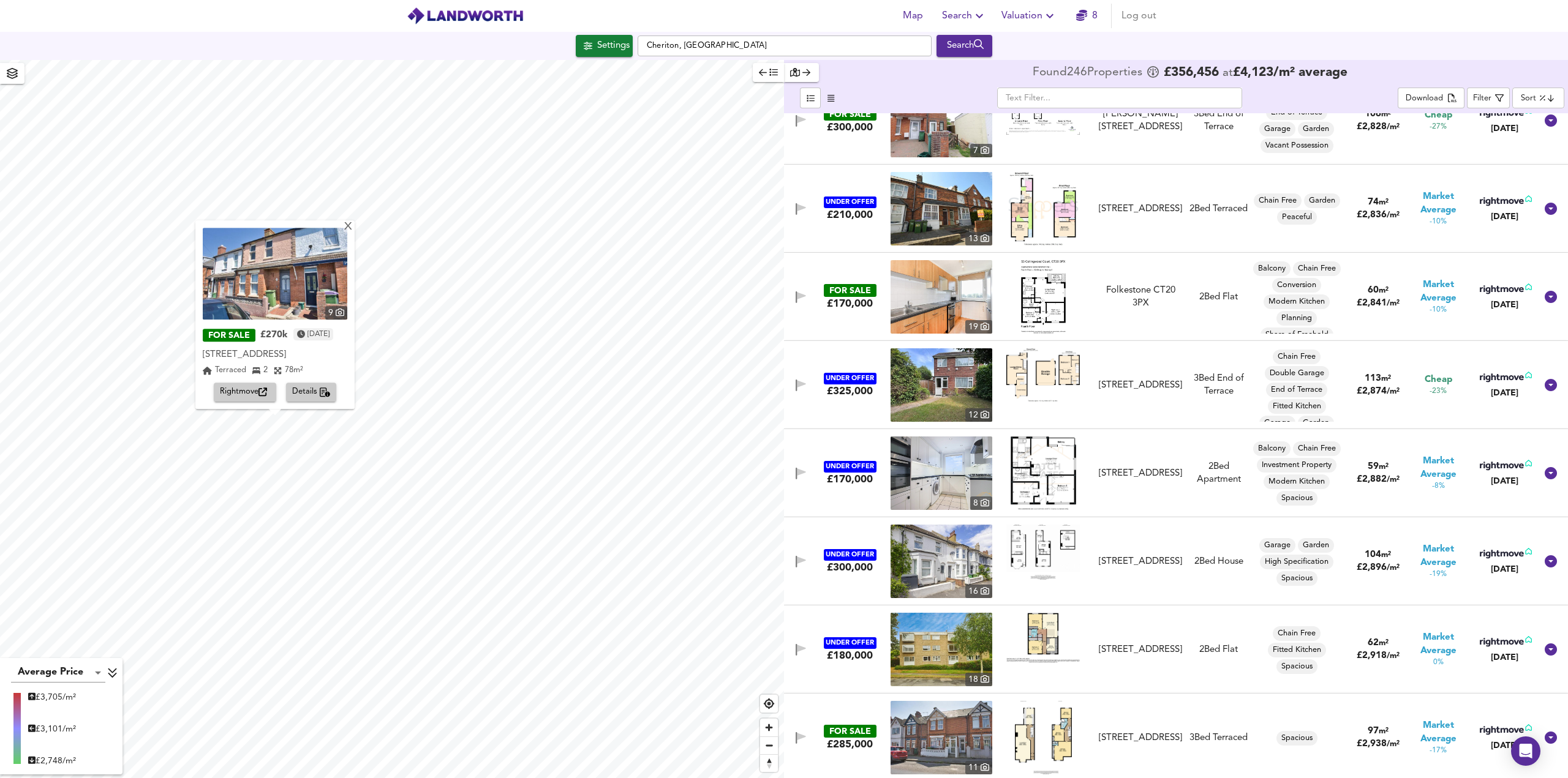
click at [243, 390] on span "Rightmove" at bounding box center [245, 392] width 50 height 14
click at [353, 231] on div "X" at bounding box center [348, 227] width 11 height 11
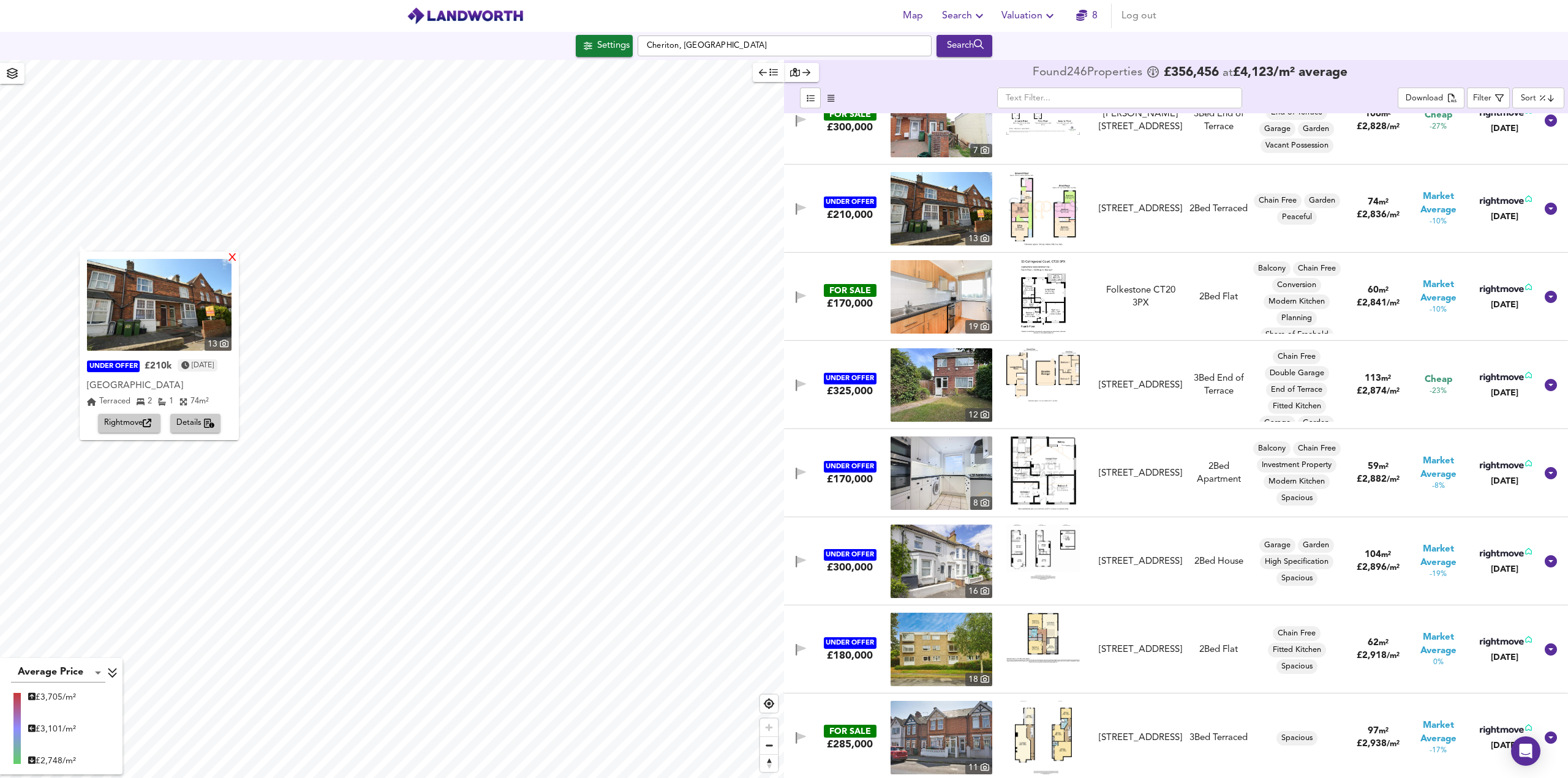
click at [237, 257] on div "X" at bounding box center [232, 258] width 11 height 11
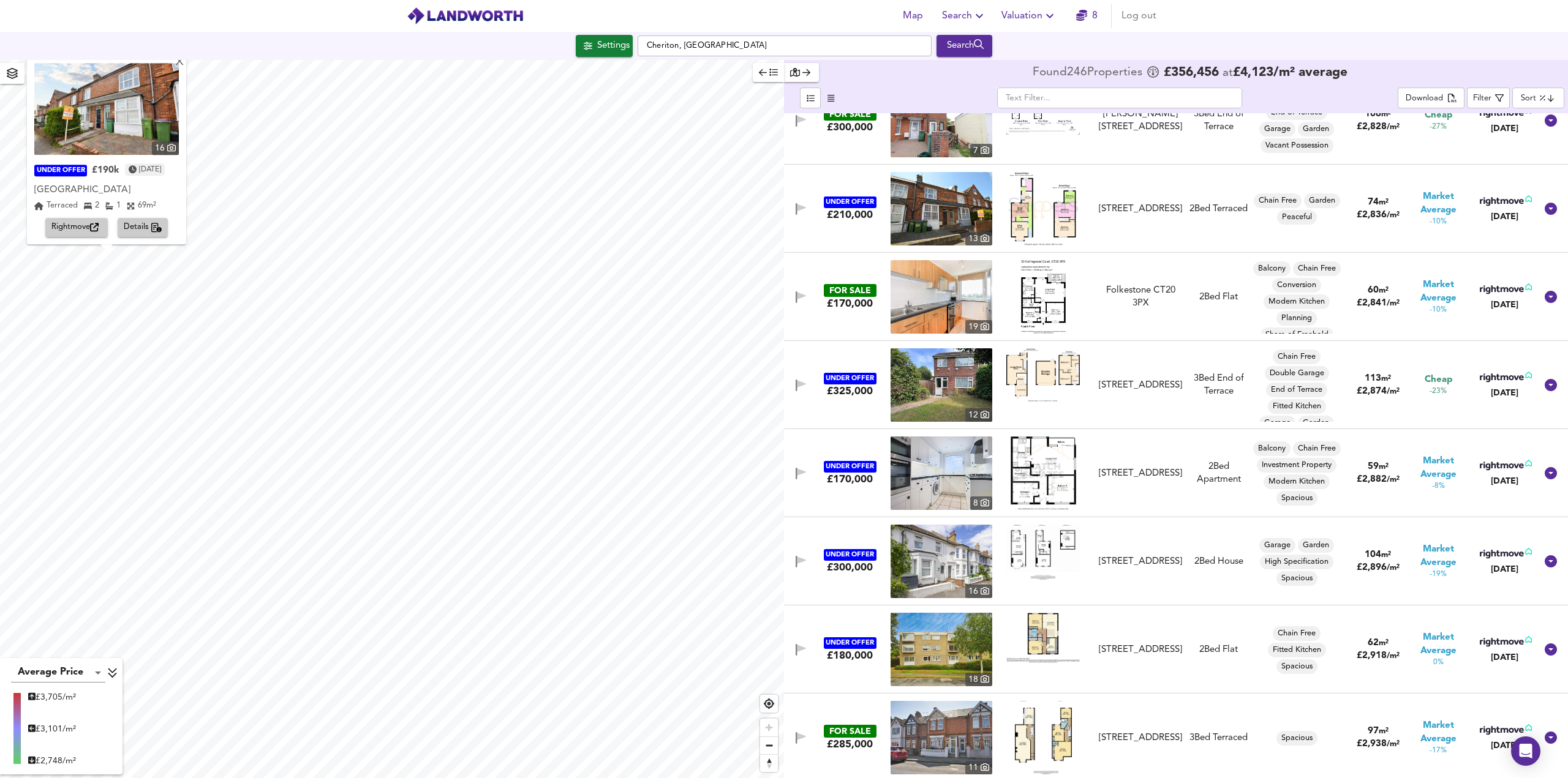
click at [80, 228] on span "Rightmove" at bounding box center [76, 227] width 50 height 14
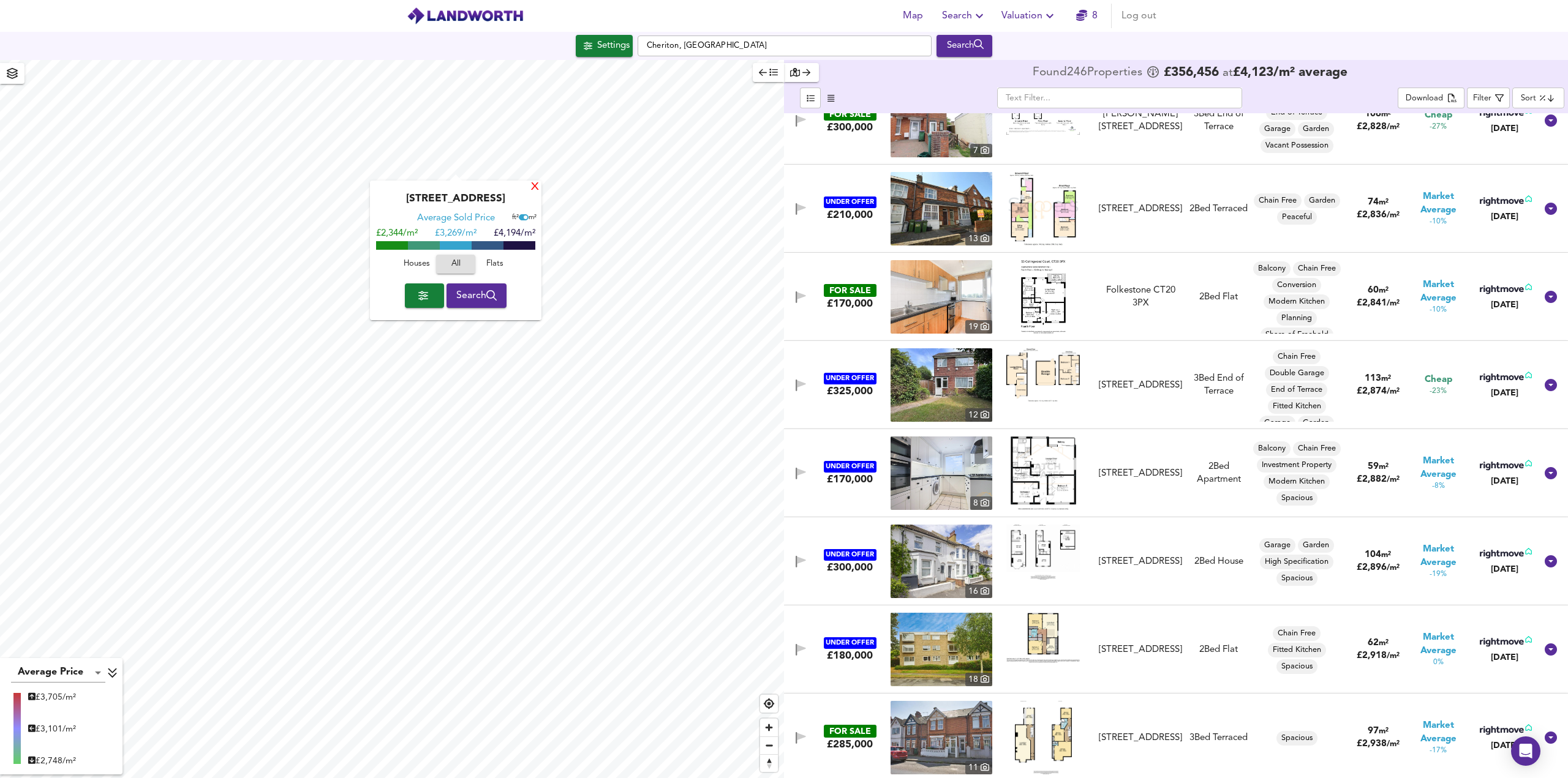
click at [535, 188] on div "X" at bounding box center [535, 188] width 11 height 11
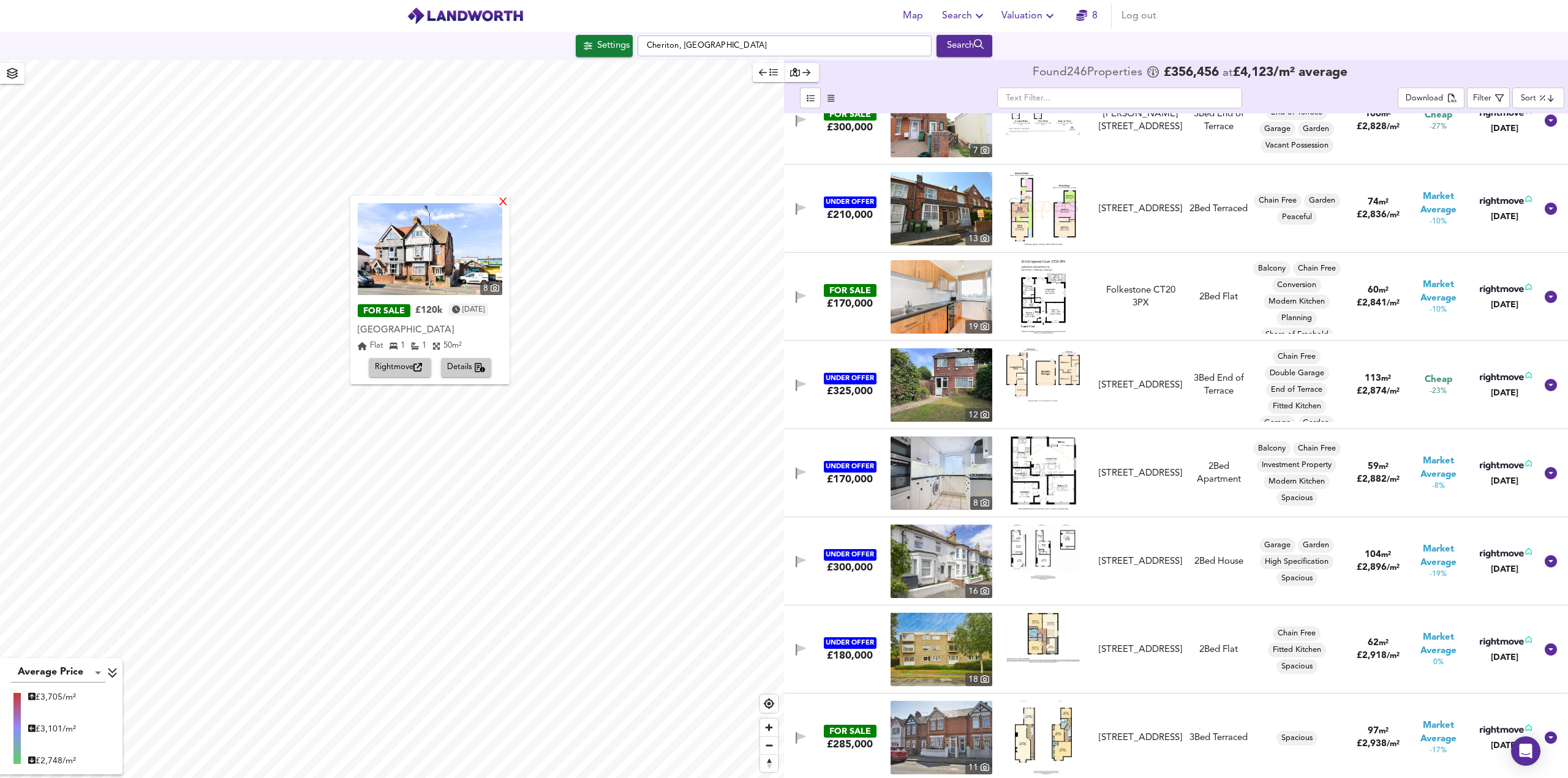
click at [506, 203] on div "X" at bounding box center [503, 203] width 11 height 11
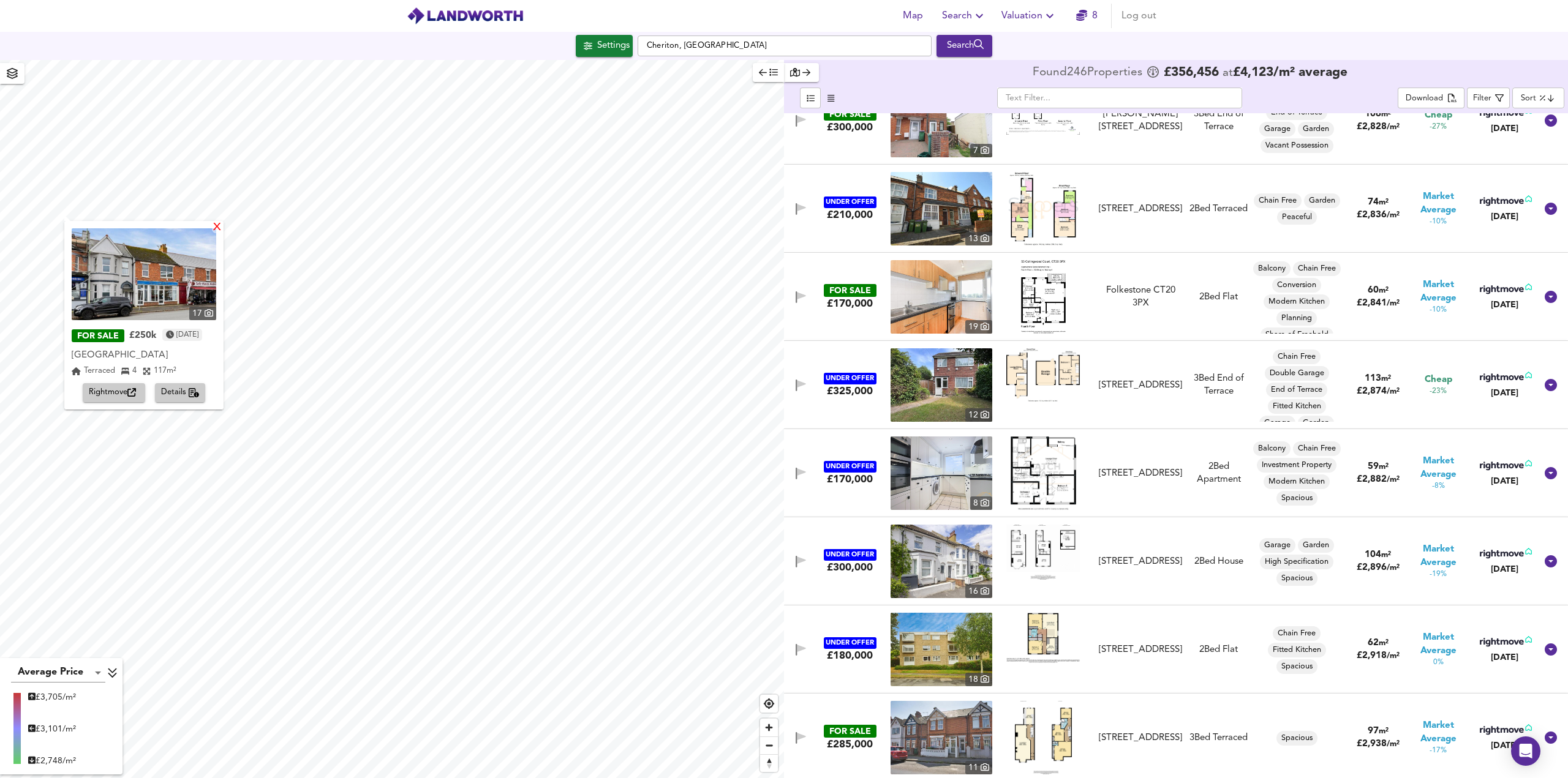
click at [223, 227] on div "X" at bounding box center [217, 228] width 11 height 11
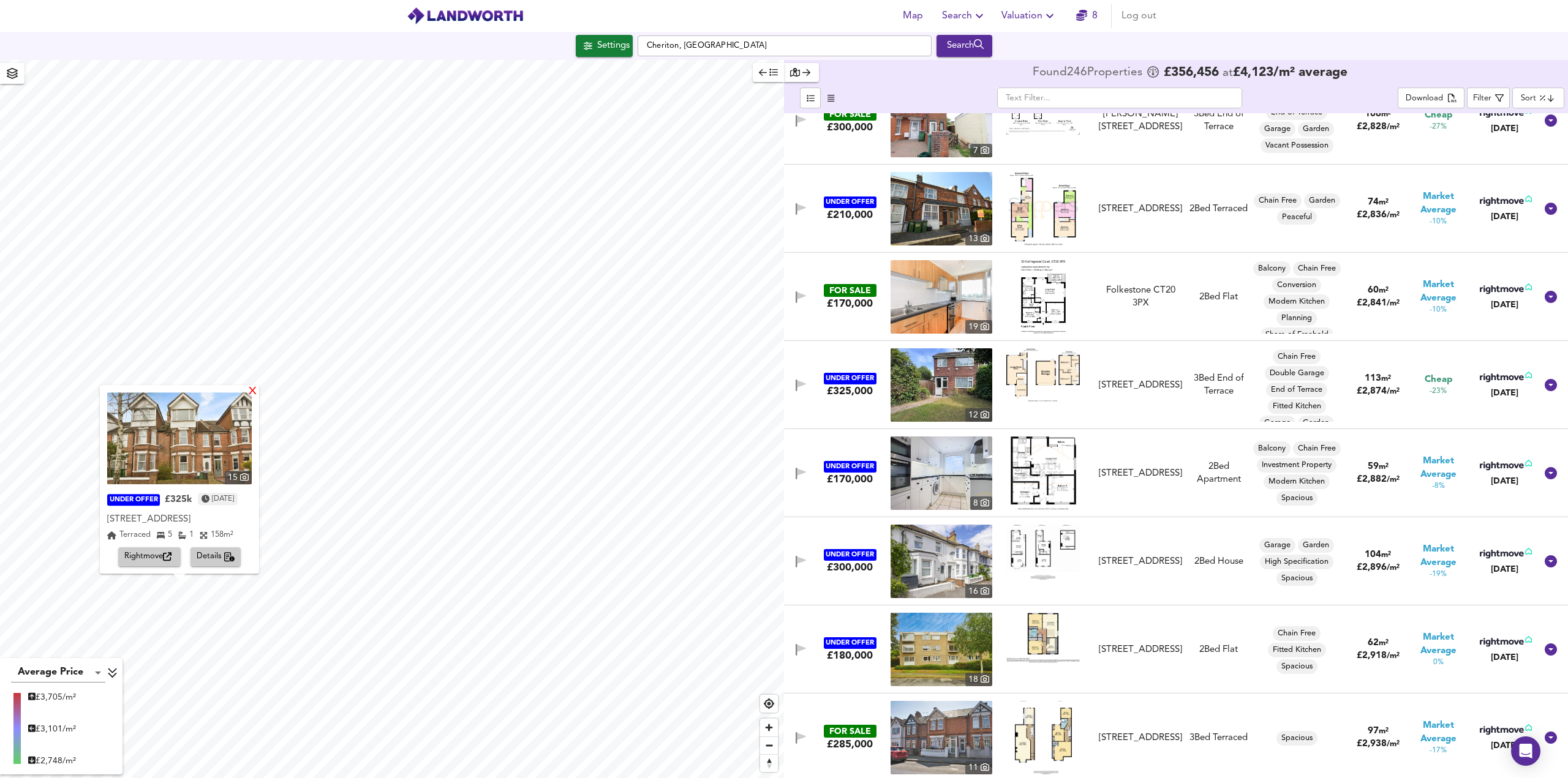
click at [257, 395] on div "X" at bounding box center [253, 392] width 11 height 11
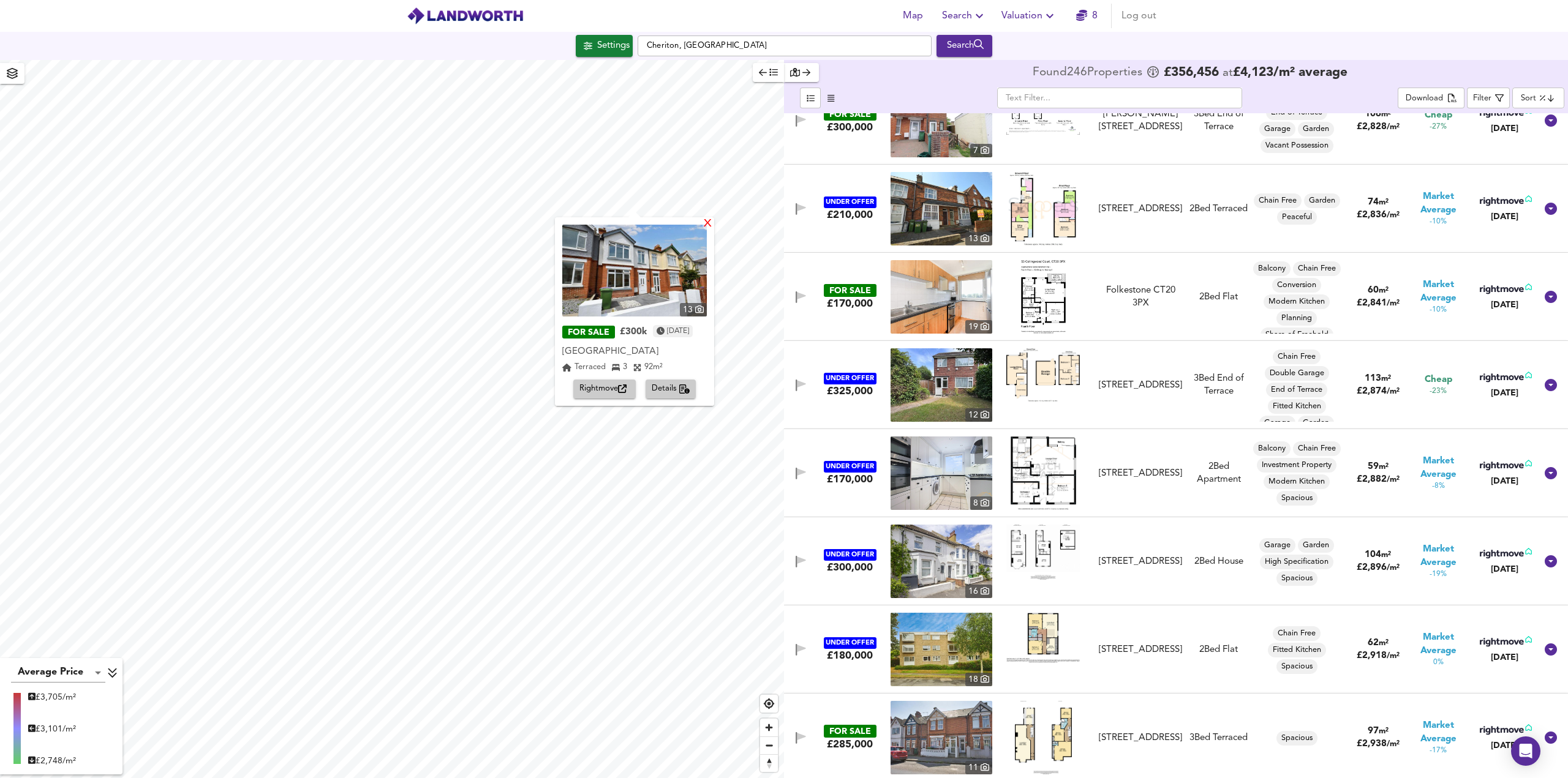
click at [713, 218] on div "X" at bounding box center [708, 224] width 11 height 11
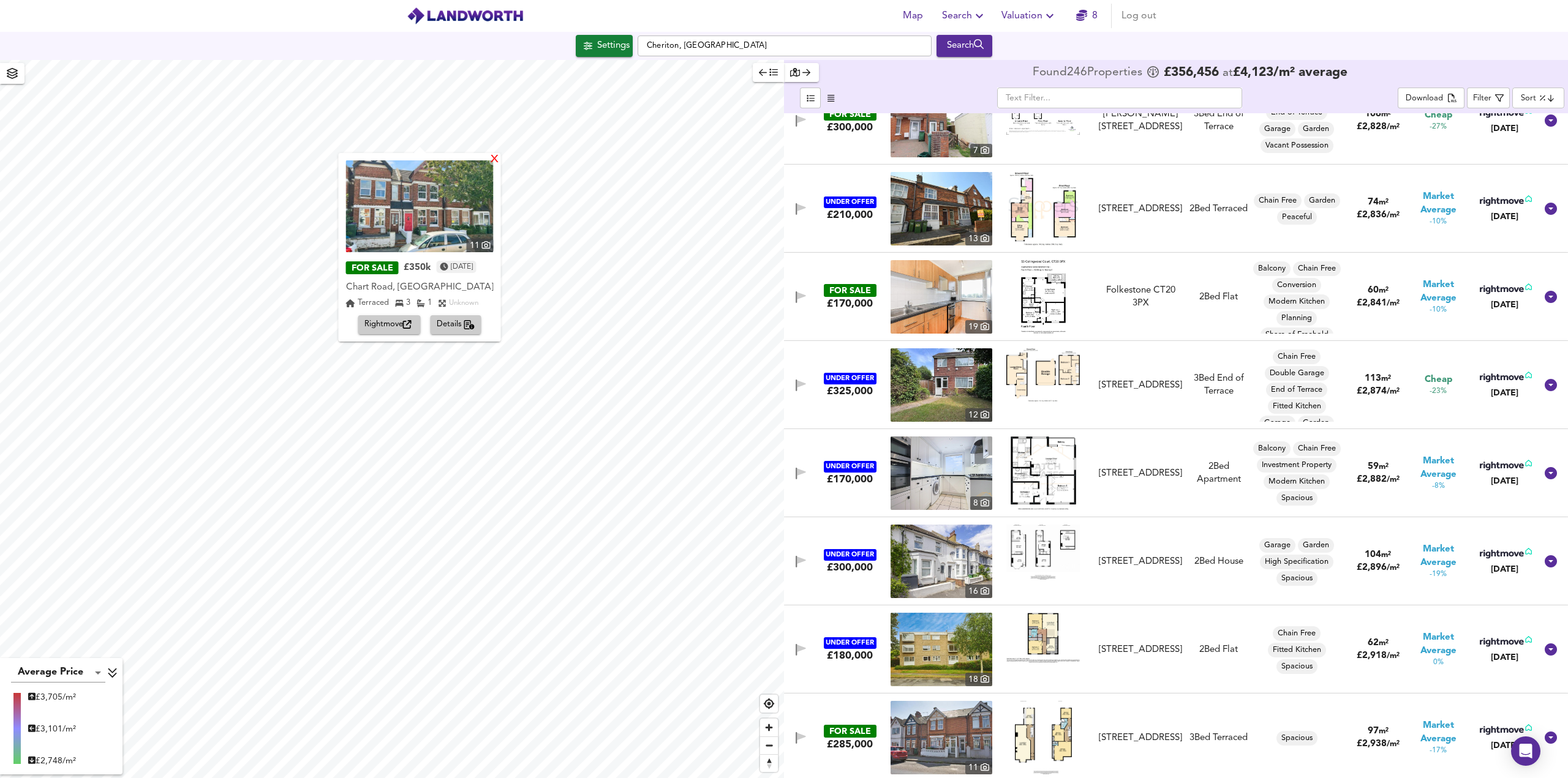
click at [494, 161] on div "X" at bounding box center [494, 160] width 11 height 11
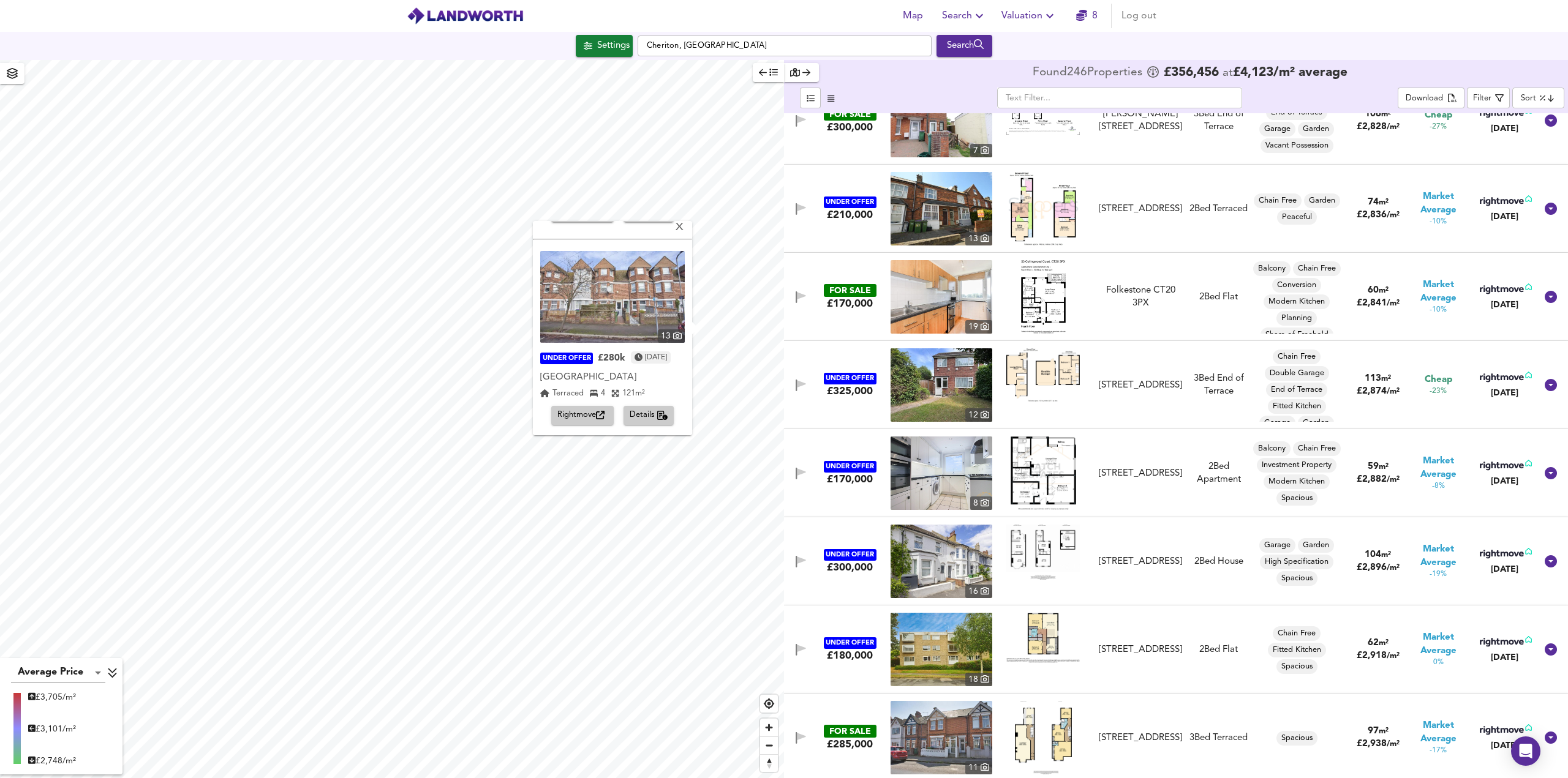
scroll to position [0, 0]
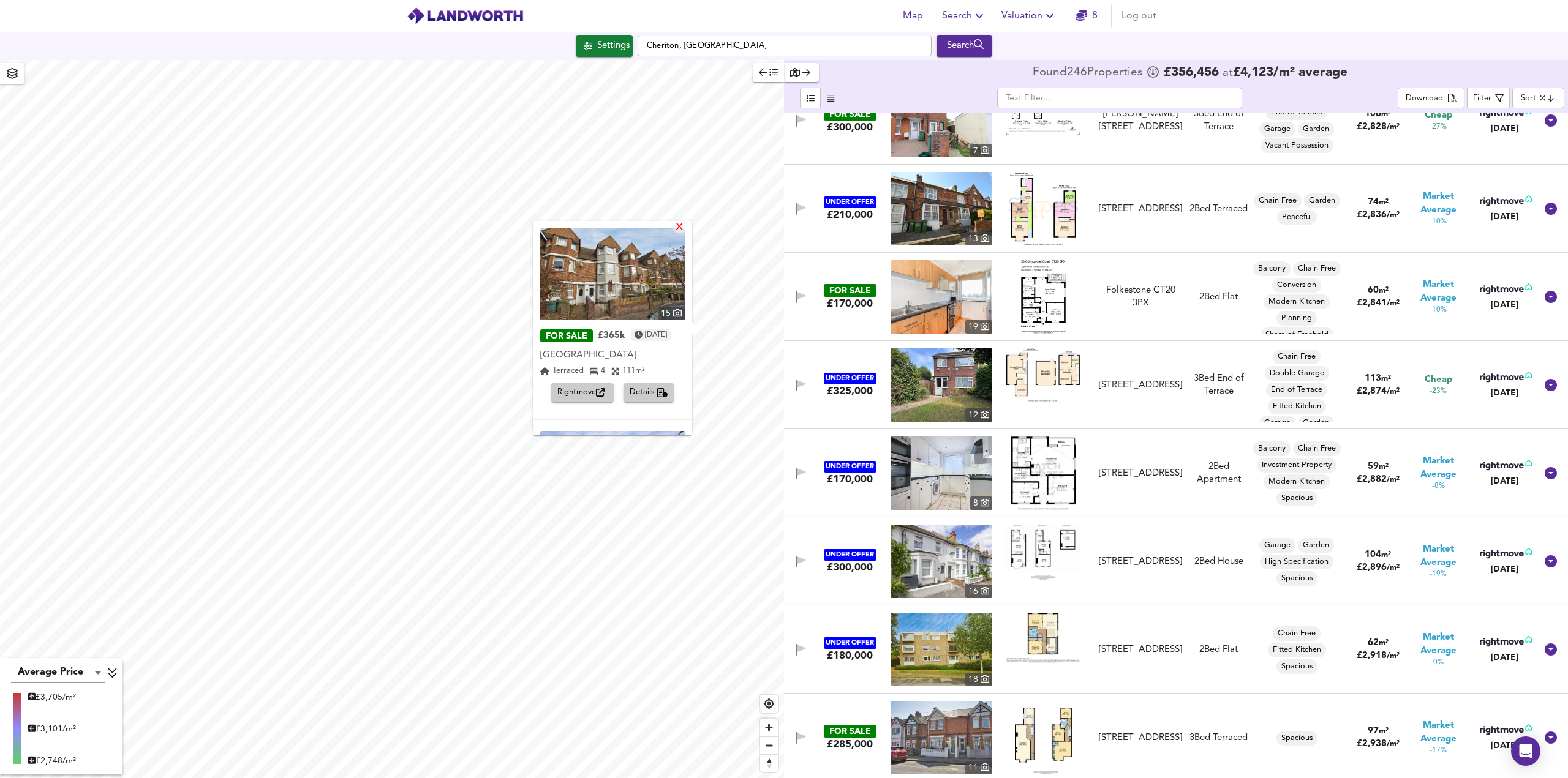
click at [678, 225] on div "X" at bounding box center [679, 228] width 11 height 11
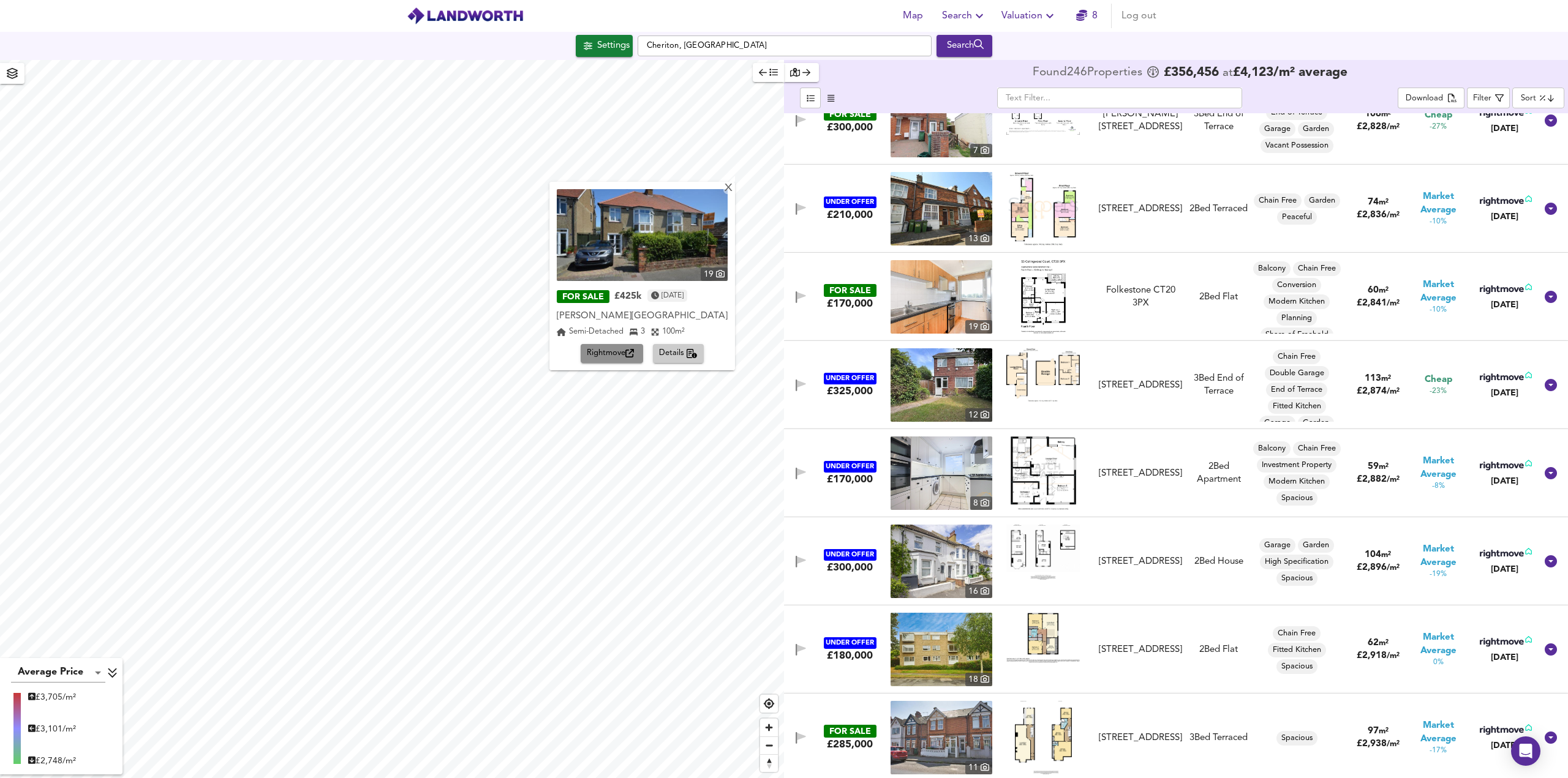
click at [619, 352] on span "Rightmove" at bounding box center [612, 353] width 50 height 14
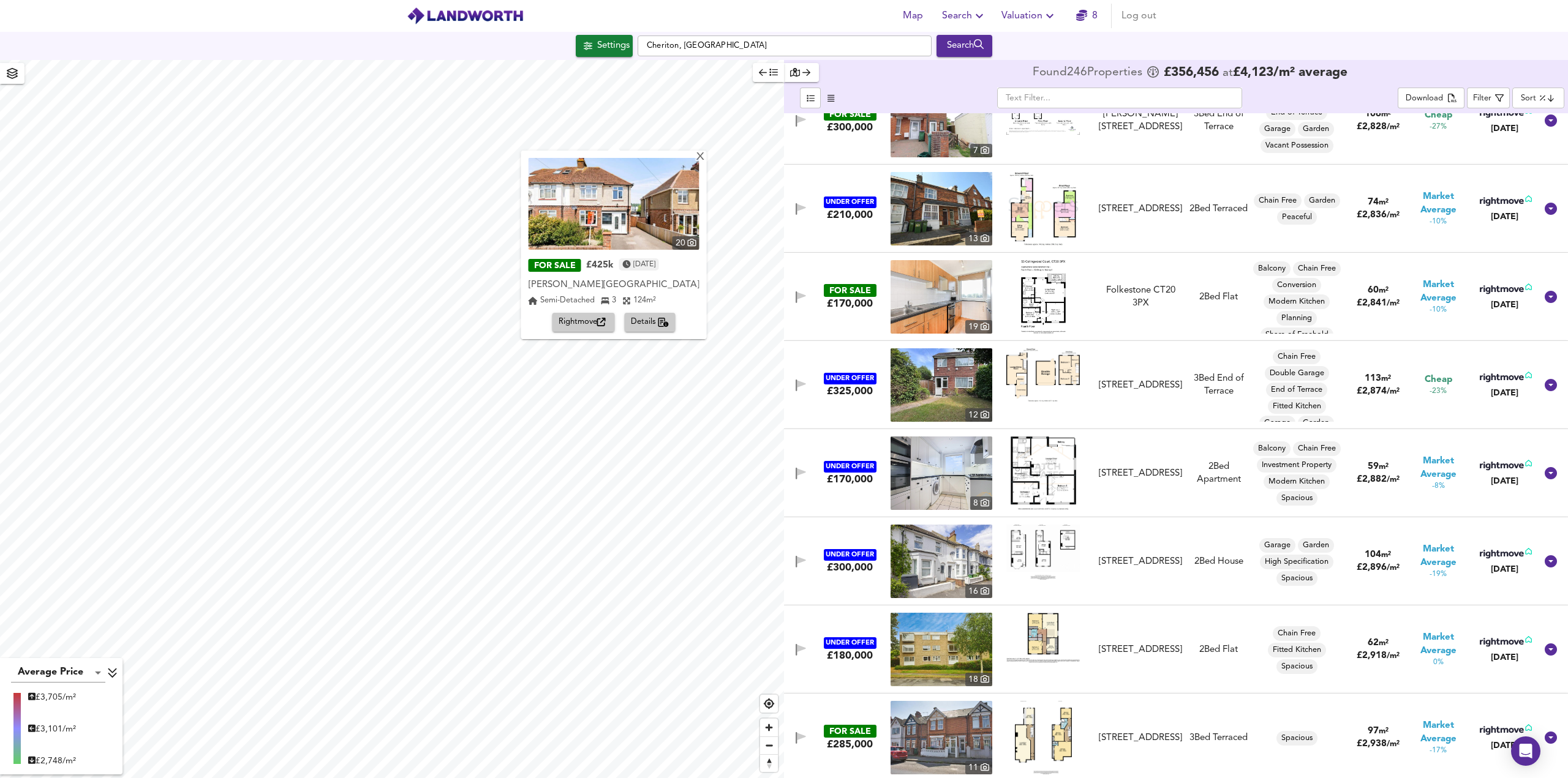
click at [572, 317] on span "Rightmove" at bounding box center [583, 322] width 50 height 14
click at [695, 160] on div "X" at bounding box center [700, 158] width 11 height 11
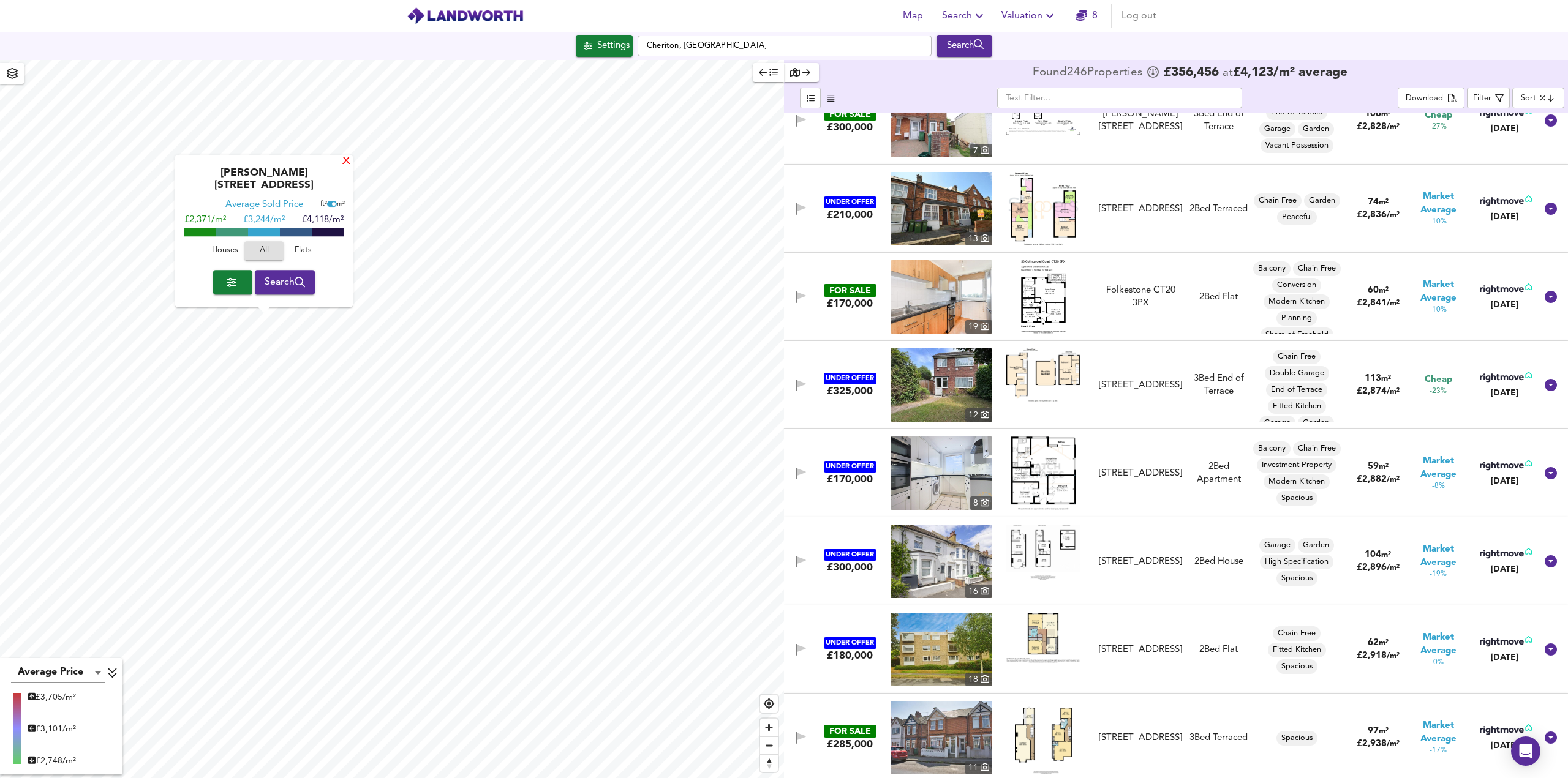
click at [345, 168] on div "X" at bounding box center [346, 162] width 11 height 11
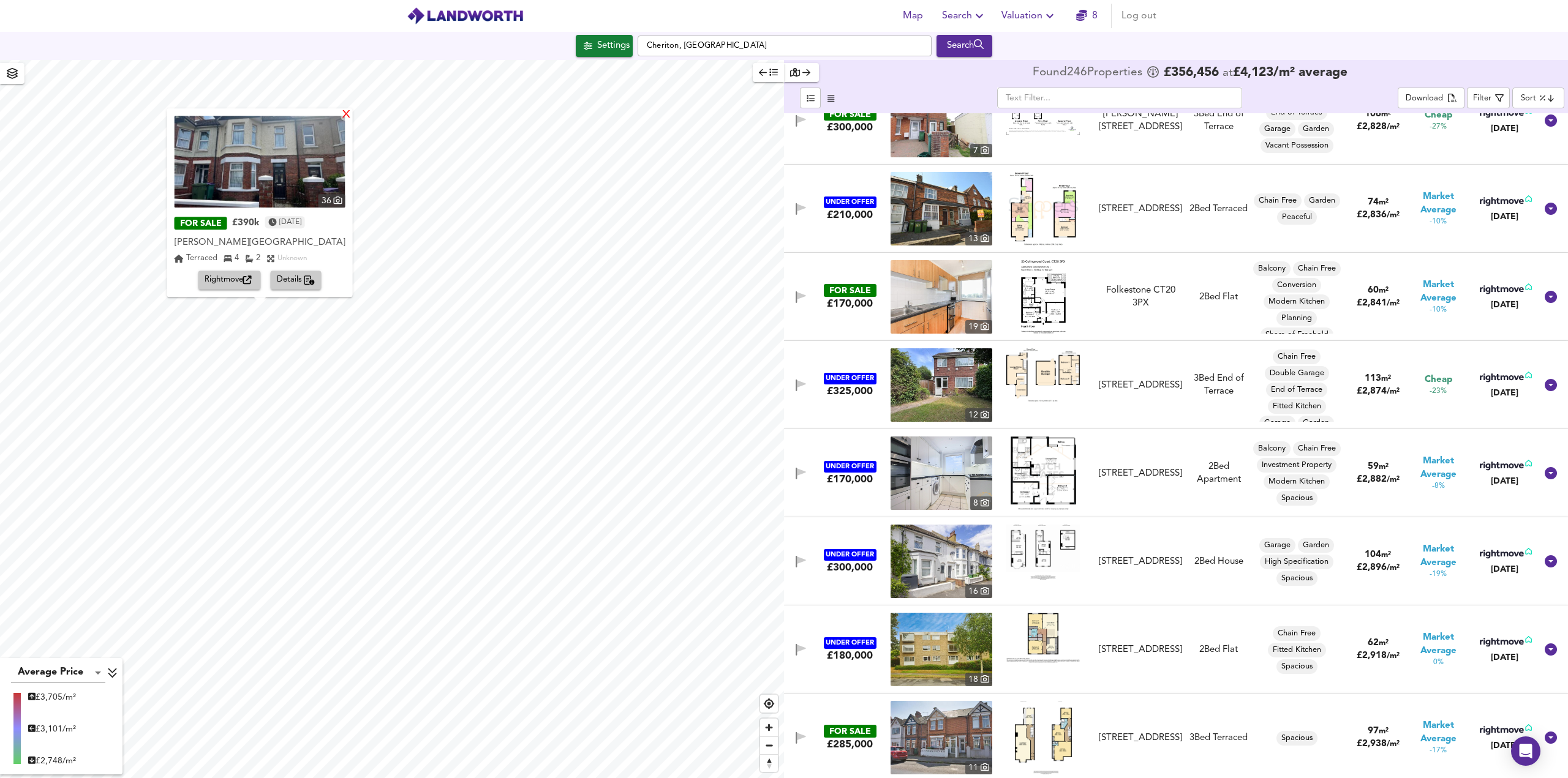
click at [341, 114] on div "X" at bounding box center [346, 115] width 11 height 11
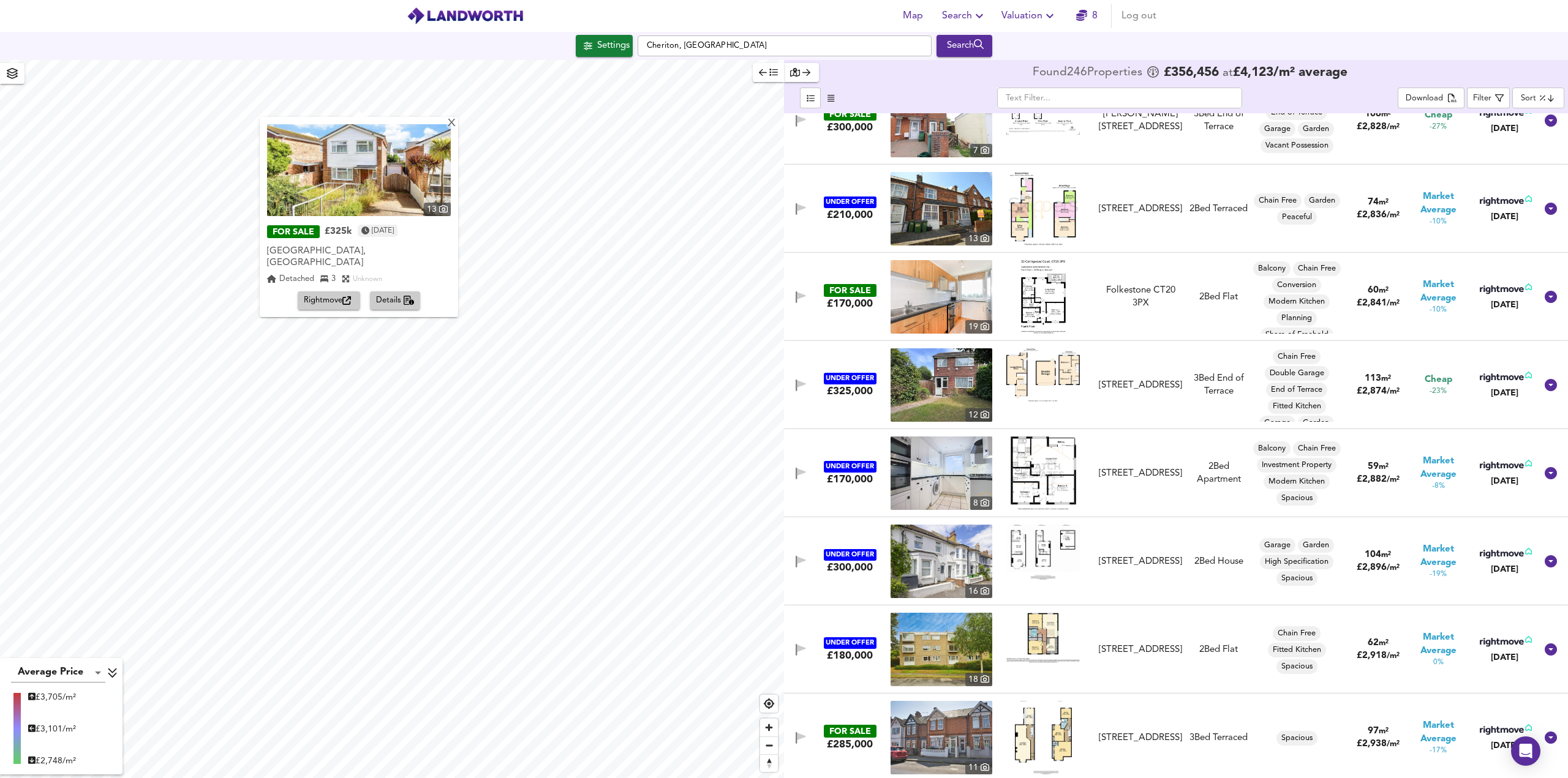
click at [308, 294] on span "Rightmove" at bounding box center [329, 300] width 50 height 14
click at [446, 121] on div "X" at bounding box center [451, 123] width 11 height 11
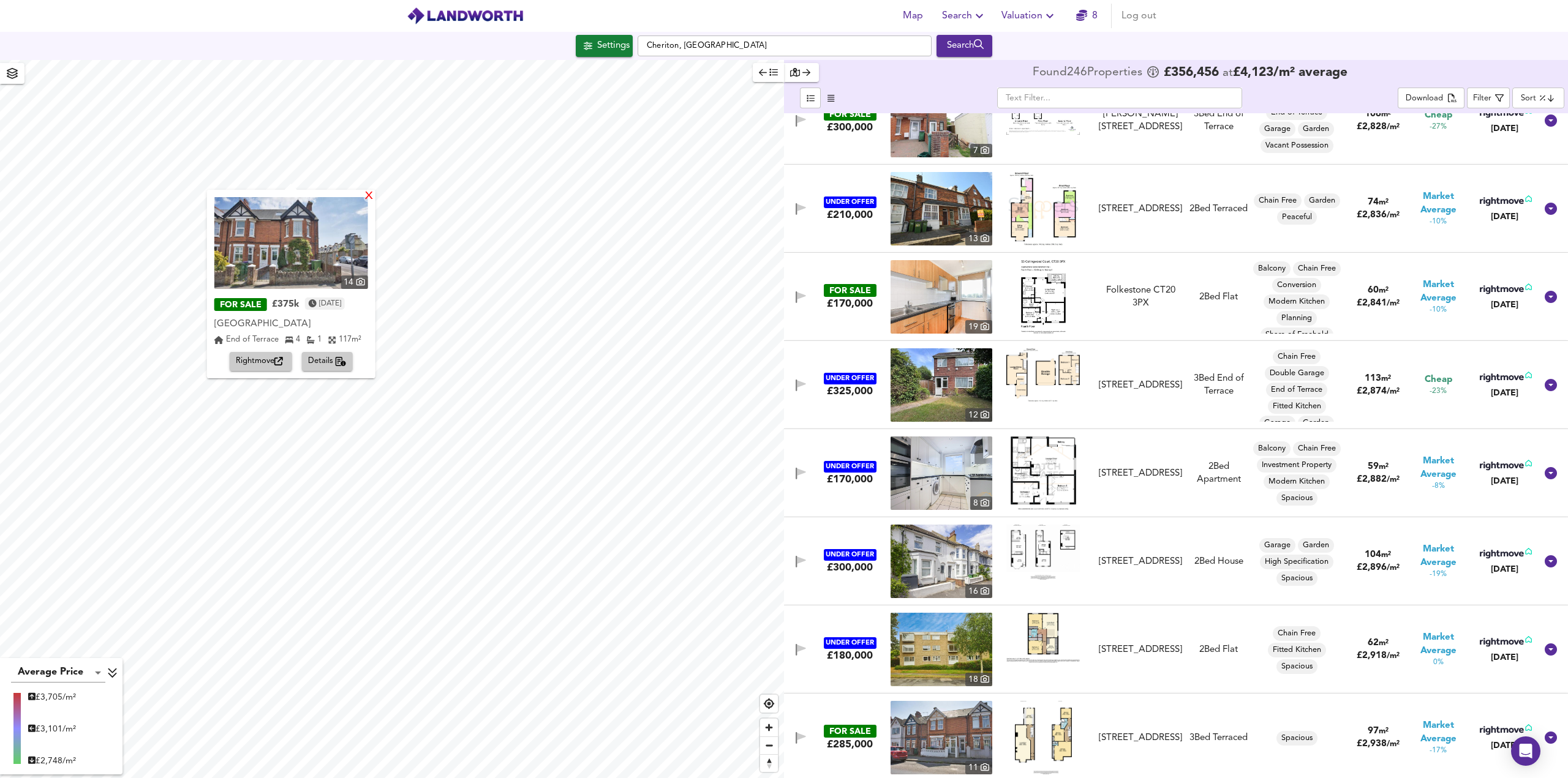
click at [372, 200] on div "X" at bounding box center [368, 197] width 11 height 11
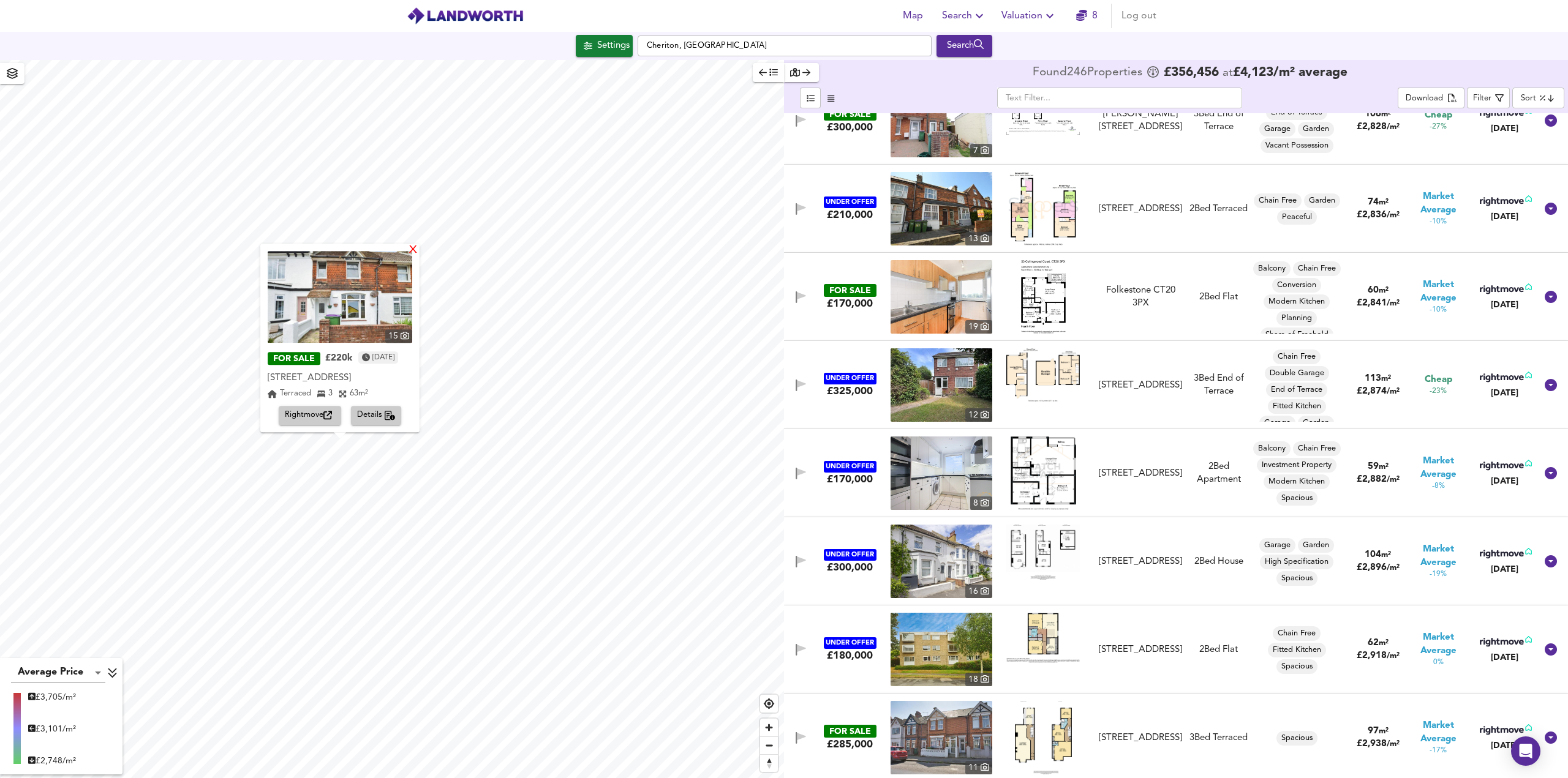
click at [418, 252] on div "X" at bounding box center [413, 250] width 11 height 11
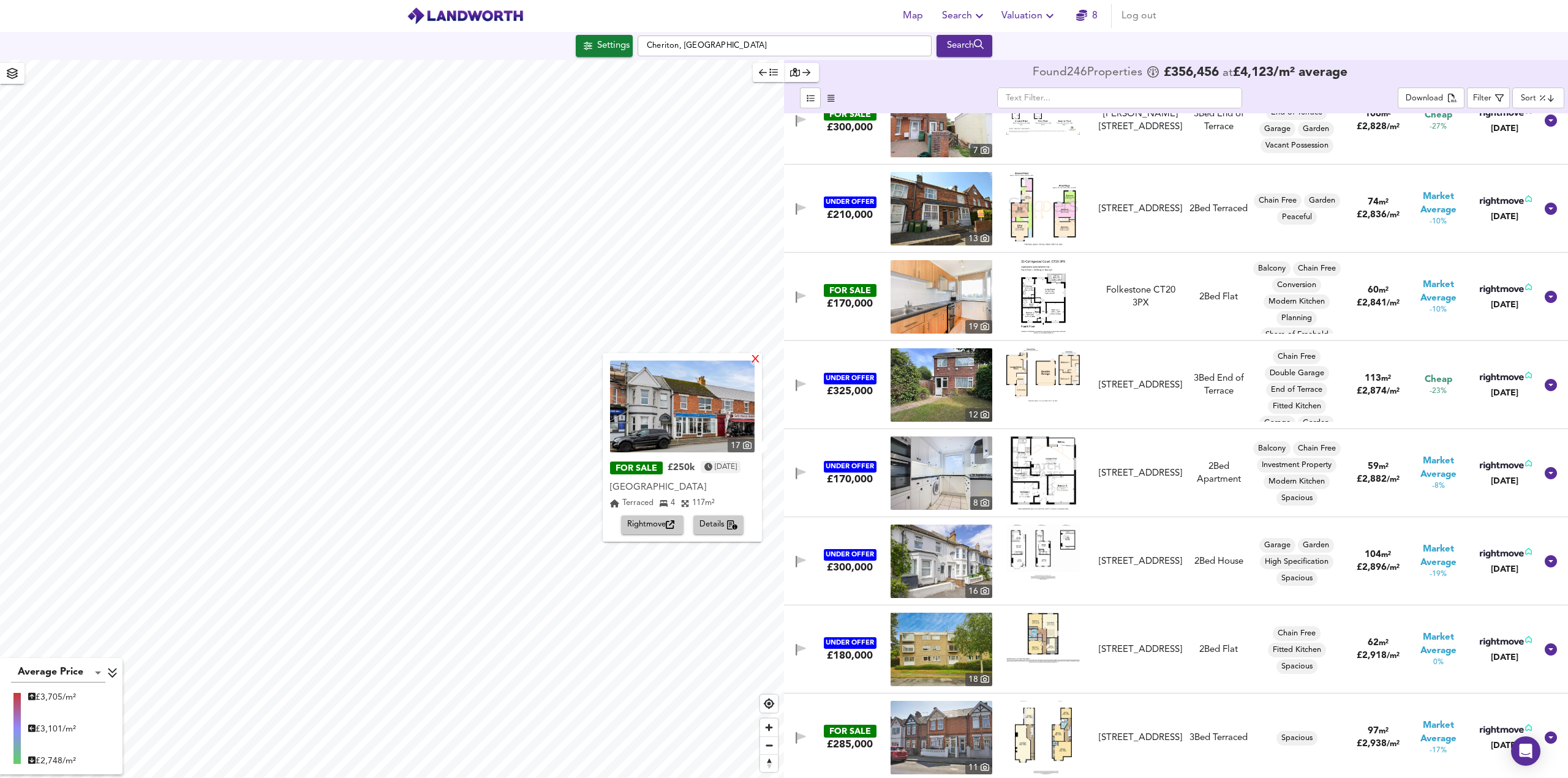
click at [753, 359] on div "X" at bounding box center [755, 360] width 11 height 11
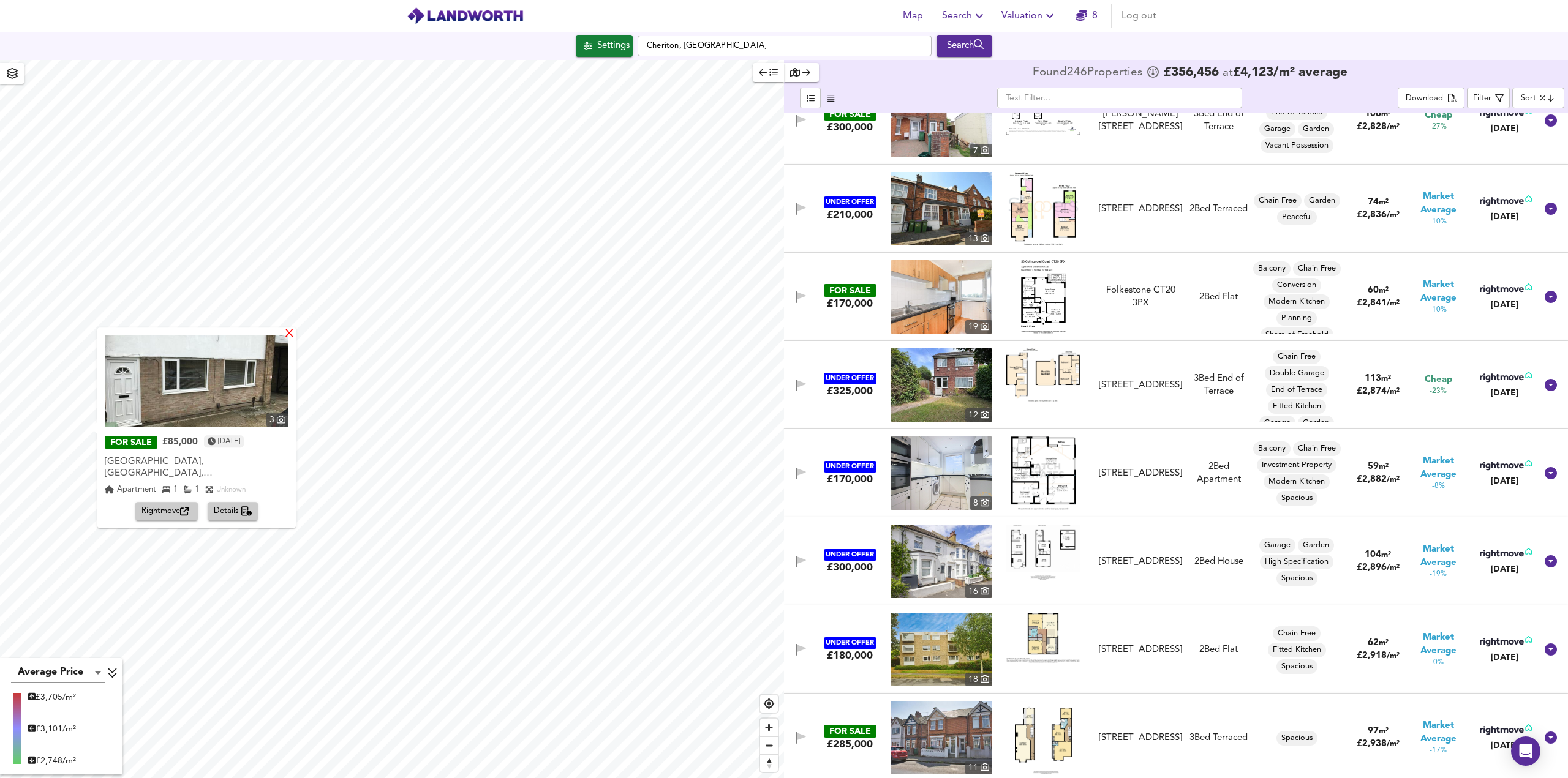
click at [284, 335] on div "X" at bounding box center [289, 335] width 11 height 11
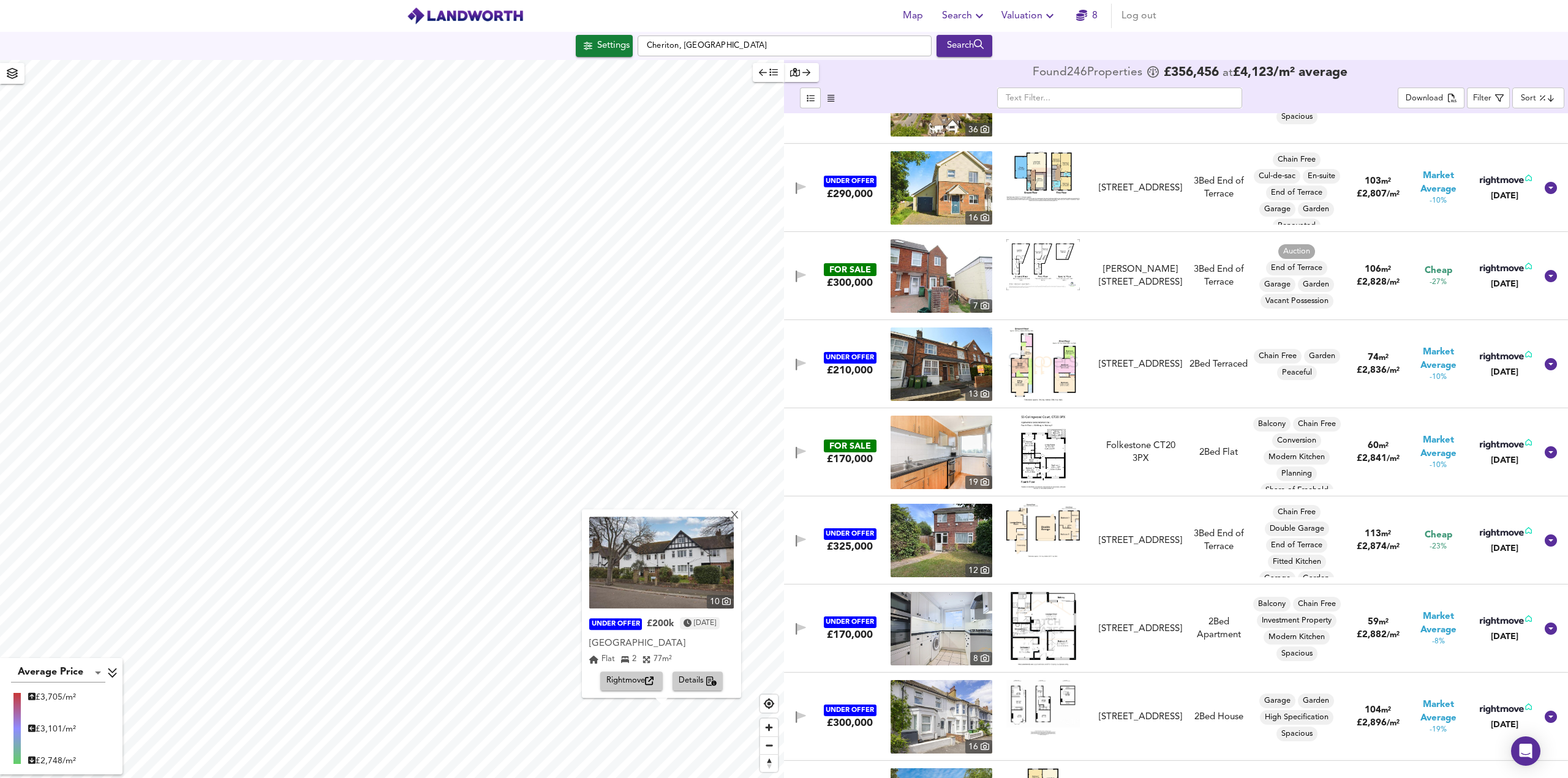
scroll to position [2877, 0]
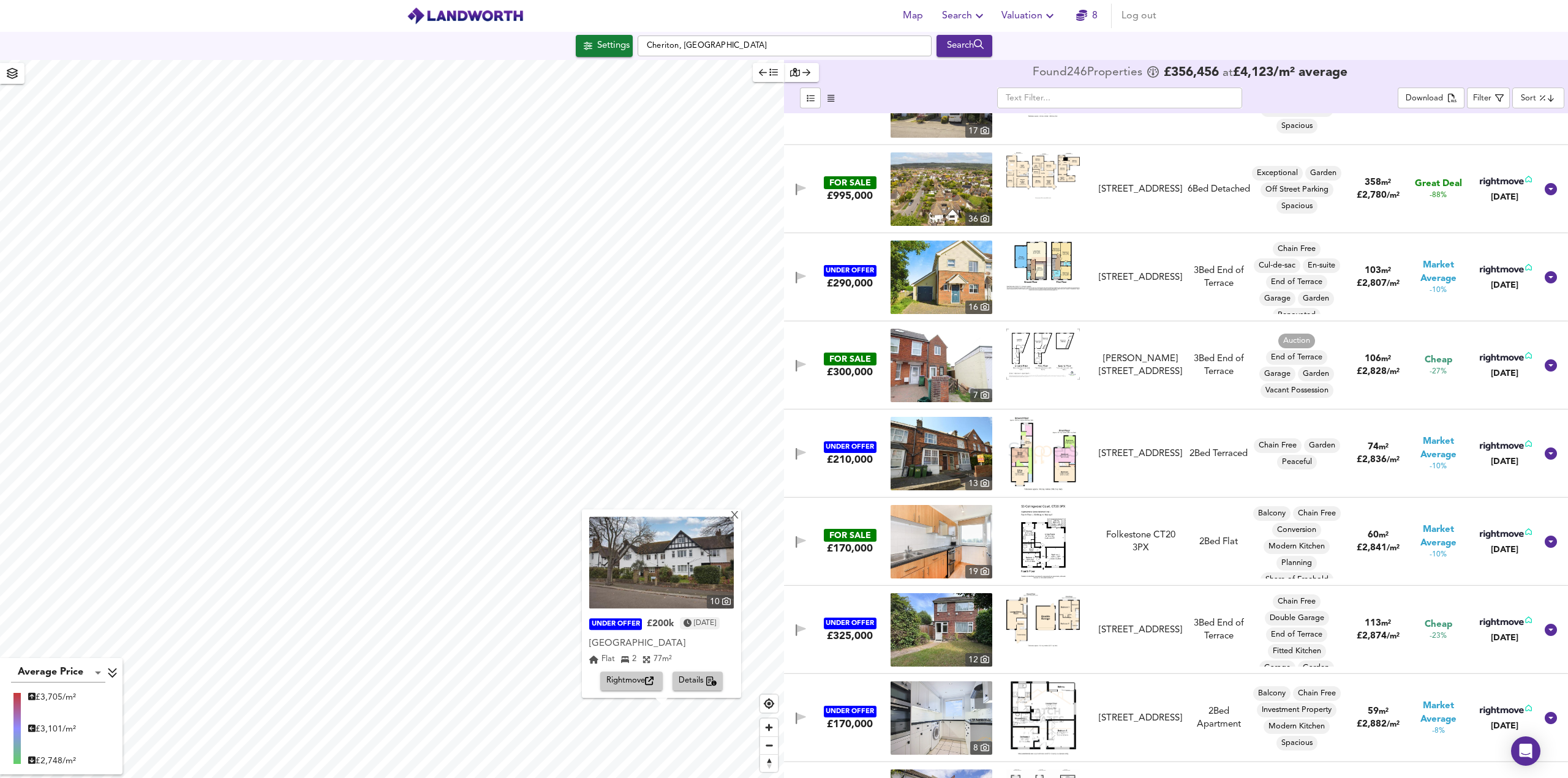
click at [1531, 89] on body "Map Search Valuation 8 Log out Settings Cheriton, [GEOGRAPHIC_DATA] Search X 10…" at bounding box center [784, 389] width 1568 height 778
drag, startPoint x: 1523, startPoint y: 197, endPoint x: 1518, endPoint y: 201, distance: 6.4
click at [1525, 197] on li "Biggest Size" at bounding box center [1510, 201] width 98 height 19
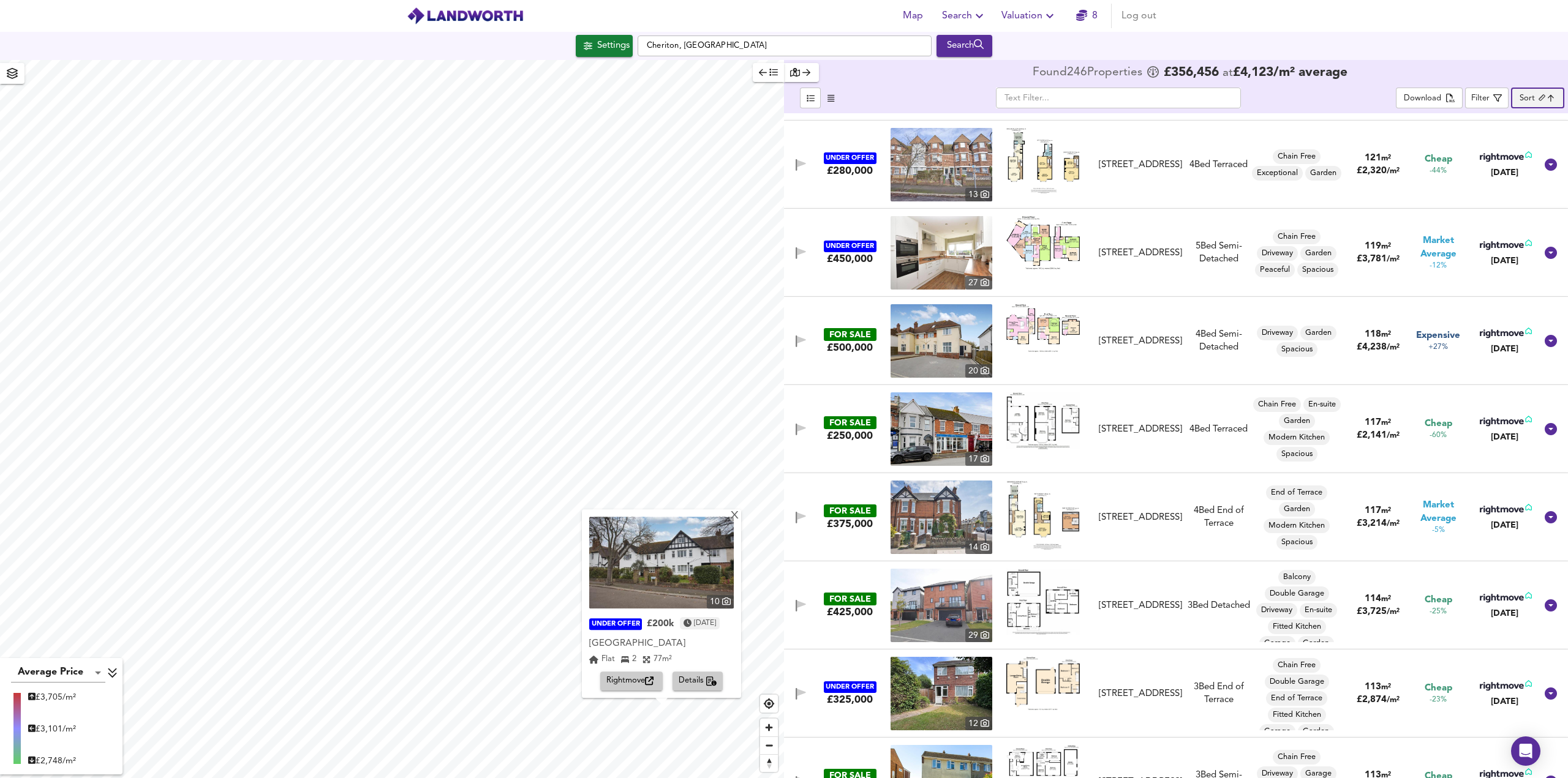
scroll to position [4285, 0]
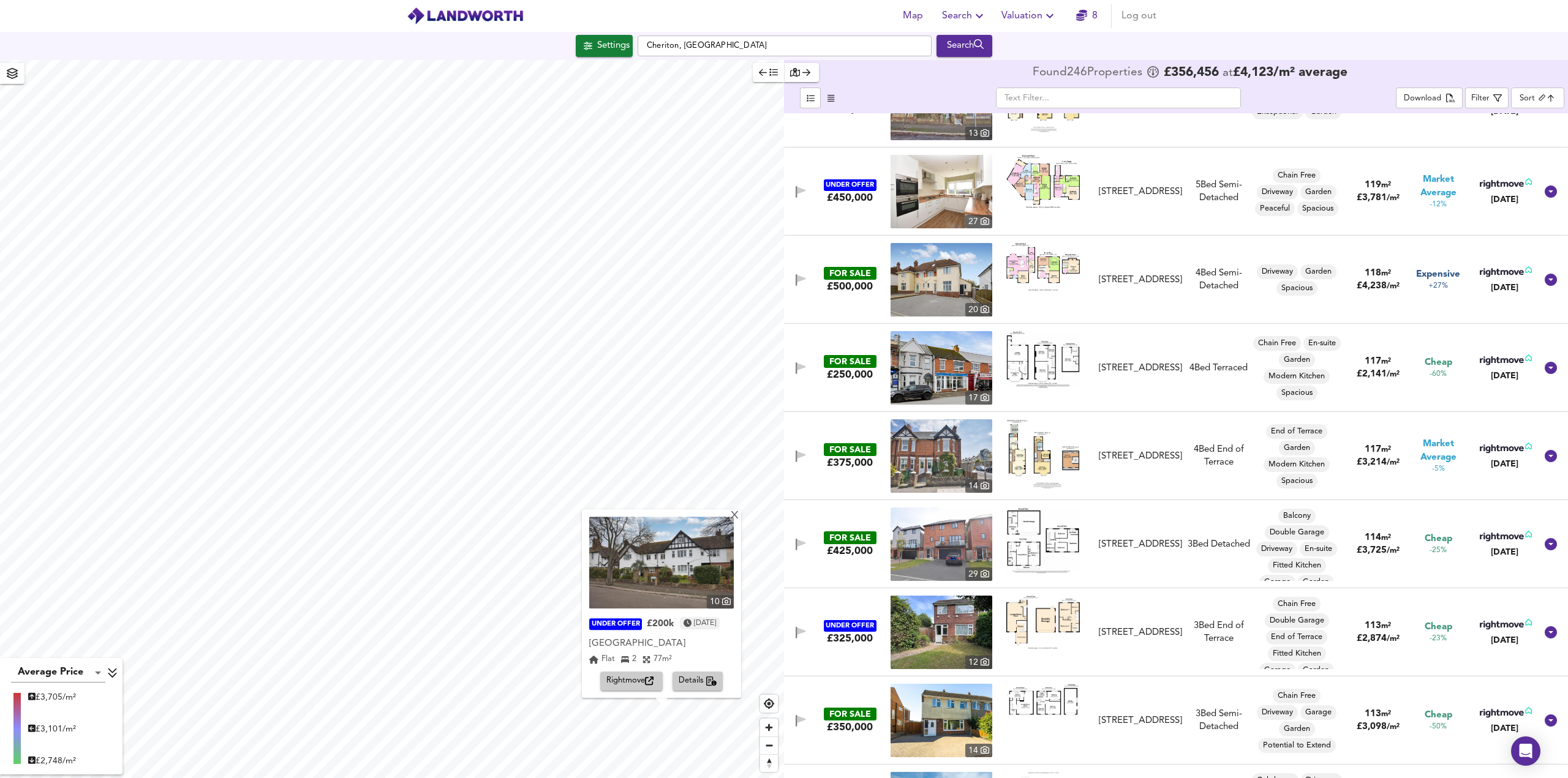
click at [1033, 363] on img at bounding box center [1042, 359] width 73 height 56
click at [1540, 96] on body "Map Search Valuation 8 Log out Settings [GEOGRAPHIC_DATA], [GEOGRAPHIC_DATA] Se…" at bounding box center [784, 389] width 1568 height 778
click at [1510, 126] on li "Cheapest £/m²" at bounding box center [1510, 123] width 98 height 19
type input "lowppsf"
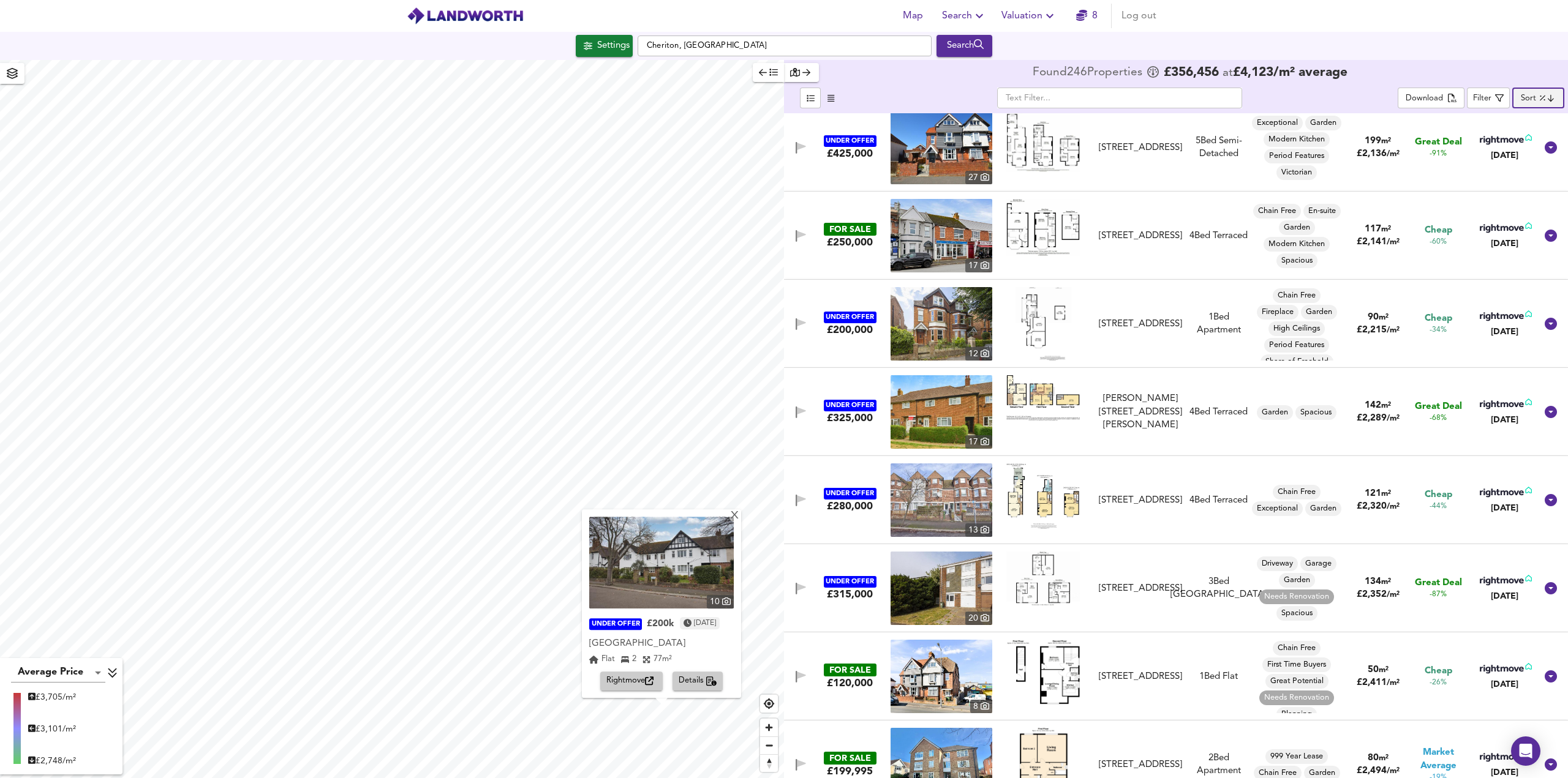
scroll to position [734, 0]
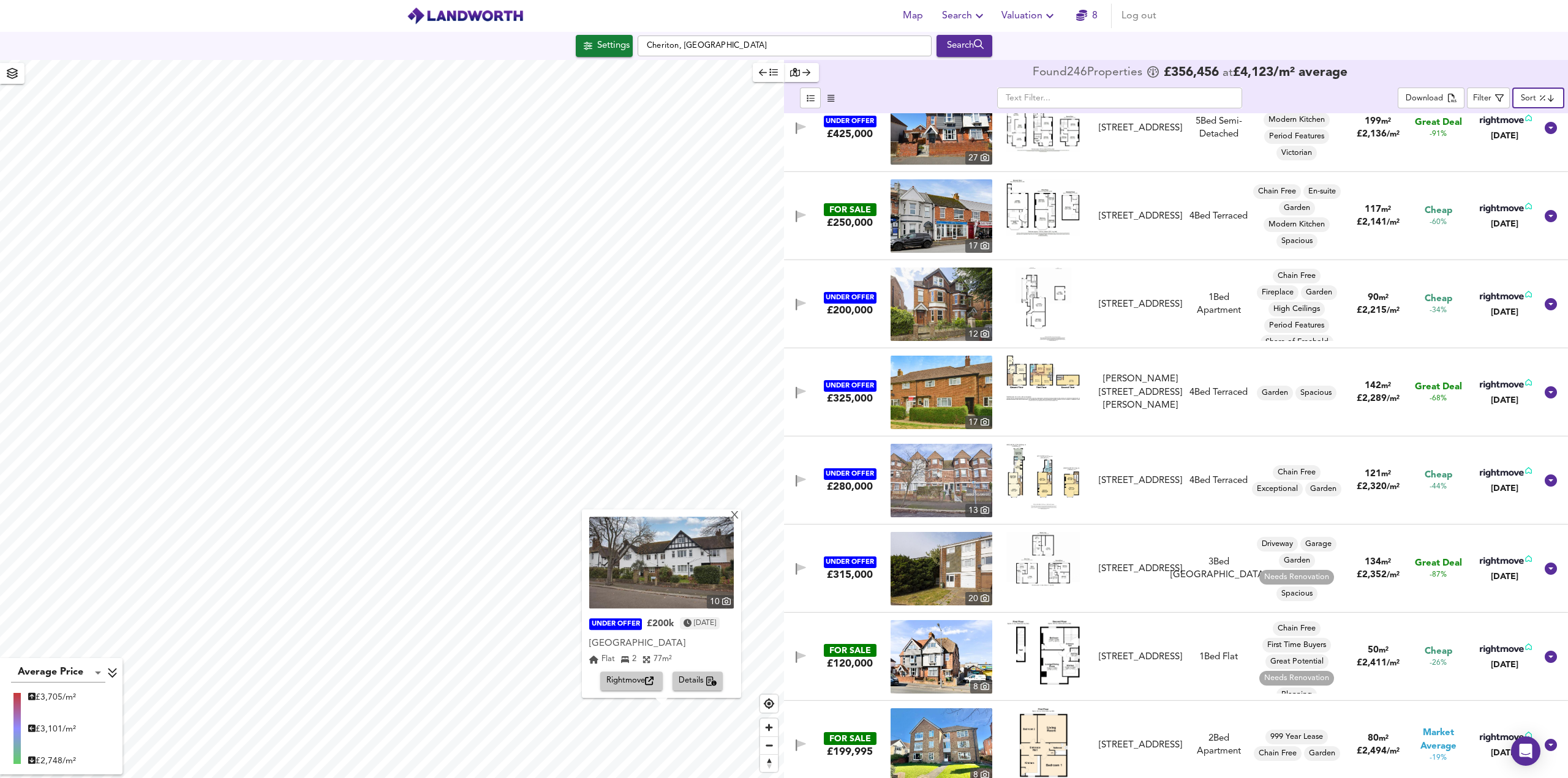
click at [922, 299] on img at bounding box center [941, 304] width 102 height 73
click at [1034, 292] on img at bounding box center [1043, 304] width 56 height 73
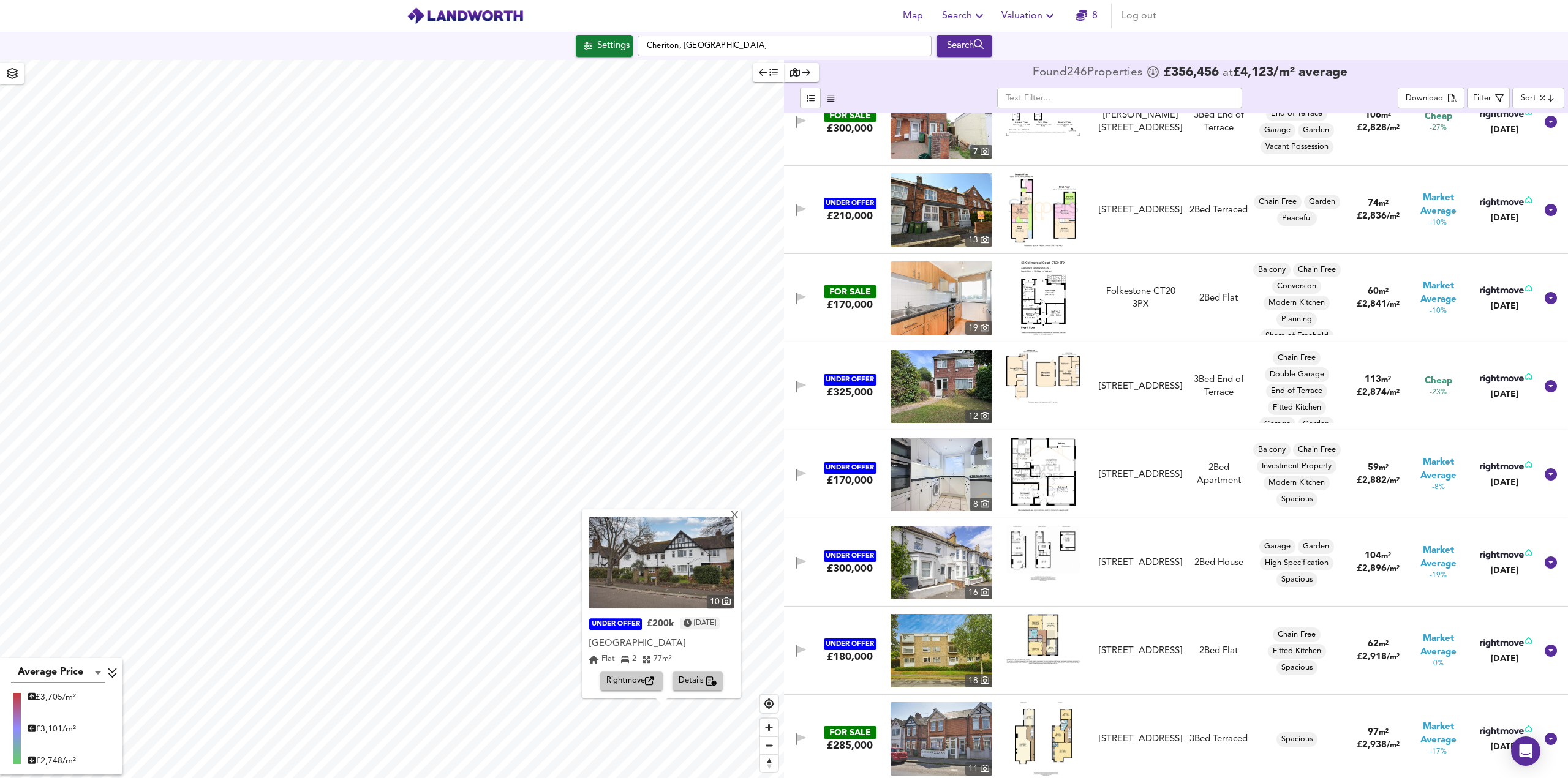
scroll to position [3122, 0]
click at [977, 16] on icon "button" at bounding box center [979, 16] width 15 height 15
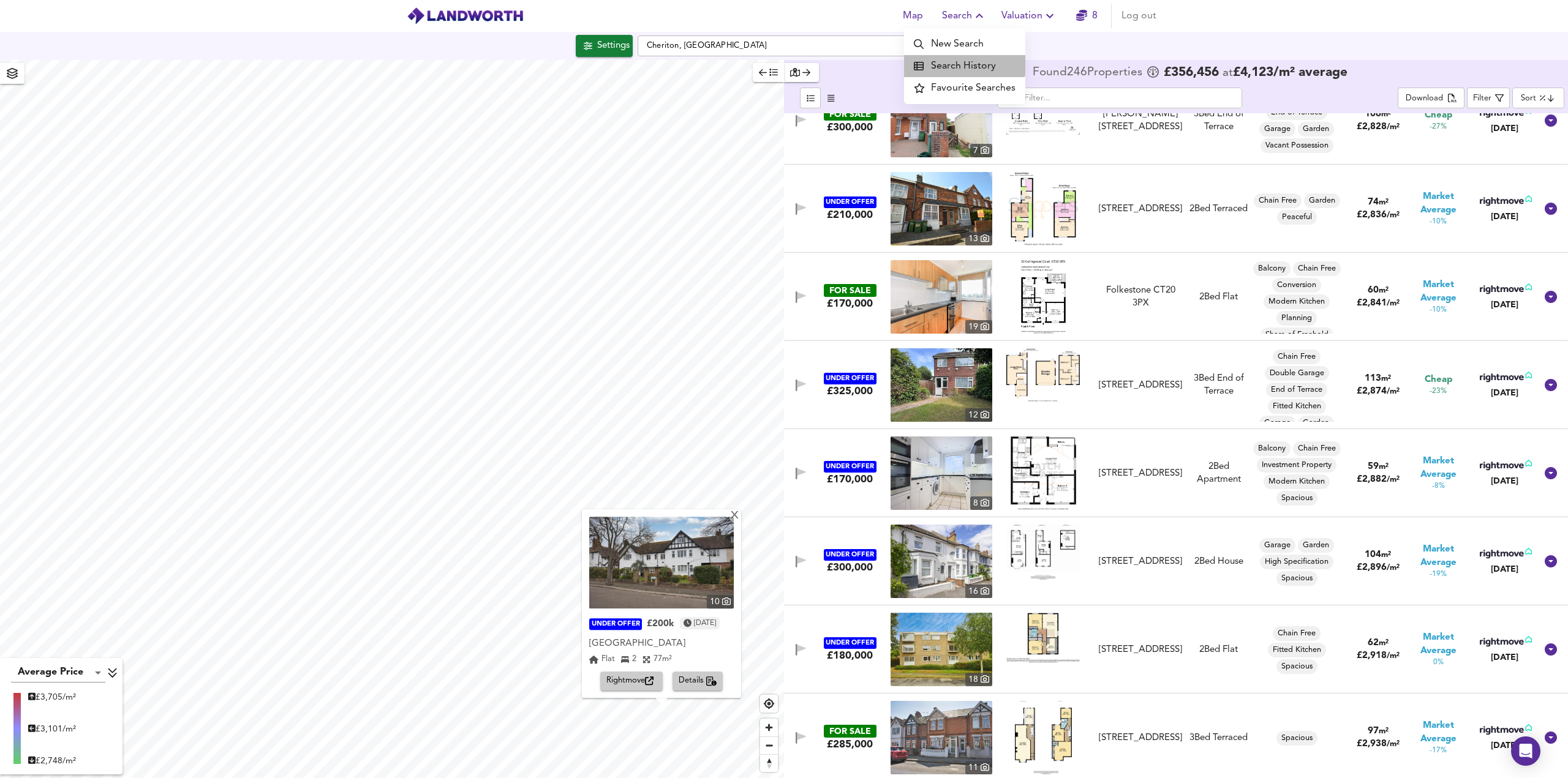
click at [962, 62] on li "Search History" at bounding box center [964, 66] width 121 height 22
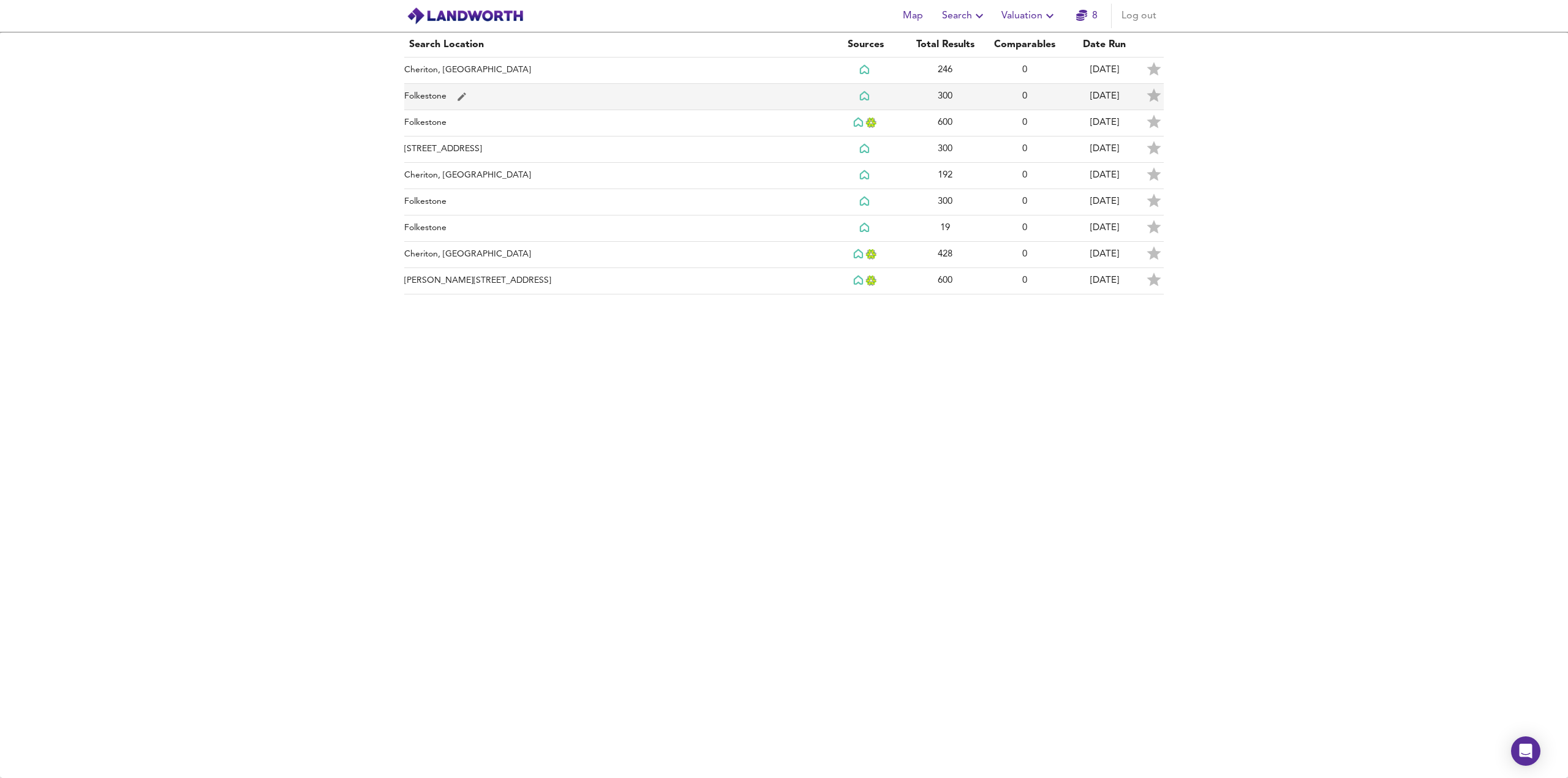
click at [437, 96] on td "Folkestone" at bounding box center [614, 97] width 422 height 26
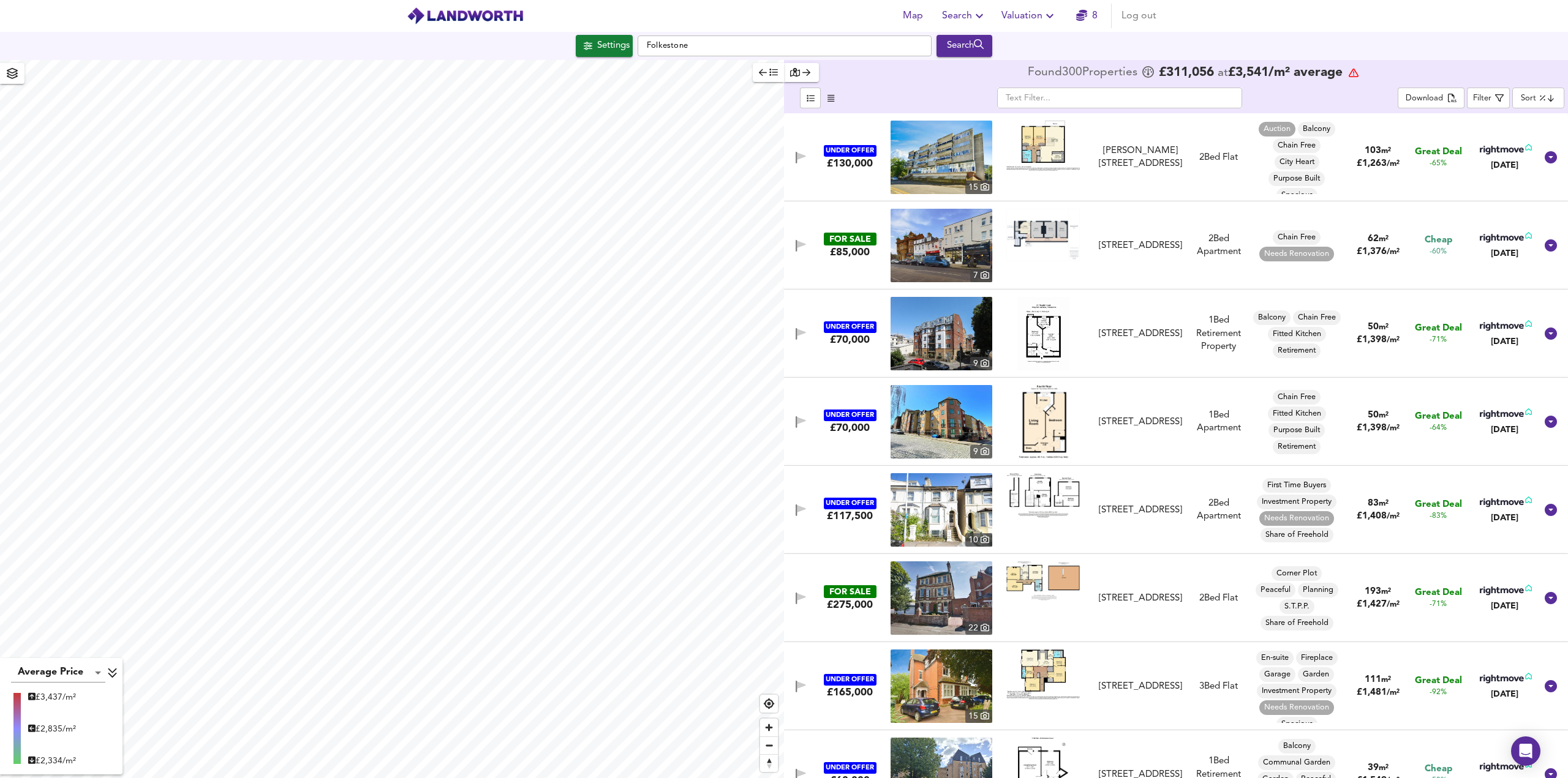
click at [790, 372] on div "X NO DATA: Select another location Not enough sales to calculate £/m² prices Ho…" at bounding box center [784, 419] width 1568 height 718
click at [661, 47] on input "Folkestone" at bounding box center [785, 46] width 294 height 21
drag, startPoint x: 608, startPoint y: 45, endPoint x: 618, endPoint y: 47, distance: 10.2
click at [608, 45] on div "Settings" at bounding box center [613, 46] width 32 height 16
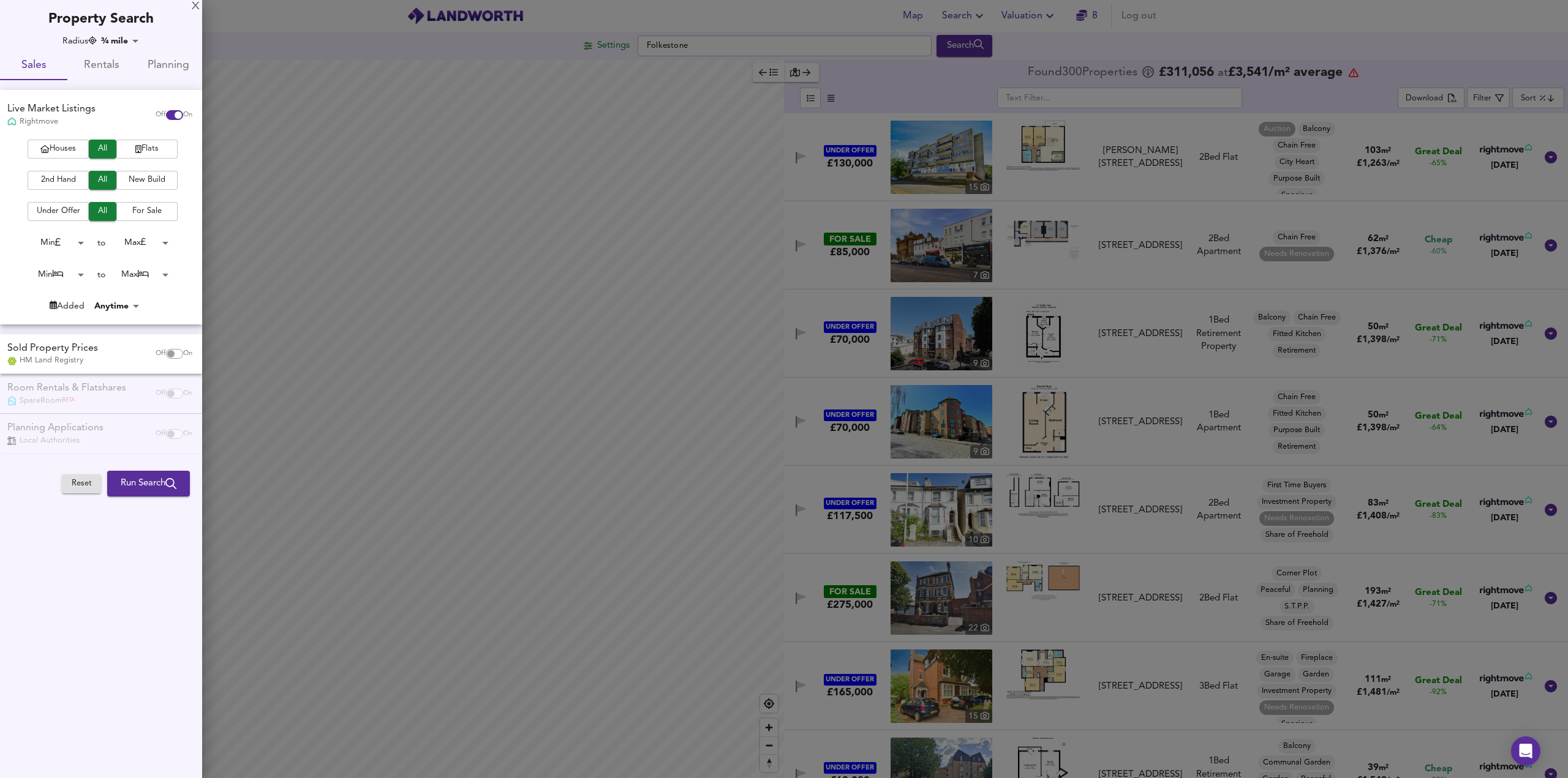
drag, startPoint x: 705, startPoint y: 47, endPoint x: 678, endPoint y: 48, distance: 27.0
click at [705, 48] on div at bounding box center [784, 389] width 1568 height 778
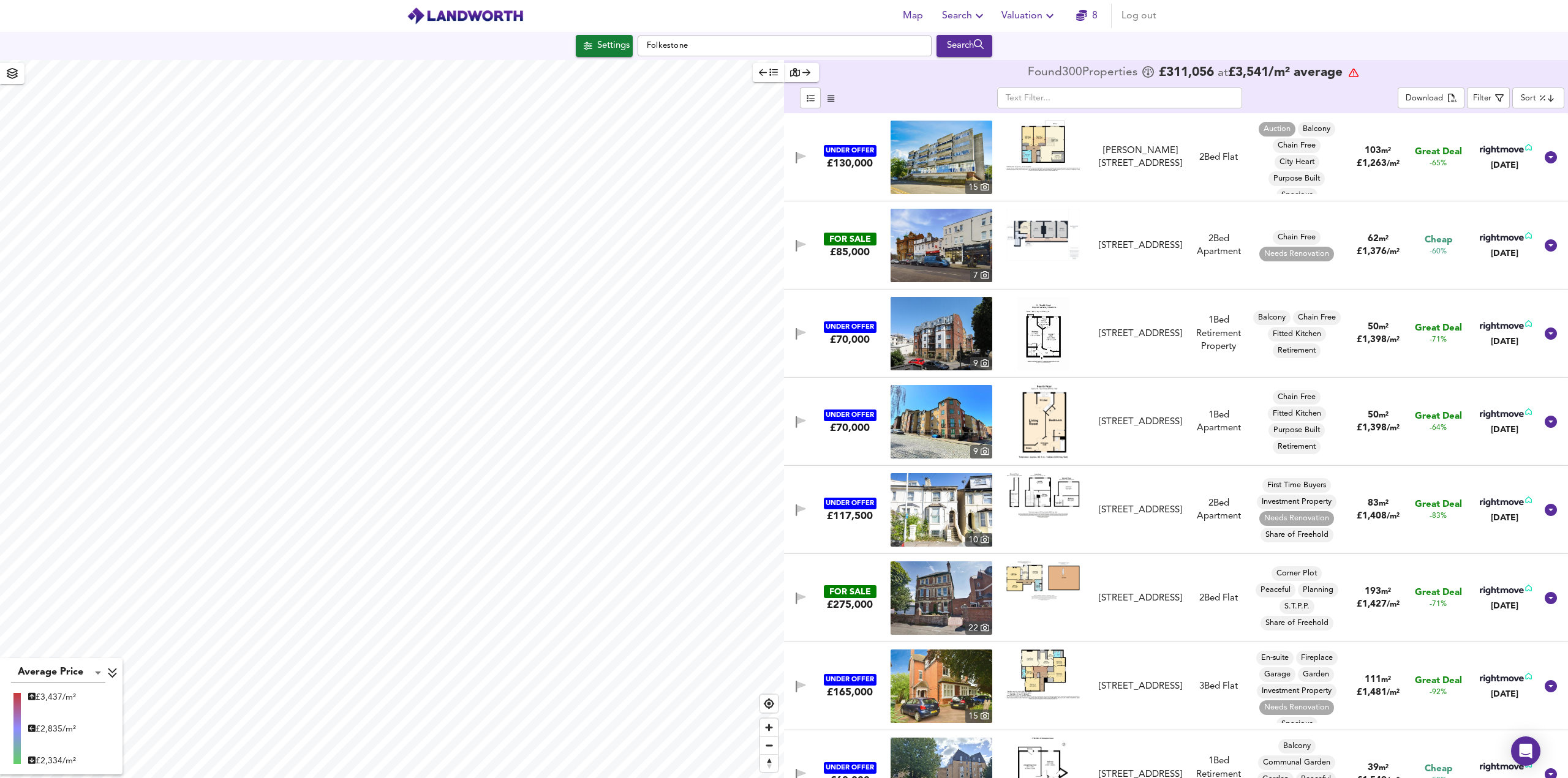
click at [1045, 6] on button "Valuation" at bounding box center [1029, 16] width 66 height 24
click at [982, 16] on icon "button" at bounding box center [979, 16] width 15 height 15
click at [977, 61] on li "Search History" at bounding box center [964, 66] width 121 height 22
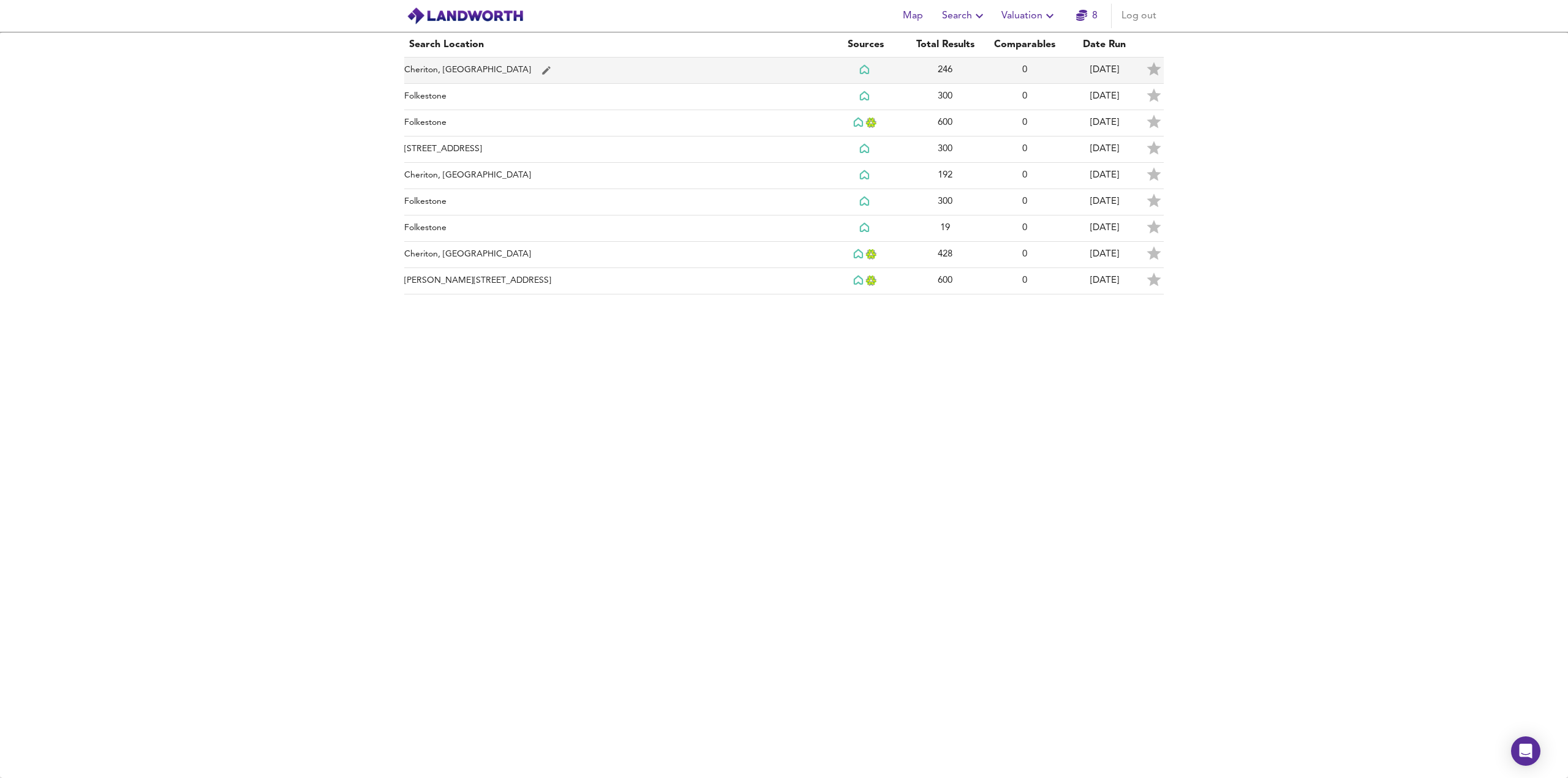
click at [452, 72] on td "Cheriton, [GEOGRAPHIC_DATA]" at bounding box center [614, 71] width 422 height 26
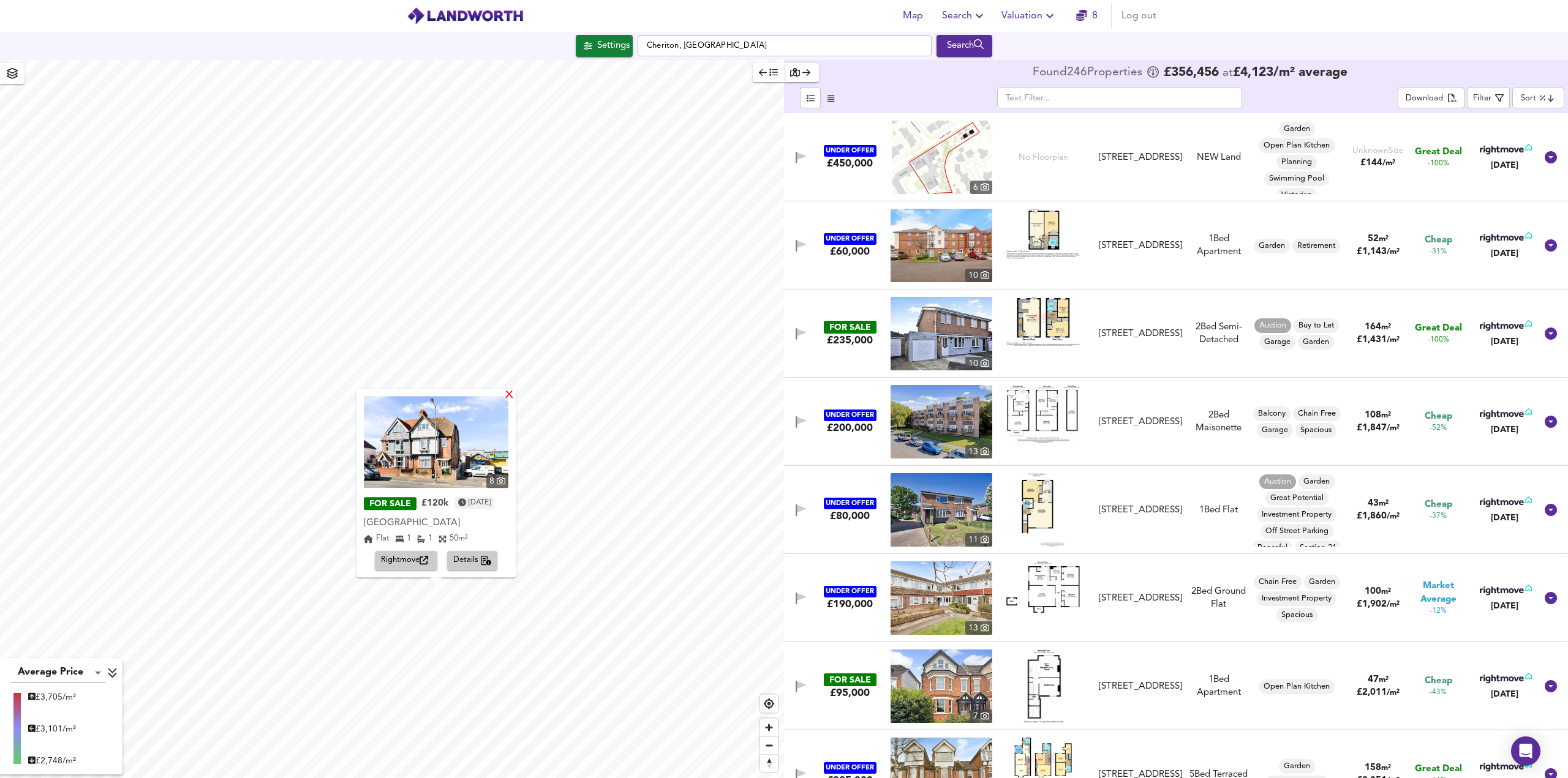
click at [509, 402] on img at bounding box center [436, 442] width 145 height 92
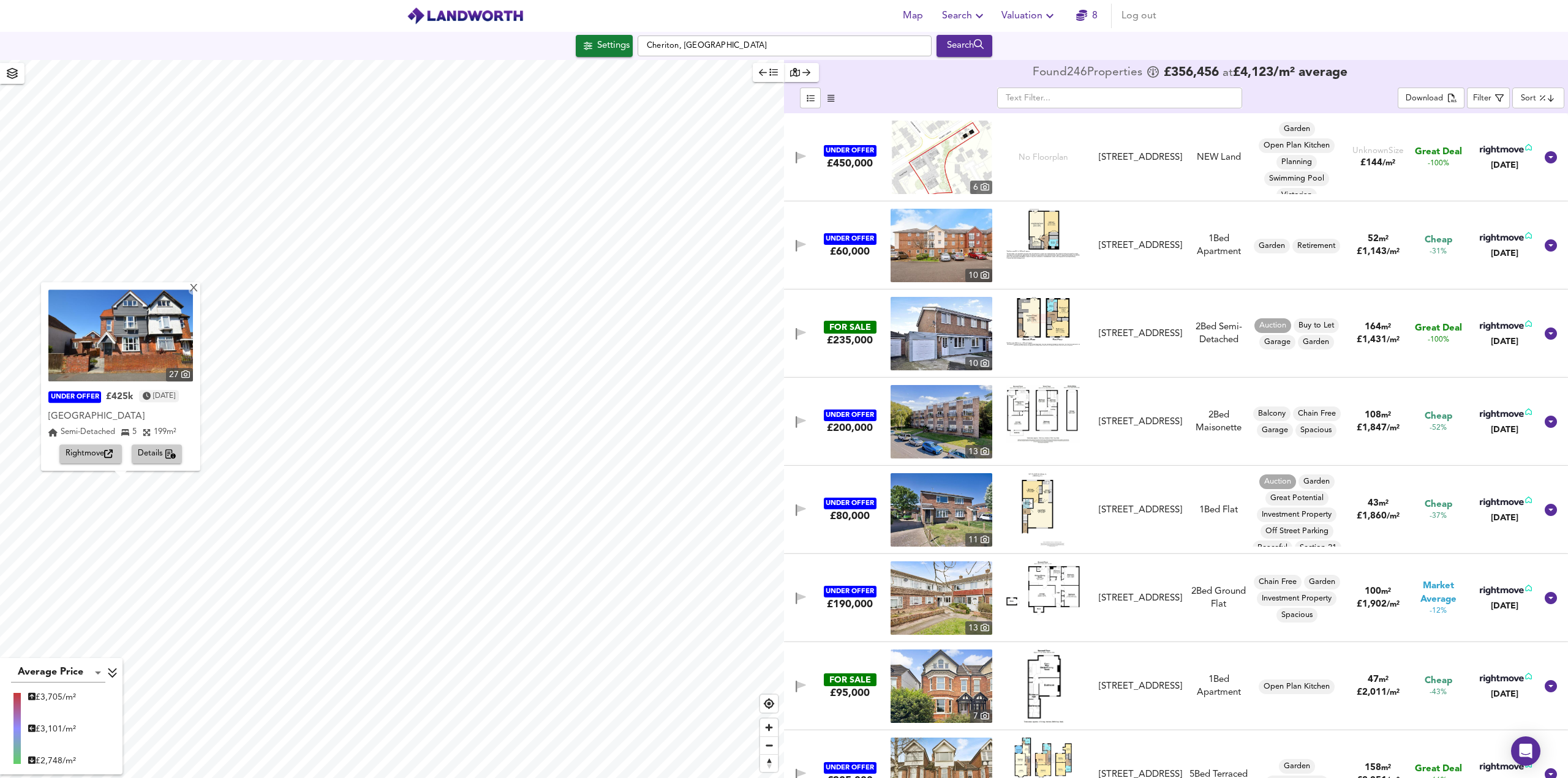
click at [147, 348] on img at bounding box center [121, 335] width 145 height 92
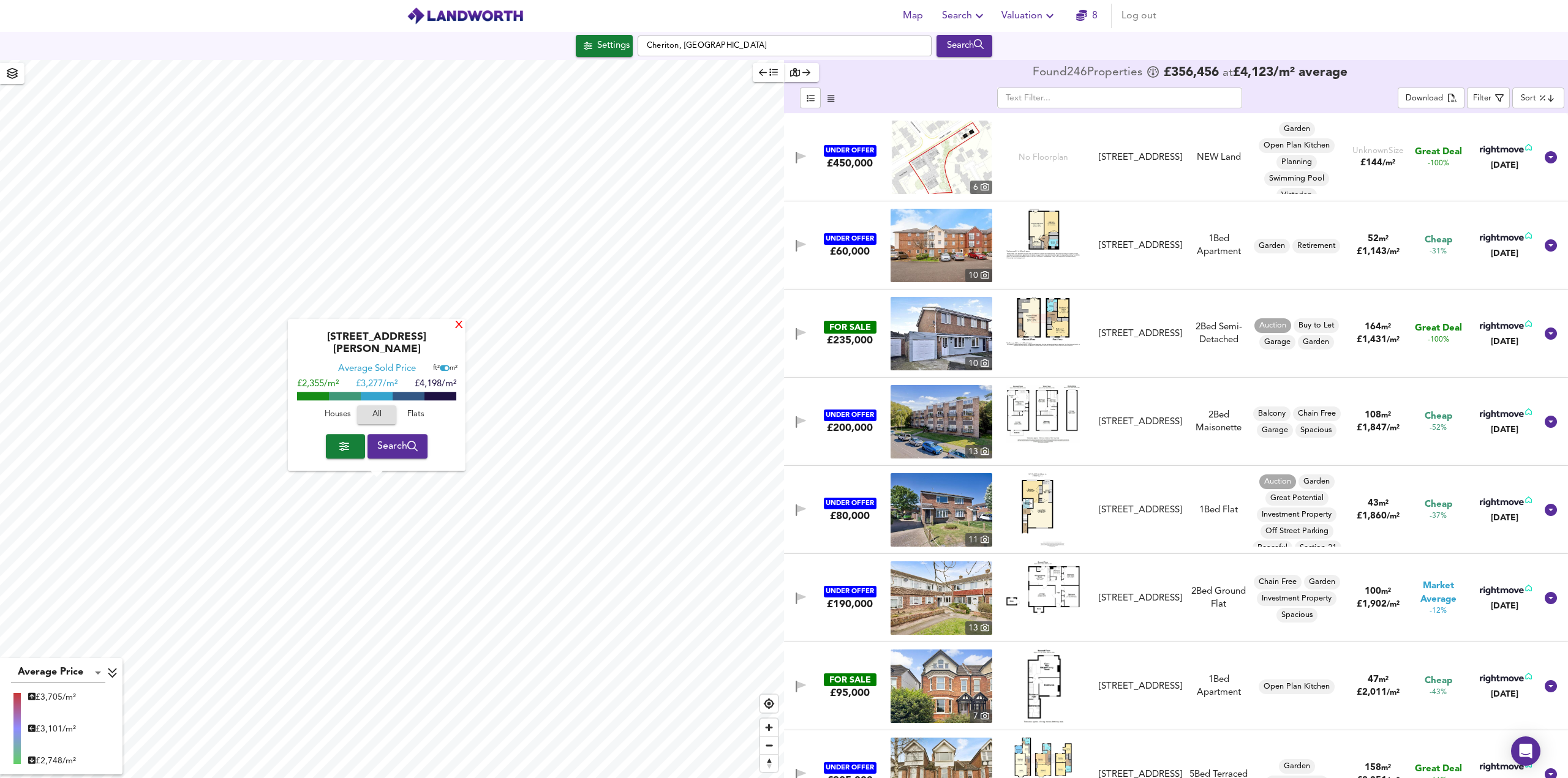
click at [456, 332] on div "X" at bounding box center [459, 326] width 11 height 11
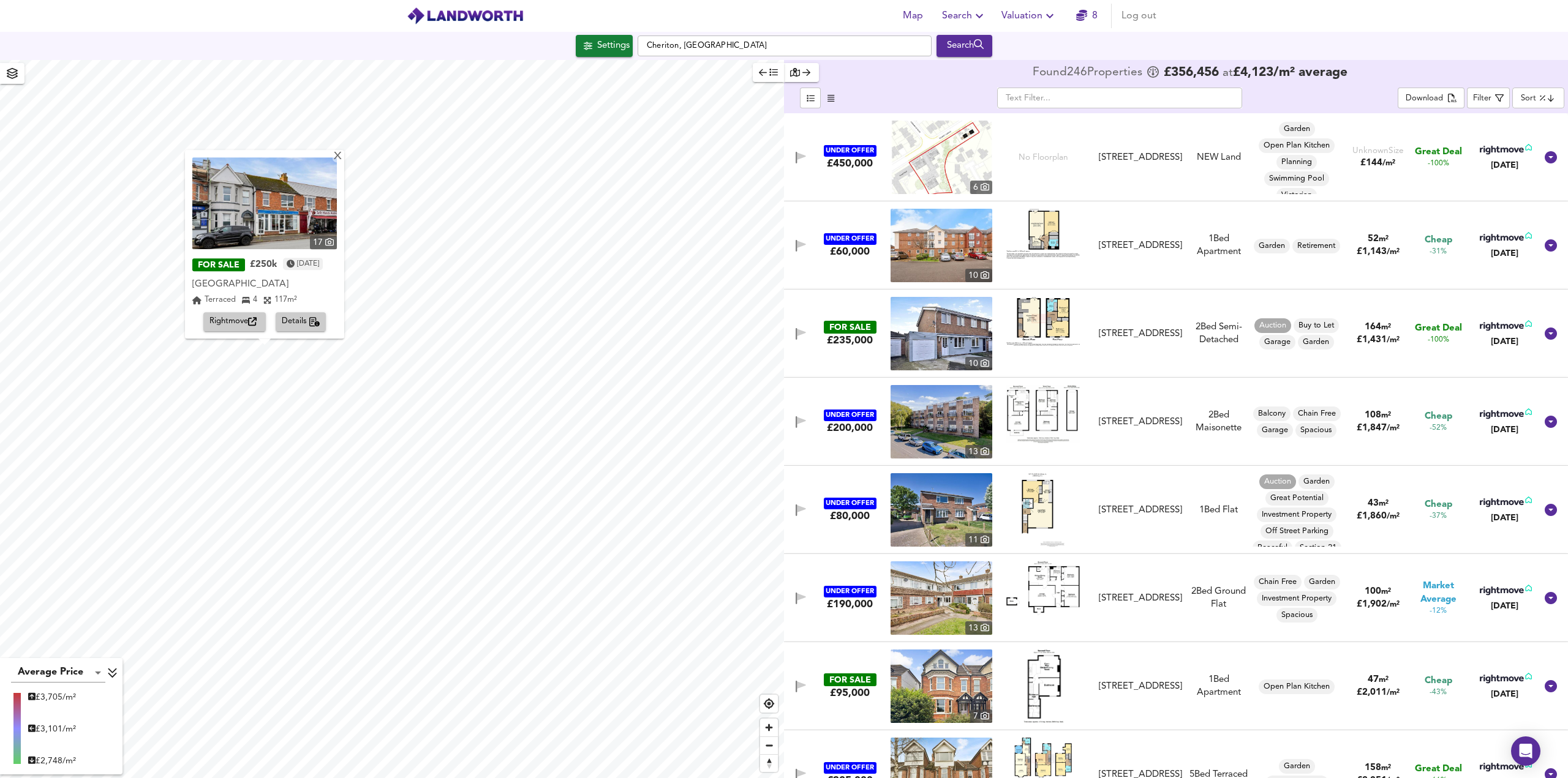
click at [219, 213] on img at bounding box center [265, 203] width 145 height 92
